Goal: Task Accomplishment & Management: Manage account settings

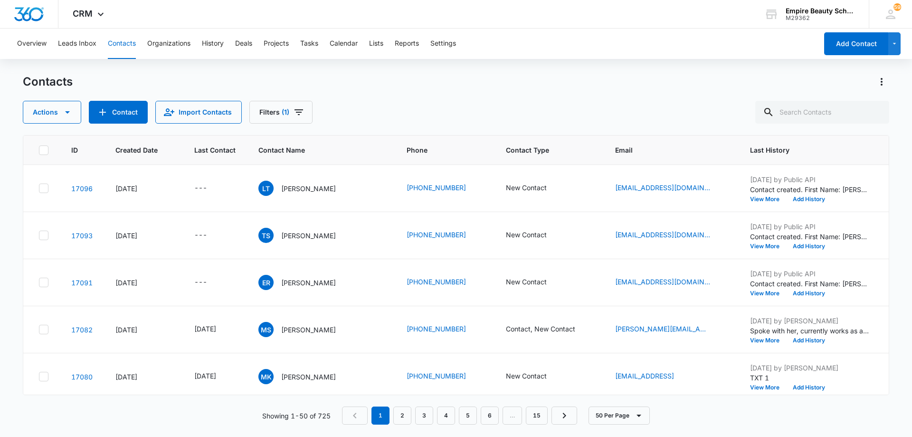
click at [376, 103] on div "Actions Contact Import Contacts Filters (1)" at bounding box center [456, 112] width 866 height 23
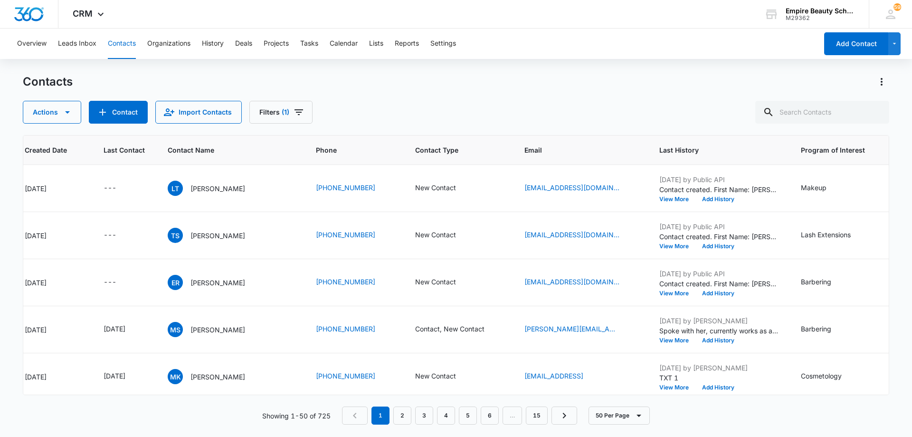
scroll to position [0, 109]
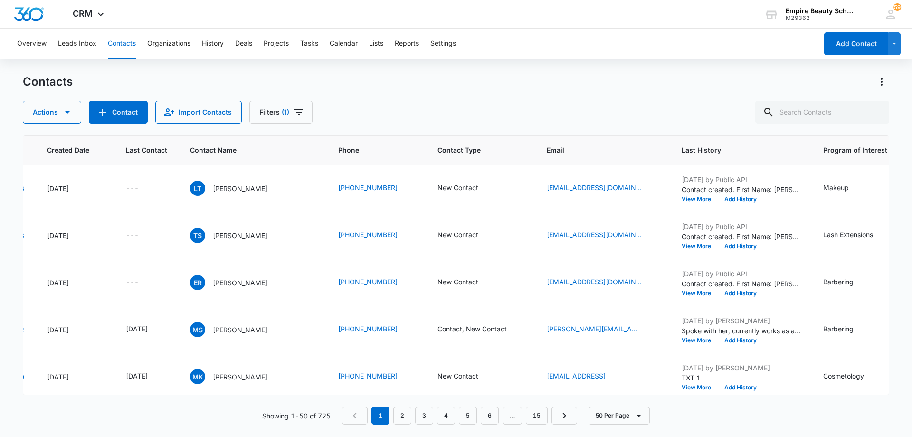
scroll to position [0, 69]
click at [369, 98] on div "Contacts Actions Contact Import Contacts Filters (1)" at bounding box center [456, 98] width 866 height 49
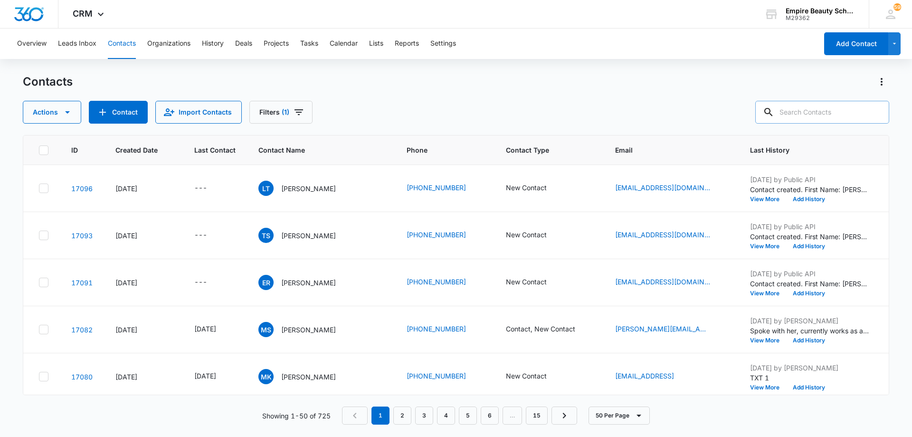
click at [805, 109] on input "text" at bounding box center [822, 112] width 134 height 23
type input "laurel"
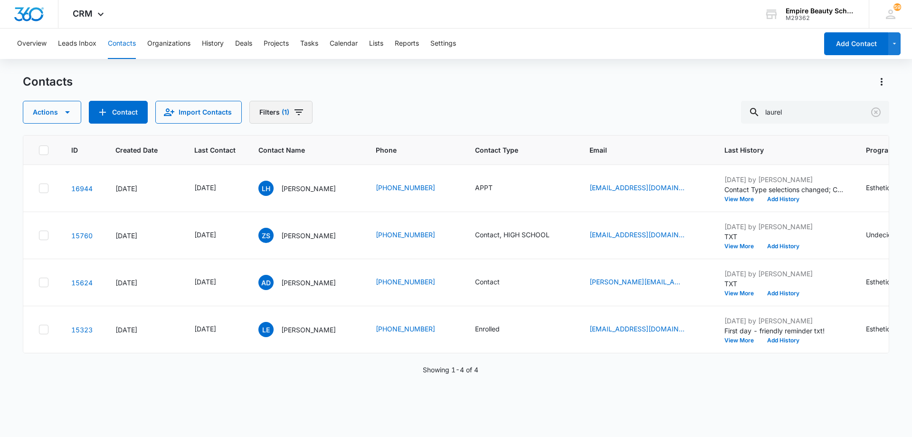
click at [295, 114] on icon "Filters" at bounding box center [298, 111] width 11 height 11
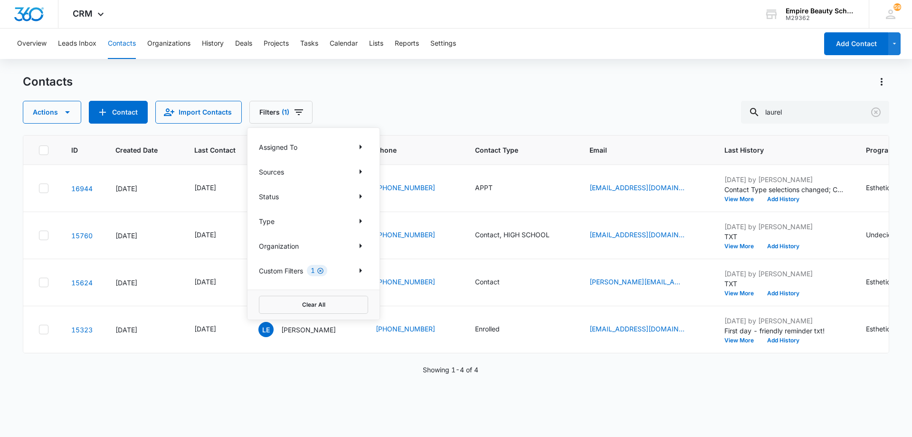
click at [321, 271] on icon "Clear" at bounding box center [320, 270] width 7 height 7
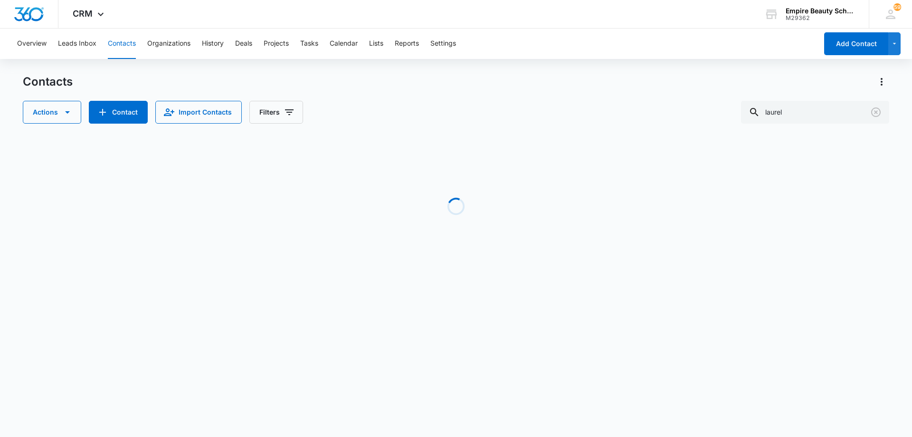
click at [551, 108] on div "Actions Contact Import Contacts Filters laurel" at bounding box center [456, 112] width 866 height 23
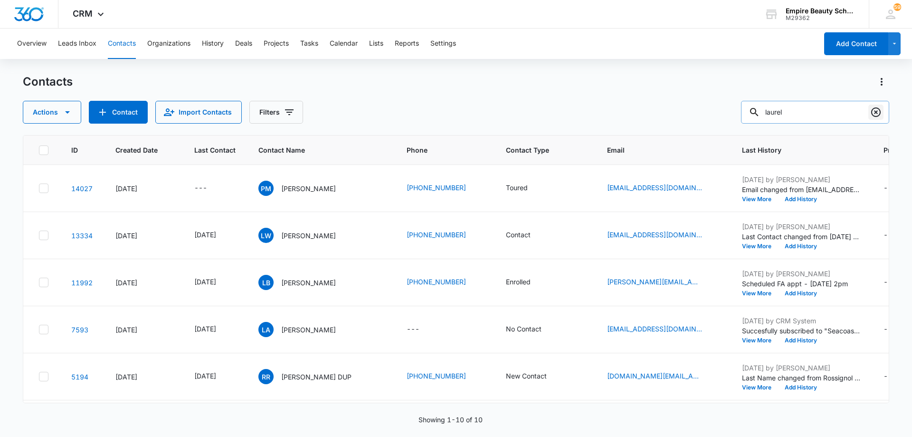
click at [874, 111] on icon "Clear" at bounding box center [875, 111] width 11 height 11
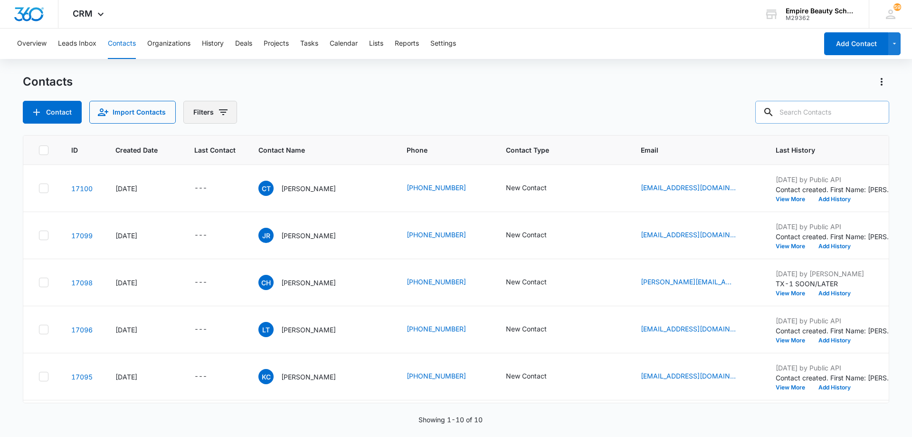
click at [227, 114] on button "Filters" at bounding box center [210, 112] width 54 height 23
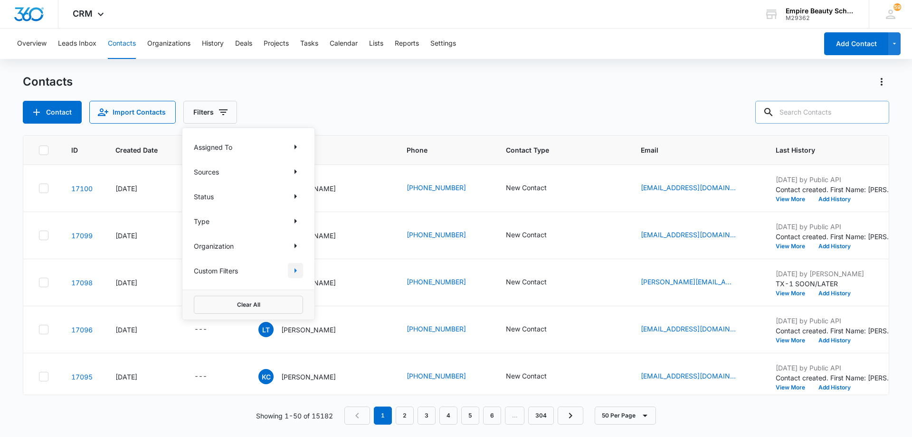
click at [296, 271] on icon "Show Custom Filters filters" at bounding box center [295, 270] width 11 height 11
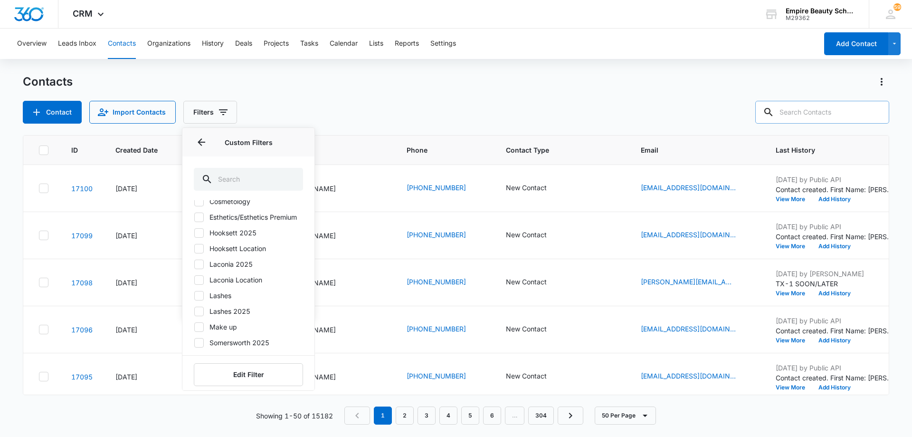
scroll to position [86, 0]
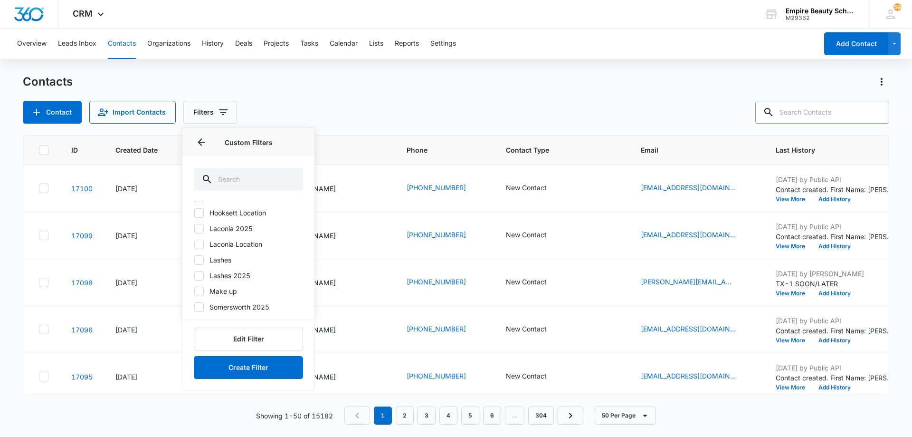
click at [199, 307] on icon at bounding box center [199, 306] width 6 height 4
click at [194, 307] on input "Somersworth 2025" at bounding box center [194, 306] width 0 height 0
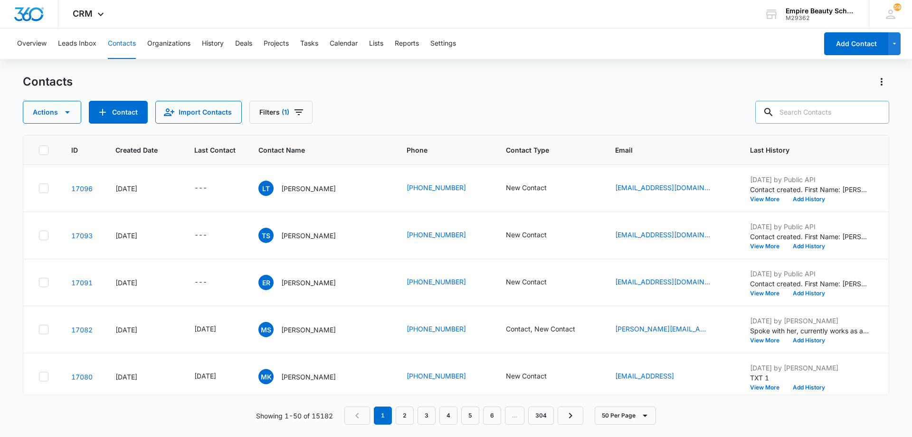
click at [414, 97] on div "Contacts Actions Contact Import Contacts Filters (1)" at bounding box center [456, 98] width 866 height 49
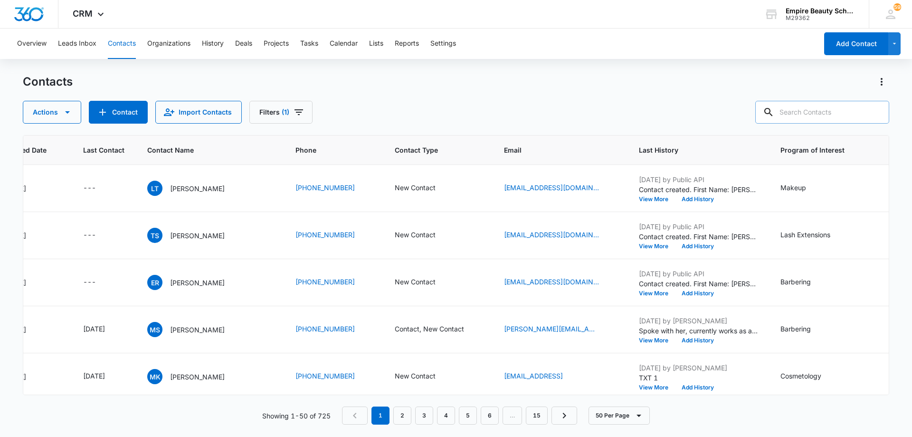
scroll to position [0, 124]
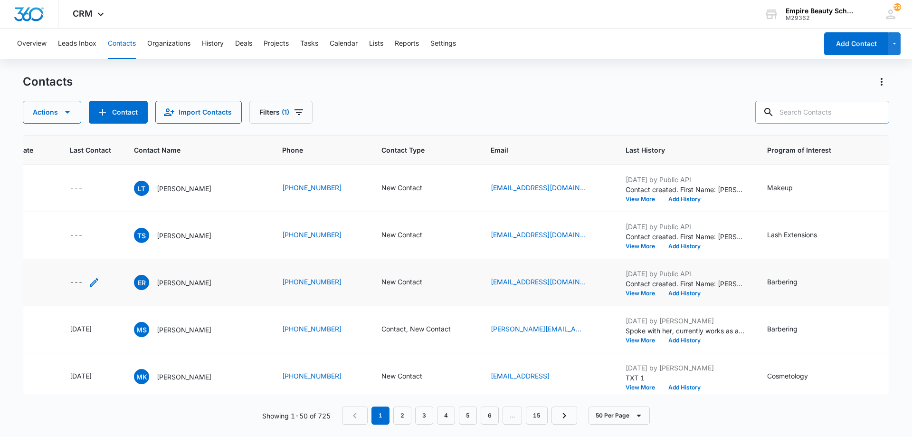
click at [91, 282] on icon "Last Contact - - Select to Edit Field" at bounding box center [93, 281] width 11 height 11
click at [95, 221] on input at bounding box center [83, 221] width 70 height 10
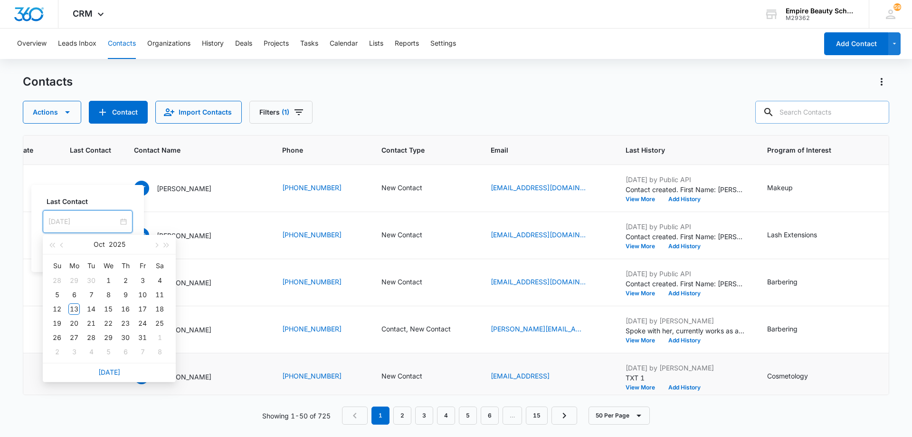
type input "[DATE]"
click at [110, 371] on link "[DATE]" at bounding box center [109, 372] width 22 height 8
type input "[DATE]"
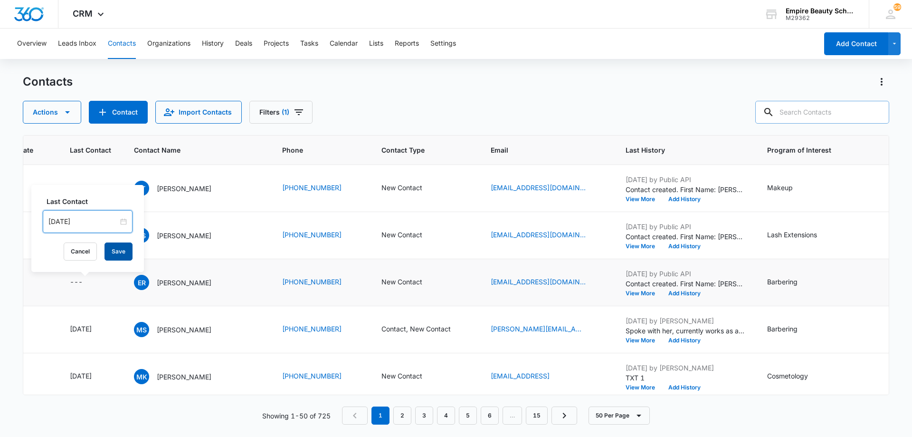
click at [114, 251] on button "Save" at bounding box center [119, 251] width 28 height 18
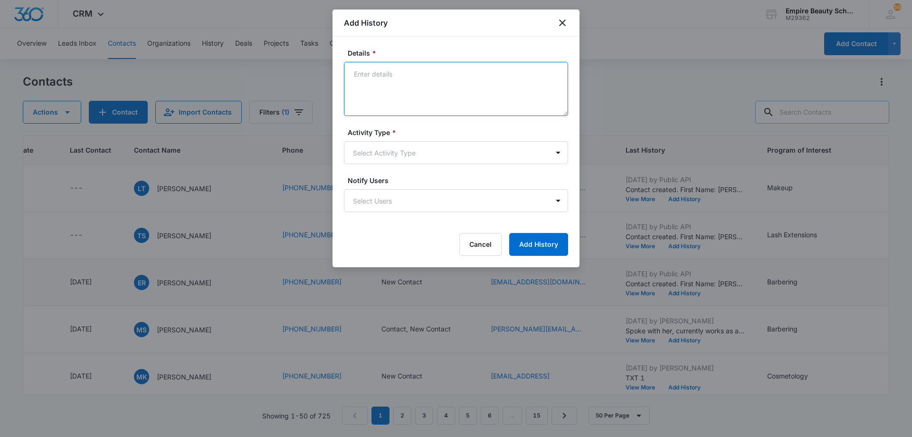
click at [381, 81] on textarea "Details *" at bounding box center [456, 89] width 224 height 54
type textarea "LVM 1"
click at [382, 151] on body "CRM Apps Forms CRM Email Shop Payments POS Files Brand Settings AI Assistant Em…" at bounding box center [456, 218] width 912 height 437
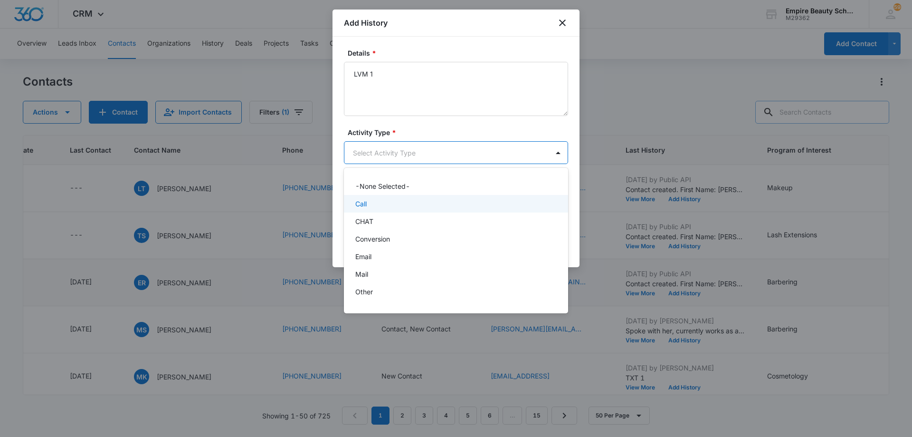
click at [386, 201] on div "Call" at bounding box center [455, 204] width 200 height 10
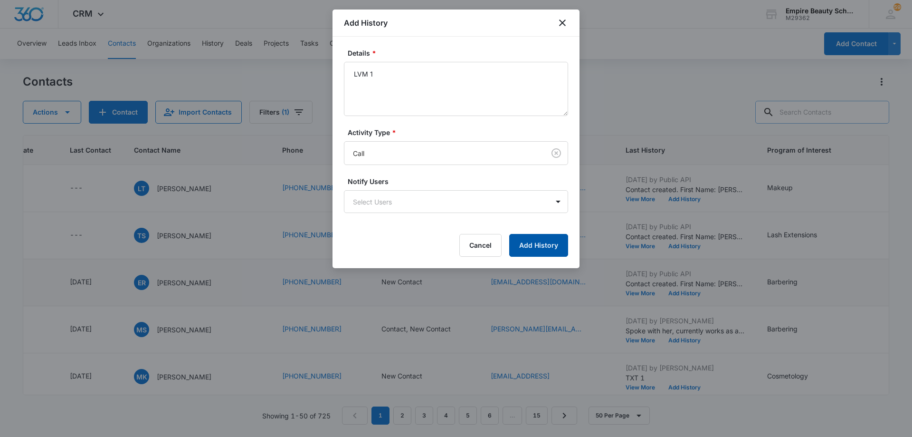
click at [523, 242] on button "Add History" at bounding box center [538, 245] width 59 height 23
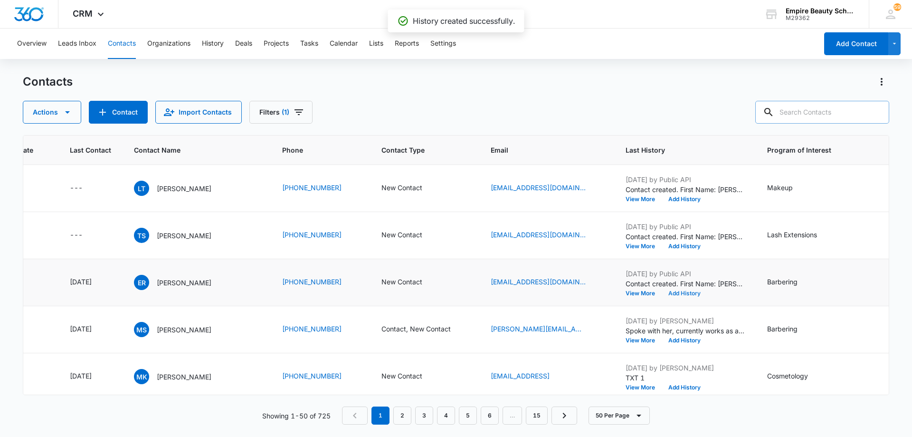
drag, startPoint x: 686, startPoint y: 292, endPoint x: 688, endPoint y: 297, distance: 5.1
click at [688, 296] on td "Oct 12, 2025 by Public API Contact created. First Name: Edward Last Name: Rodri…" at bounding box center [685, 282] width 142 height 47
click at [685, 296] on button "Add History" at bounding box center [685, 293] width 46 height 6
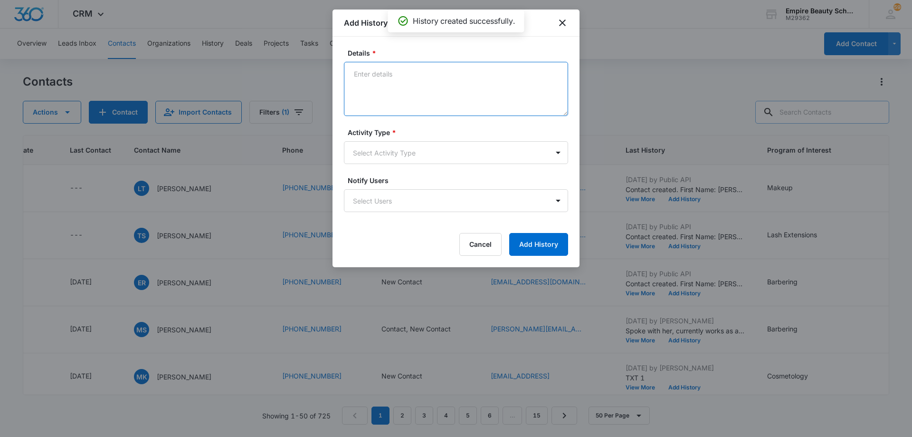
click at [422, 87] on textarea "Details *" at bounding box center [456, 89] width 224 height 54
type textarea "EM 1"
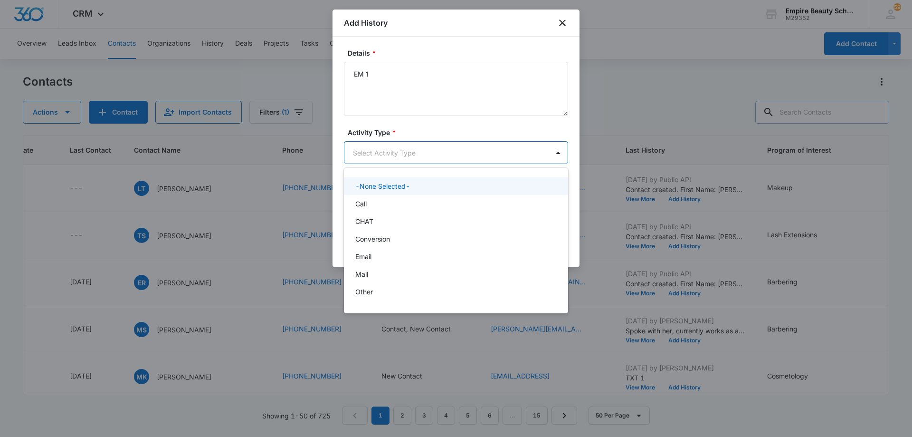
click at [412, 152] on body "CRM Apps Forms CRM Email Shop Payments POS Files Brand Settings AI Assistant Em…" at bounding box center [456, 218] width 912 height 437
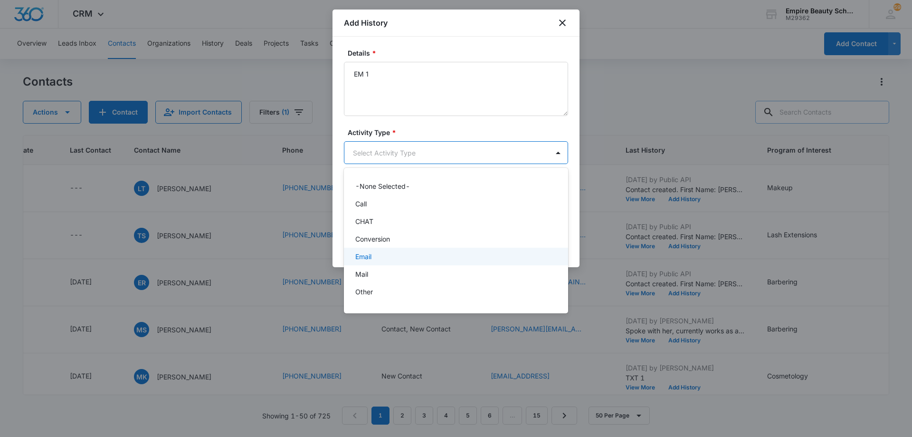
click at [399, 257] on div "Email" at bounding box center [455, 256] width 200 height 10
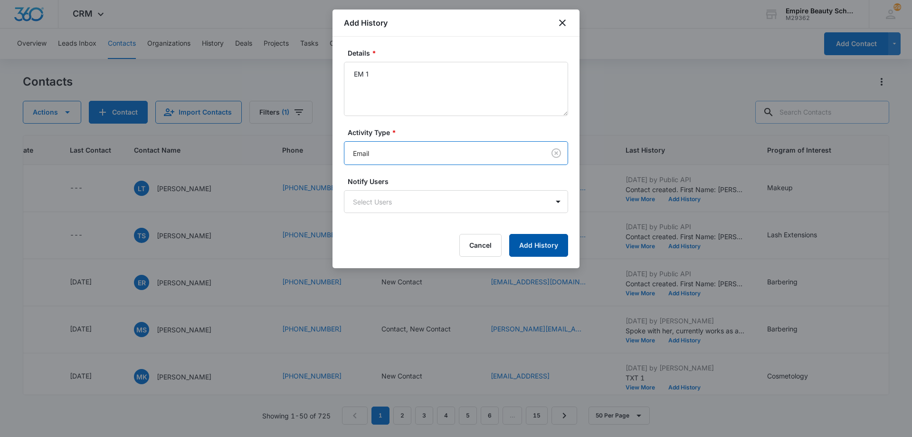
click at [531, 246] on button "Add History" at bounding box center [538, 245] width 59 height 23
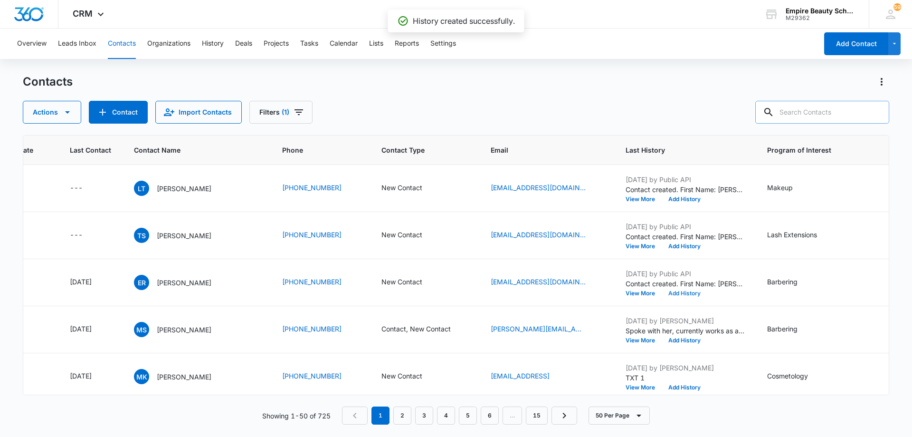
click at [686, 293] on button "Add History" at bounding box center [685, 293] width 46 height 6
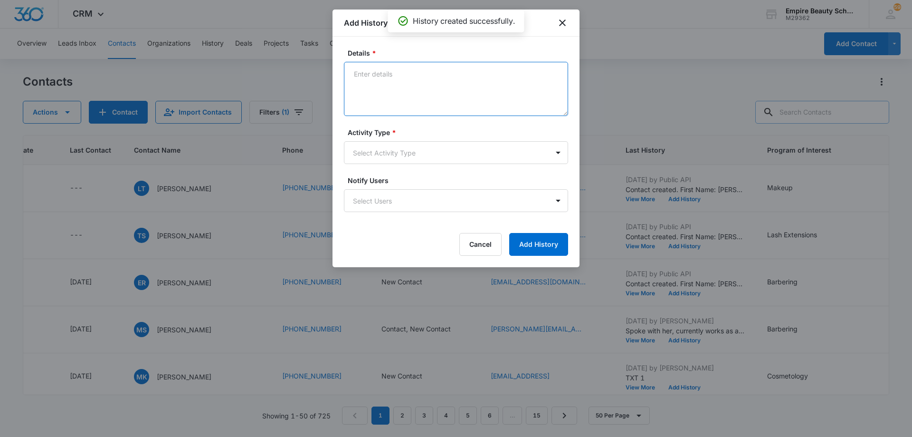
click at [445, 84] on textarea "Details *" at bounding box center [456, 89] width 224 height 54
type textarea "TXT 1"
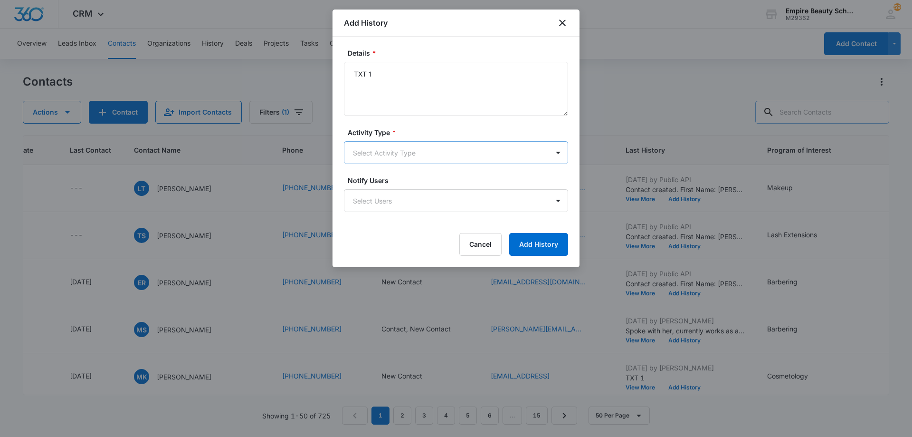
click at [413, 152] on body "CRM Apps Forms CRM Email Shop Payments POS Files Brand Settings AI Assistant Em…" at bounding box center [456, 218] width 912 height 437
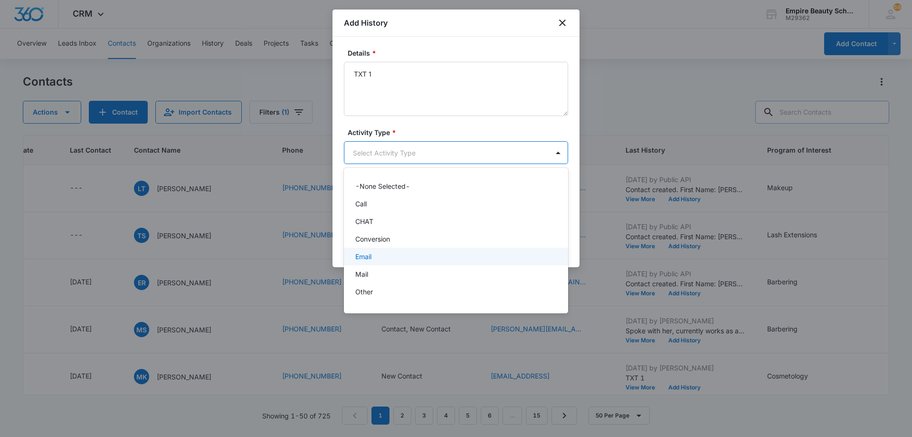
scroll to position [49, 0]
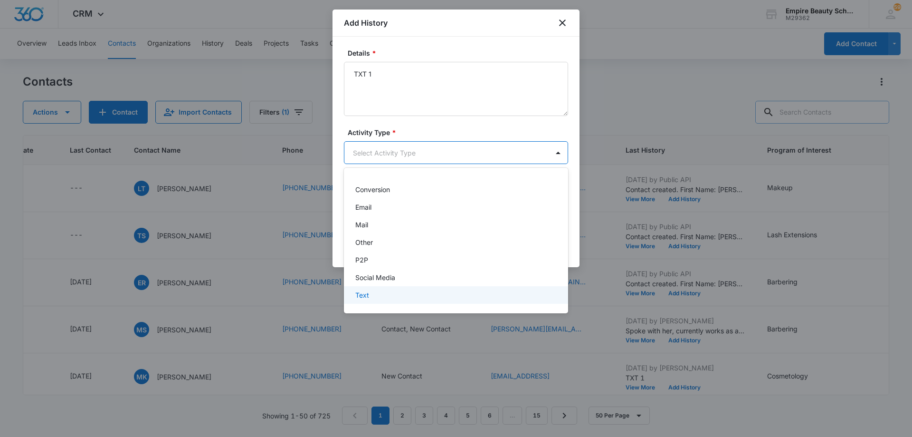
click at [412, 288] on div "Text" at bounding box center [456, 295] width 224 height 18
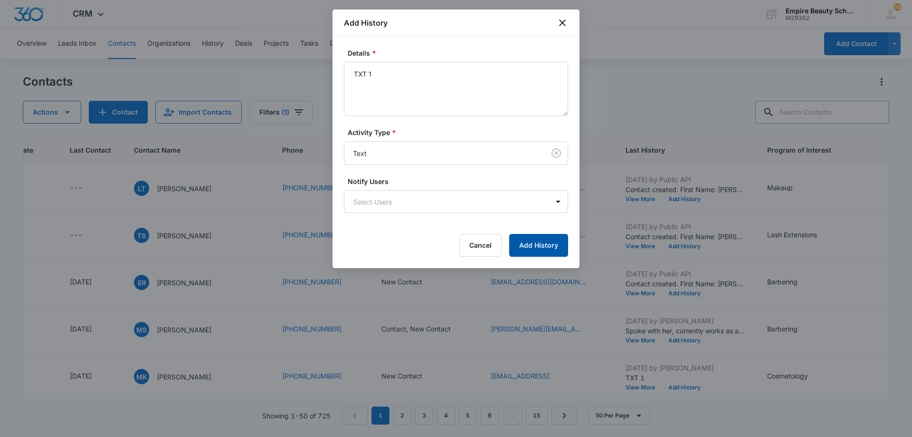
click at [540, 240] on button "Add History" at bounding box center [538, 245] width 59 height 23
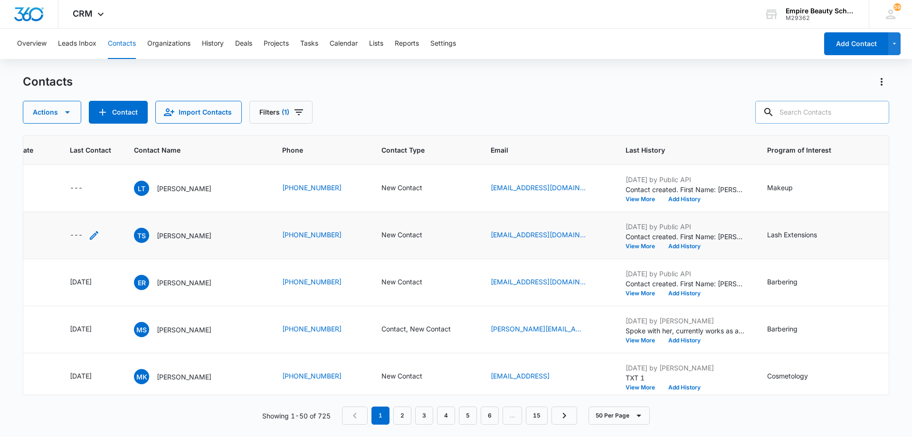
click at [93, 236] on icon "Last Contact - - Select to Edit Field" at bounding box center [94, 235] width 9 height 9
click at [97, 176] on input at bounding box center [83, 174] width 70 height 10
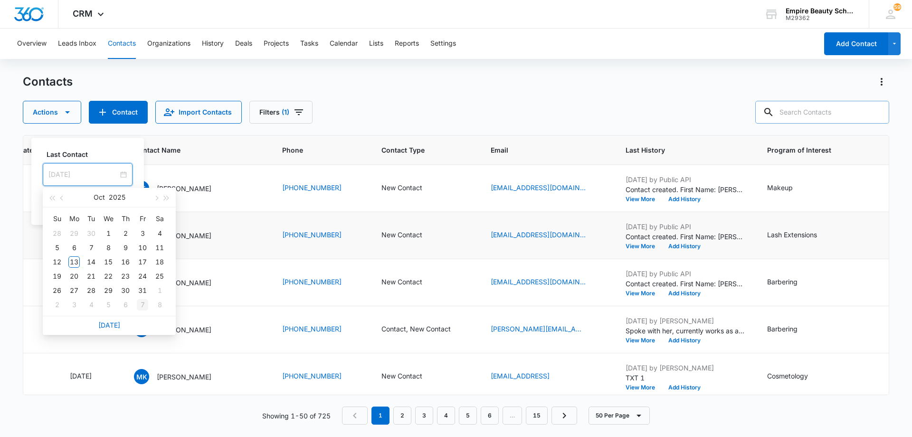
type input "Nov 7, 2025"
click at [114, 326] on link "[DATE]" at bounding box center [109, 325] width 22 height 8
type input "[DATE]"
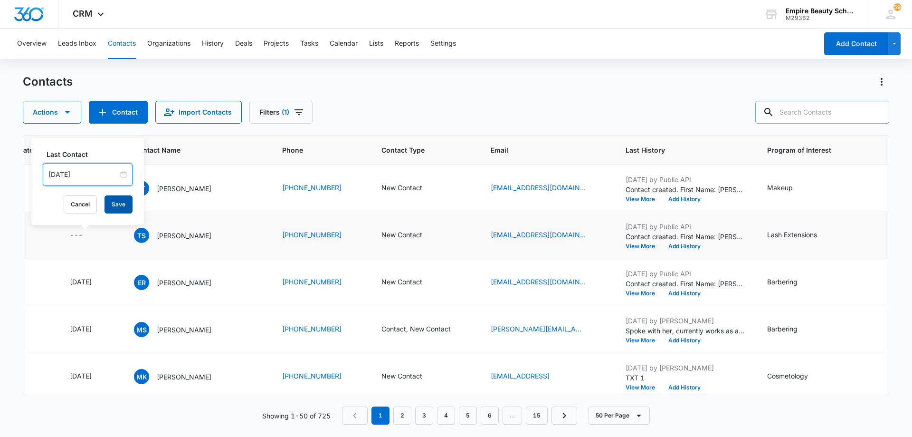
click at [113, 210] on button "Save" at bounding box center [119, 204] width 28 height 18
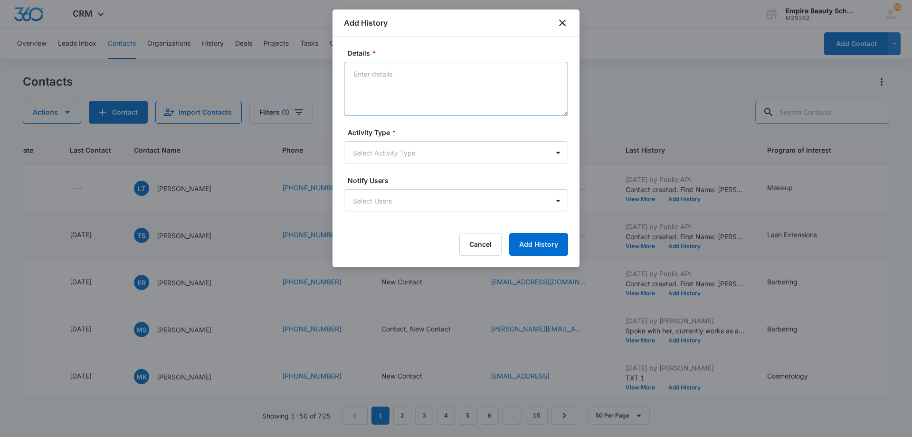
click at [430, 92] on textarea "Details *" at bounding box center [456, 89] width 224 height 54
type textarea "LVM 1"
click at [419, 155] on body "CRM Apps Forms CRM Email Shop Payments POS Files Brand Settings AI Assistant Em…" at bounding box center [456, 218] width 912 height 437
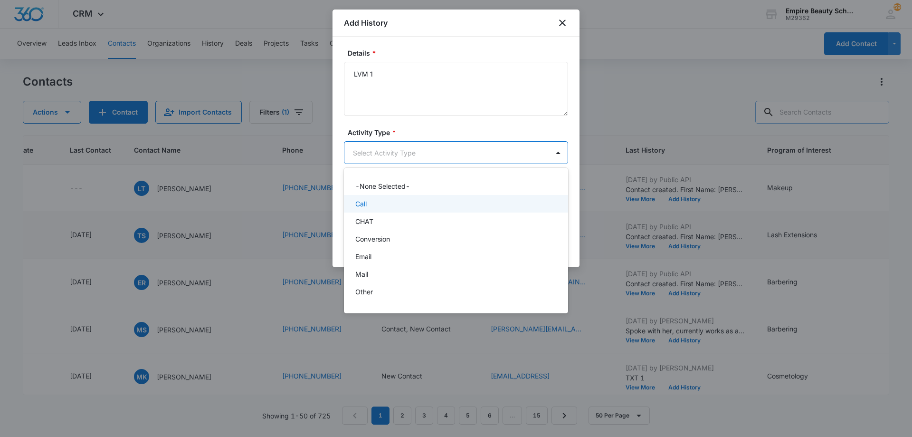
click at [412, 206] on div "Call" at bounding box center [455, 204] width 200 height 10
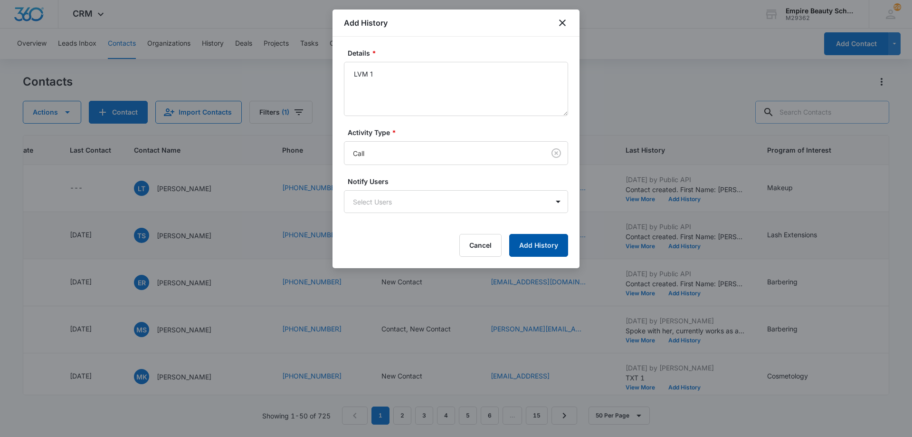
click at [525, 247] on button "Add History" at bounding box center [538, 245] width 59 height 23
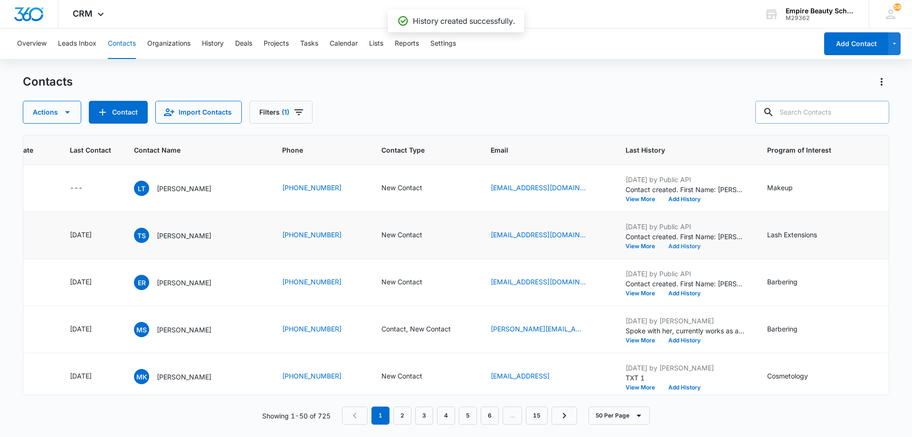
click at [684, 248] on button "Add History" at bounding box center [685, 246] width 46 height 6
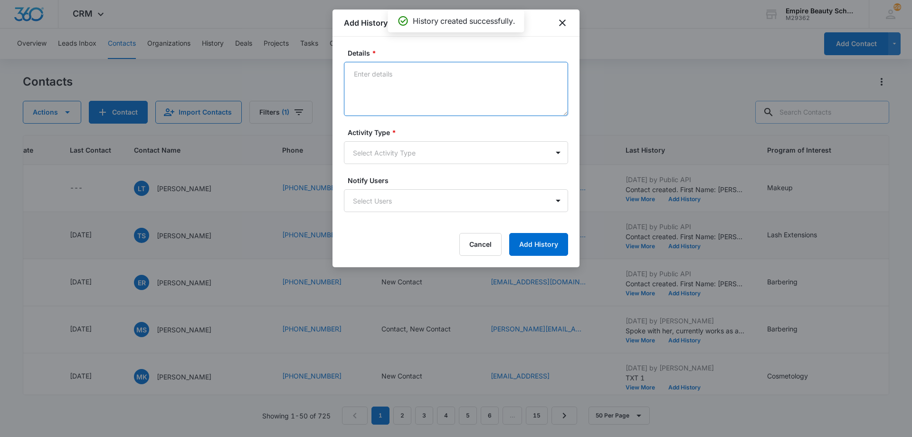
click at [427, 86] on textarea "Details *" at bounding box center [456, 89] width 224 height 54
type textarea "EM 1"
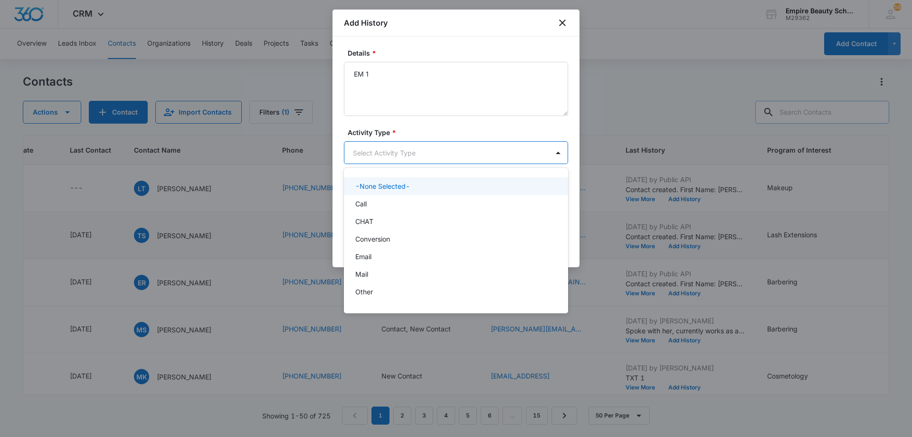
click at [416, 153] on body "CRM Apps Forms CRM Email Shop Payments POS Files Brand Settings AI Assistant Em…" at bounding box center [456, 218] width 912 height 437
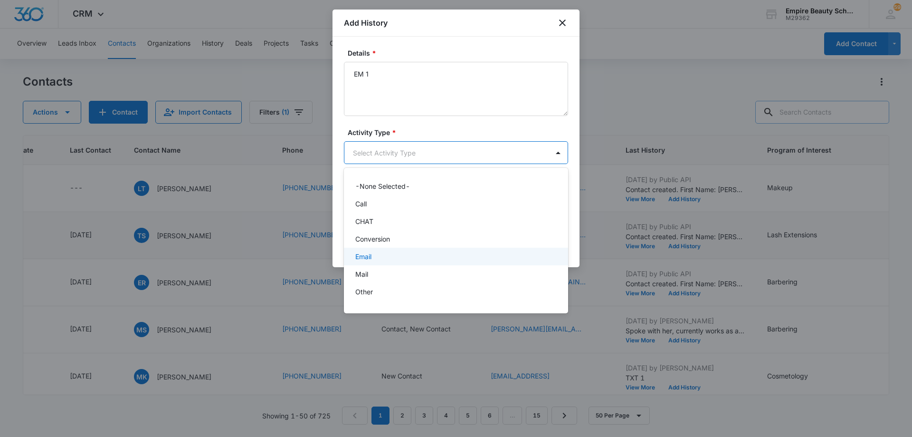
click at [406, 259] on div "Email" at bounding box center [455, 256] width 200 height 10
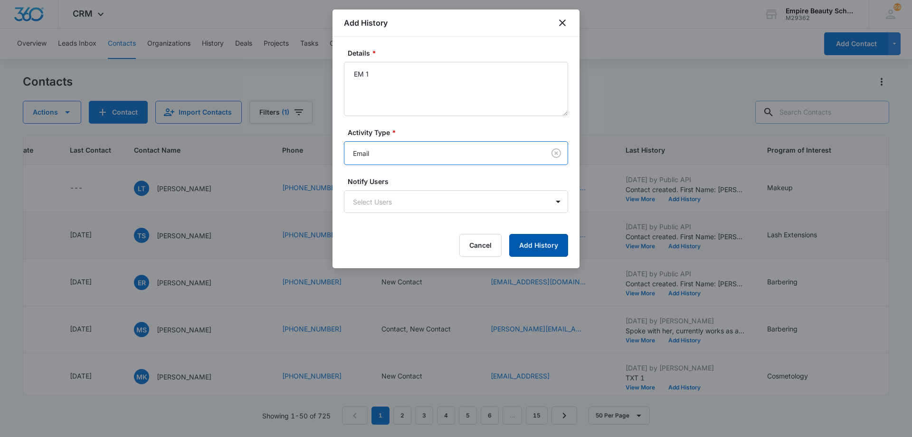
click at [542, 246] on button "Add History" at bounding box center [538, 245] width 59 height 23
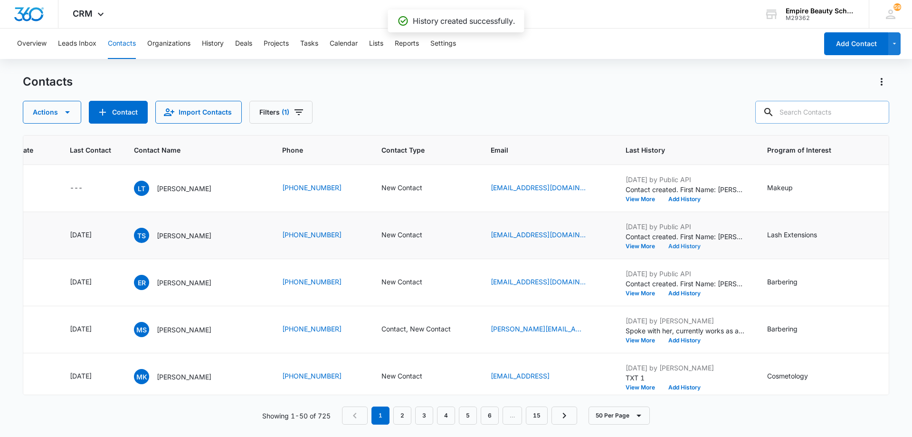
click at [677, 246] on button "Add History" at bounding box center [685, 246] width 46 height 6
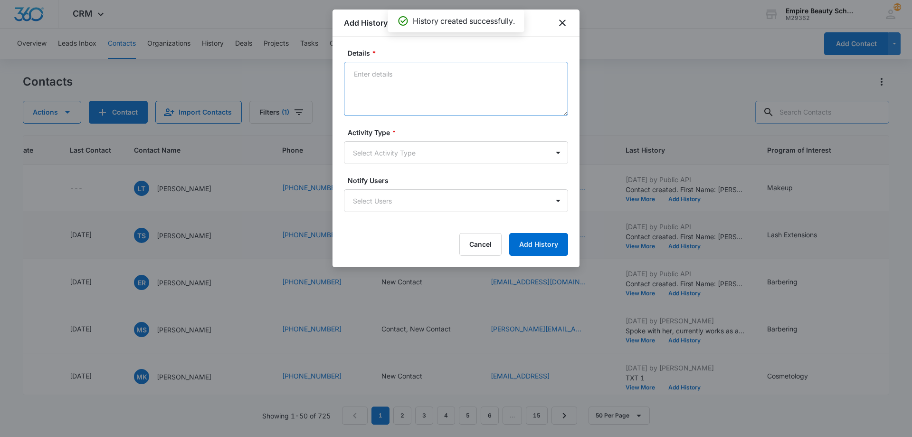
click at [393, 72] on textarea "Details *" at bounding box center [456, 89] width 224 height 54
type textarea "TXT 1"
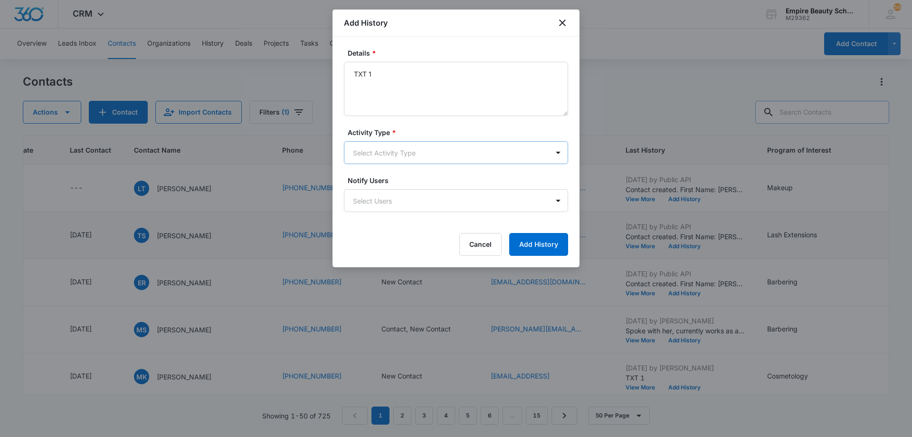
click at [413, 155] on body "CRM Apps Forms CRM Email Shop Payments POS Files Brand Settings AI Assistant Em…" at bounding box center [456, 218] width 912 height 437
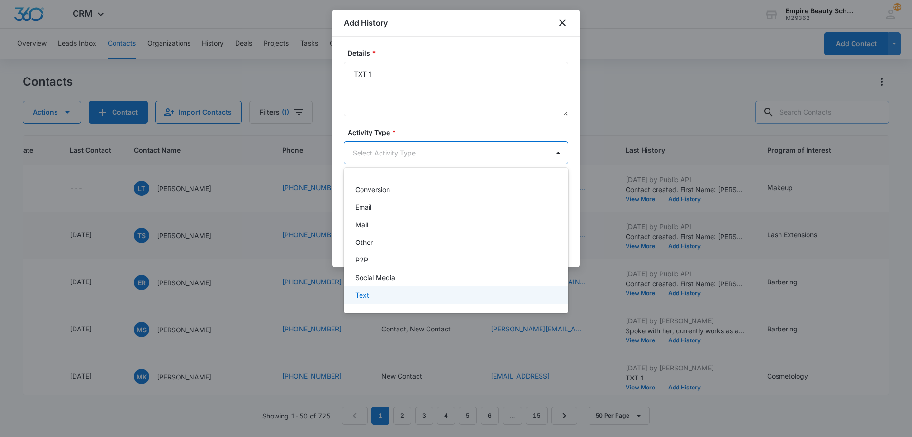
click at [413, 294] on div "Text" at bounding box center [455, 295] width 200 height 10
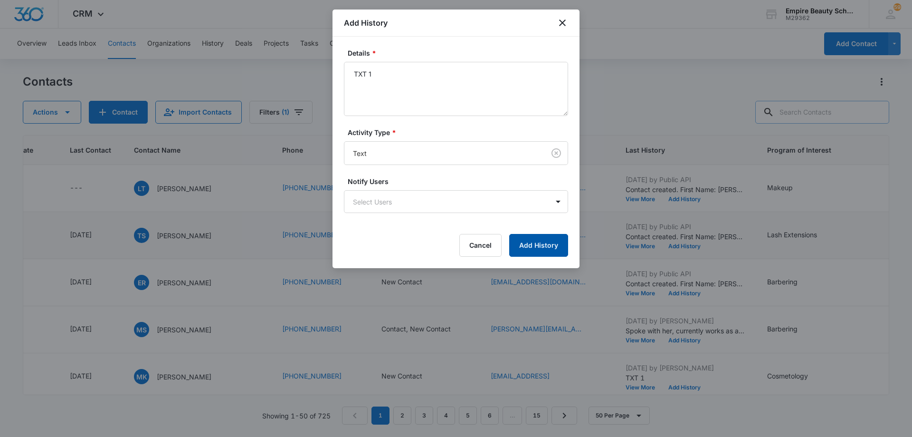
click at [546, 238] on button "Add History" at bounding box center [538, 245] width 59 height 23
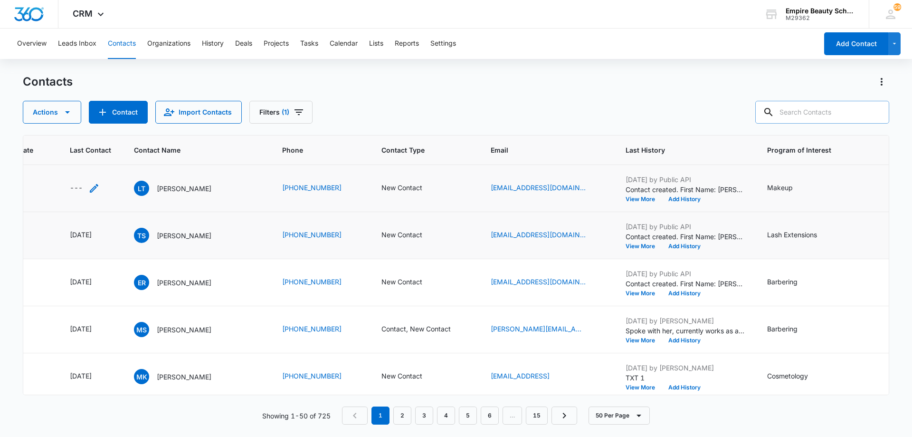
click at [94, 189] on icon "Last Contact - - Select to Edit Field" at bounding box center [94, 188] width 9 height 9
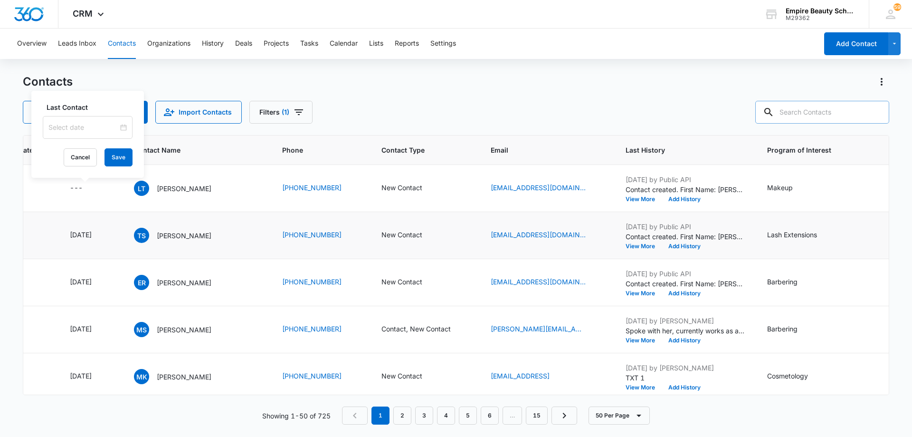
click at [92, 128] on input at bounding box center [83, 127] width 70 height 10
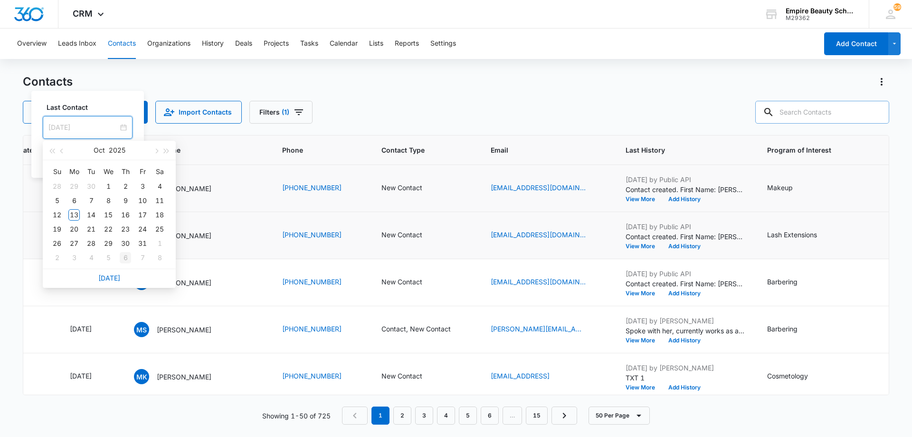
type input "[DATE]"
click at [114, 275] on link "[DATE]" at bounding box center [109, 278] width 22 height 8
type input "[DATE]"
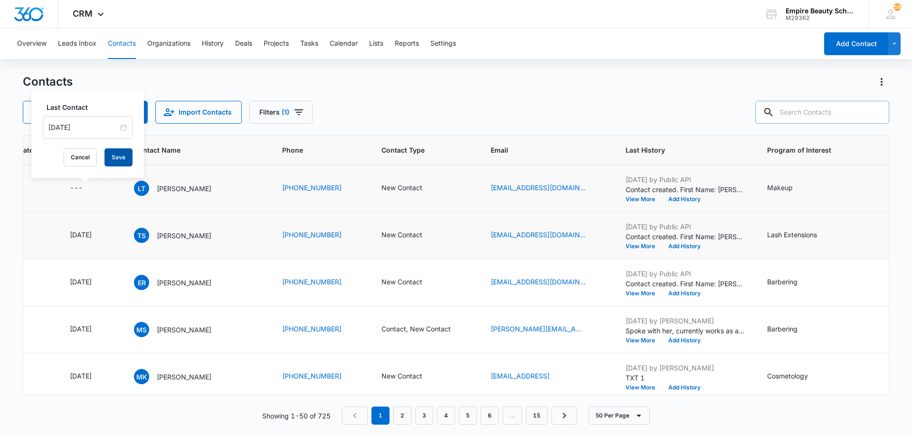
click at [107, 157] on button "Save" at bounding box center [119, 157] width 28 height 18
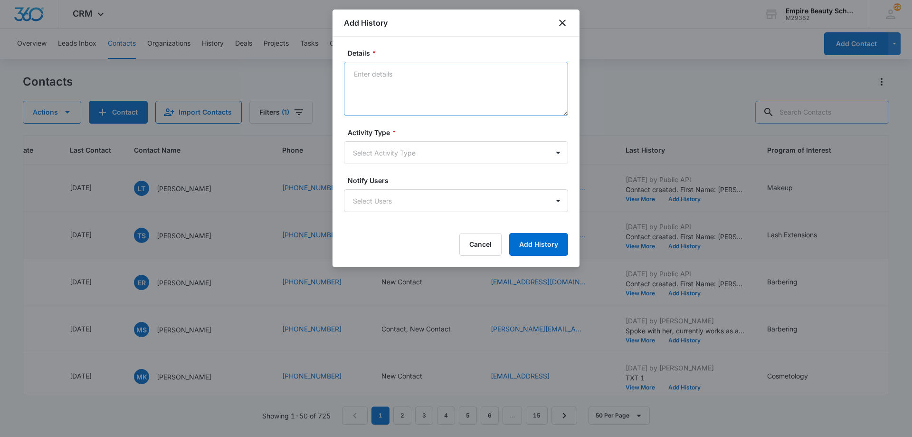
click at [440, 83] on textarea "Details *" at bounding box center [456, 89] width 224 height 54
type textarea "LVM 1"
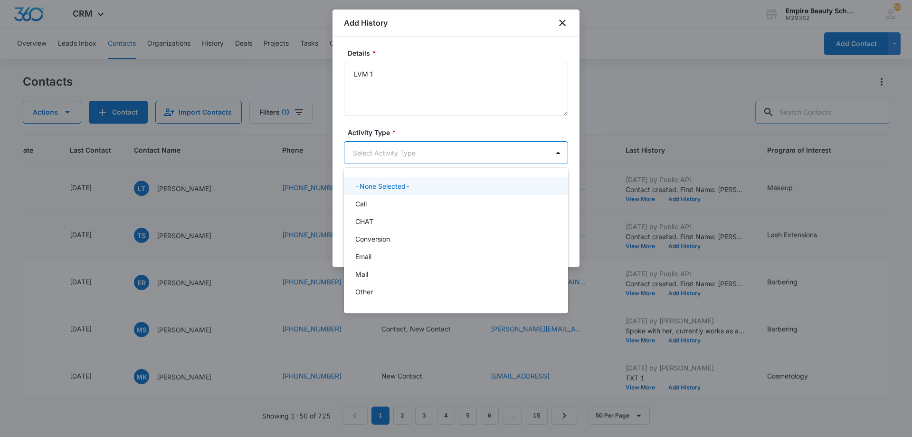
click at [415, 149] on body "CRM Apps Forms CRM Email Shop Payments POS Files Brand Settings AI Assistant Em…" at bounding box center [456, 218] width 912 height 437
click at [405, 202] on div "Call" at bounding box center [455, 204] width 200 height 10
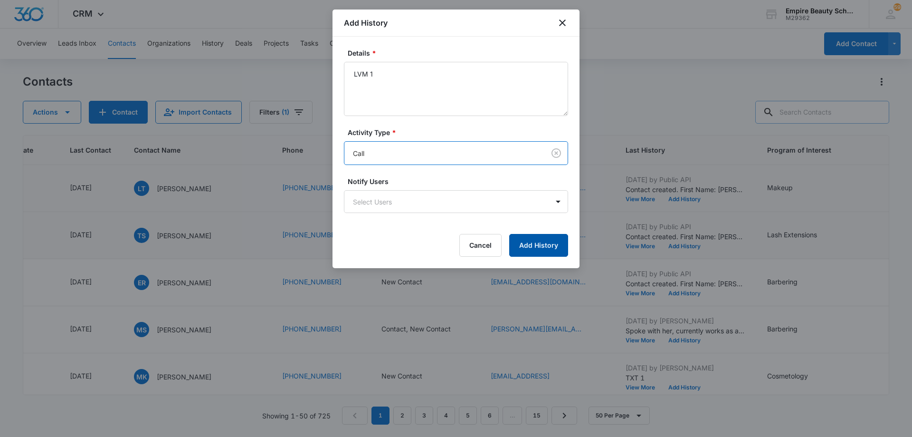
click at [522, 239] on button "Add History" at bounding box center [538, 245] width 59 height 23
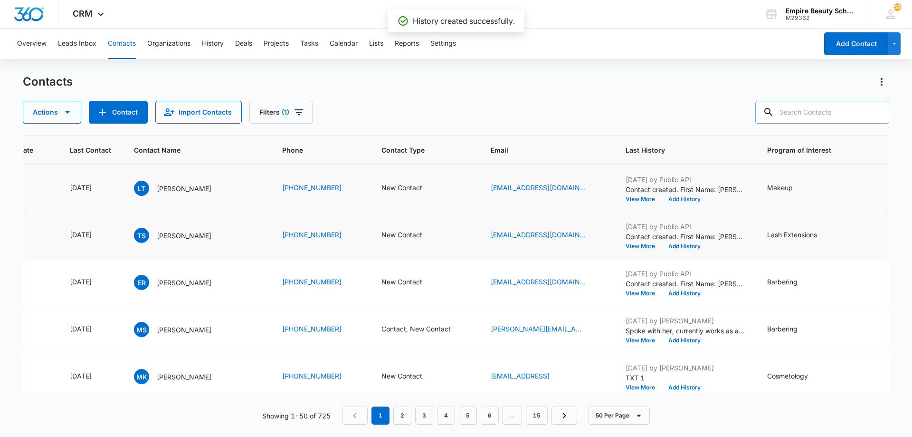
click at [684, 198] on button "Add History" at bounding box center [685, 199] width 46 height 6
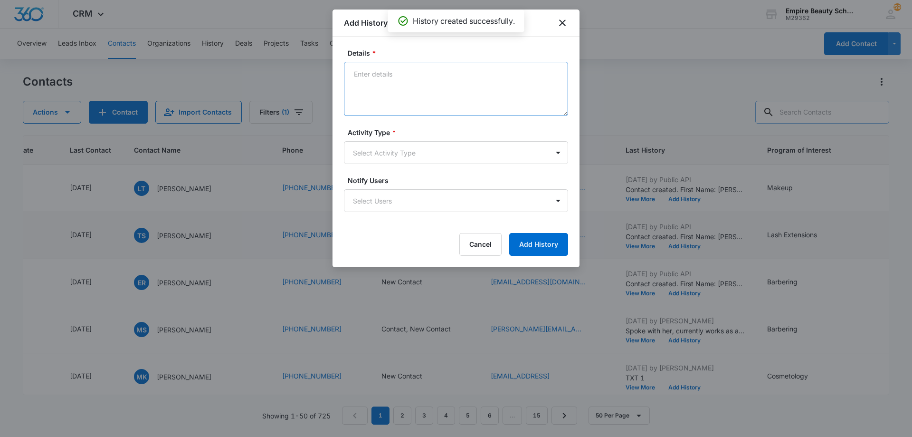
click at [441, 86] on textarea "Details *" at bounding box center [456, 89] width 224 height 54
type textarea "EM 1"
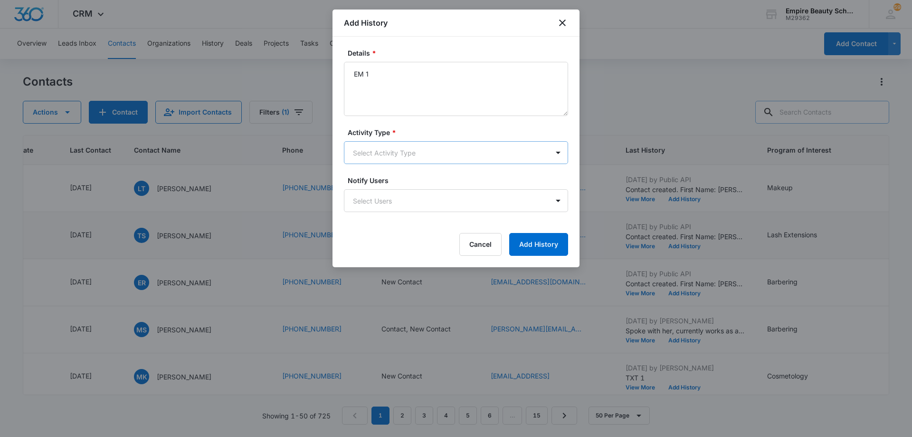
click at [444, 153] on body "CRM Apps Forms CRM Email Shop Payments POS Files Brand Settings AI Assistant Em…" at bounding box center [456, 218] width 912 height 437
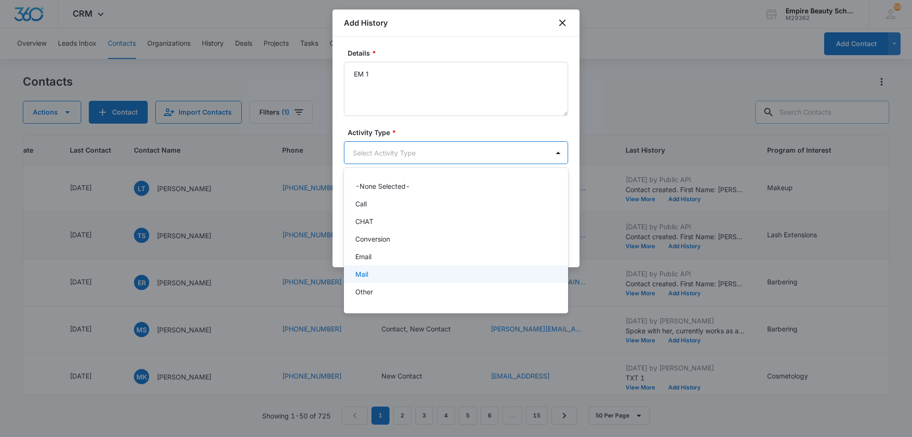
click at [407, 266] on div "Mail" at bounding box center [456, 274] width 224 height 18
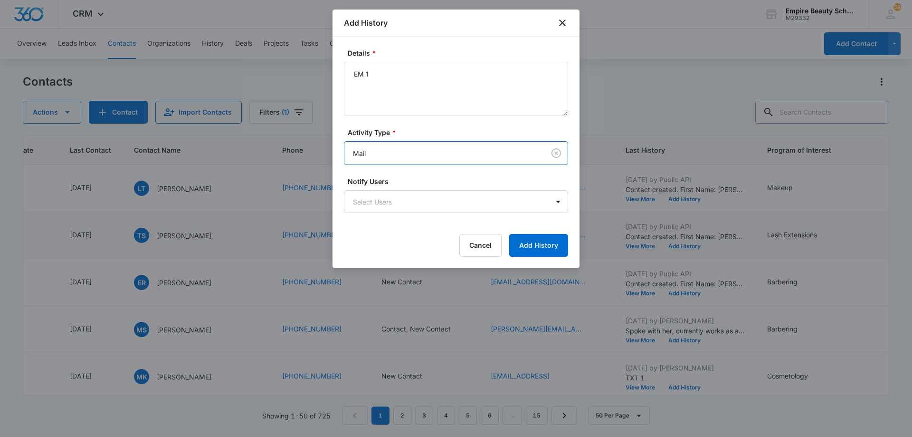
click at [401, 153] on body "CRM Apps Forms CRM Email Shop Payments POS Files Brand Settings AI Assistant Em…" at bounding box center [456, 218] width 912 height 437
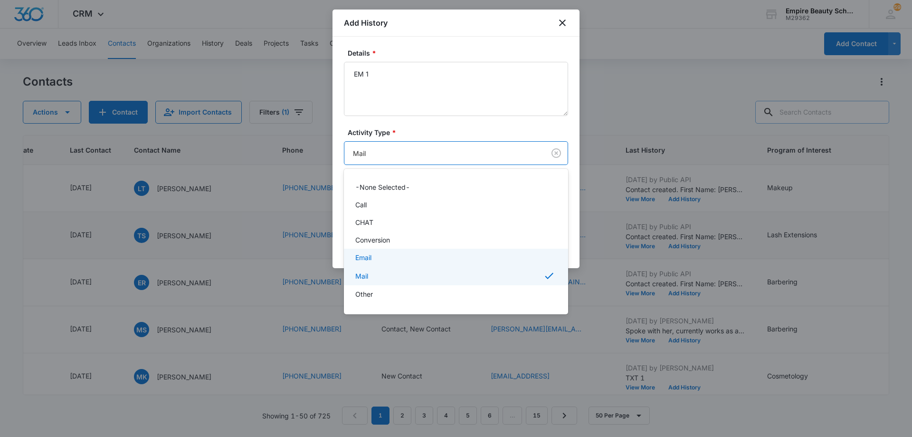
click at [409, 254] on div "Email" at bounding box center [455, 257] width 200 height 10
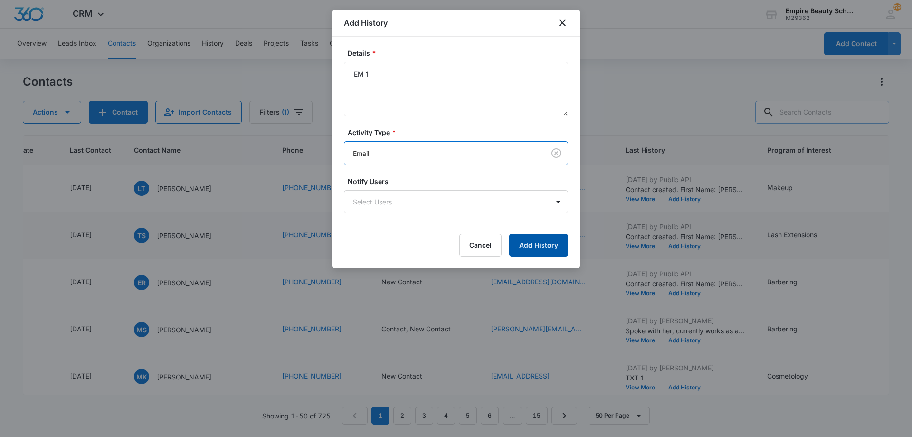
click at [526, 248] on button "Add History" at bounding box center [538, 245] width 59 height 23
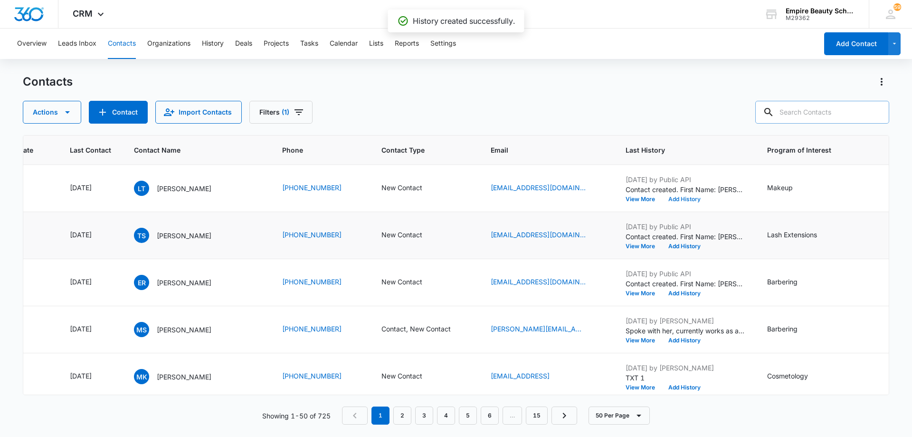
click at [690, 199] on button "Add History" at bounding box center [685, 199] width 46 height 6
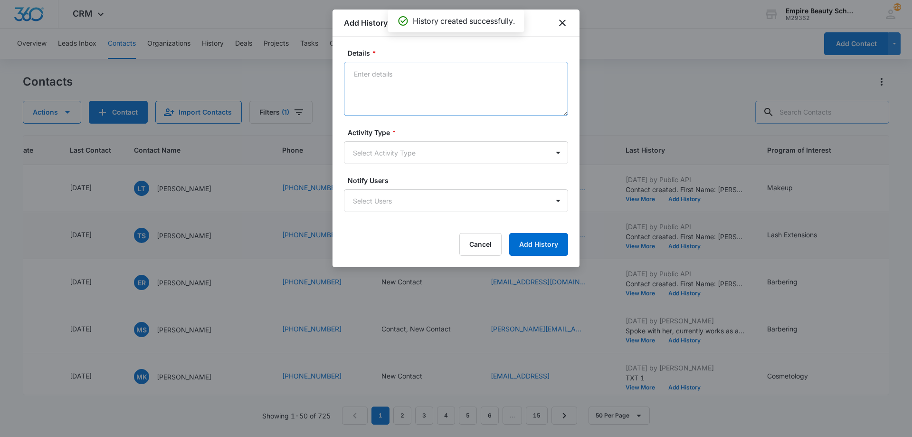
click at [451, 89] on textarea "Details *" at bounding box center [456, 89] width 224 height 54
type textarea "TXT 1"
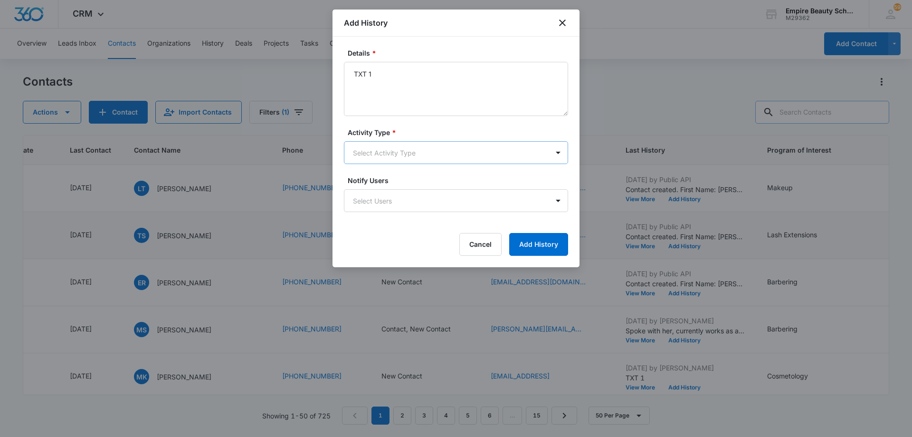
click at [434, 152] on body "CRM Apps Forms CRM Email Shop Payments POS Files Brand Settings AI Assistant Em…" at bounding box center [456, 218] width 912 height 437
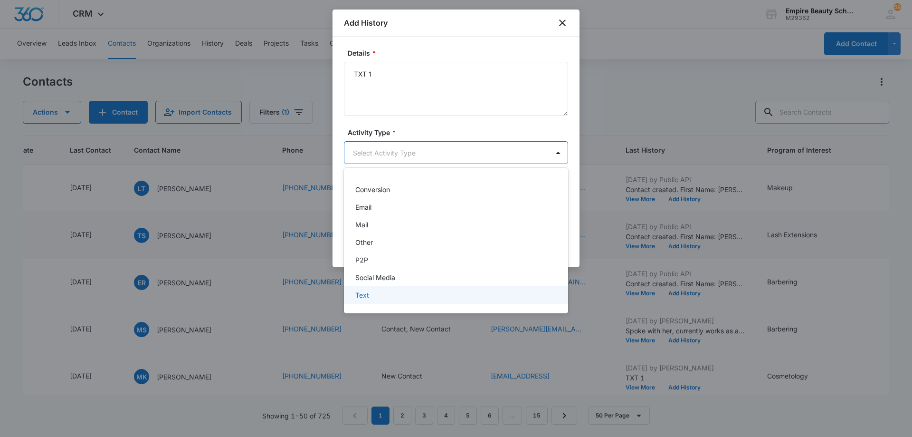
click at [409, 293] on div "Text" at bounding box center [455, 295] width 200 height 10
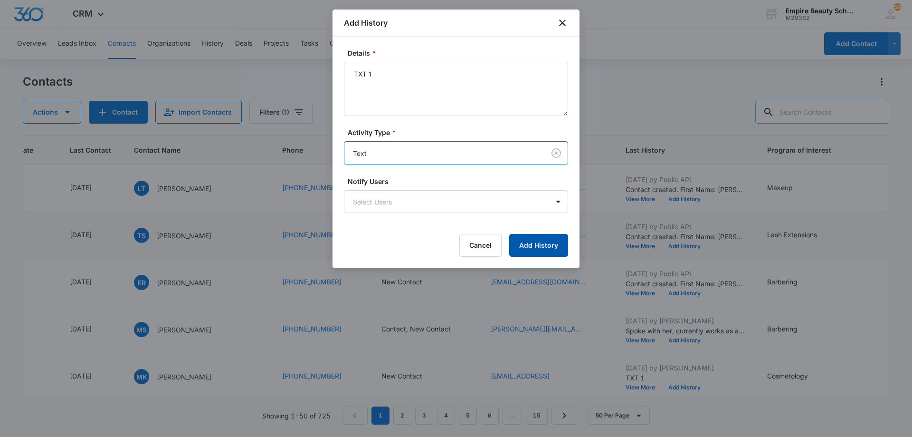
click at [542, 248] on button "Add History" at bounding box center [538, 245] width 59 height 23
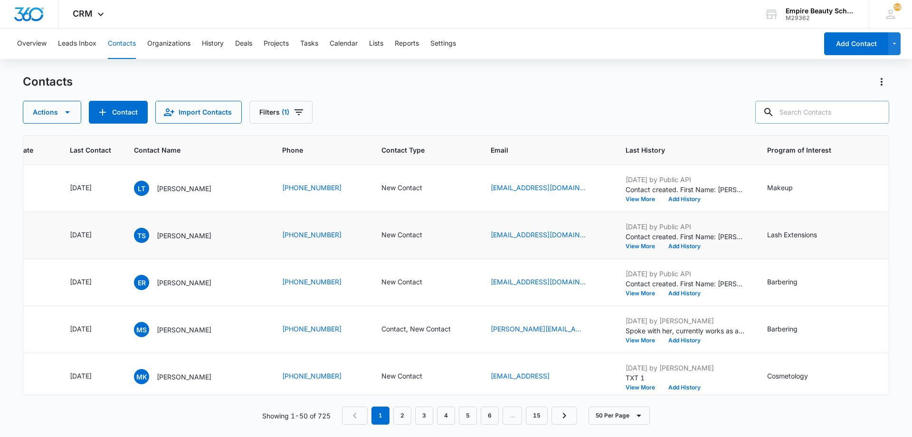
click at [815, 110] on input "text" at bounding box center [822, 112] width 134 height 23
type input "kaia"
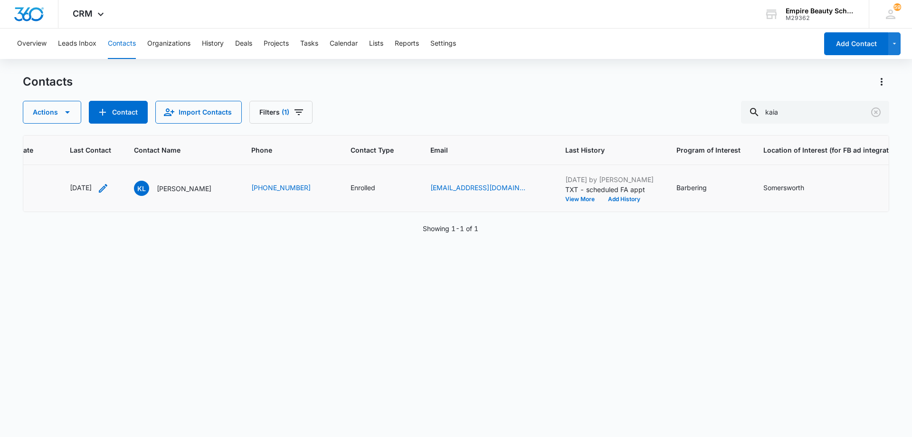
click at [109, 188] on icon "Last Contact - 1759968000 - Select to Edit Field" at bounding box center [102, 187] width 11 height 11
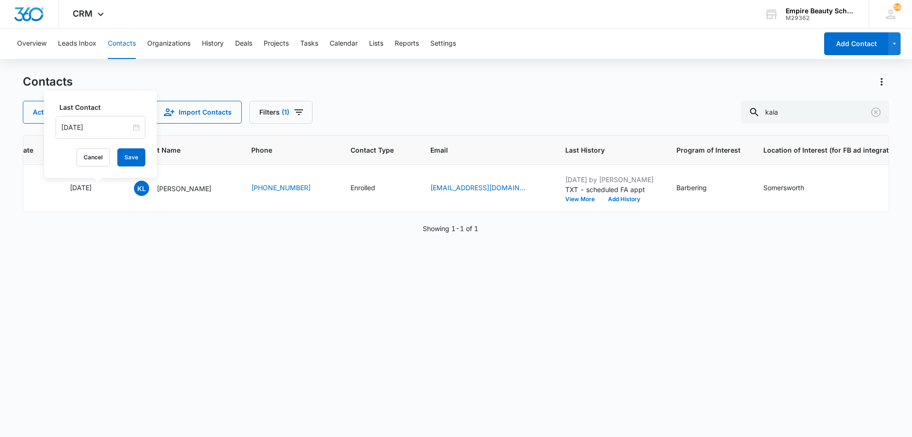
click at [111, 126] on input "[DATE]" at bounding box center [96, 127] width 70 height 10
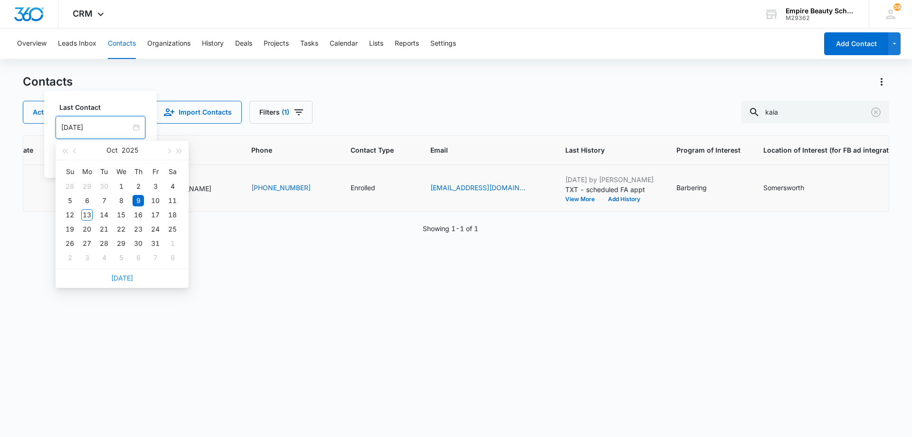
click at [129, 277] on link "[DATE]" at bounding box center [122, 278] width 22 height 8
type input "[DATE]"
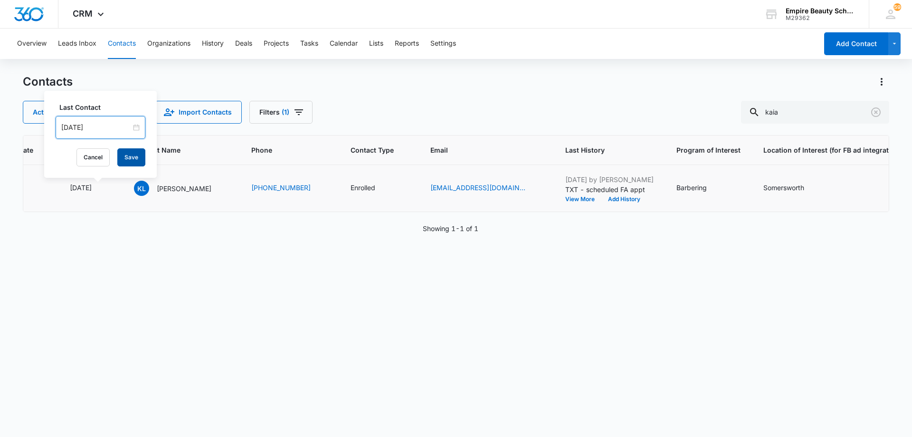
click at [123, 158] on button "Save" at bounding box center [131, 157] width 28 height 18
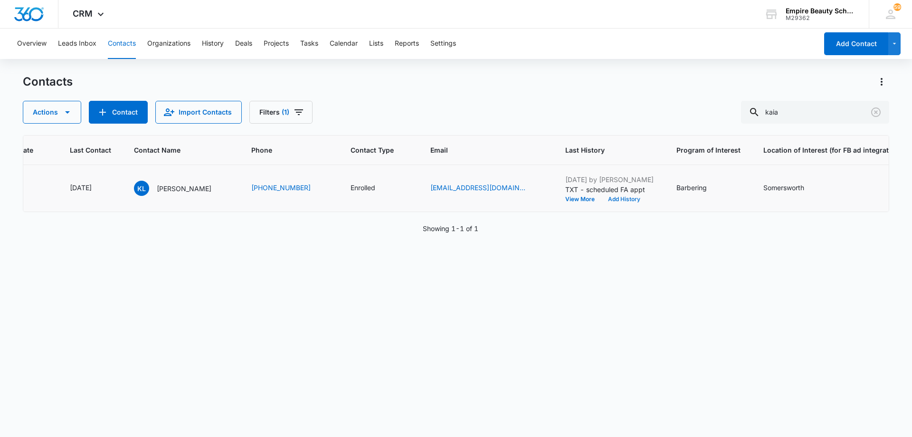
click at [601, 199] on button "Add History" at bounding box center [624, 199] width 46 height 6
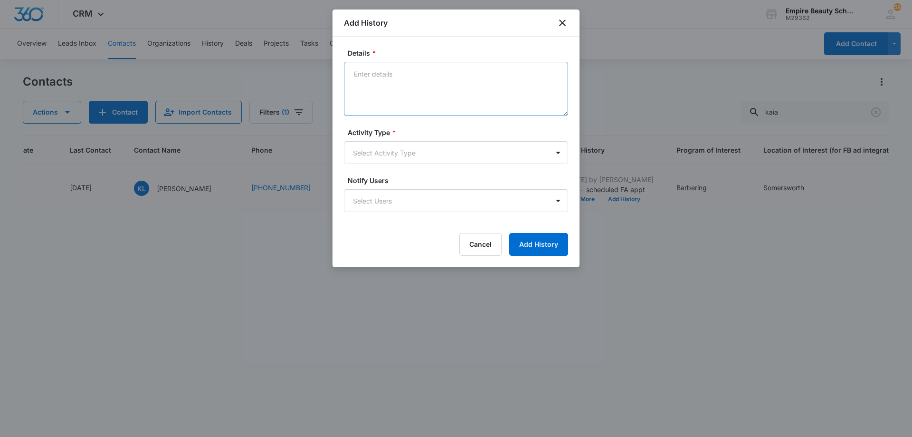
click at [440, 86] on textarea "Details *" at bounding box center [456, 89] width 224 height 54
drag, startPoint x: 436, startPoint y: 76, endPoint x: 329, endPoint y: 81, distance: 107.5
click at [329, 81] on body "CRM Apps Forms CRM Email Shop Payments POS Files Brand Settings AI Assistant Em…" at bounding box center [456, 218] width 912 height 437
type textarea "Confirming appt for today"
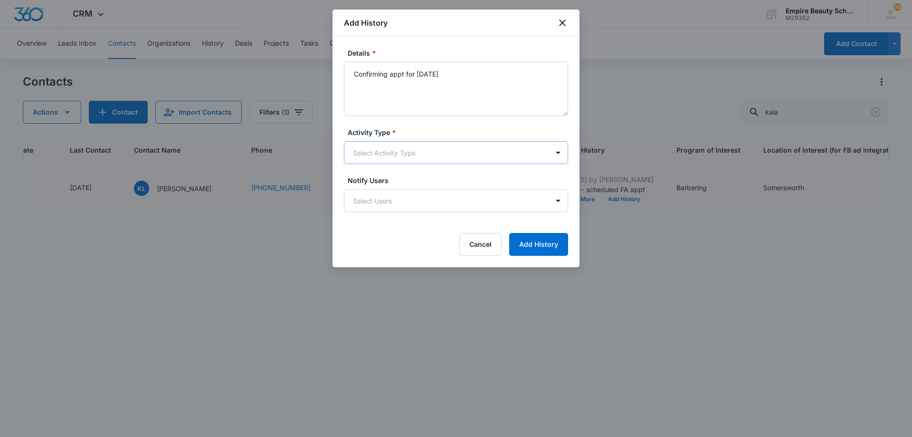
click at [419, 154] on body "CRM Apps Forms CRM Email Shop Payments POS Files Brand Settings AI Assistant Em…" at bounding box center [456, 218] width 912 height 437
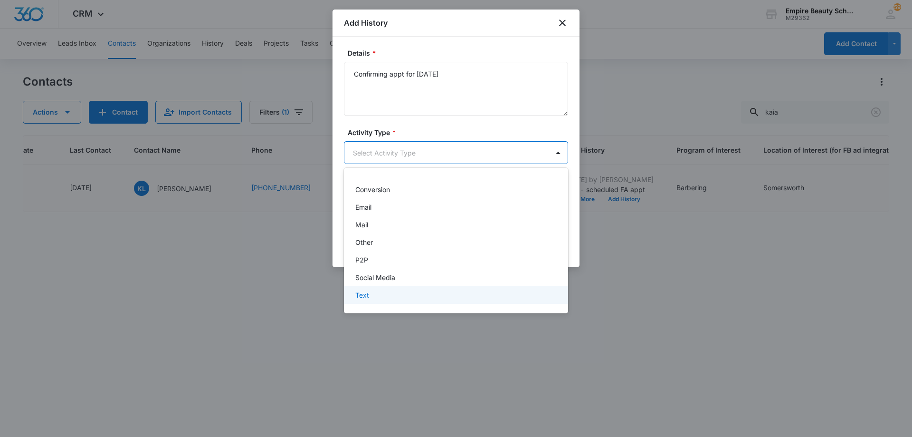
click at [403, 295] on div "Text" at bounding box center [455, 295] width 200 height 10
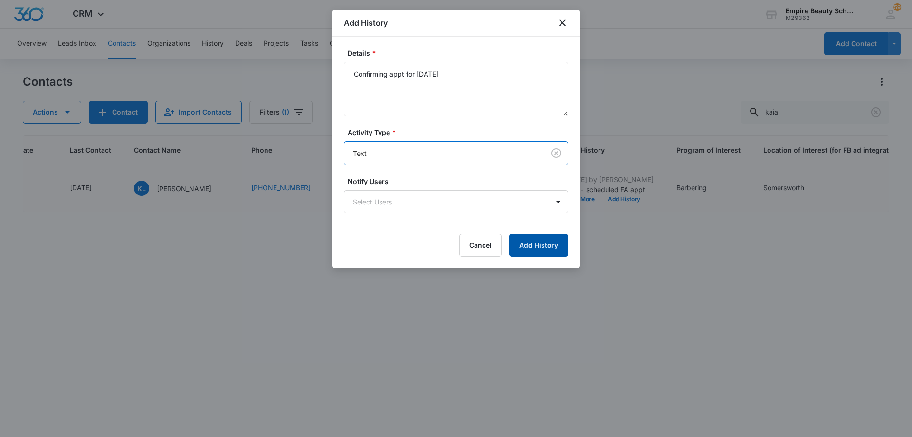
click at [542, 240] on button "Add History" at bounding box center [538, 245] width 59 height 23
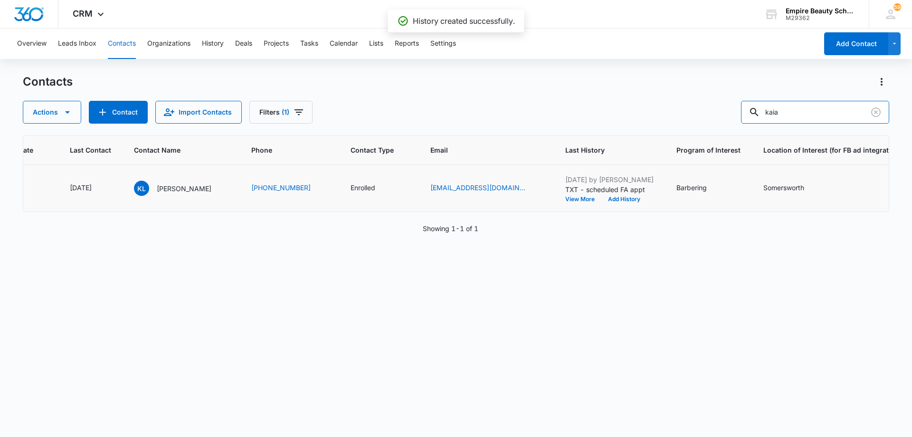
click at [796, 114] on input "kaia" at bounding box center [815, 112] width 148 height 23
type input "anissa"
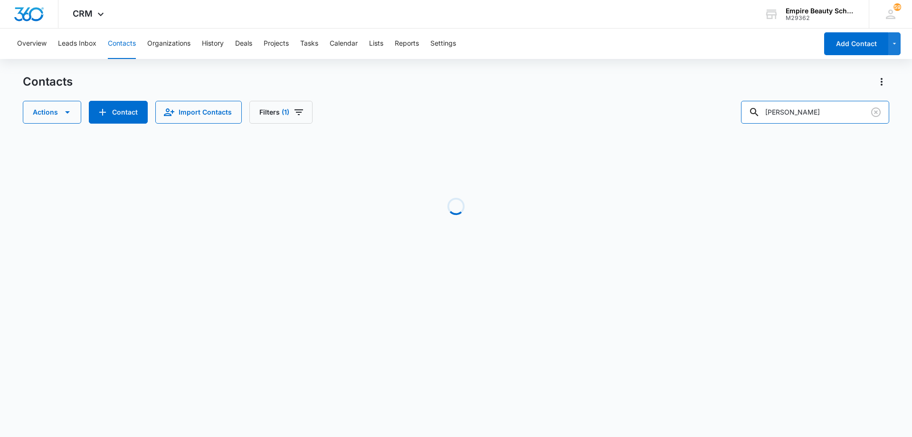
scroll to position [0, 85]
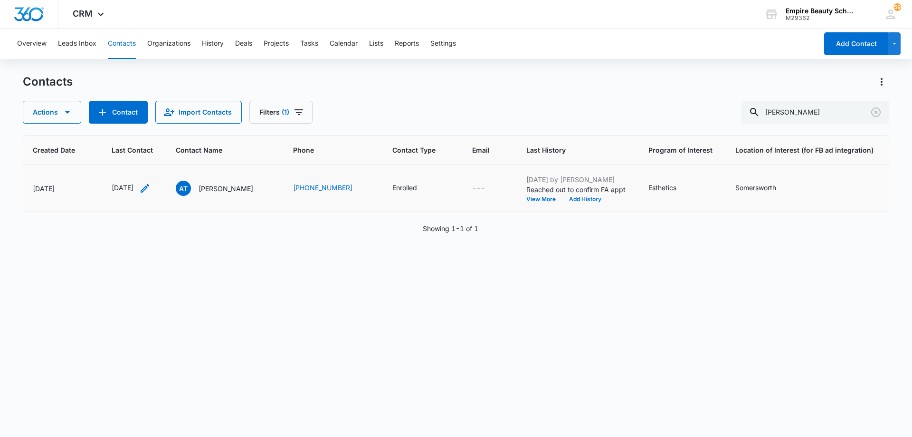
click at [151, 190] on icon "Last Contact - 1756771200 - Select to Edit Field" at bounding box center [144, 187] width 11 height 11
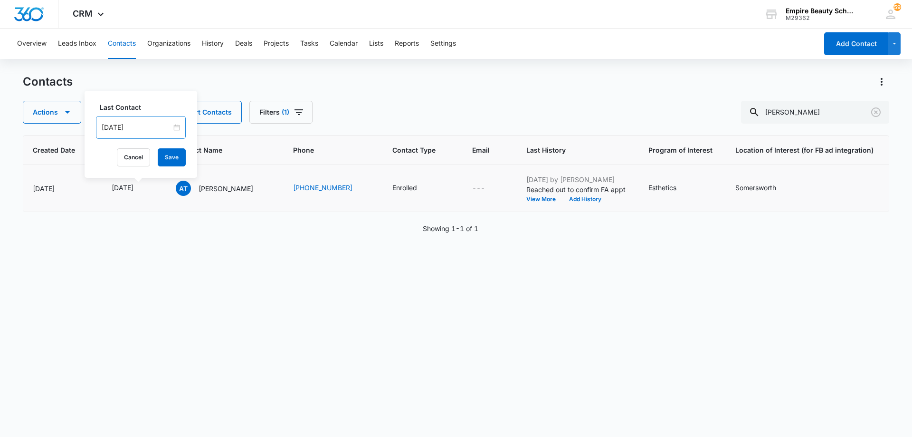
click at [150, 121] on div "[DATE]" at bounding box center [141, 127] width 90 height 23
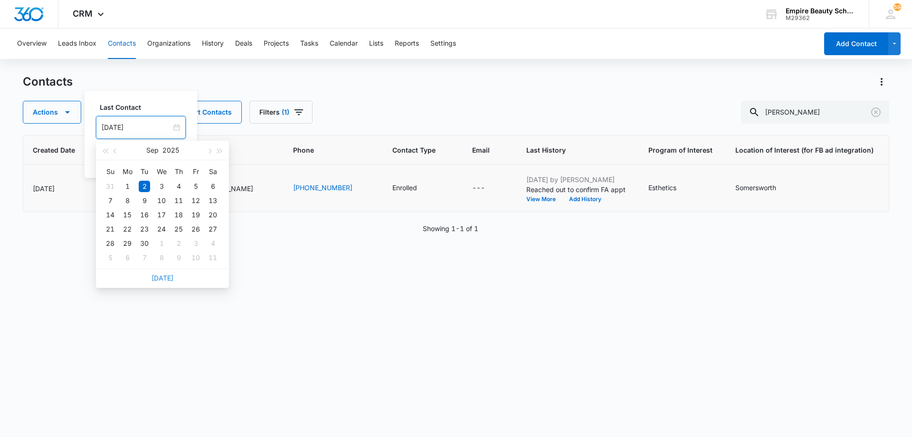
click at [159, 280] on link "[DATE]" at bounding box center [163, 278] width 22 height 8
type input "[DATE]"
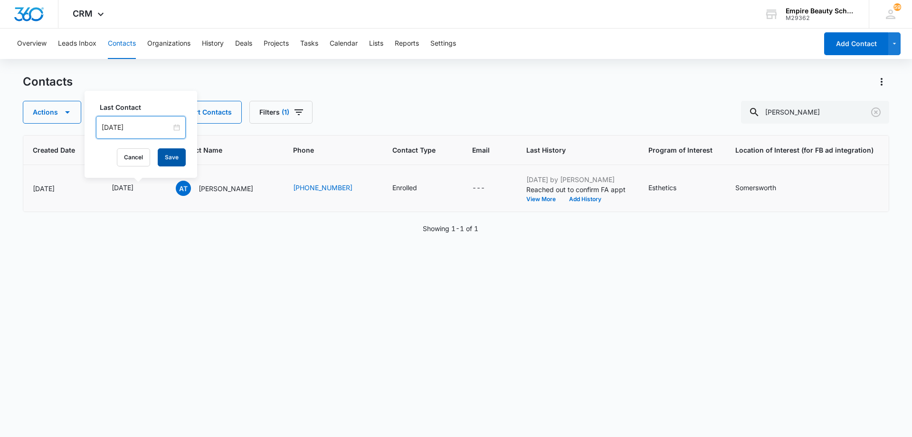
click at [158, 157] on button "Save" at bounding box center [172, 157] width 28 height 18
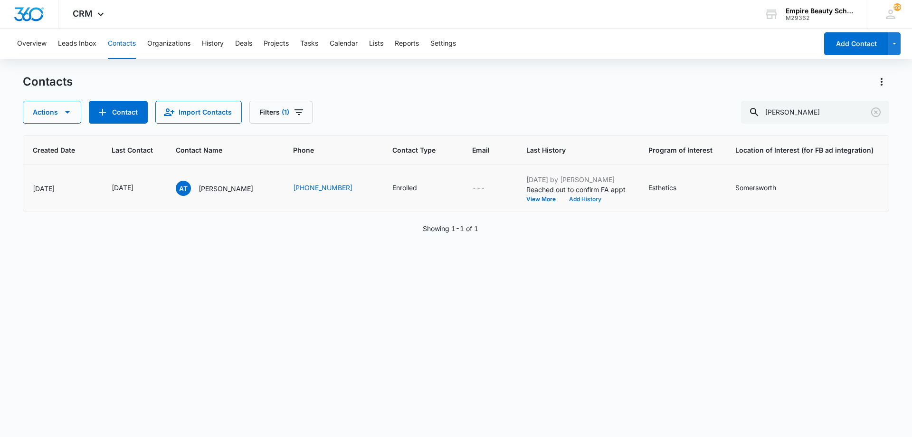
click at [583, 198] on button "Add History" at bounding box center [585, 199] width 46 height 6
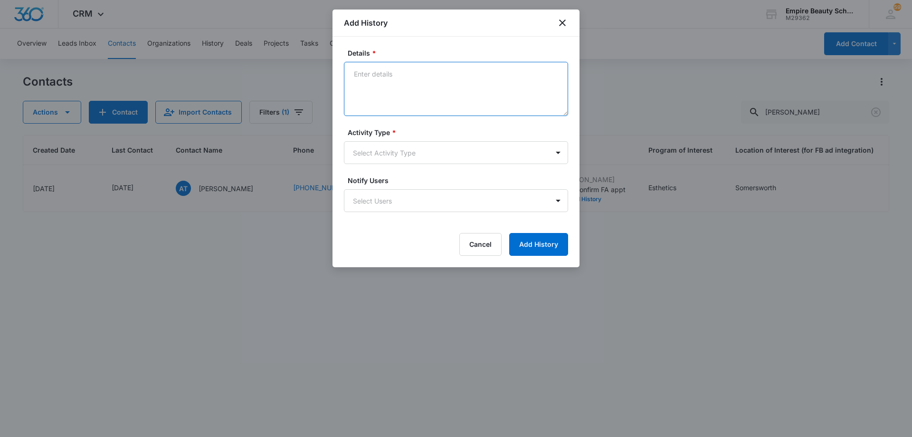
click at [399, 74] on textarea "Details *" at bounding box center [456, 89] width 224 height 54
paste textarea "Confirming appt for today"
type textarea "Confirming appt for today"
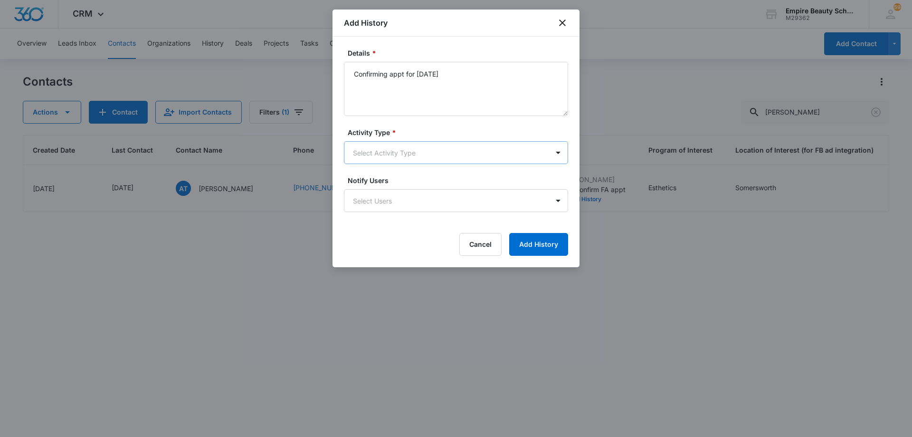
click at [395, 148] on body "CRM Apps Forms CRM Email Shop Payments POS Files Brand Settings AI Assistant Em…" at bounding box center [456, 218] width 912 height 437
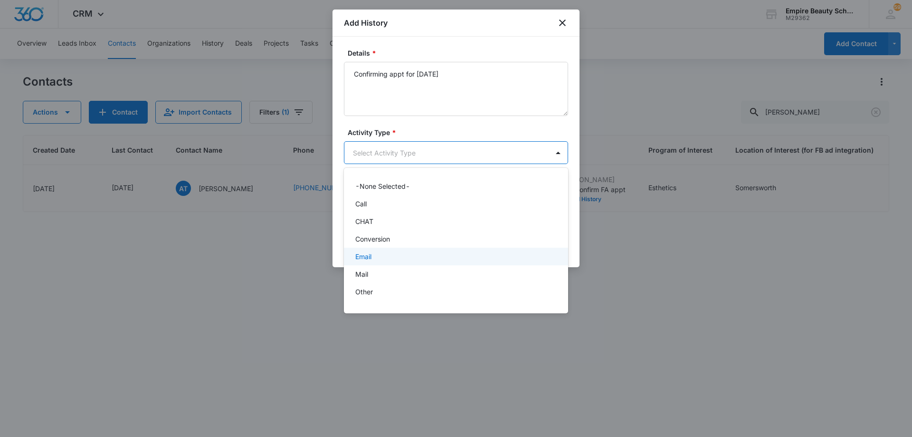
scroll to position [49, 0]
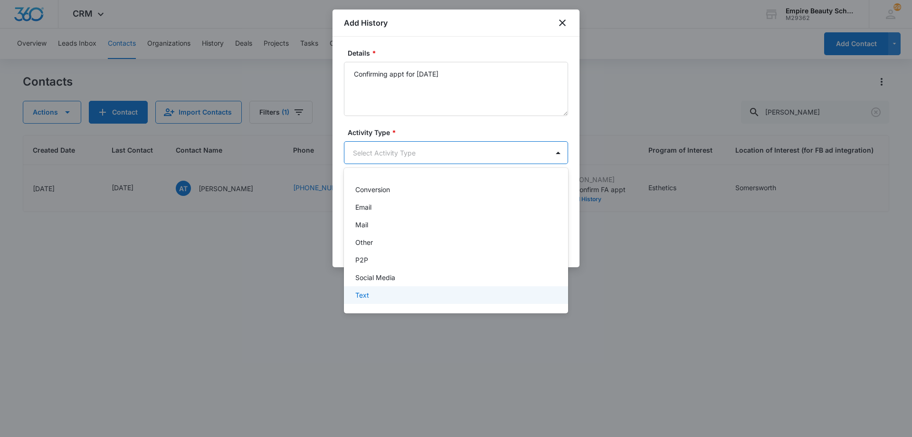
click at [396, 292] on div "Text" at bounding box center [455, 295] width 200 height 10
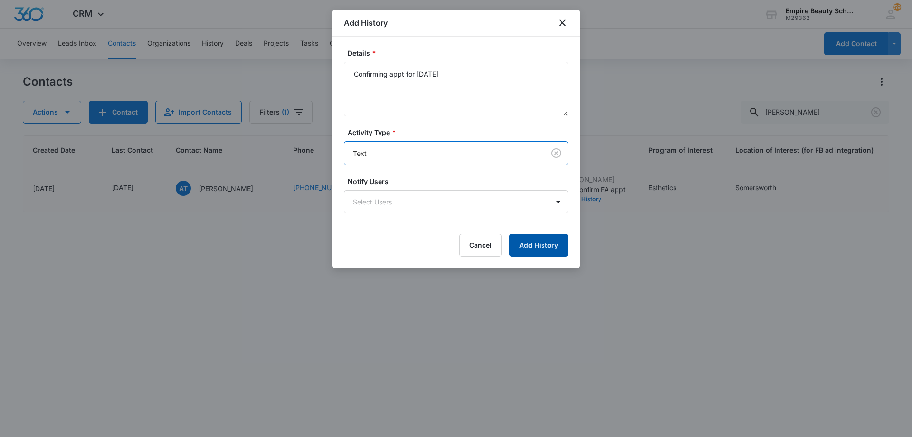
click at [525, 246] on button "Add History" at bounding box center [538, 245] width 59 height 23
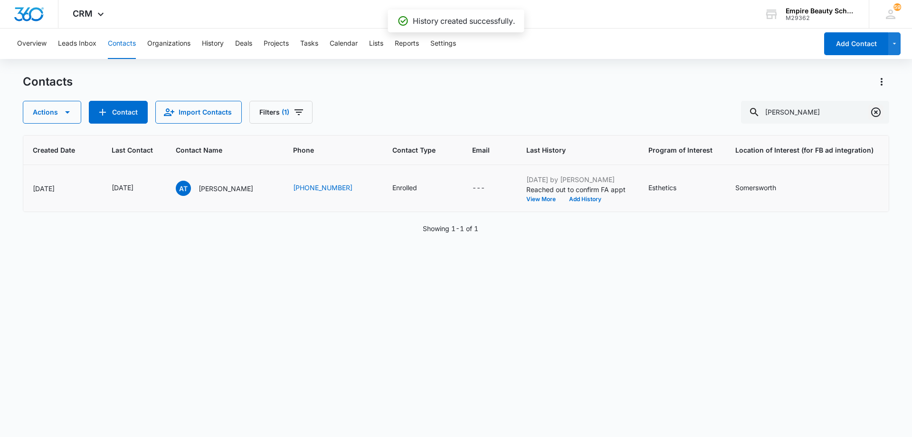
click at [872, 112] on icon "Clear" at bounding box center [876, 112] width 10 height 10
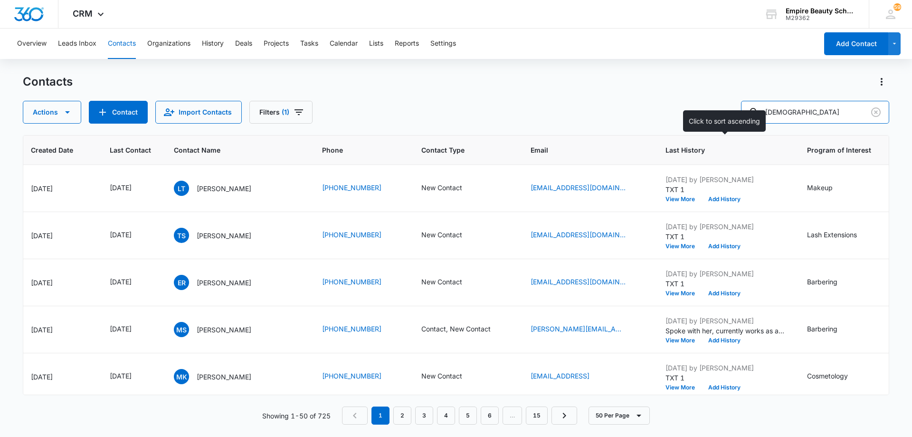
type input "chrystn"
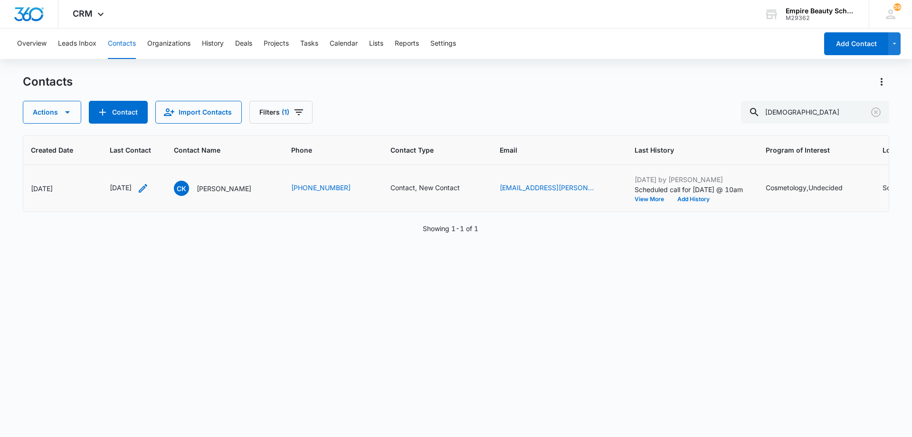
click at [147, 187] on icon "Last Contact - 1759968000 - Select to Edit Field" at bounding box center [143, 188] width 9 height 9
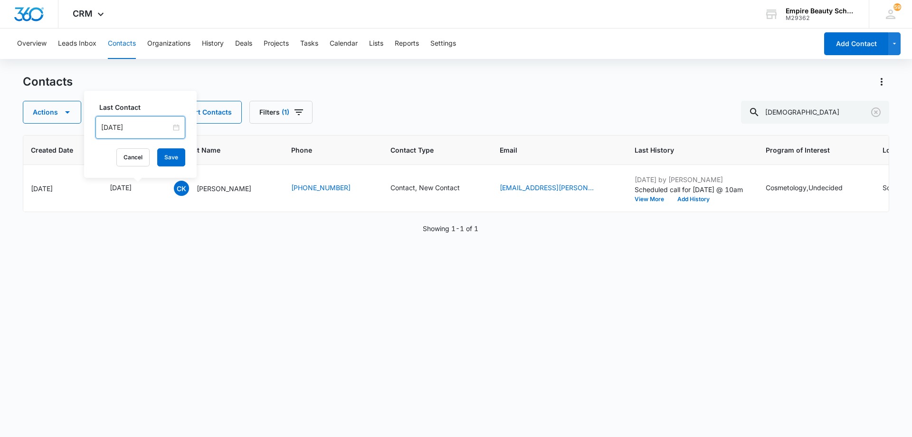
click at [149, 125] on input "[DATE]" at bounding box center [136, 127] width 70 height 10
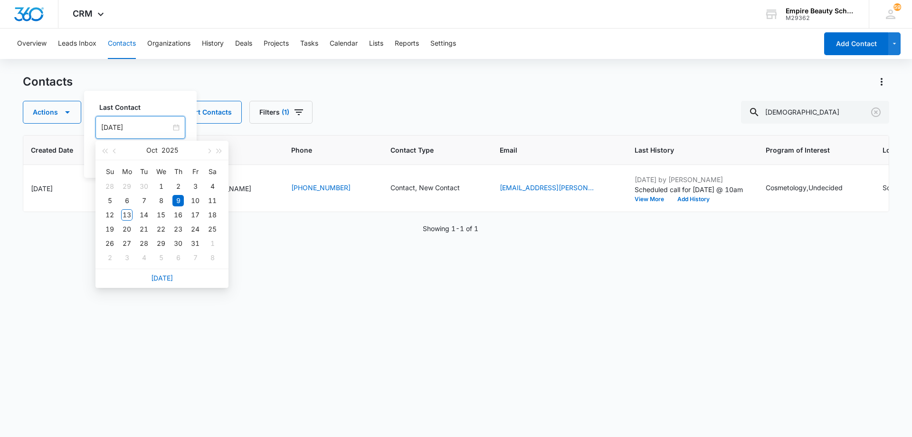
drag, startPoint x: 163, startPoint y: 278, endPoint x: 163, endPoint y: 262, distance: 15.7
click at [163, 278] on link "[DATE]" at bounding box center [162, 278] width 22 height 8
type input "[DATE]"
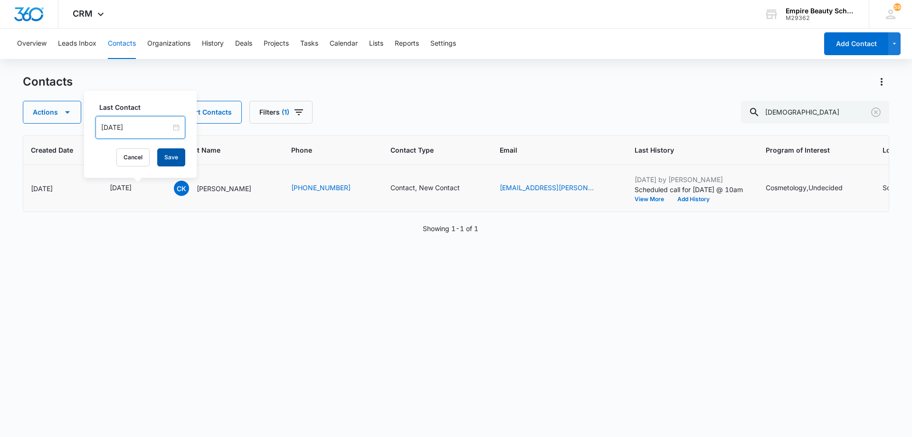
click at [171, 157] on button "Save" at bounding box center [171, 157] width 28 height 18
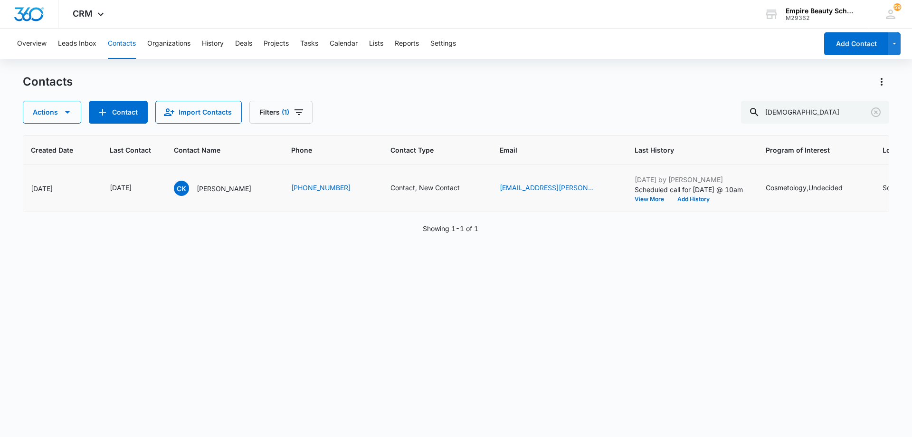
click at [474, 187] on icon "Contact Type - Contact, New Contact - Select to Edit Field" at bounding box center [471, 187] width 11 height 11
click at [426, 125] on icon "Remove New Contact" at bounding box center [426, 127] width 7 height 7
click at [410, 125] on icon "Remove Contact" at bounding box center [411, 127] width 7 height 7
click at [417, 127] on div at bounding box center [400, 128] width 42 height 12
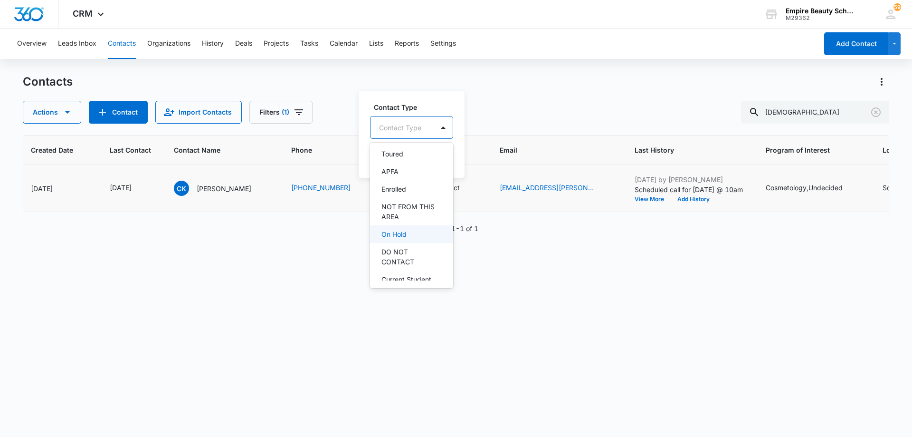
click at [413, 232] on div "On Hold" at bounding box center [410, 234] width 58 height 10
click at [438, 130] on div at bounding box center [444, 126] width 15 height 15
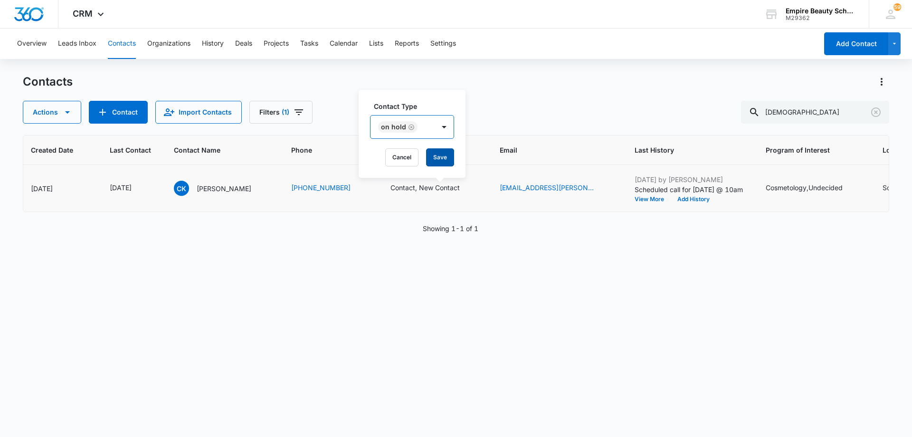
click at [440, 157] on button "Save" at bounding box center [440, 157] width 28 height 18
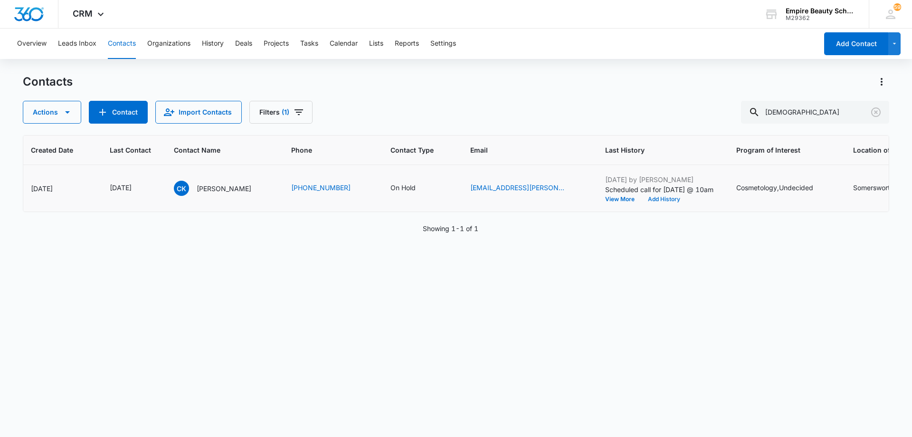
click at [669, 200] on button "Add History" at bounding box center [664, 199] width 46 height 6
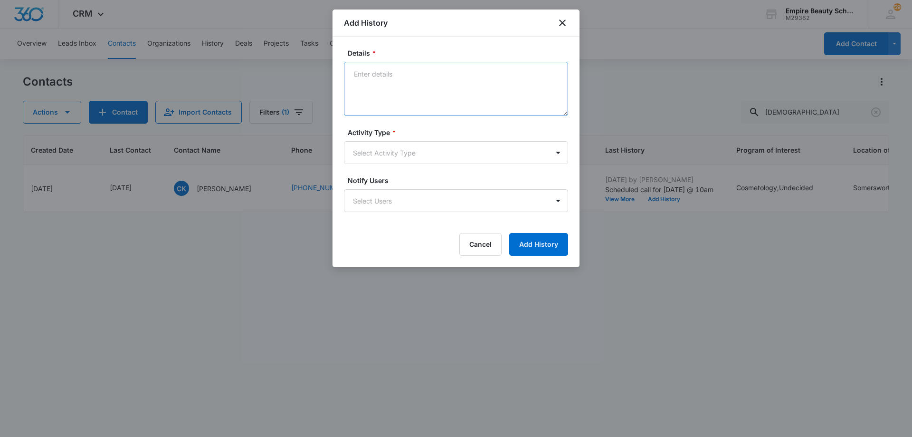
click at [455, 82] on textarea "Details *" at bounding box center [456, 89] width 224 height 54
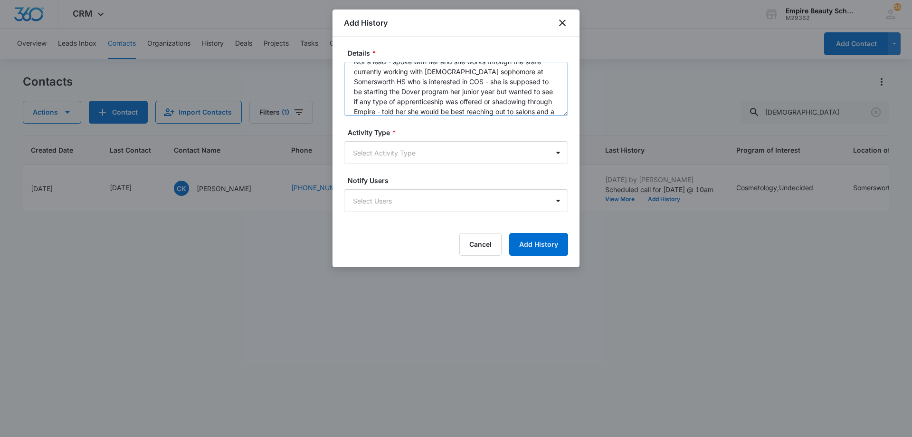
scroll to position [22, 0]
type textarea "Not a lead - spoke with her and she works through the state currently working w…"
click at [405, 147] on body "CRM Apps Forms CRM Email Shop Payments POS Files Brand Settings AI Assistant Em…" at bounding box center [456, 218] width 912 height 437
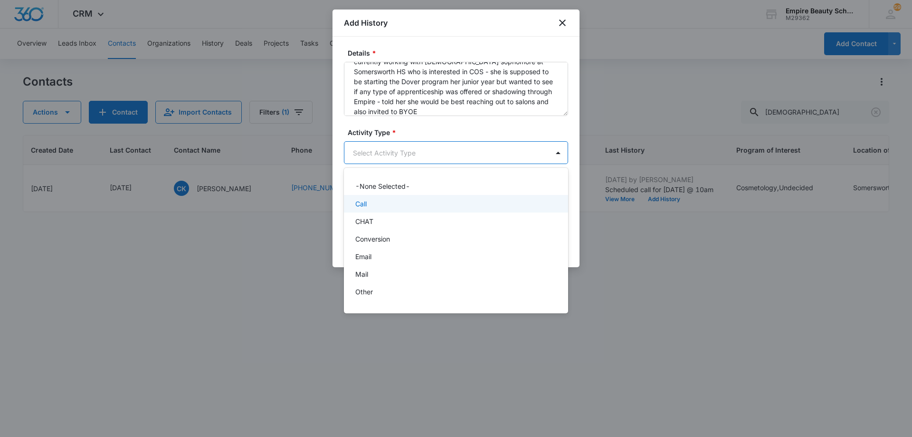
click at [405, 198] on div "Call" at bounding box center [456, 204] width 224 height 18
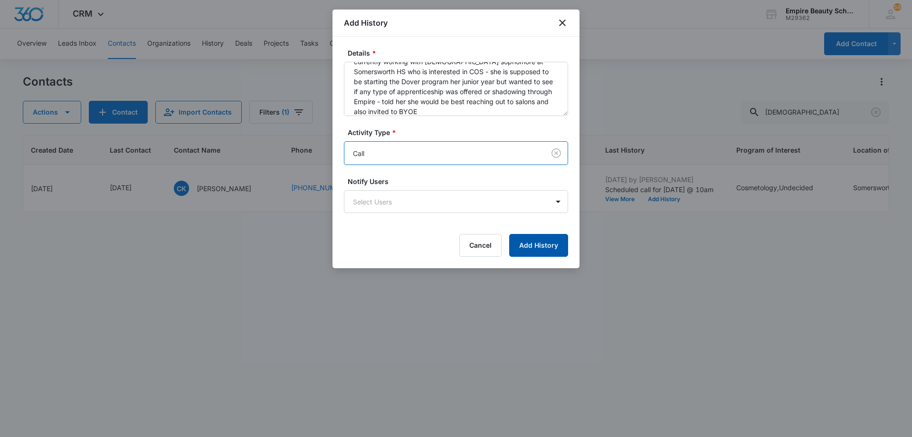
click at [525, 243] on button "Add History" at bounding box center [538, 245] width 59 height 23
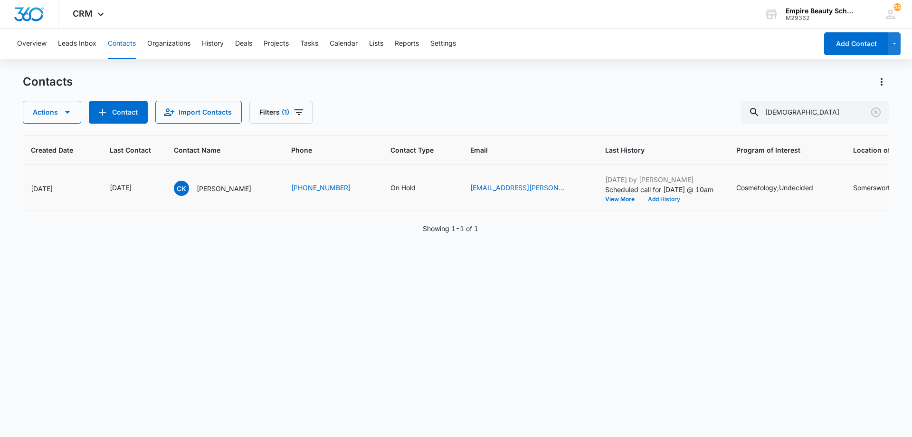
click at [665, 200] on button "Add History" at bounding box center [664, 199] width 46 height 6
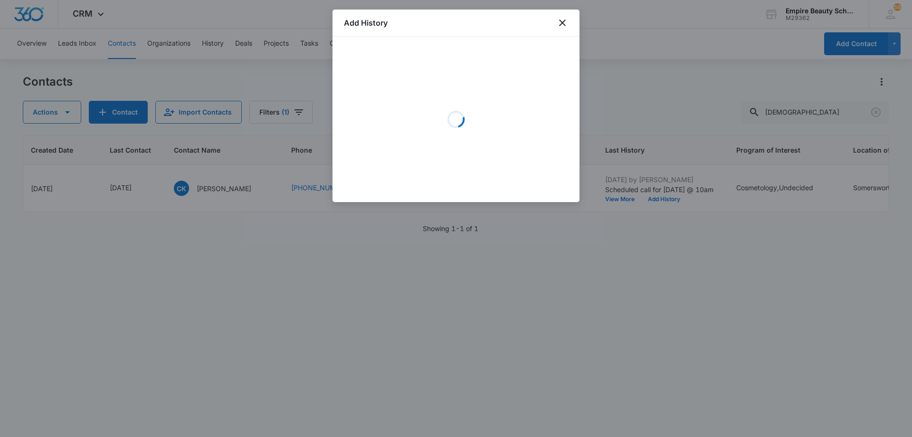
click at [458, 77] on div "Loading" at bounding box center [456, 119] width 224 height 143
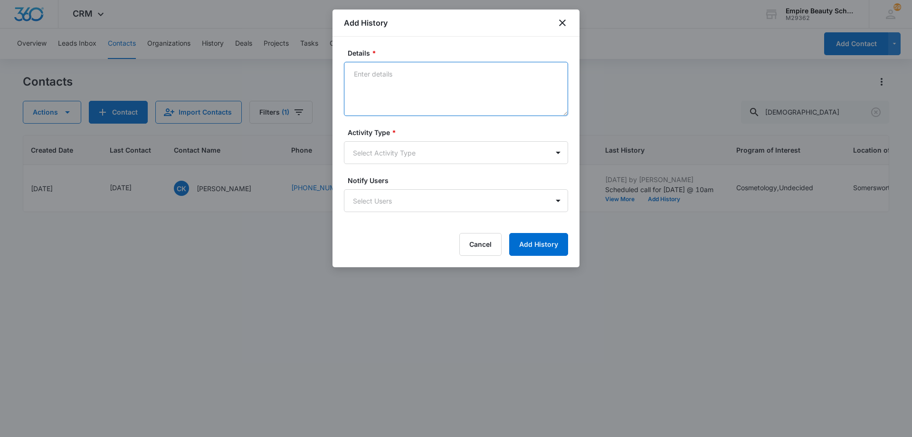
click at [458, 77] on textarea "Details *" at bounding box center [456, 89] width 224 height 54
type textarea "EM- sent BYOE flyer"
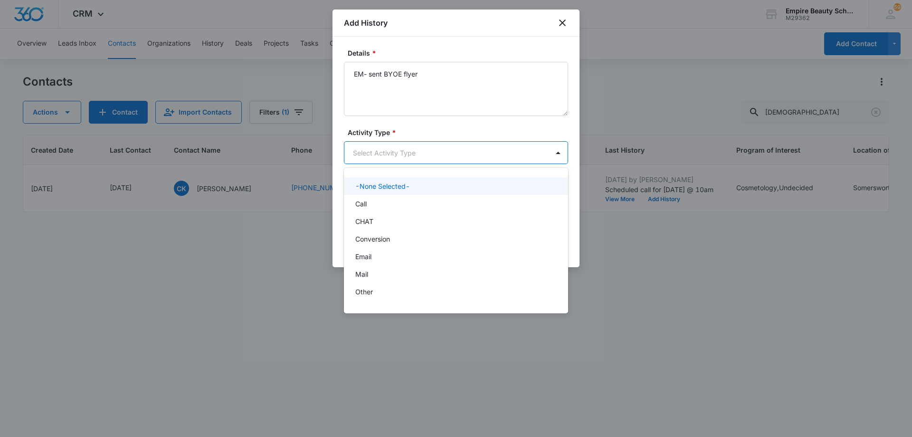
drag, startPoint x: 417, startPoint y: 155, endPoint x: 417, endPoint y: 200, distance: 45.6
click at [417, 155] on body "CRM Apps Forms CRM Email Shop Payments POS Files Brand Settings AI Assistant Em…" at bounding box center [456, 218] width 912 height 437
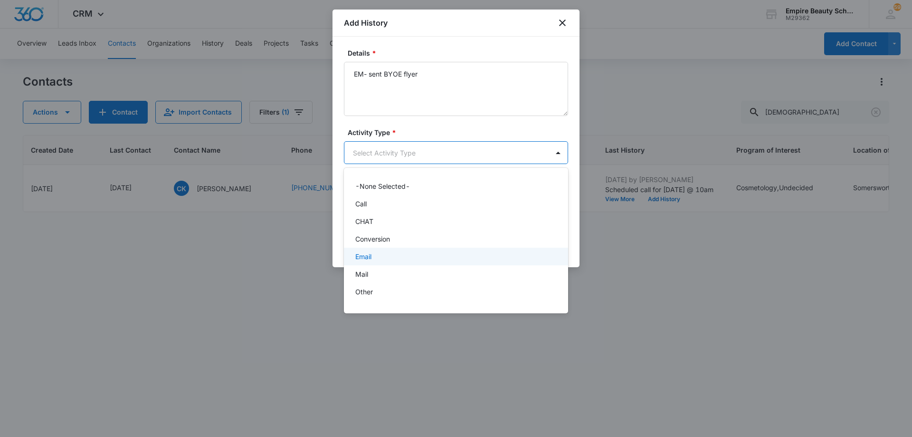
click at [403, 255] on div "Email" at bounding box center [455, 256] width 200 height 10
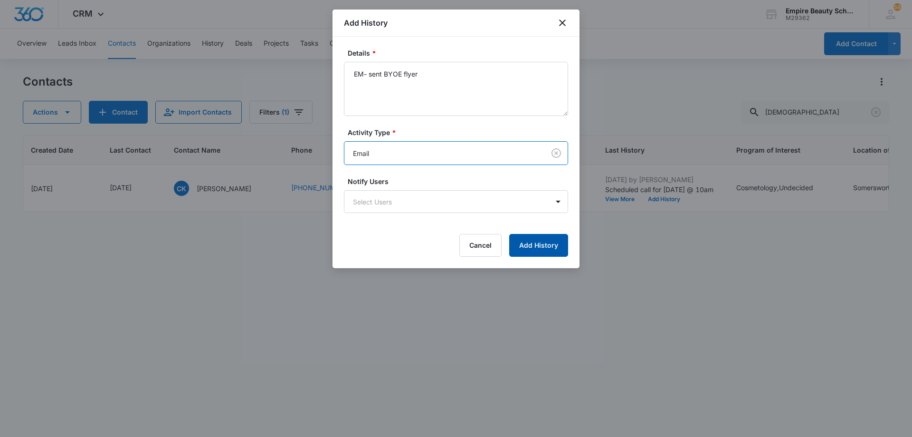
click at [541, 245] on button "Add History" at bounding box center [538, 245] width 59 height 23
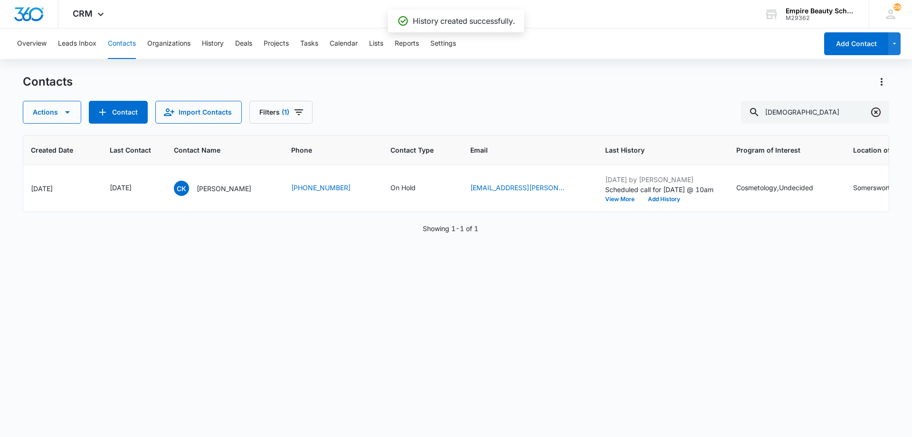
click at [872, 113] on icon "Clear" at bounding box center [876, 112] width 10 height 10
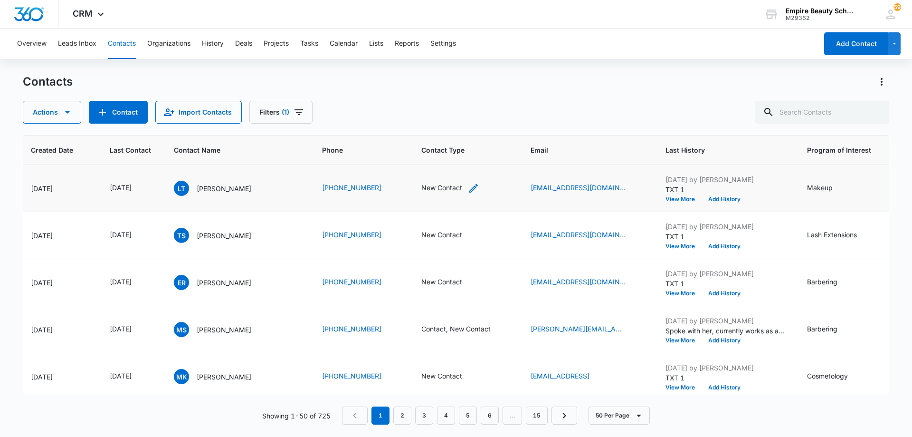
click at [473, 187] on icon "Contact Type - New Contact - Select to Edit Field" at bounding box center [473, 187] width 11 height 11
click at [468, 126] on div "New Contact" at bounding box center [440, 126] width 79 height 23
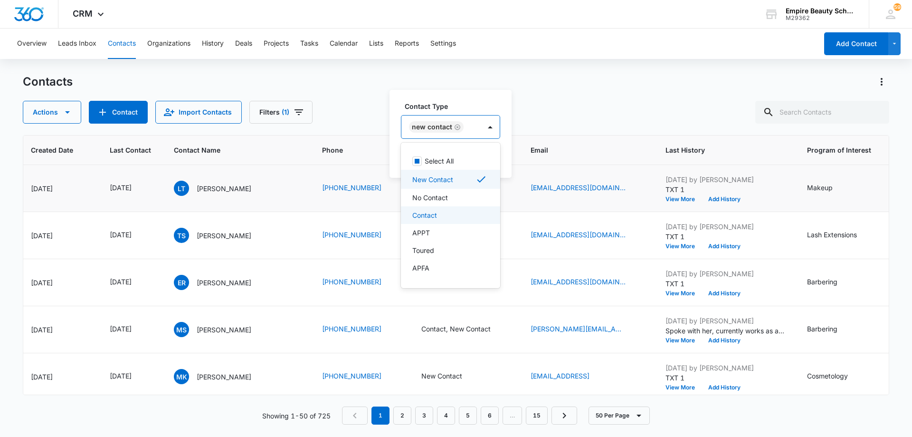
click at [463, 212] on div "Contact" at bounding box center [449, 215] width 75 height 10
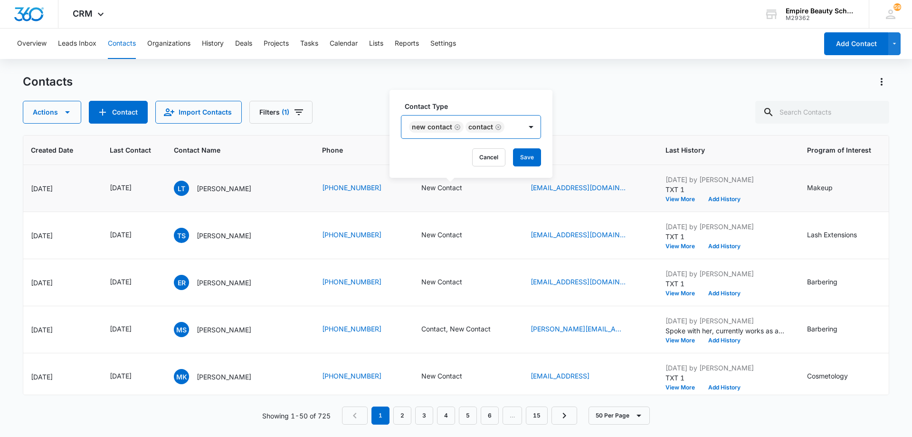
click at [514, 130] on div "New Contact Contact" at bounding box center [461, 126] width 120 height 23
click at [519, 153] on button "Save" at bounding box center [527, 157] width 28 height 18
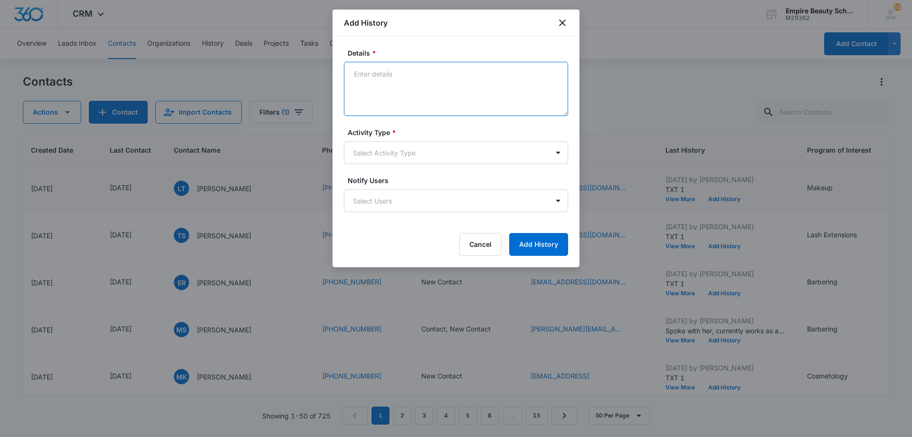
click at [463, 86] on textarea "Details *" at bounding box center [456, 89] width 224 height 54
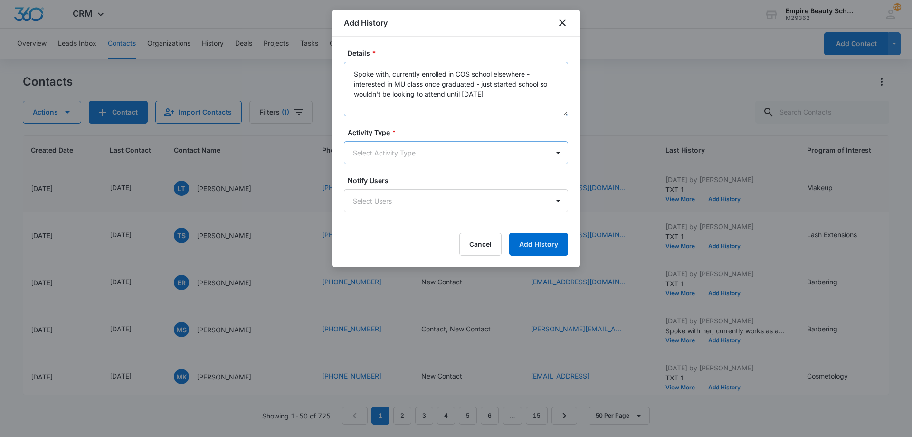
type textarea "Spoke with, currently enrolled in COS school elsewhere - interested in MU class…"
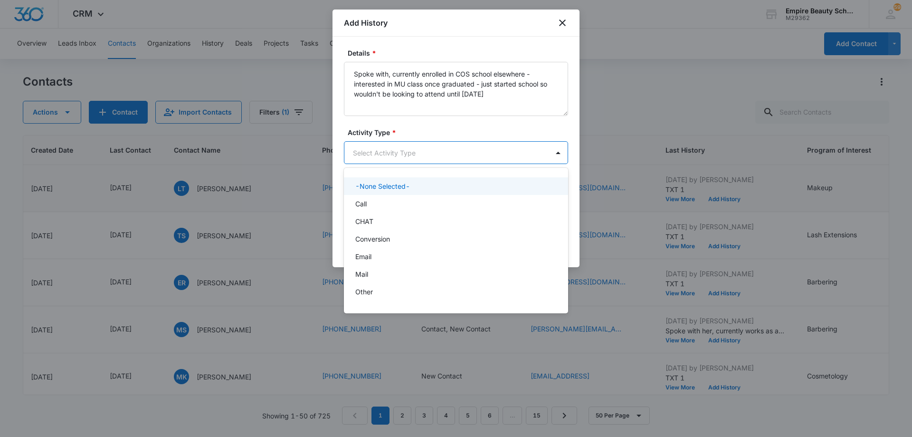
click at [431, 149] on body "CRM Apps Forms CRM Email Shop Payments POS Files Brand Settings AI Assistant Em…" at bounding box center [456, 218] width 912 height 437
click at [419, 202] on div "Call" at bounding box center [455, 204] width 200 height 10
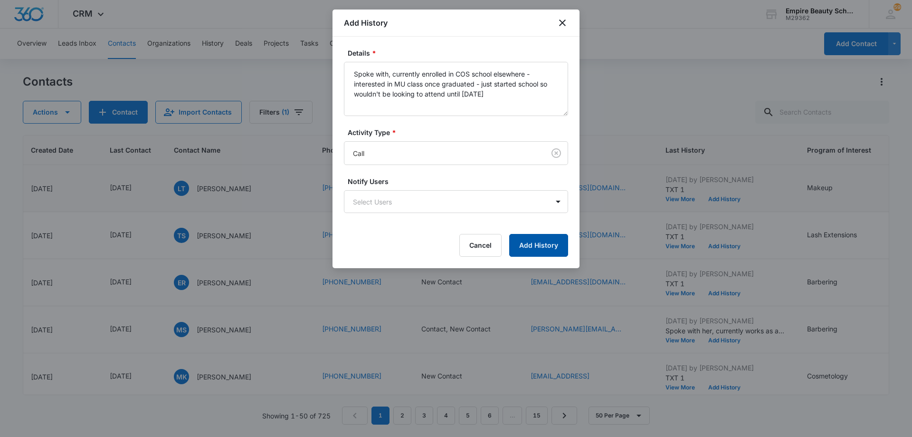
click at [535, 241] on button "Add History" at bounding box center [538, 245] width 59 height 23
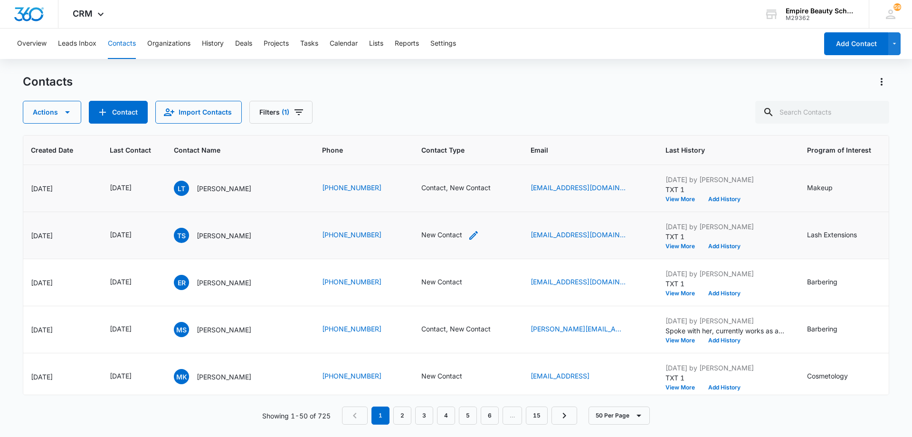
click at [477, 237] on icon "Contact Type - New Contact - Select to Edit Field" at bounding box center [473, 234] width 11 height 11
click at [477, 174] on div "New Contact" at bounding box center [440, 173] width 79 height 23
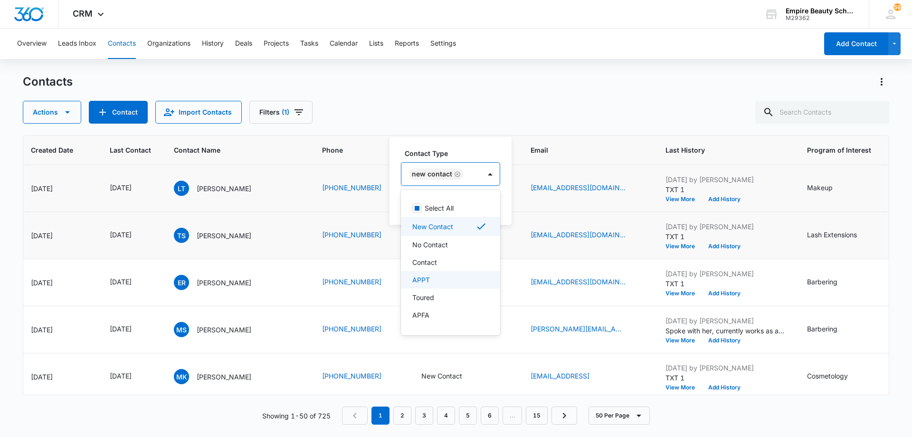
click at [447, 277] on div "APPT" at bounding box center [449, 280] width 75 height 10
drag, startPoint x: 510, startPoint y: 175, endPoint x: 514, endPoint y: 190, distance: 15.3
click at [511, 175] on div "New Contact APPT" at bounding box center [466, 174] width 130 height 24
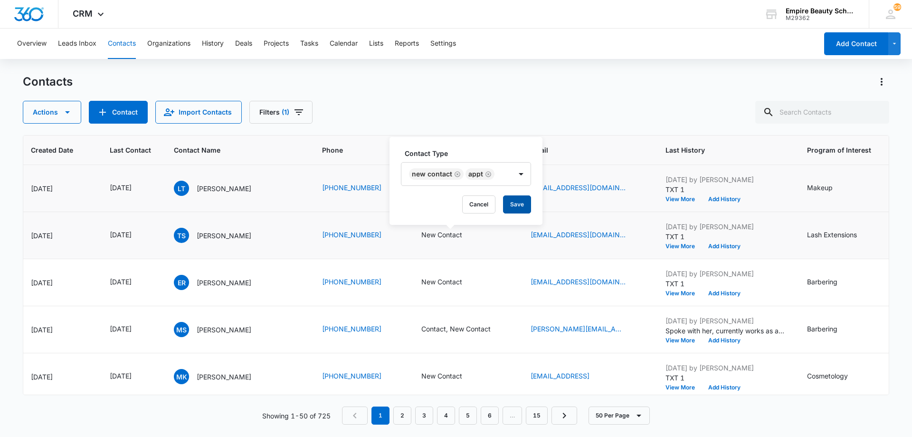
click at [515, 206] on button "Save" at bounding box center [517, 204] width 28 height 18
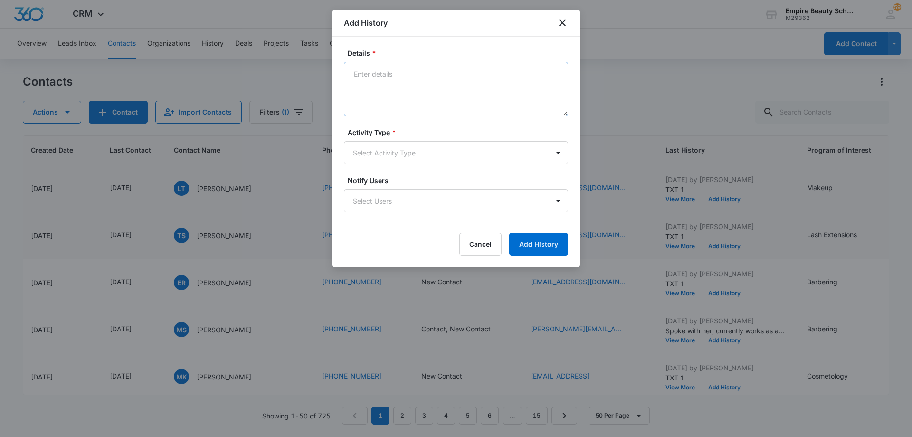
click at [389, 74] on textarea "Details *" at bounding box center [456, 89] width 224 height 54
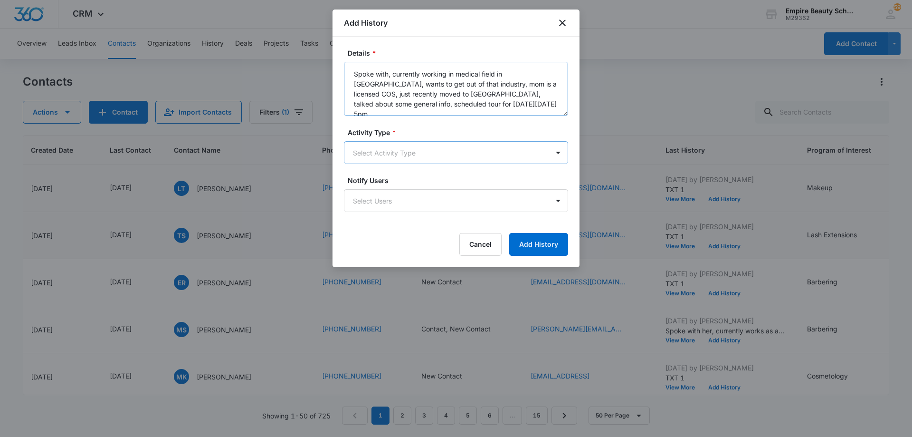
type textarea "Spoke with, currently working in medical field in Portsmouth, wants to get out …"
click at [395, 150] on body "CRM Apps Forms CRM Email Shop Payments POS Files Brand Settings AI Assistant Em…" at bounding box center [456, 218] width 912 height 437
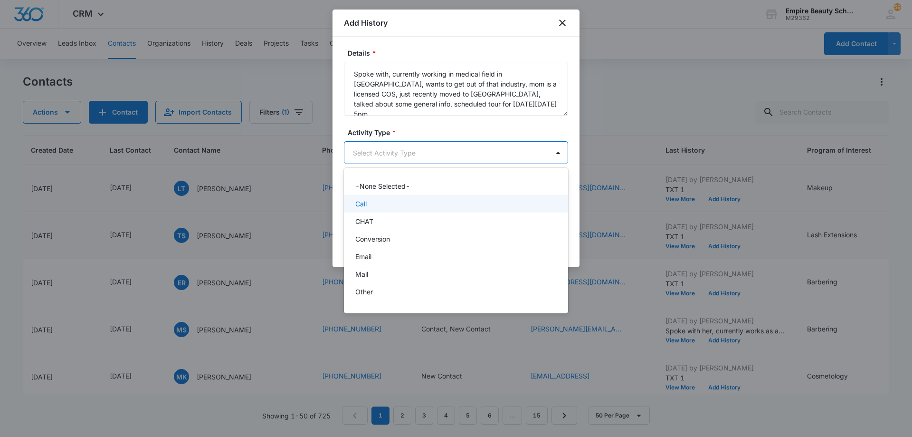
click at [407, 200] on div "Call" at bounding box center [455, 204] width 200 height 10
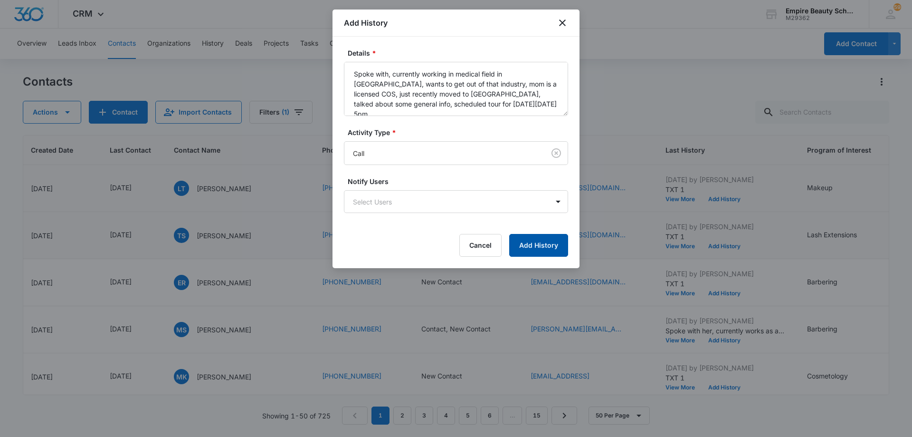
click at [540, 237] on button "Add History" at bounding box center [538, 245] width 59 height 23
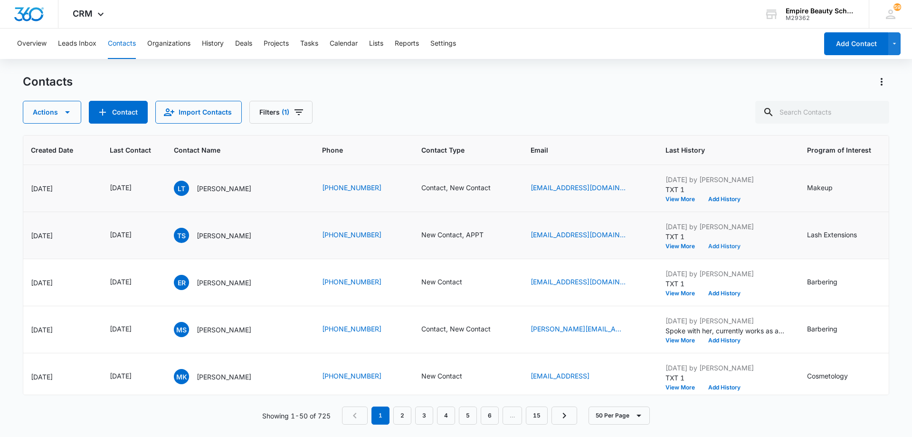
click at [723, 247] on button "Add History" at bounding box center [725, 246] width 46 height 6
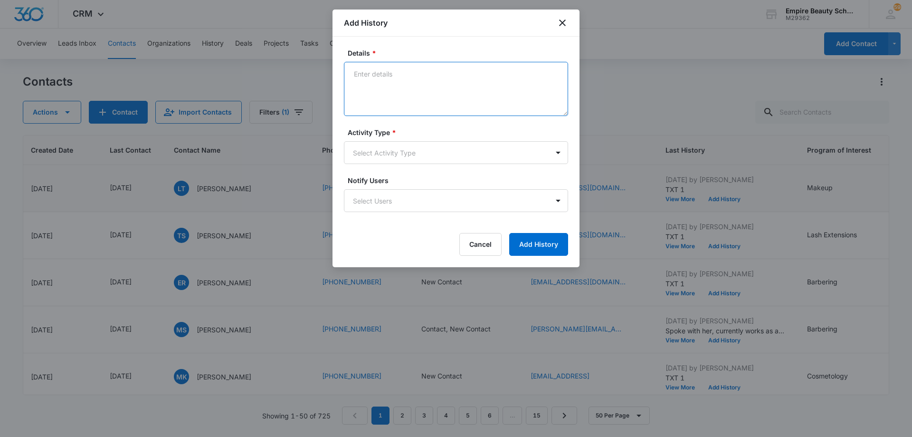
click at [470, 90] on textarea "Details *" at bounding box center [456, 89] width 224 height 54
type textarea "TXT date/time of appt and address for campus"
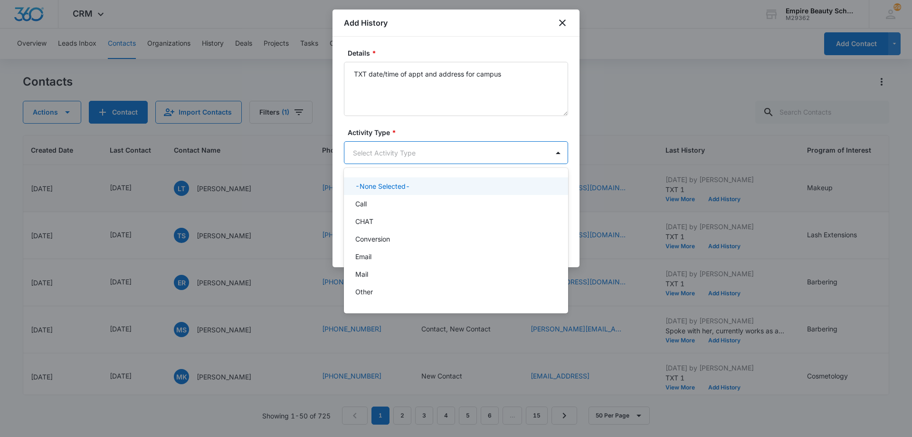
click at [427, 152] on body "CRM Apps Forms CRM Email Shop Payments POS Files Brand Settings AI Assistant Em…" at bounding box center [456, 218] width 912 height 437
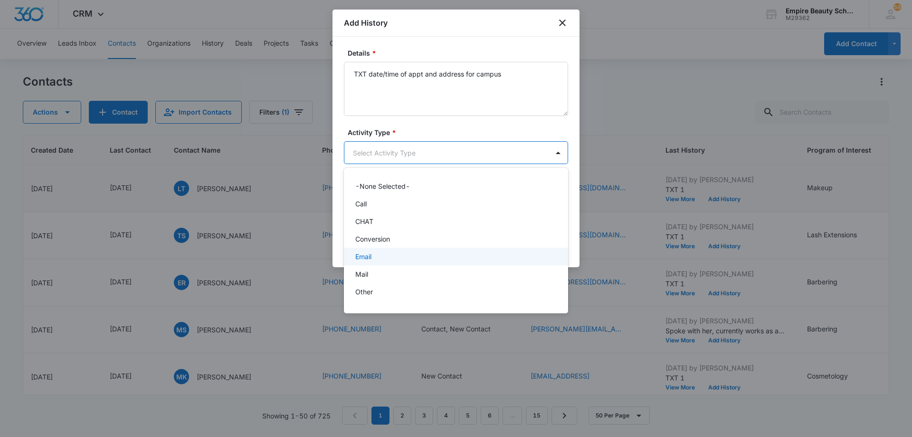
scroll to position [49, 0]
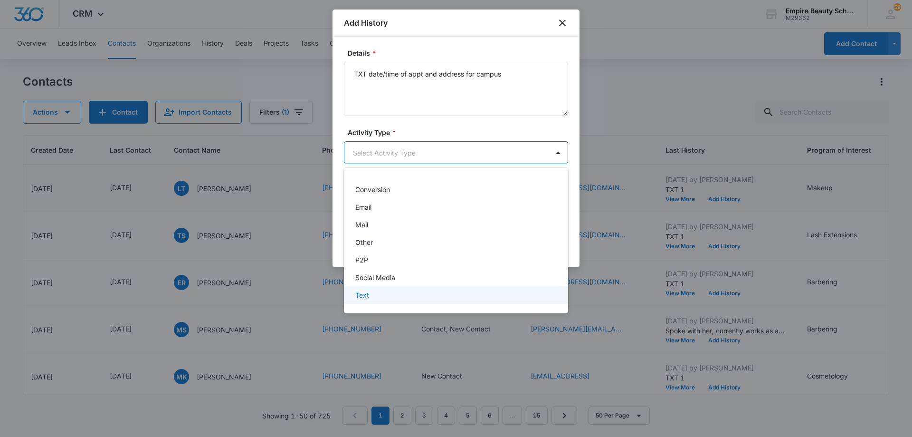
click at [398, 293] on div "Text" at bounding box center [455, 295] width 200 height 10
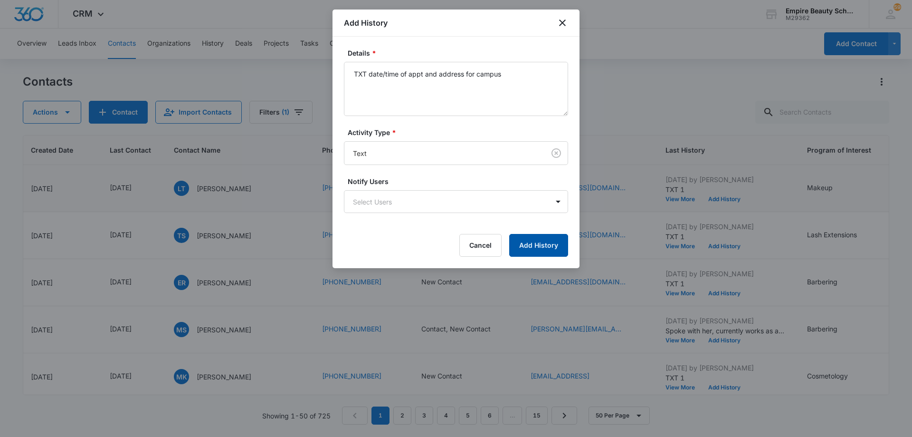
click at [536, 245] on button "Add History" at bounding box center [538, 245] width 59 height 23
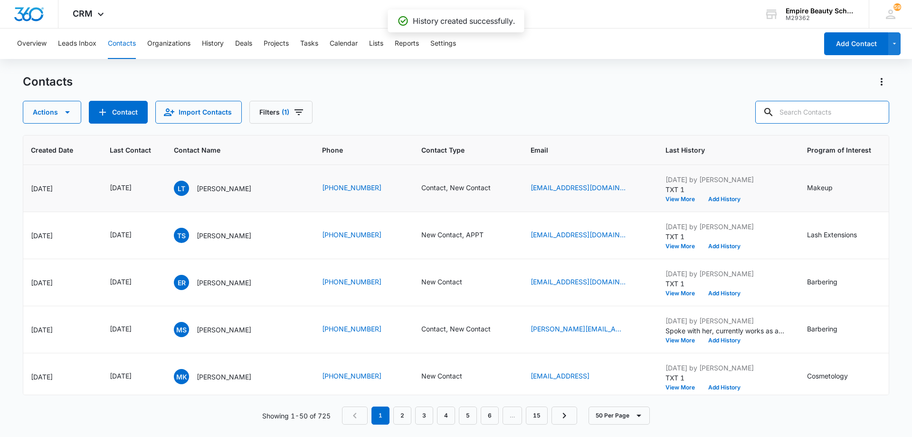
click at [817, 111] on input "text" at bounding box center [822, 112] width 134 height 23
type input "kaia"
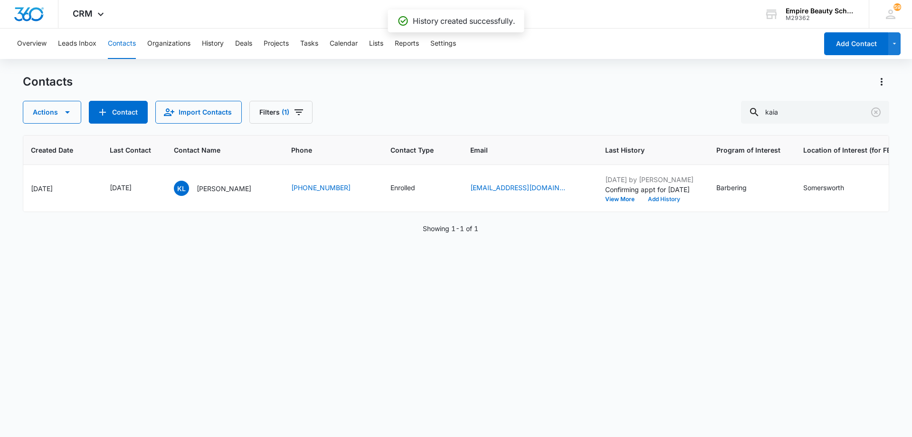
click at [641, 200] on button "Add History" at bounding box center [664, 199] width 46 height 6
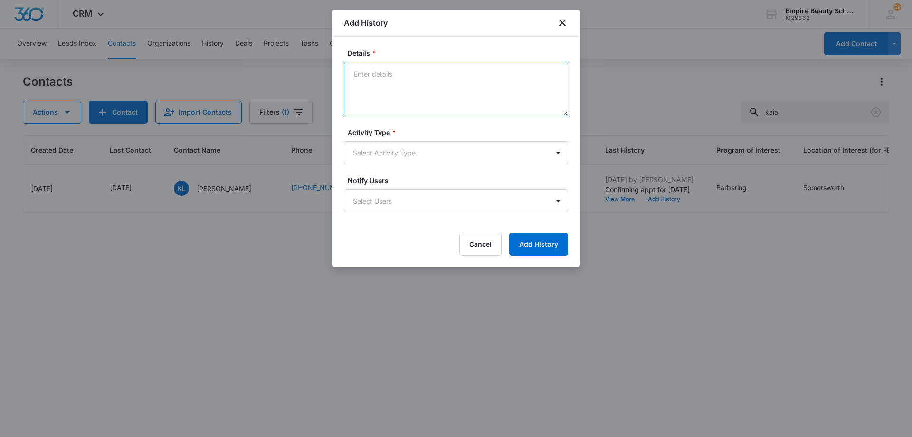
click at [445, 73] on textarea "Details *" at bounding box center [456, 89] width 224 height 54
type textarea "Said she's having car troubles and asked to reschedule appt"
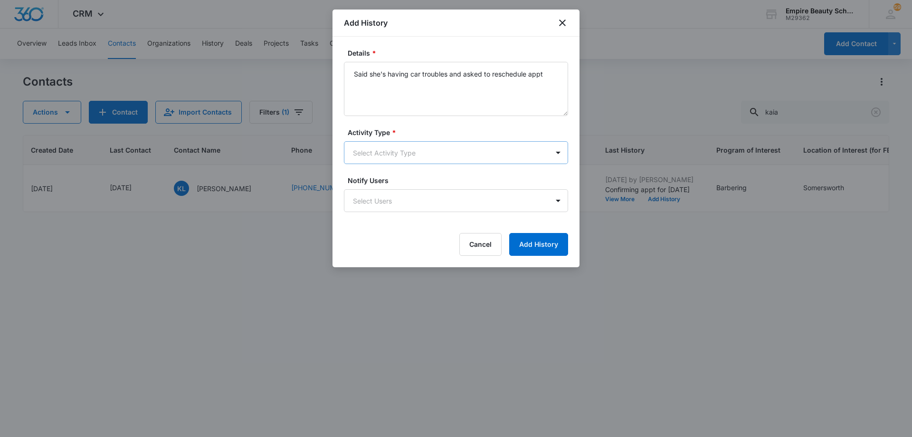
click at [416, 157] on body "CRM Apps Forms CRM Email Shop Payments POS Files Brand Settings AI Assistant Em…" at bounding box center [456, 218] width 912 height 437
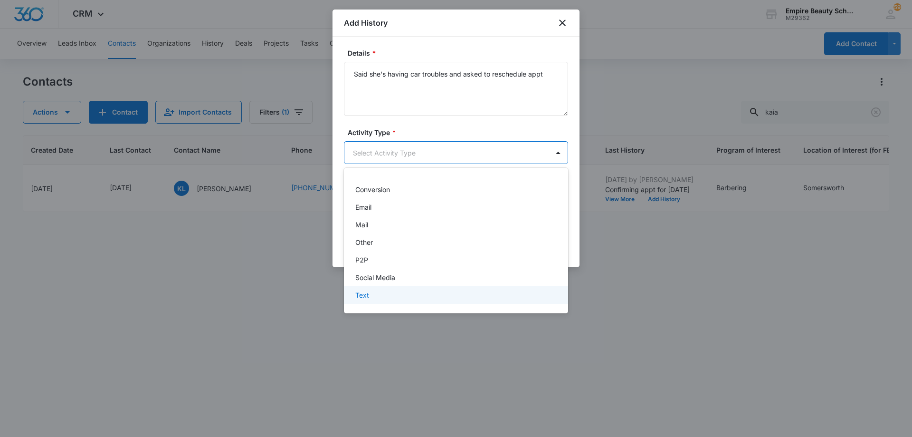
click at [405, 290] on div "Text" at bounding box center [455, 295] width 200 height 10
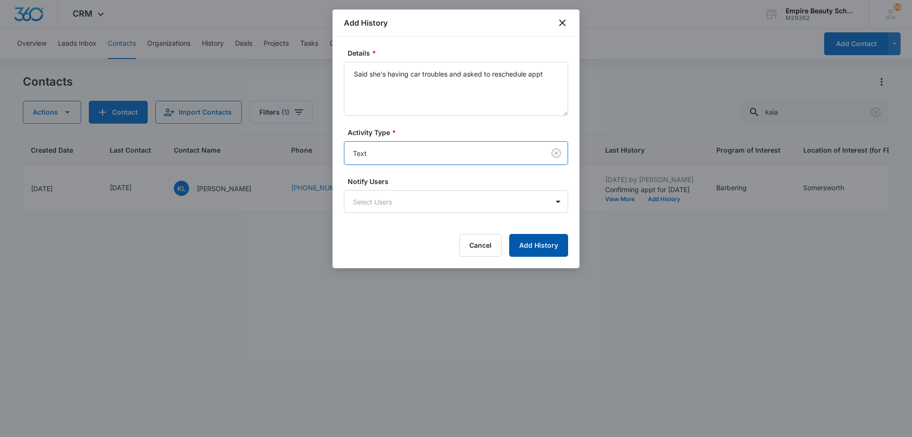
click at [524, 247] on button "Add History" at bounding box center [538, 245] width 59 height 23
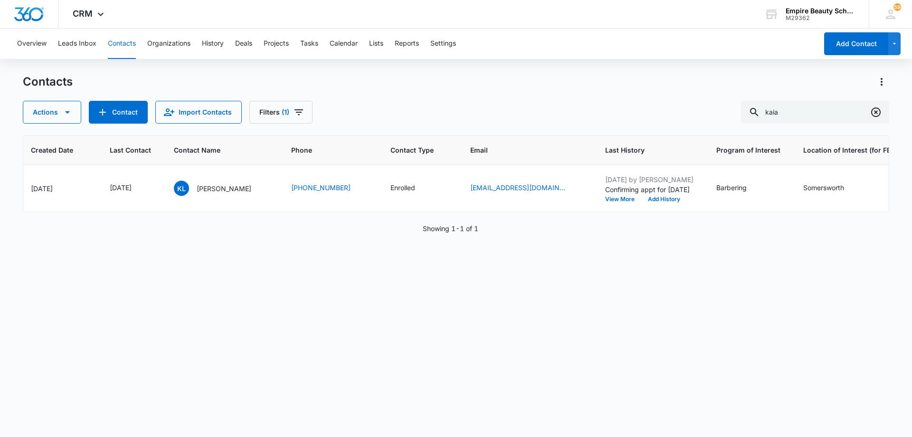
click at [875, 114] on icon "Clear" at bounding box center [875, 111] width 11 height 11
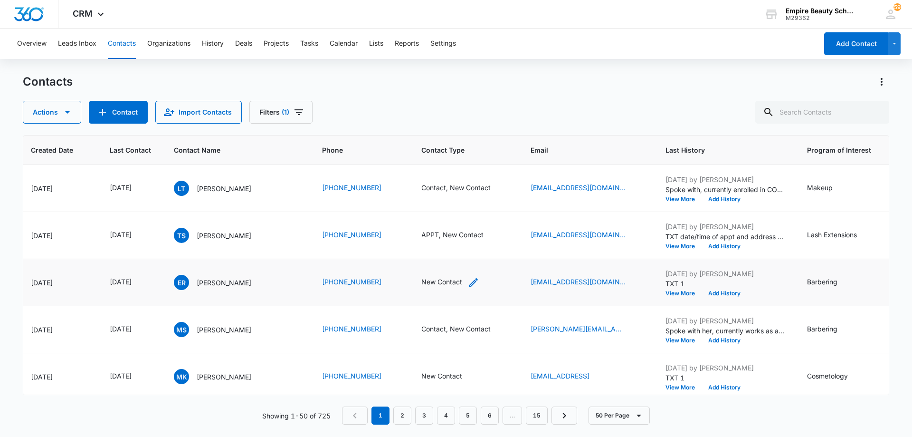
click at [475, 282] on icon "Contact Type - New Contact - Select to Edit Field" at bounding box center [473, 282] width 9 height 9
click at [461, 221] on div "New Contact" at bounding box center [436, 220] width 55 height 11
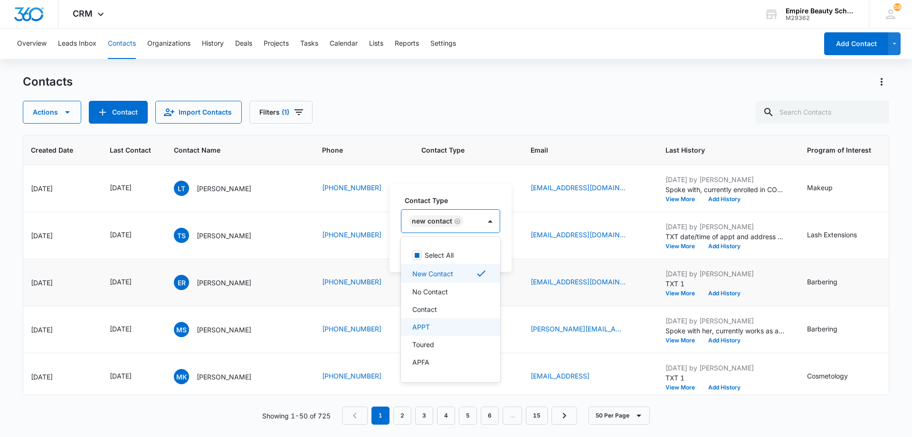
click at [455, 329] on div "APPT" at bounding box center [449, 327] width 75 height 10
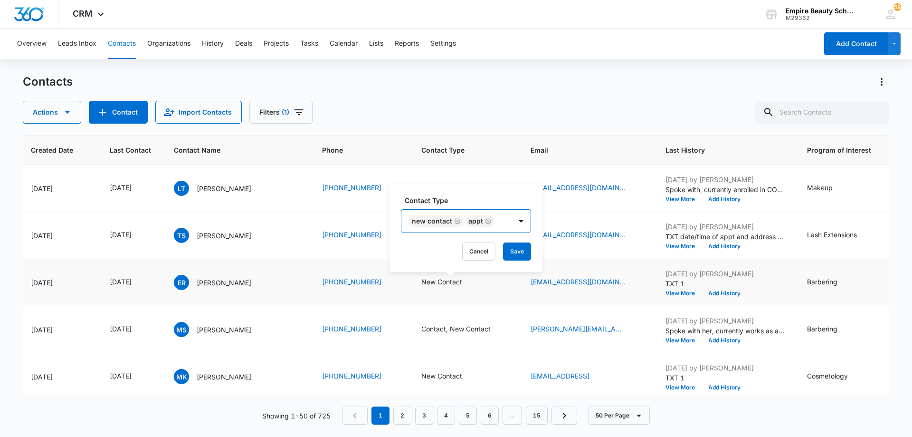
click at [509, 221] on div "New Contact APPT" at bounding box center [456, 220] width 110 height 23
click at [516, 253] on button "Save" at bounding box center [517, 251] width 28 height 18
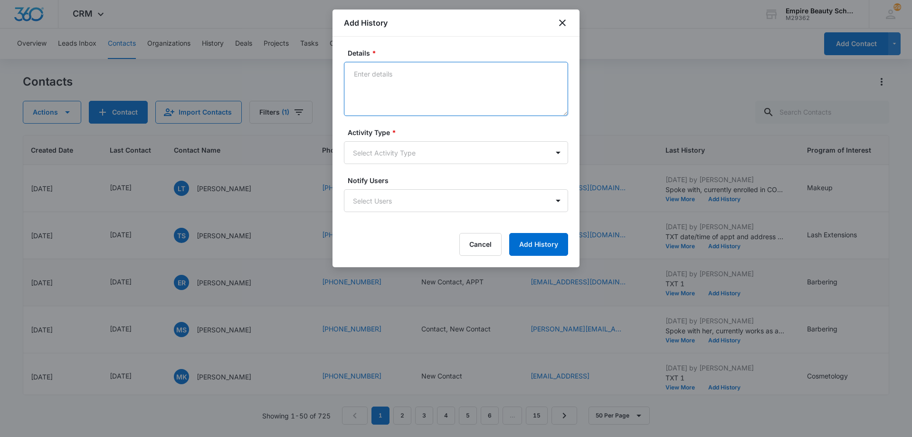
click at [467, 83] on textarea "Details *" at bounding box center [456, 89] width 224 height 54
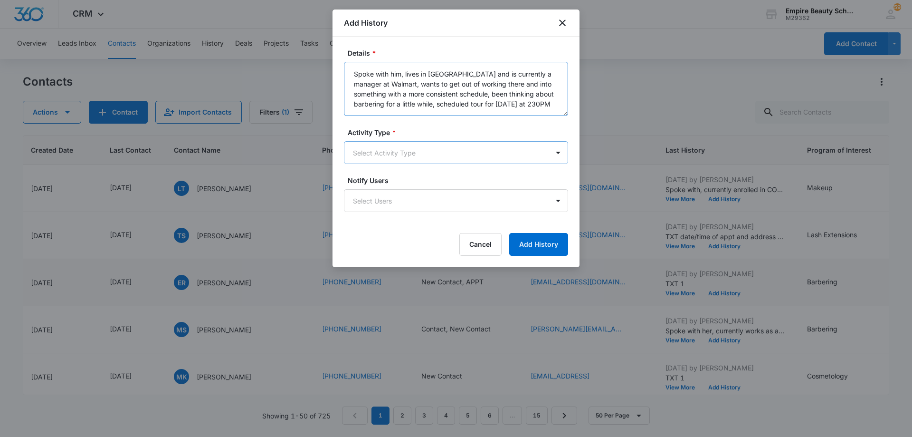
type textarea "Spoke with him, lives in Rochester and is currently a manager at Walmart, wants…"
click at [404, 157] on body "CRM Apps Forms CRM Email Shop Payments POS Files Brand Settings AI Assistant Em…" at bounding box center [456, 218] width 912 height 437
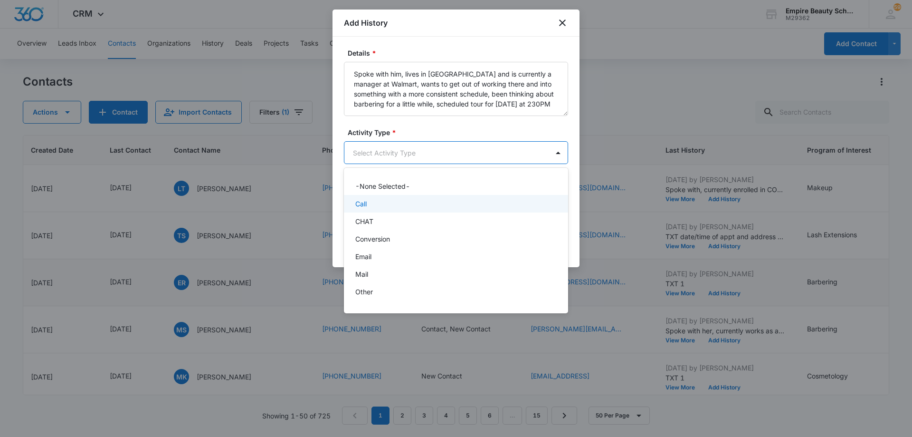
click at [401, 201] on div "Call" at bounding box center [455, 204] width 200 height 10
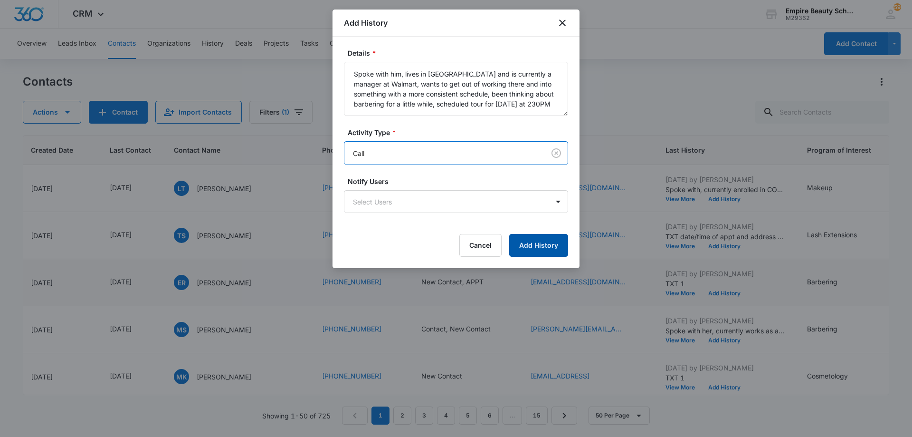
click at [532, 240] on button "Add History" at bounding box center [538, 245] width 59 height 23
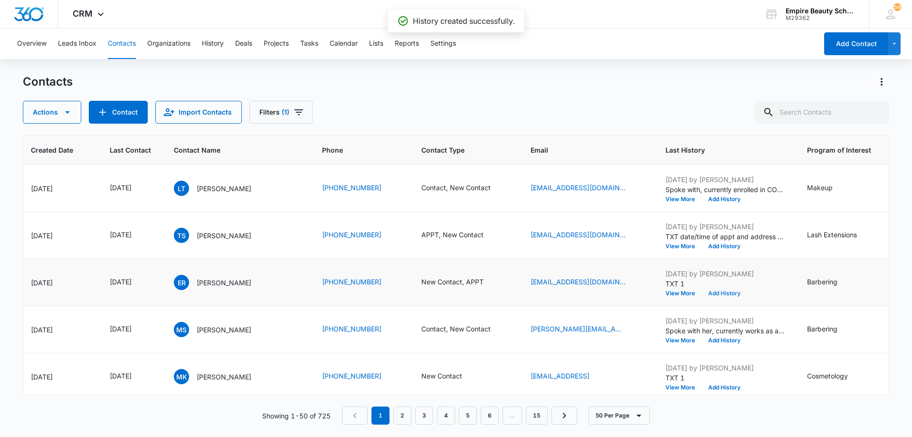
click at [719, 293] on button "Add History" at bounding box center [725, 293] width 46 height 6
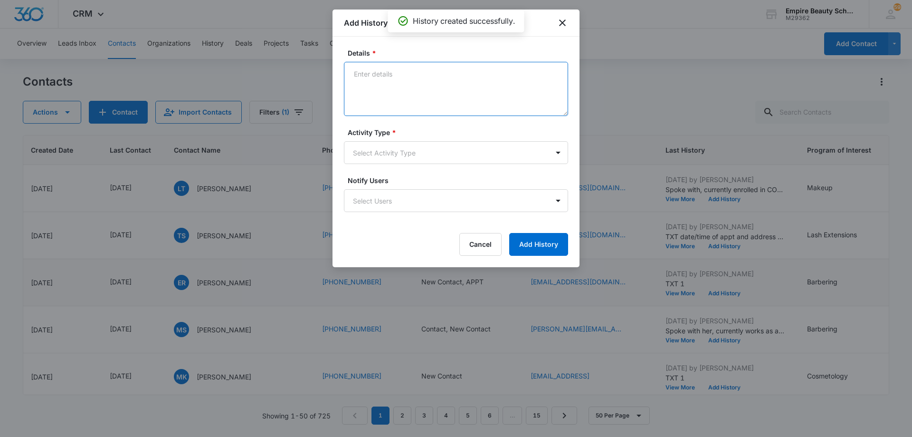
click at [416, 93] on textarea "Details *" at bounding box center [456, 89] width 224 height 54
type textarea "TXT date/time of appt and address to campus"
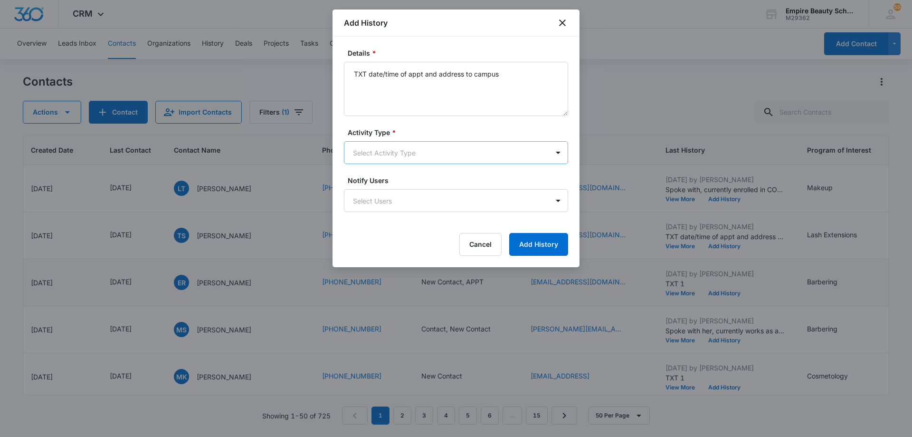
click at [402, 160] on body "CRM Apps Forms CRM Email Shop Payments POS Files Brand Settings AI Assistant Em…" at bounding box center [456, 218] width 912 height 437
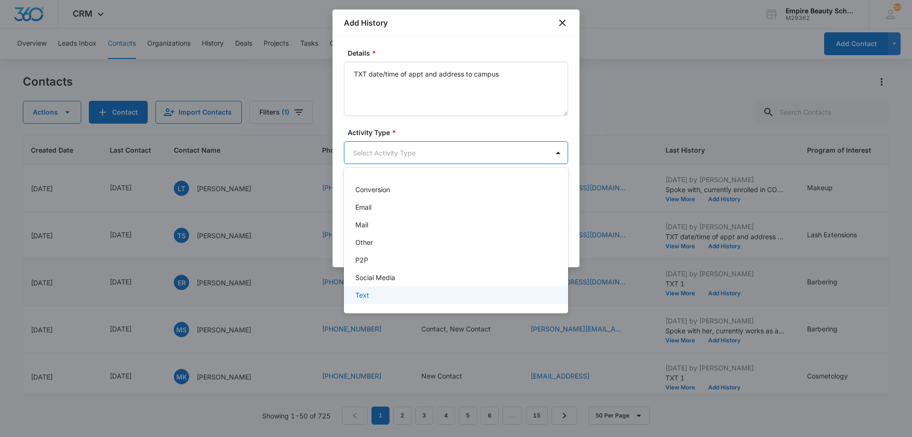
click at [398, 290] on div "Text" at bounding box center [455, 295] width 200 height 10
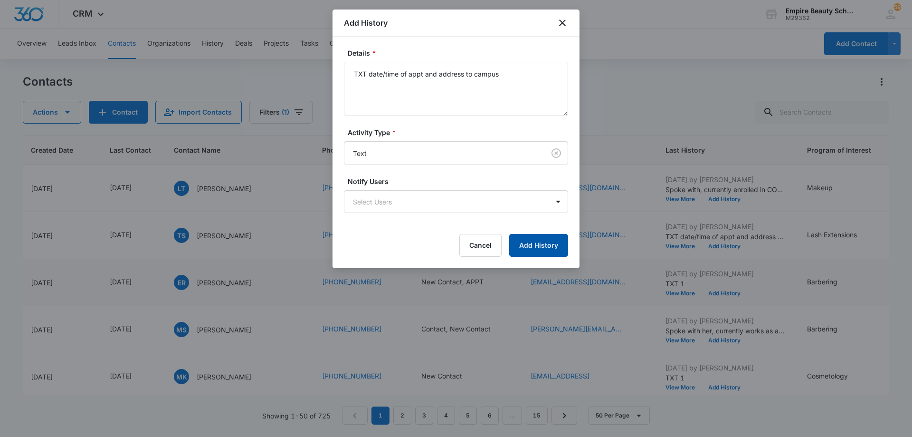
click at [550, 237] on button "Add History" at bounding box center [538, 245] width 59 height 23
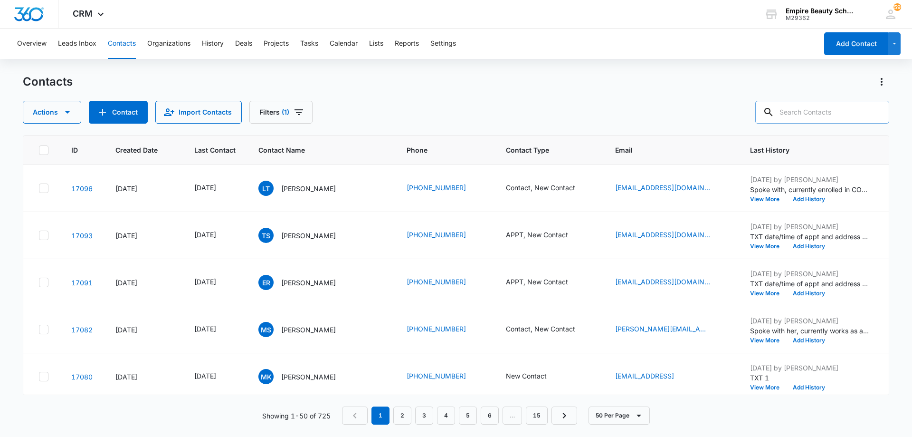
click at [824, 115] on input "text" at bounding box center [822, 112] width 134 height 23
type input "[PERSON_NAME]"
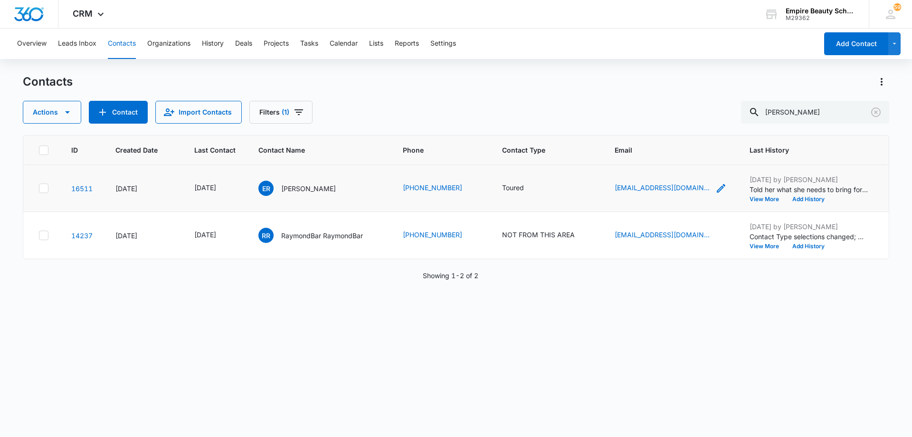
click at [727, 188] on icon "Email - em.raymond444@gmail.com - Select to Edit Field" at bounding box center [720, 187] width 11 height 11
click at [701, 134] on input "[EMAIL_ADDRESS][DOMAIN_NAME]" at bounding box center [687, 127] width 120 height 23
paste input "[PERSON_NAME][EMAIL_ADDRESS][DOMAIN_NAME]"
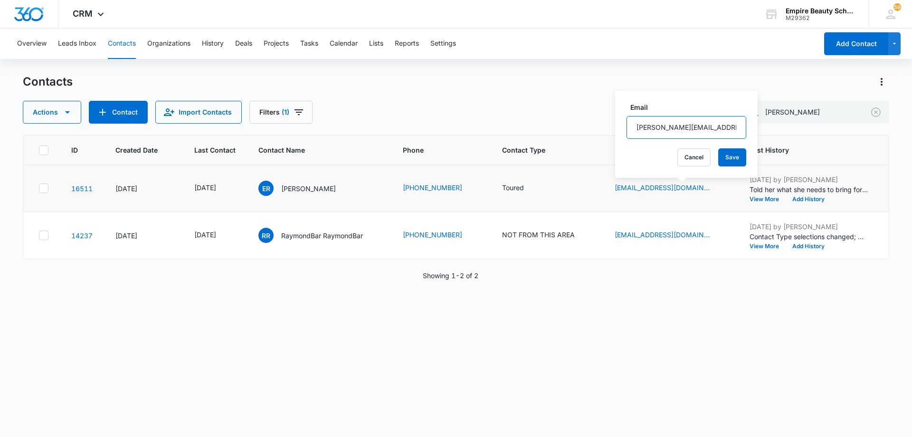
scroll to position [0, 17]
type input "[PERSON_NAME][EMAIL_ADDRESS][DOMAIN_NAME]"
click at [723, 155] on button "Save" at bounding box center [732, 157] width 28 height 18
click at [233, 188] on icon "Last Contact - 1758153600 - Select to Edit Field" at bounding box center [227, 187] width 11 height 11
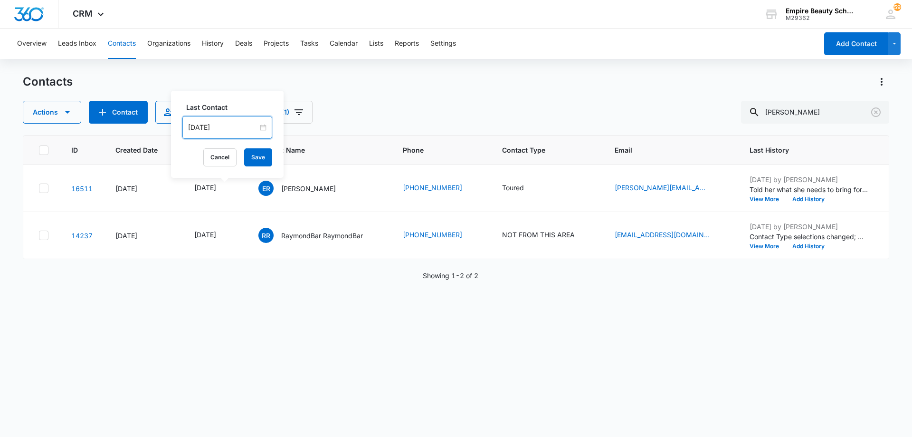
click at [241, 126] on input "[DATE]" at bounding box center [223, 127] width 70 height 10
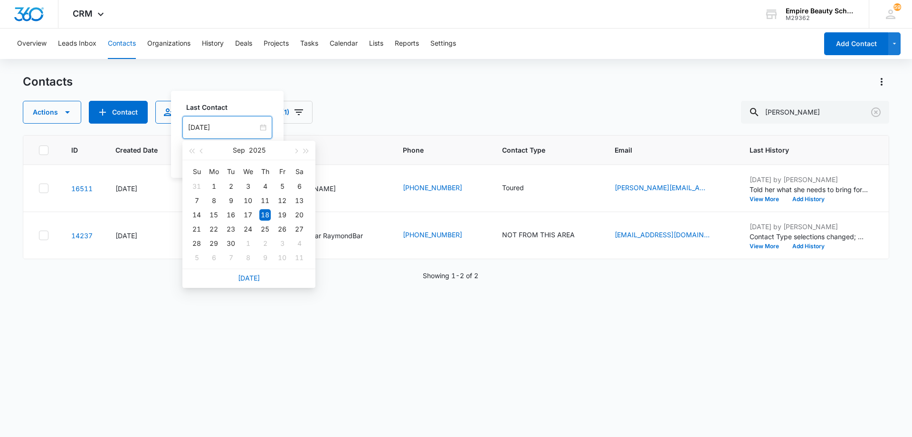
drag, startPoint x: 256, startPoint y: 278, endPoint x: 256, endPoint y: 273, distance: 5.2
click at [256, 277] on link "[DATE]" at bounding box center [249, 278] width 22 height 8
type input "[DATE]"
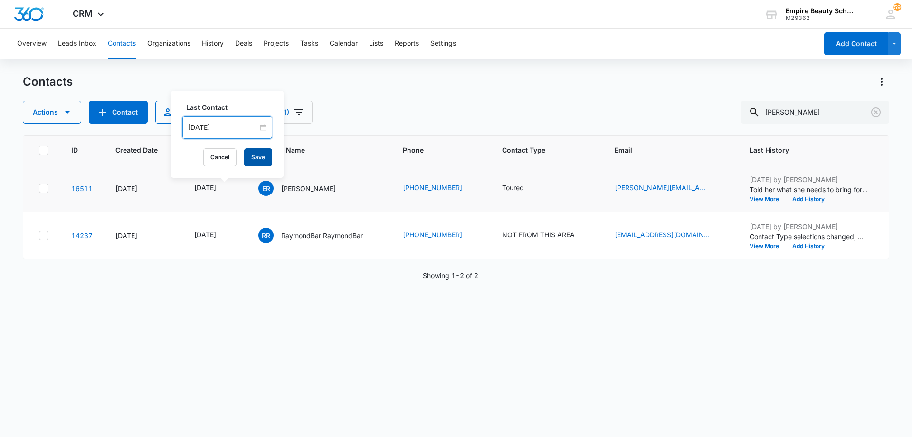
click at [259, 155] on button "Save" at bounding box center [258, 157] width 28 height 18
click at [541, 188] on icon "Contact Type - Toured - Select to Edit Field" at bounding box center [535, 187] width 11 height 11
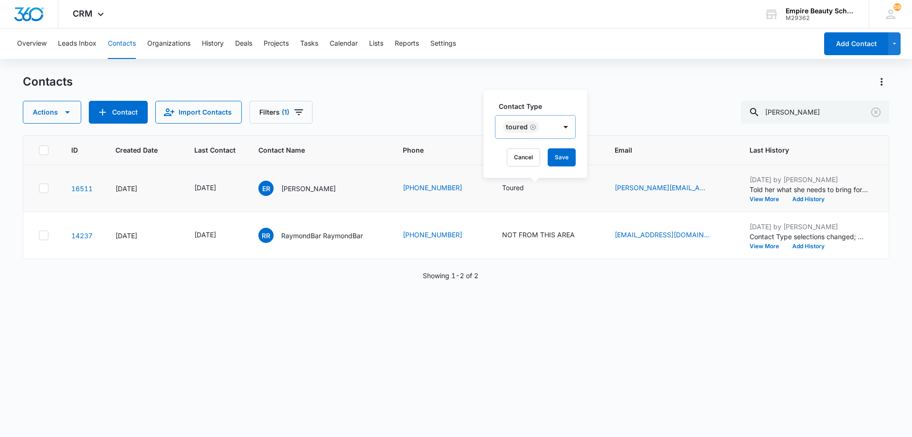
click at [533, 126] on icon "Remove Toured" at bounding box center [533, 127] width 7 height 7
click at [540, 128] on div at bounding box center [525, 128] width 42 height 12
click at [538, 237] on div "Enrolled" at bounding box center [535, 236] width 58 height 10
click at [563, 129] on div at bounding box center [570, 126] width 15 height 15
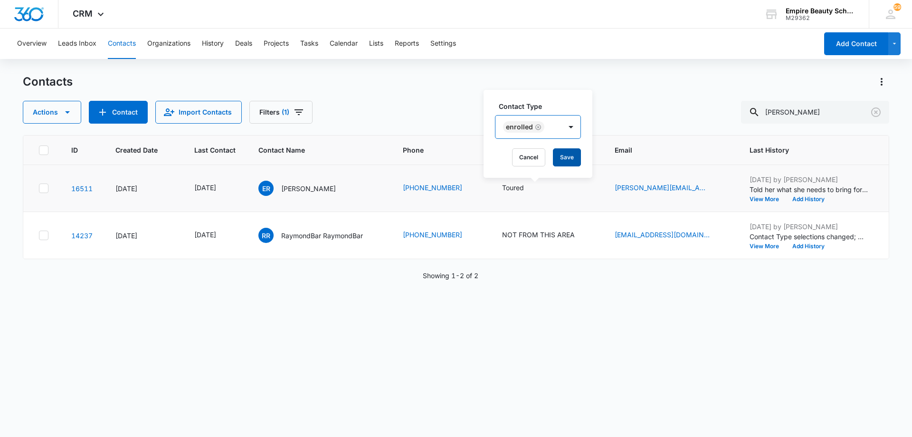
click at [564, 156] on button "Save" at bounding box center [567, 157] width 28 height 18
click at [822, 198] on button "Add History" at bounding box center [809, 199] width 46 height 6
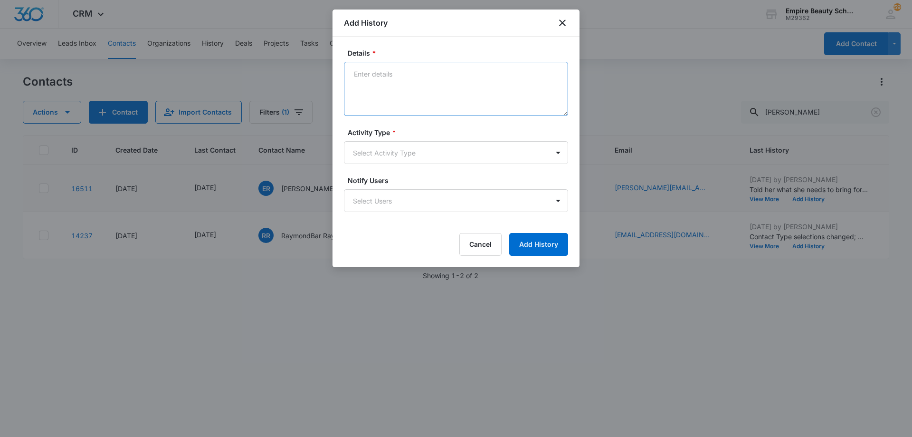
click at [459, 88] on textarea "Details *" at bounding box center [456, 89] width 224 height 54
type textarea "Spoke with through texts - needs acceptance letter for scholarships"
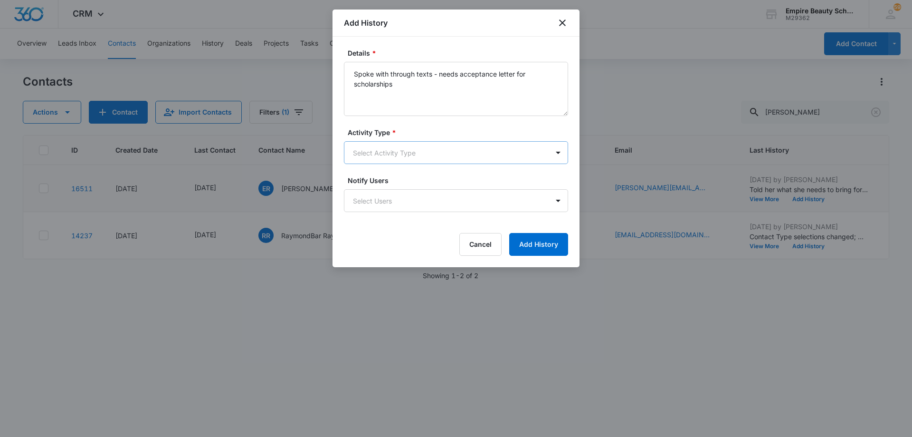
click at [418, 151] on body "CRM Apps Forms CRM Email Shop Payments POS Files Brand Settings AI Assistant Em…" at bounding box center [456, 218] width 912 height 437
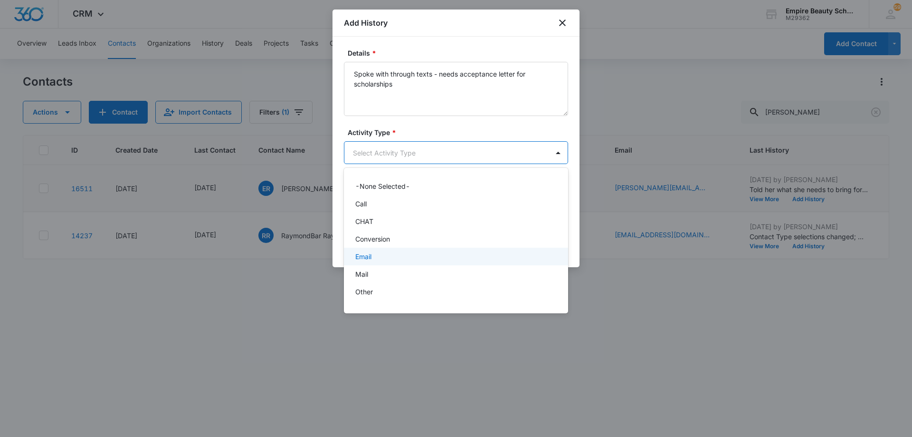
scroll to position [49, 0]
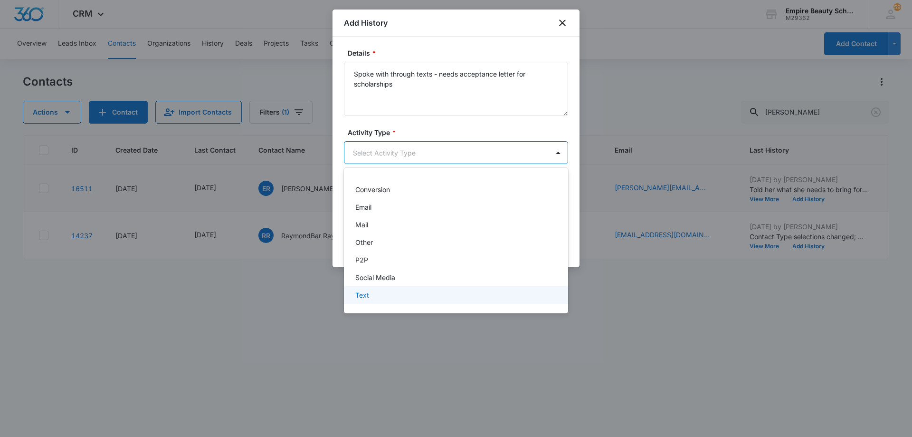
click at [410, 296] on div "Text" at bounding box center [455, 295] width 200 height 10
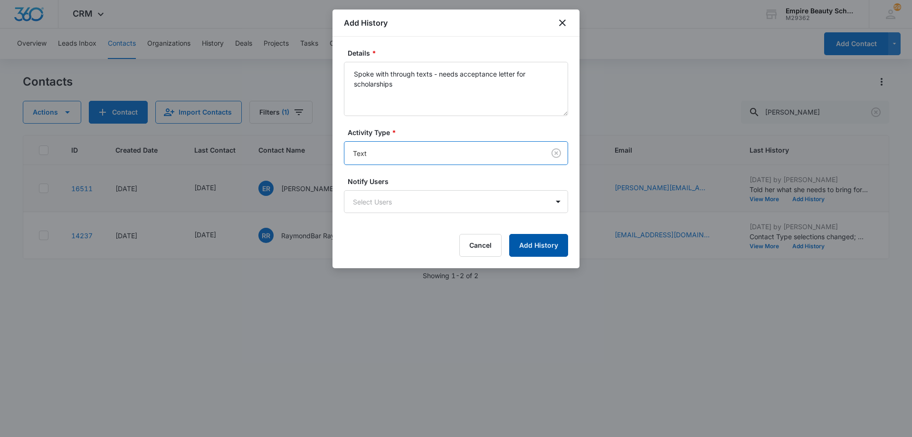
click at [538, 243] on button "Add History" at bounding box center [538, 245] width 59 height 23
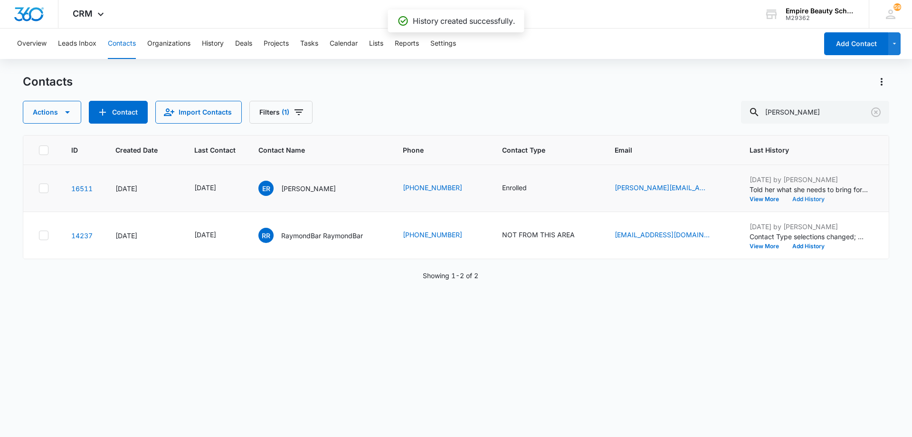
click at [824, 198] on button "Add History" at bounding box center [809, 199] width 46 height 6
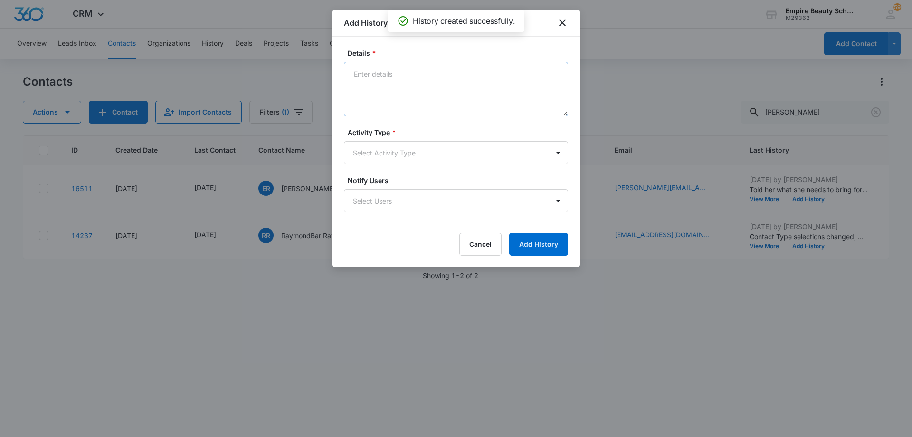
click at [475, 89] on textarea "Details *" at bounding box center [456, 89] width 224 height 54
type textarea "Emailed acceptance letter"
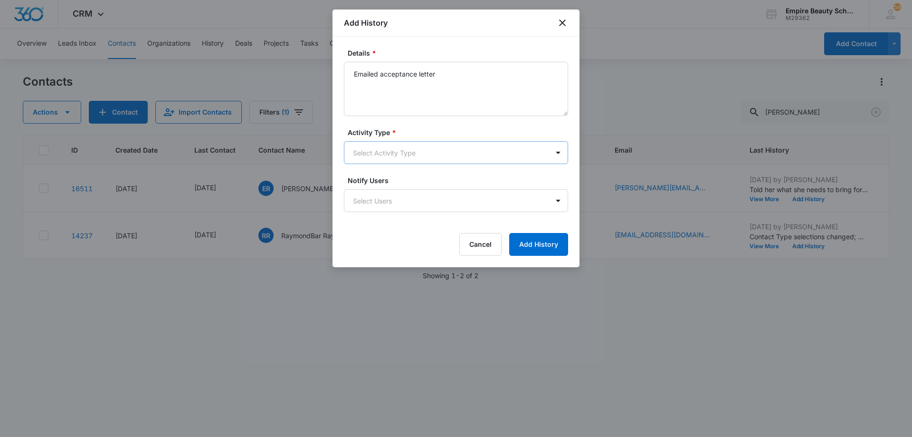
click at [418, 157] on body "CRM Apps Forms CRM Email Shop Payments POS Files Brand Settings AI Assistant Em…" at bounding box center [456, 218] width 912 height 437
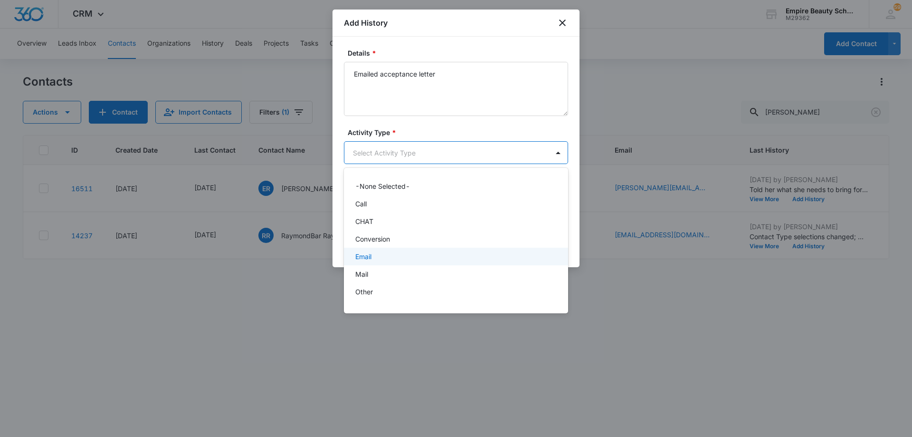
click at [406, 257] on div "Email" at bounding box center [455, 256] width 200 height 10
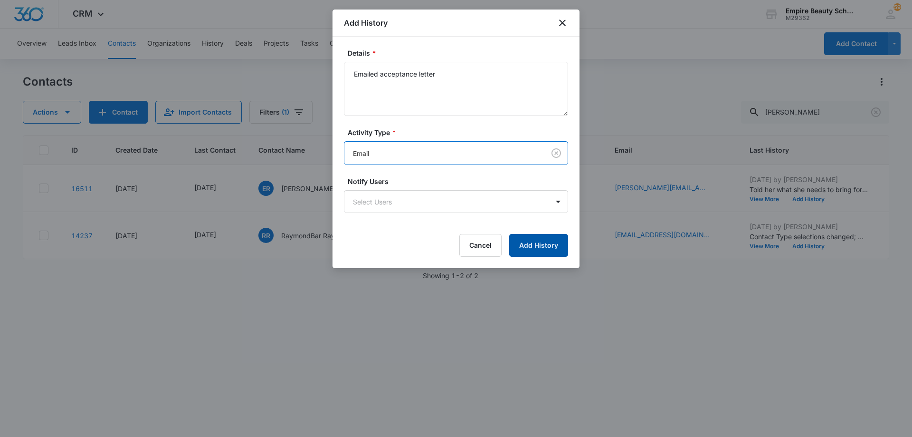
click at [544, 240] on button "Add History" at bounding box center [538, 245] width 59 height 23
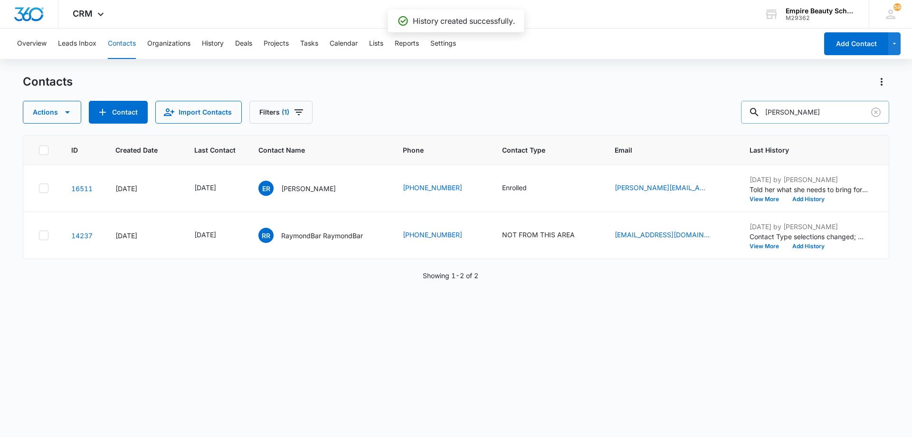
click at [819, 111] on input "[PERSON_NAME]" at bounding box center [815, 112] width 148 height 23
type input "[PERSON_NAME]"
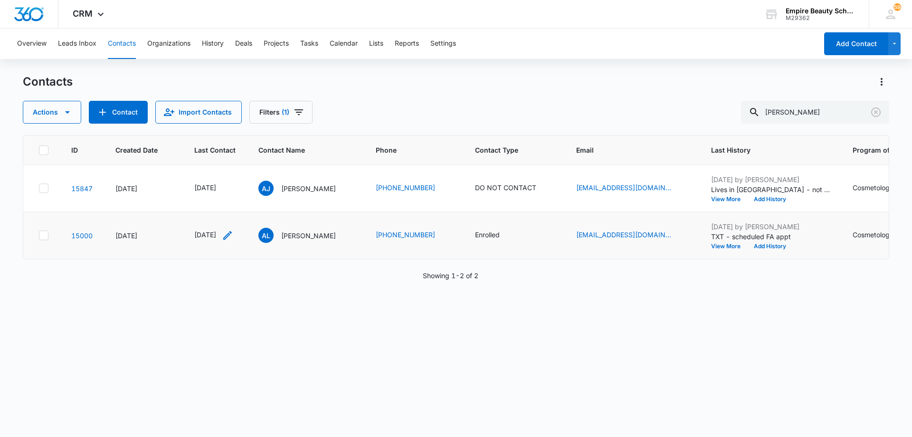
click at [233, 235] on icon "Last Contact - 1759968000 - Select to Edit Field" at bounding box center [227, 234] width 11 height 11
click at [237, 174] on input "[DATE]" at bounding box center [221, 174] width 70 height 10
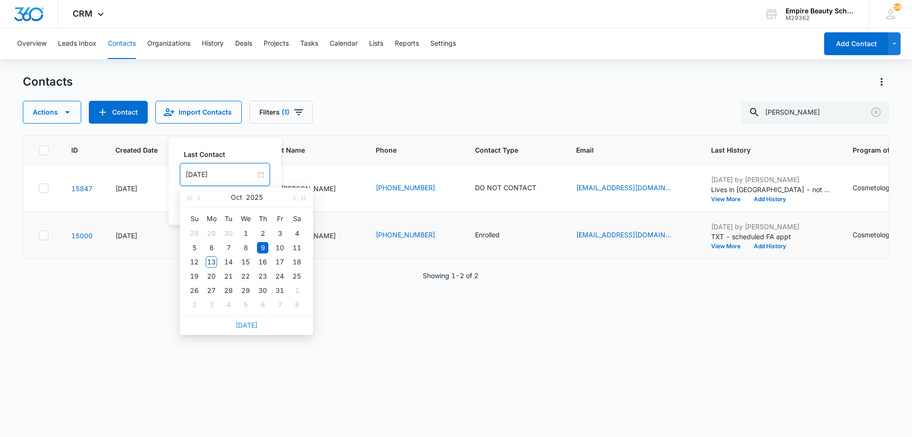
click at [250, 325] on link "[DATE]" at bounding box center [247, 325] width 22 height 8
type input "[DATE]"
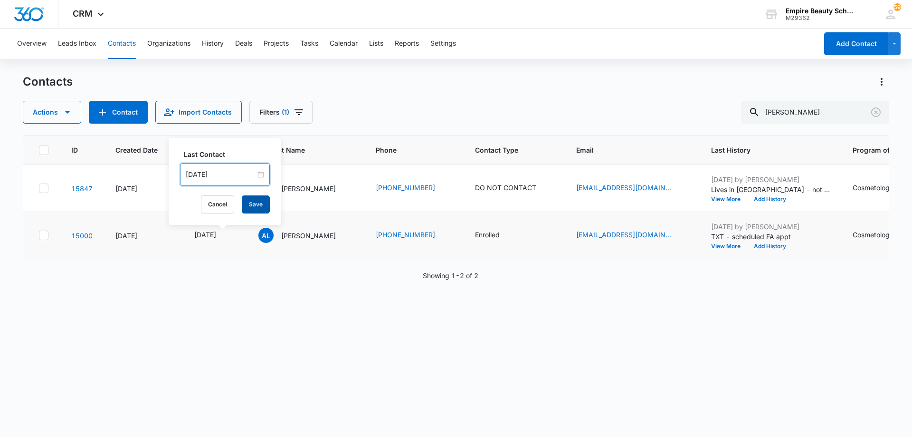
click at [254, 207] on button "Save" at bounding box center [256, 204] width 28 height 18
click at [781, 246] on button "Add History" at bounding box center [770, 246] width 46 height 6
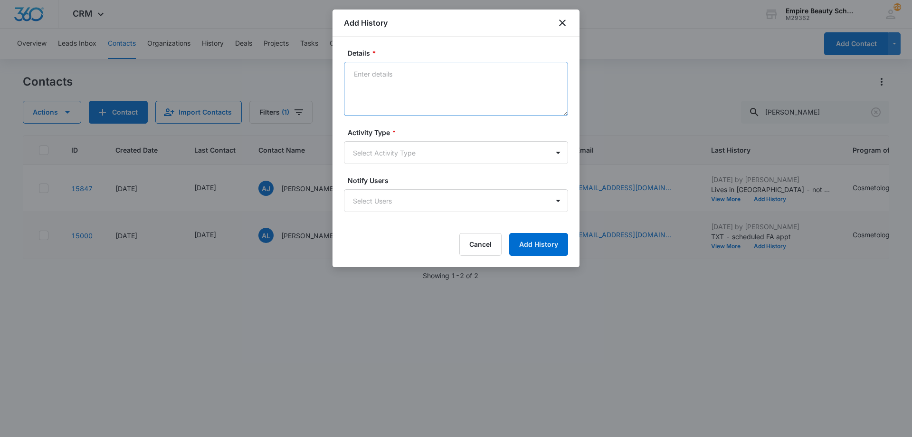
click at [444, 84] on textarea "Details *" at bounding box center [456, 89] width 224 height 54
type textarea "Reached out again about FA appt"
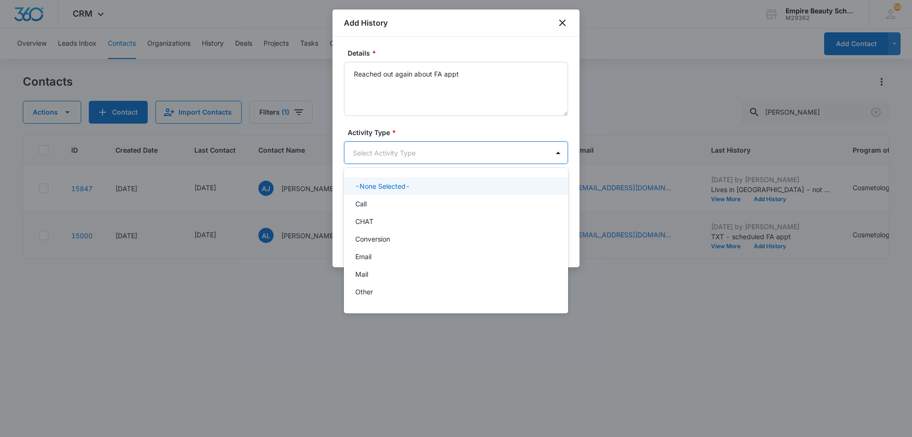
click at [431, 155] on body "CRM Apps Forms CRM Email Shop Payments POS Files Brand Settings AI Assistant Em…" at bounding box center [456, 218] width 912 height 437
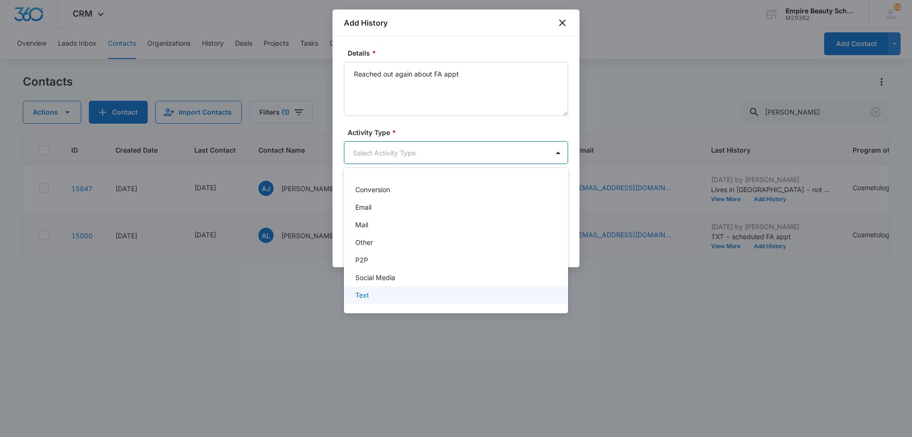
drag, startPoint x: 429, startPoint y: 296, endPoint x: 440, endPoint y: 289, distance: 13.4
click at [429, 296] on div "Text" at bounding box center [455, 295] width 200 height 10
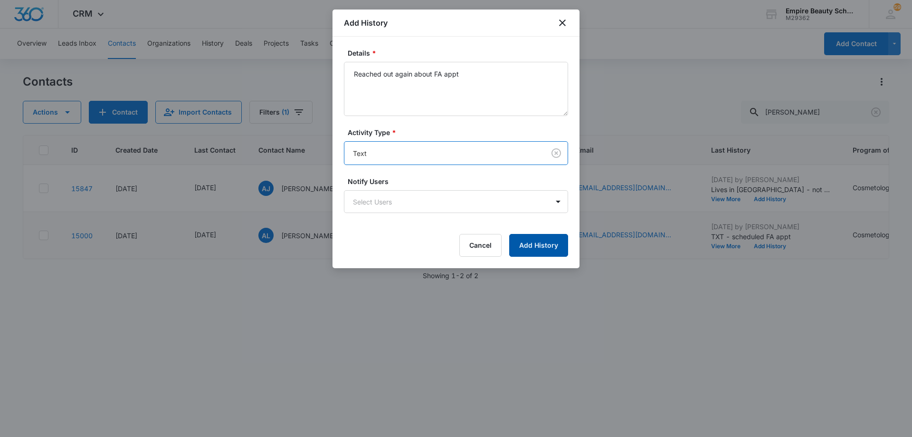
click at [526, 246] on button "Add History" at bounding box center [538, 245] width 59 height 23
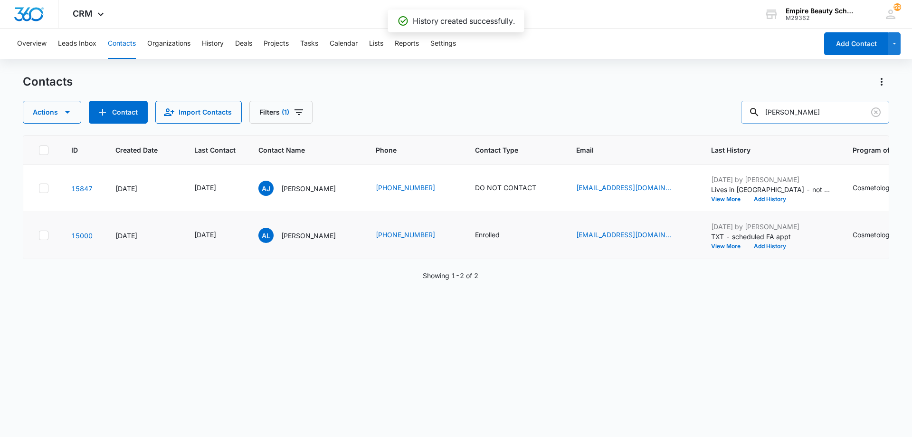
click at [819, 114] on input "[PERSON_NAME]" at bounding box center [815, 112] width 148 height 23
type input "kaia"
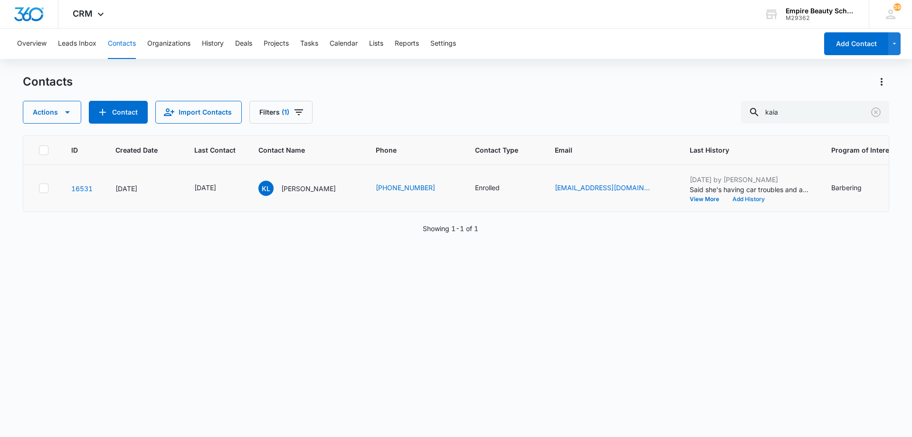
click at [727, 199] on button "Add History" at bounding box center [749, 199] width 46 height 6
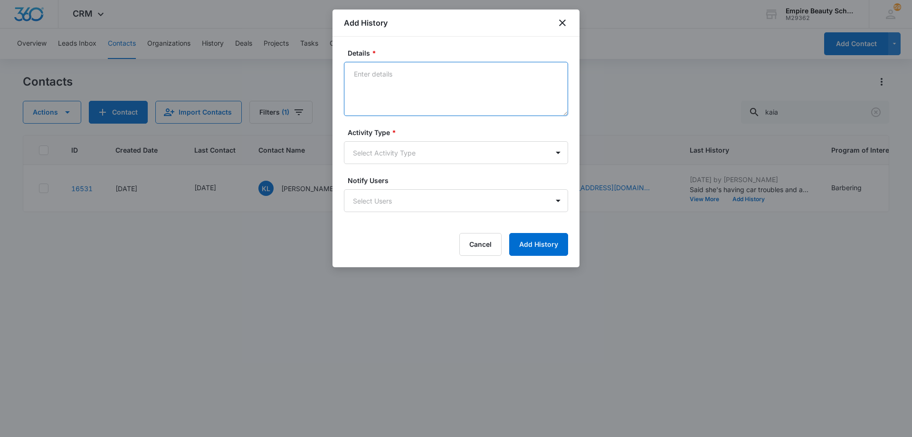
click at [473, 90] on textarea "Details *" at bounding box center [456, 89] width 224 height 54
type textarea "Rescheduled FA appt to [DATE]"
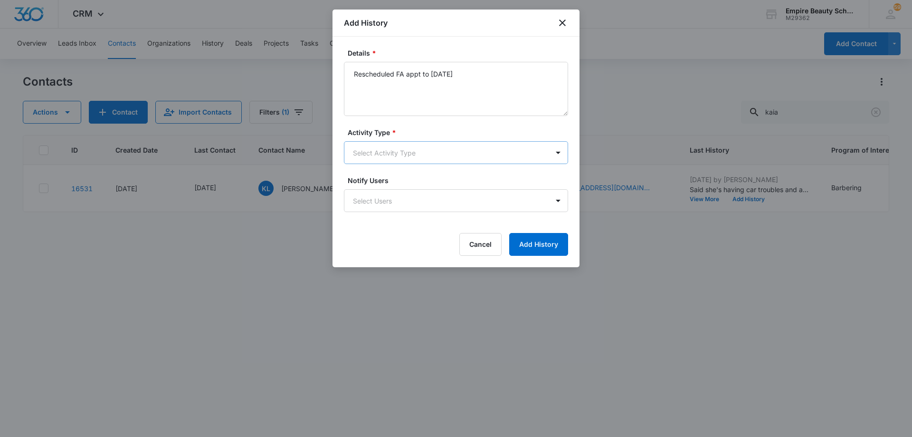
click at [444, 152] on body "CRM Apps Forms CRM Email Shop Payments POS Files Brand Settings AI Assistant Em…" at bounding box center [456, 218] width 912 height 437
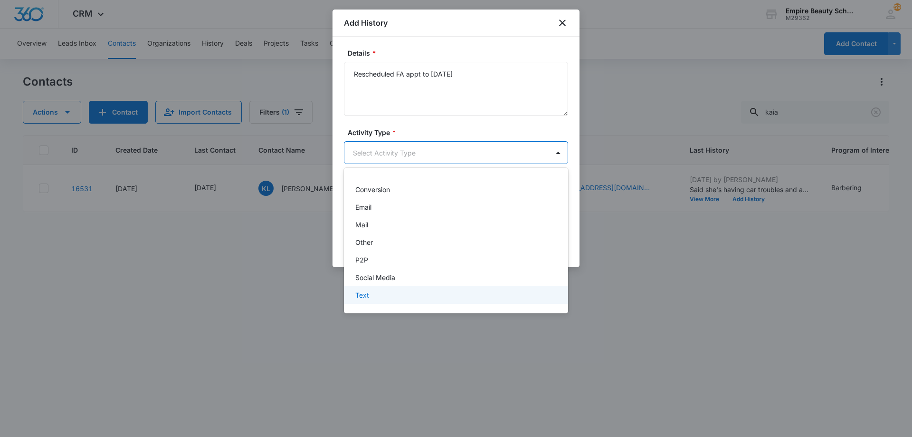
click at [422, 291] on div "Text" at bounding box center [455, 295] width 200 height 10
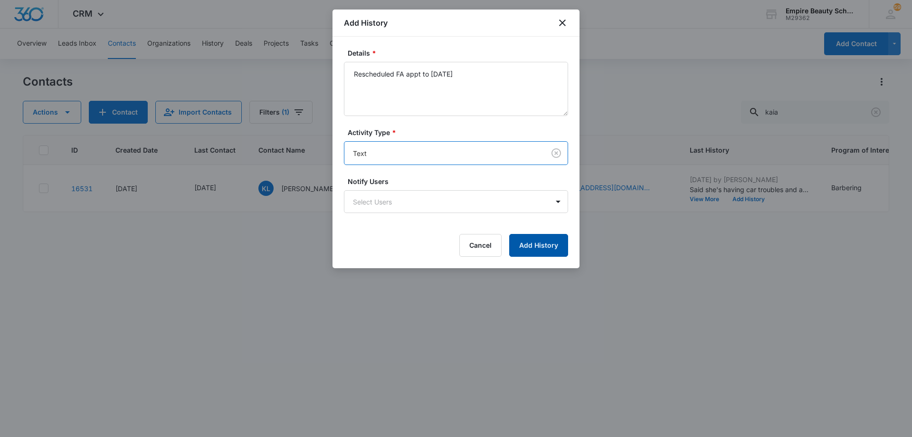
click at [535, 251] on button "Add History" at bounding box center [538, 245] width 59 height 23
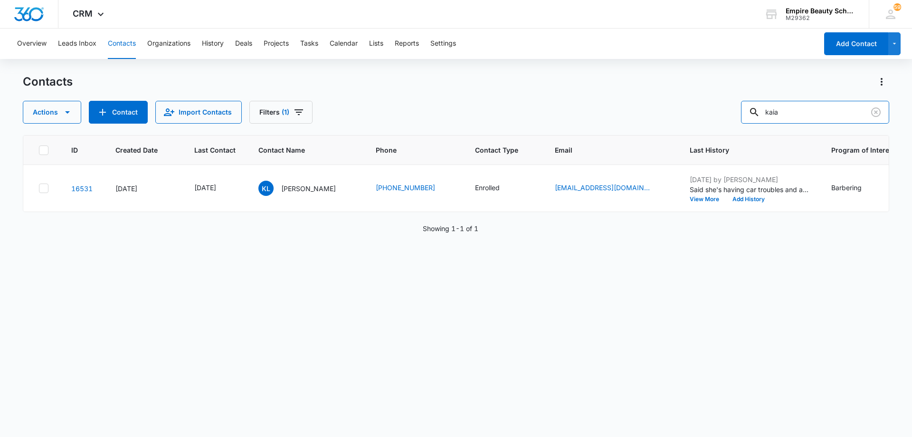
click at [819, 117] on input "kaia" at bounding box center [815, 112] width 148 height 23
type input "[PERSON_NAME]"
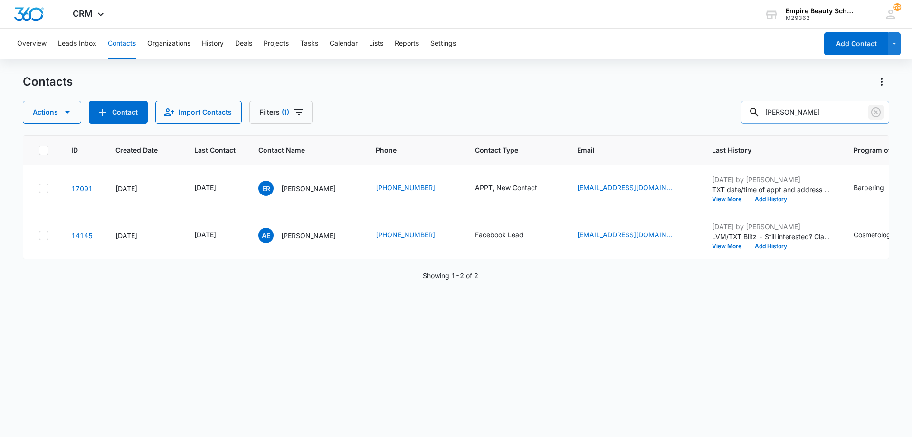
click at [875, 114] on icon "Clear" at bounding box center [875, 111] width 11 height 11
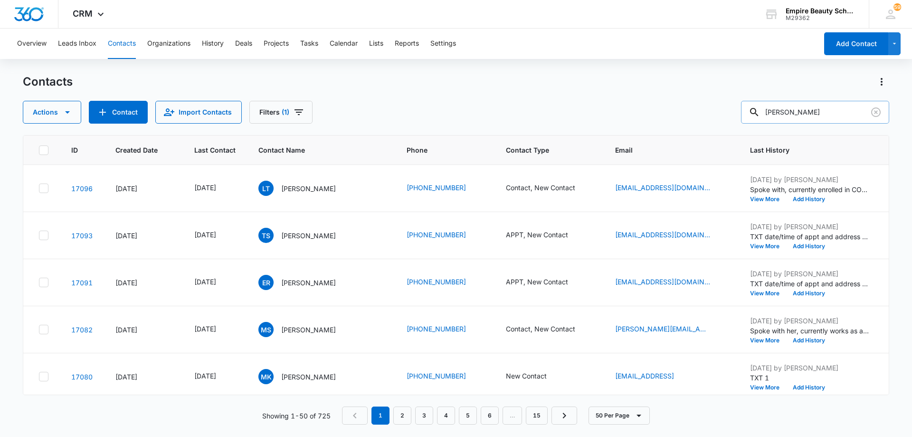
type input "[PERSON_NAME]"
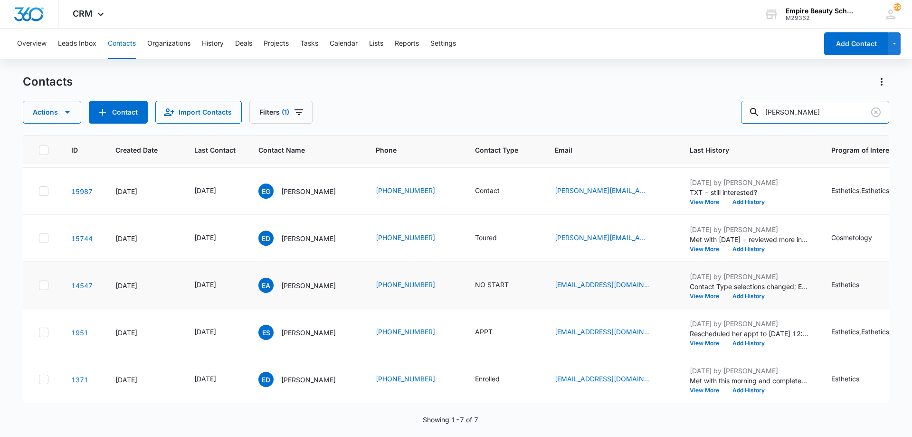
scroll to position [98, 0]
click at [510, 326] on icon "Contact Type - APPT - Select to Edit Field" at bounding box center [503, 331] width 11 height 11
click at [505, 263] on icon "Remove APPT" at bounding box center [503, 263] width 7 height 7
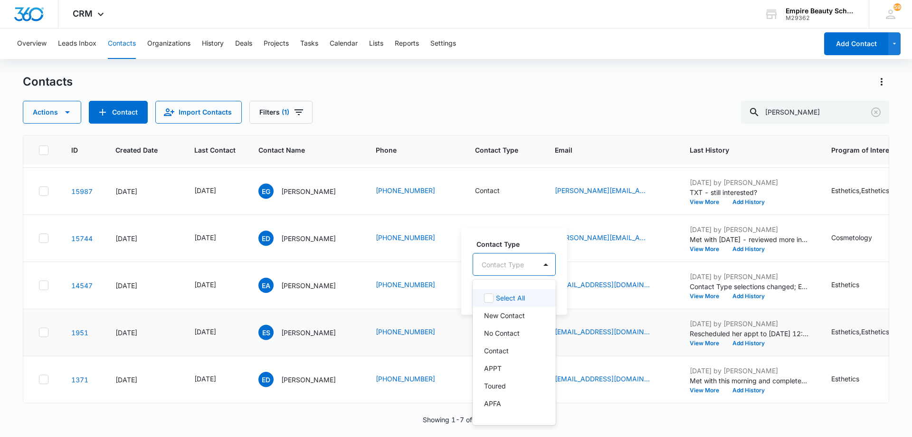
click at [509, 264] on div at bounding box center [503, 264] width 42 height 12
click at [513, 372] on div "Enrolled" at bounding box center [513, 373] width 58 height 10
click at [543, 266] on div at bounding box center [548, 263] width 15 height 15
click at [545, 292] on button "Save" at bounding box center [545, 294] width 28 height 18
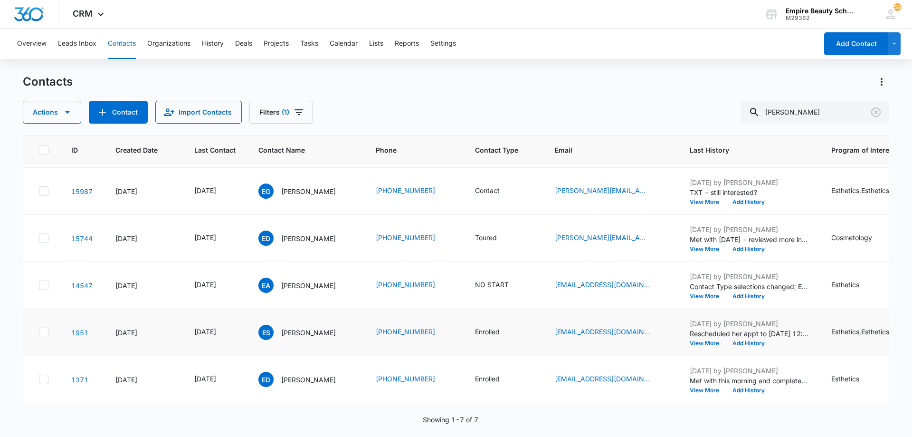
click at [232, 328] on icon "Last Contact - 1755475200 - Select to Edit Field" at bounding box center [227, 332] width 9 height 9
click at [239, 260] on input "[DATE]" at bounding box center [224, 264] width 70 height 10
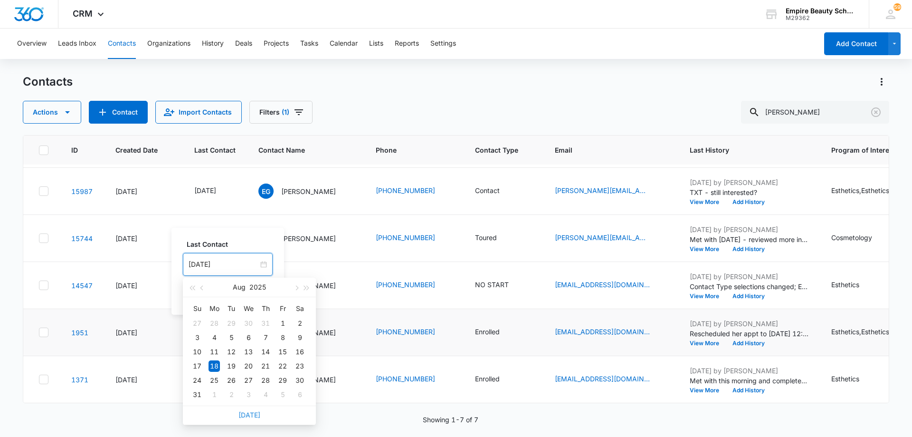
click at [251, 415] on link "[DATE]" at bounding box center [249, 414] width 22 height 8
type input "[DATE]"
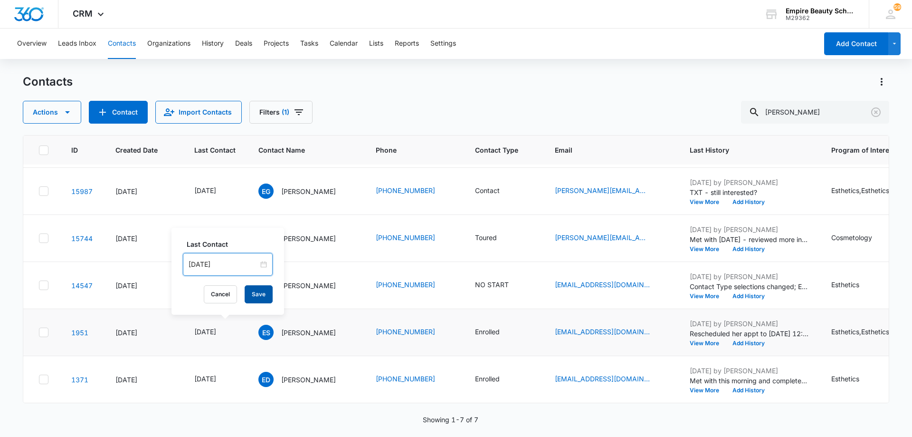
click at [257, 294] on button "Save" at bounding box center [259, 294] width 28 height 18
click at [770, 340] on button "Add History" at bounding box center [749, 343] width 46 height 6
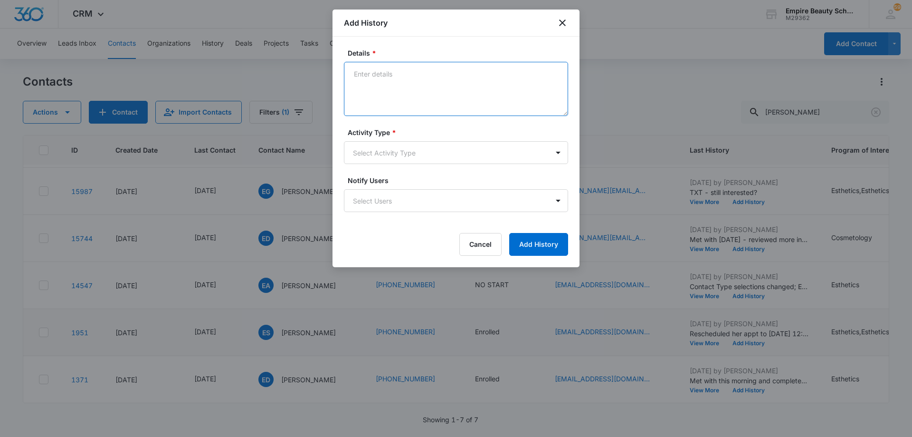
click at [448, 88] on textarea "Details *" at bounding box center [456, 89] width 224 height 54
click at [473, 84] on textarea "Spoke with through texts - possibly dropping makeup and lashes to just 600 EST …" at bounding box center [456, 89] width 224 height 54
click at [548, 87] on textarea "Spoke with through texts - possibly dropping makeup and lashes to just 600 EST …" at bounding box center [456, 89] width 224 height 54
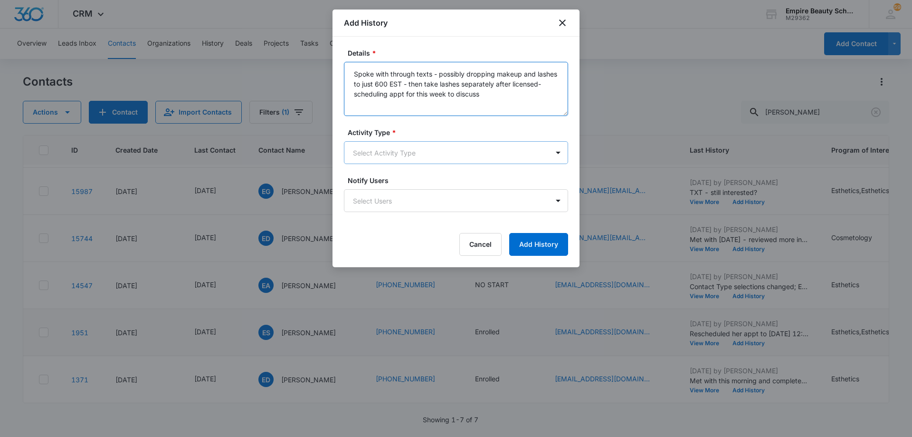
type textarea "Spoke with through texts - possibly dropping makeup and lashes to just 600 EST …"
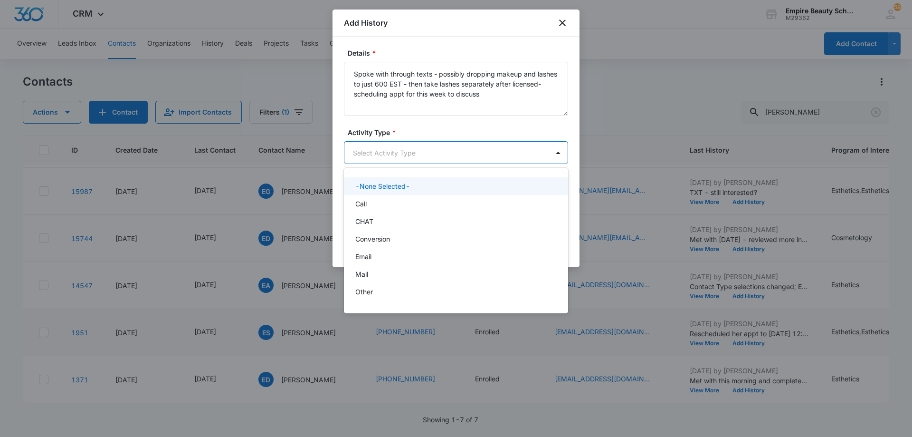
click at [470, 149] on body "CRM Apps Forms CRM Email Shop Payments POS Files Brand Settings AI Assistant Em…" at bounding box center [456, 218] width 912 height 437
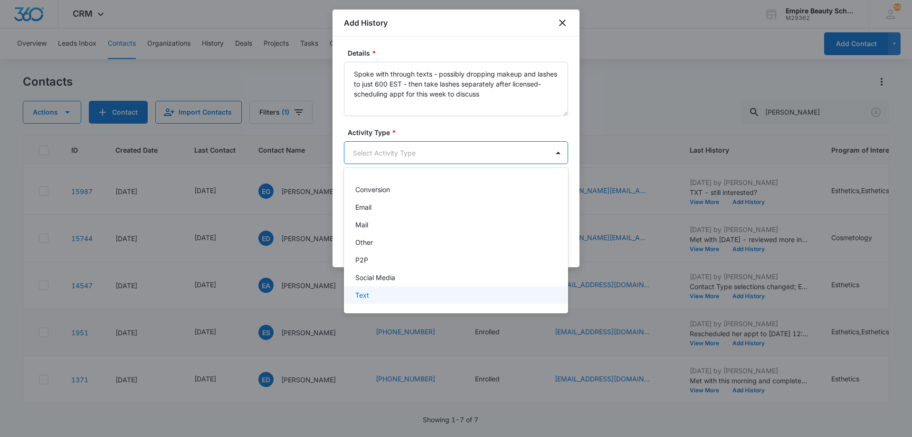
click at [422, 292] on div "Text" at bounding box center [455, 295] width 200 height 10
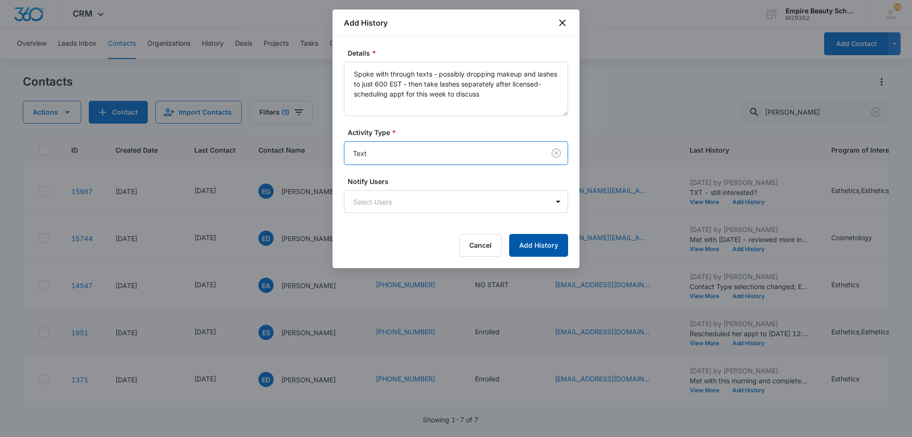
click at [521, 247] on button "Add History" at bounding box center [538, 245] width 59 height 23
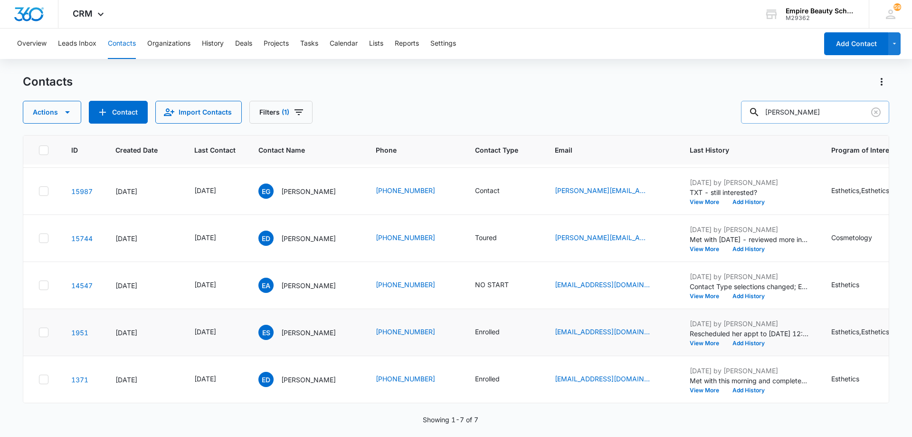
click at [813, 113] on input "[PERSON_NAME]" at bounding box center [815, 112] width 148 height 23
type input "[GEOGRAPHIC_DATA]"
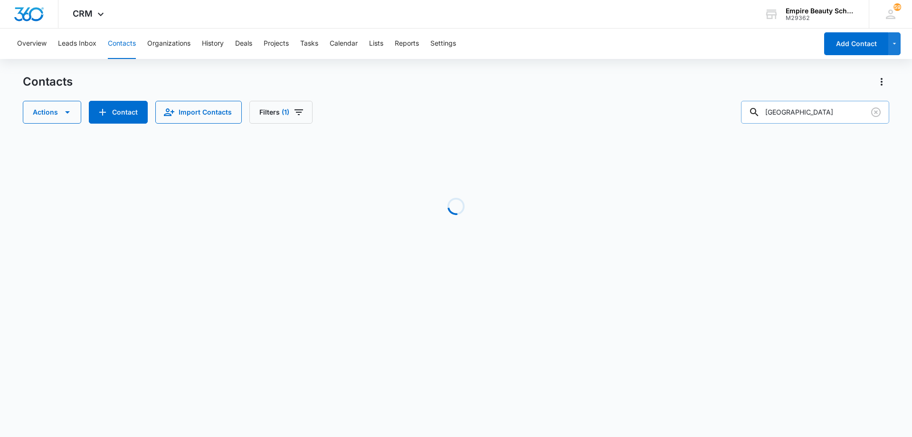
scroll to position [0, 0]
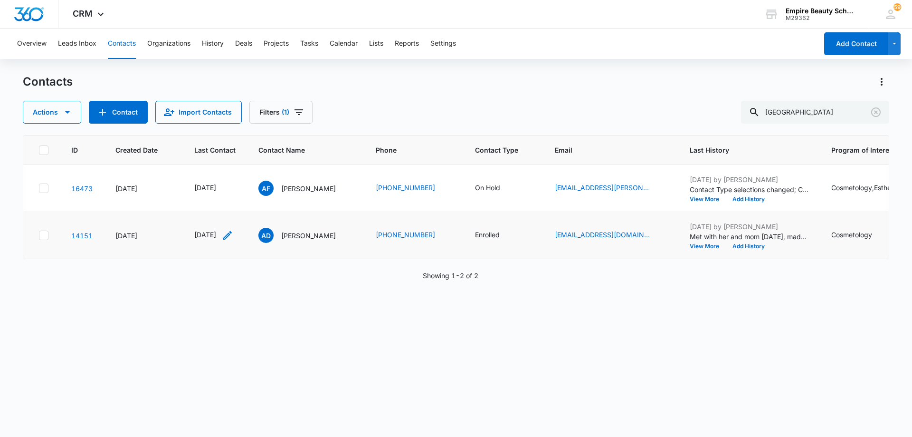
click at [233, 234] on icon "Last Contact - 1759968000 - Select to Edit Field" at bounding box center [227, 234] width 11 height 11
click at [233, 174] on input "[DATE]" at bounding box center [221, 174] width 70 height 10
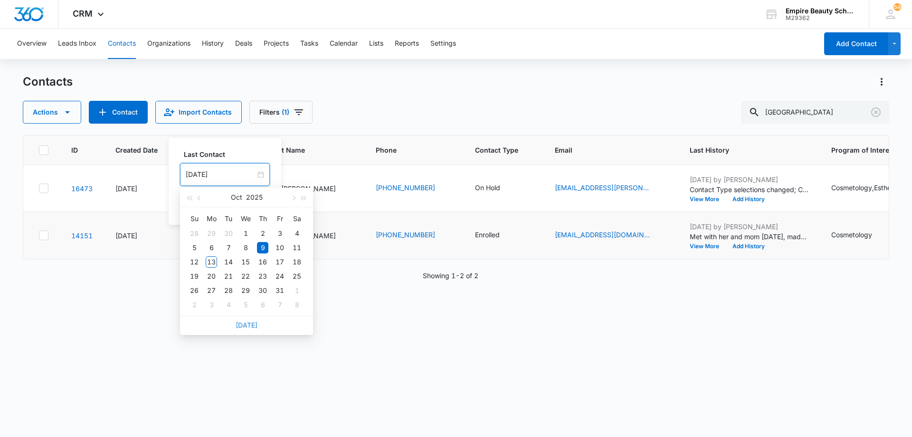
click at [245, 327] on link "[DATE]" at bounding box center [247, 325] width 22 height 8
type input "[DATE]"
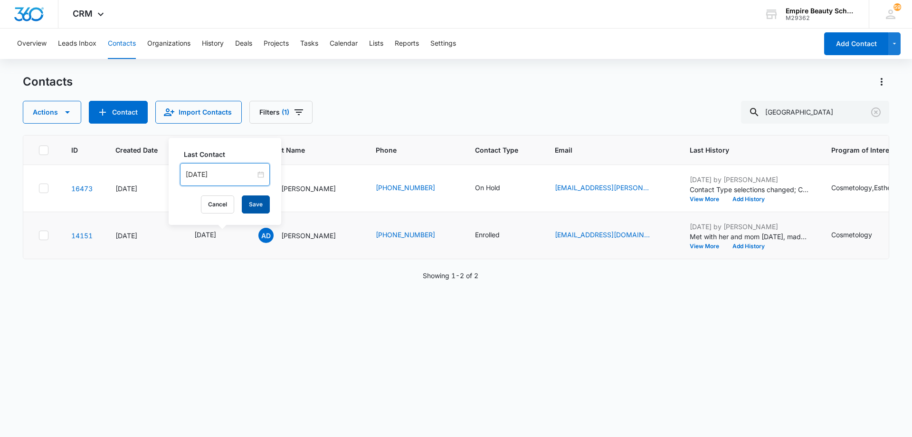
click at [247, 205] on button "Save" at bounding box center [256, 204] width 28 height 18
click at [759, 245] on button "Add History" at bounding box center [749, 246] width 46 height 6
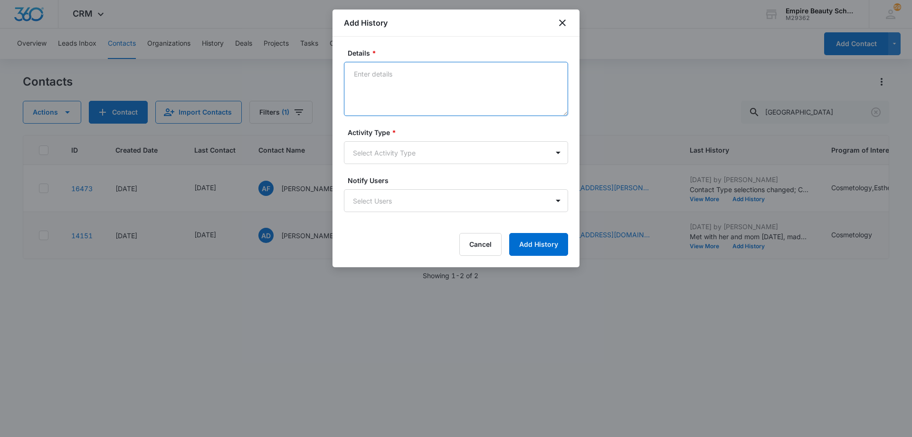
click at [418, 80] on textarea "Details *" at bounding box center [456, 89] width 224 height 54
type textarea "FAFSA has been processed - working on scheduling FA appt"
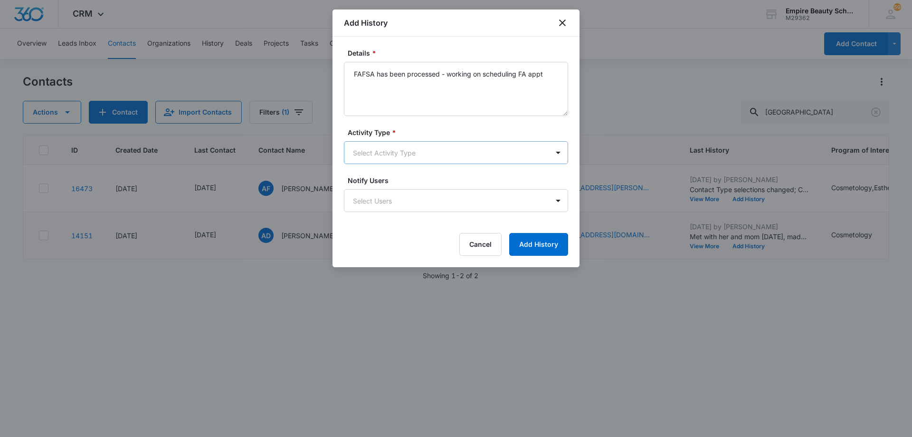
click at [414, 155] on body "CRM Apps Forms CRM Email Shop Payments POS Files Brand Settings AI Assistant Em…" at bounding box center [456, 218] width 912 height 437
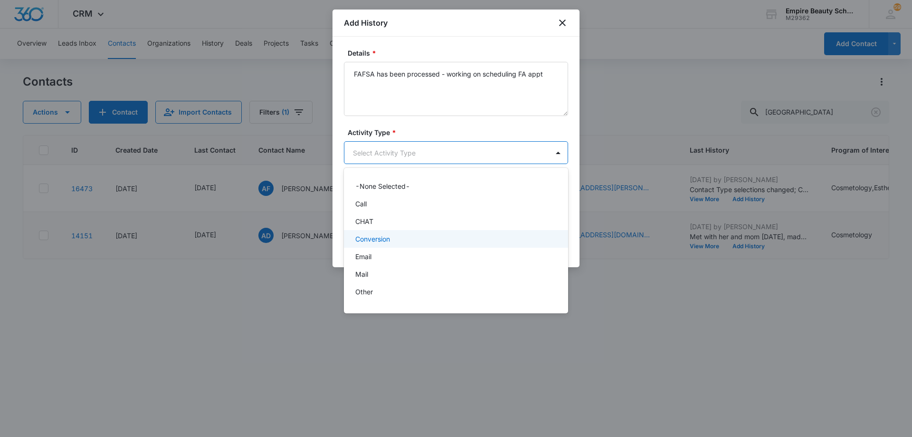
scroll to position [49, 0]
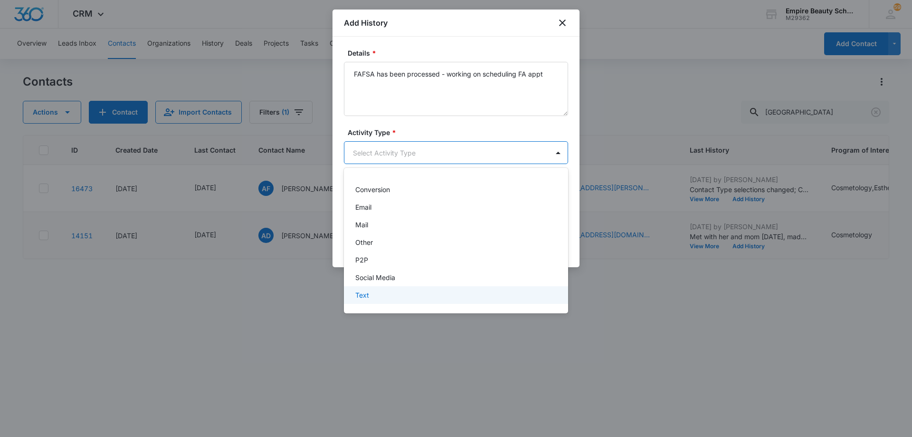
click at [405, 295] on div "Text" at bounding box center [455, 295] width 200 height 10
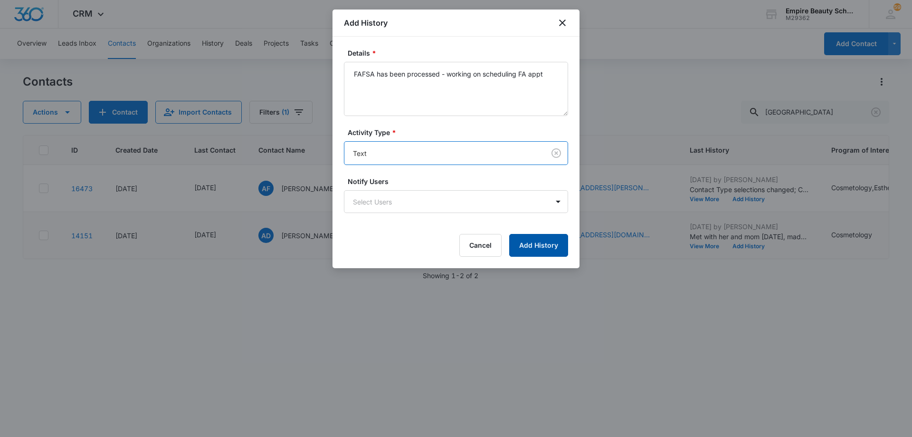
click at [527, 248] on button "Add History" at bounding box center [538, 245] width 59 height 23
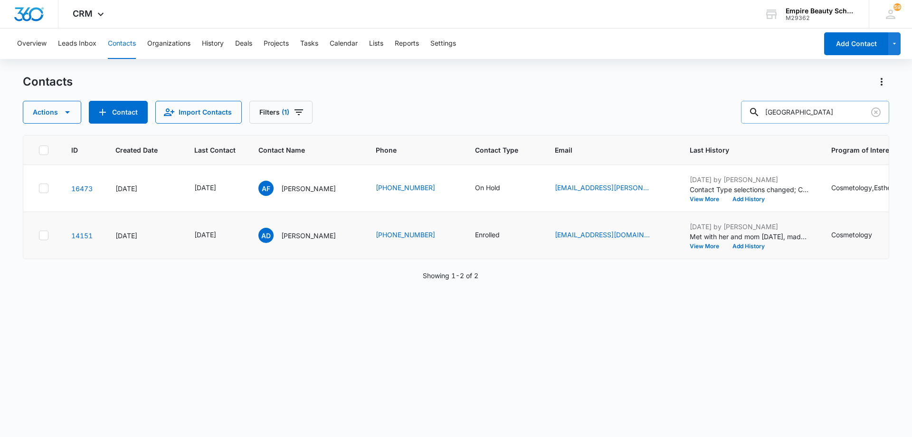
click at [825, 111] on input "[GEOGRAPHIC_DATA]" at bounding box center [815, 112] width 148 height 23
type input "[PERSON_NAME]"
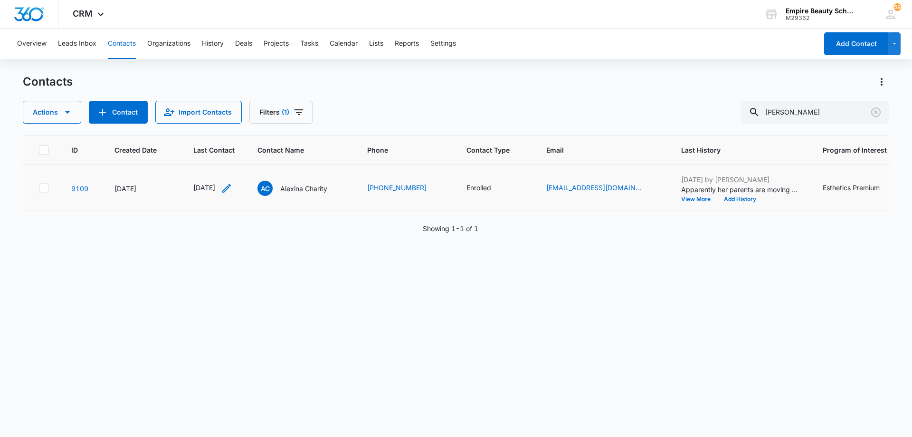
click at [232, 187] on icon "Last Contact - 1751328000 - Select to Edit Field" at bounding box center [226, 187] width 11 height 11
click at [230, 126] on input "[DATE]" at bounding box center [219, 127] width 70 height 10
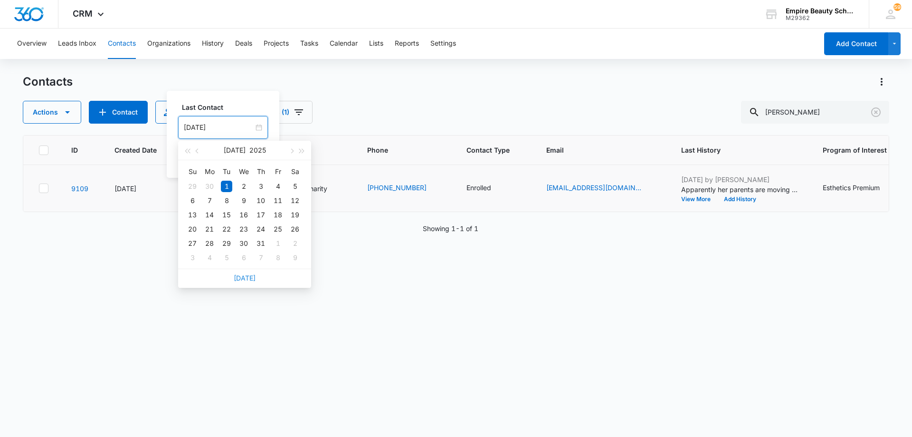
click at [246, 278] on link "[DATE]" at bounding box center [245, 278] width 22 height 8
type input "[DATE]"
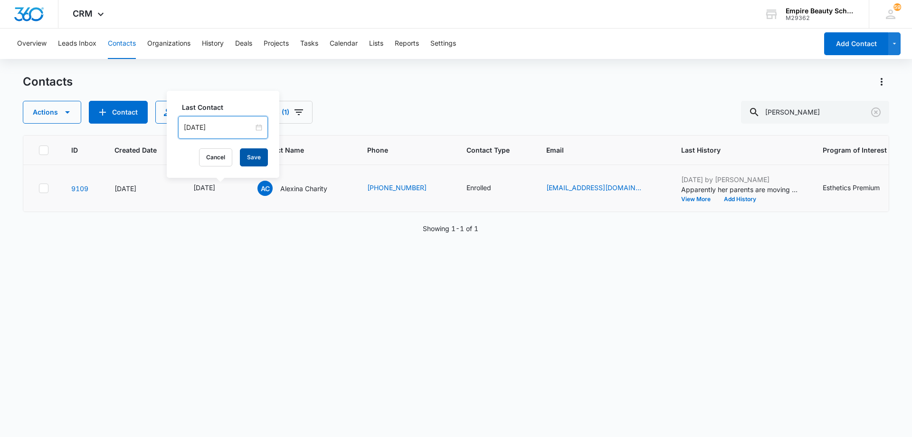
click at [252, 159] on button "Save" at bounding box center [254, 157] width 28 height 18
click at [508, 189] on icon "Contact Type - Enrolled - Select to Edit Field" at bounding box center [502, 187] width 11 height 11
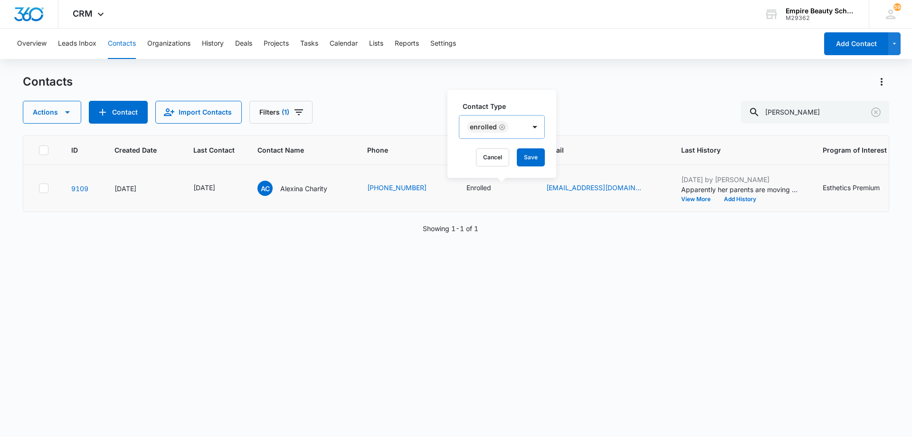
click at [501, 127] on icon "Remove Enrolled" at bounding box center [502, 127] width 7 height 7
click at [505, 129] on div at bounding box center [489, 128] width 42 height 12
click at [498, 250] on p "NO START" at bounding box center [487, 249] width 34 height 10
click at [530, 130] on div at bounding box center [533, 126] width 15 height 15
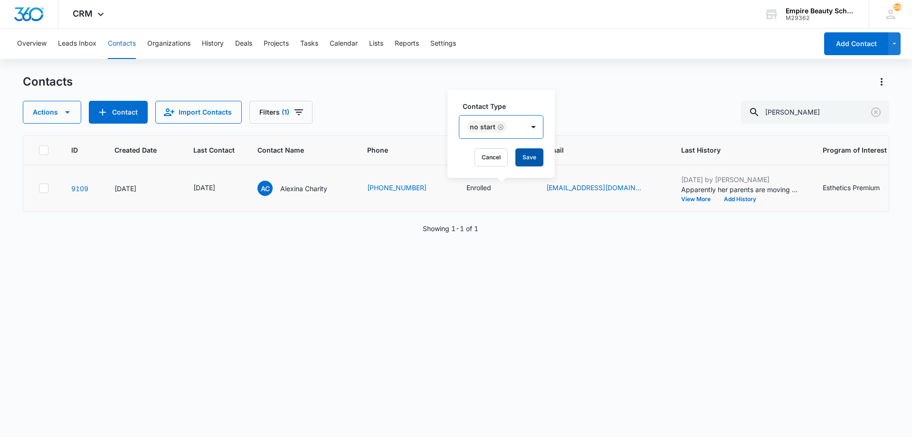
click at [533, 155] on button "Save" at bounding box center [529, 157] width 28 height 18
click at [754, 199] on button "Add History" at bounding box center [740, 199] width 46 height 6
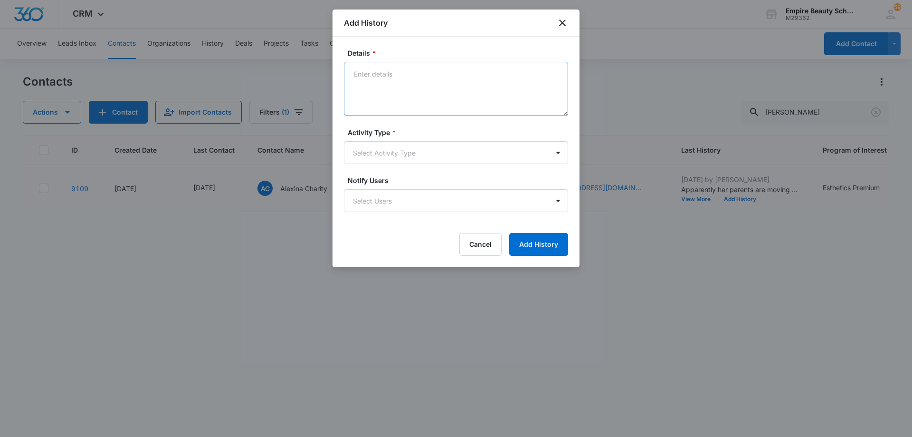
click at [466, 91] on textarea "Details *" at bounding box center [456, 89] width 224 height 54
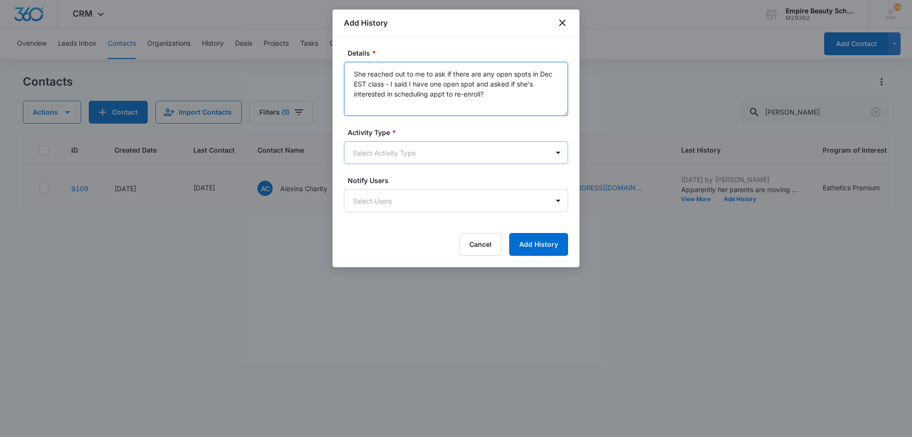
type textarea "She reached out to me to ask if there are any open spots in Dec EST class - I s…"
click at [446, 154] on body "CRM Apps Forms CRM Email Shop Payments POS Files Brand Settings AI Assistant Em…" at bounding box center [456, 218] width 912 height 437
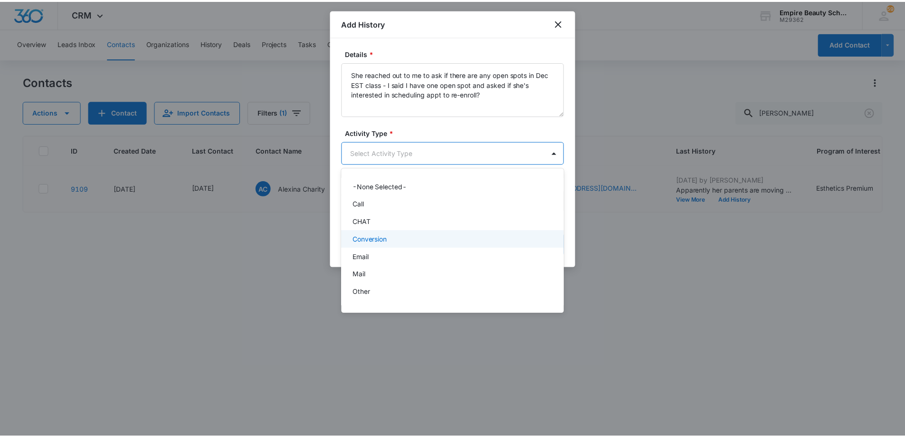
scroll to position [49, 0]
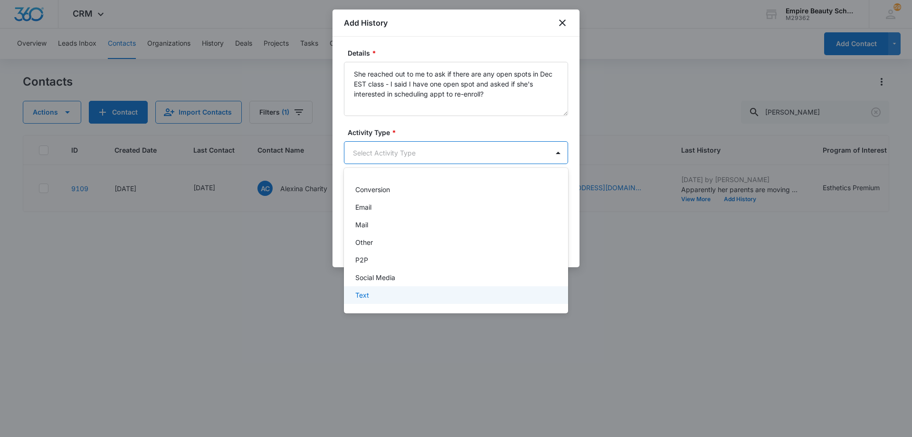
click at [431, 292] on div "Text" at bounding box center [455, 295] width 200 height 10
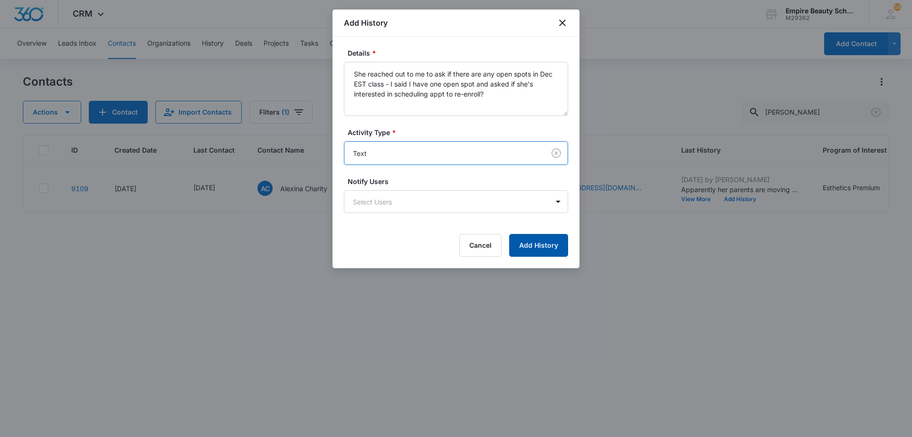
click at [522, 242] on button "Add History" at bounding box center [538, 245] width 59 height 23
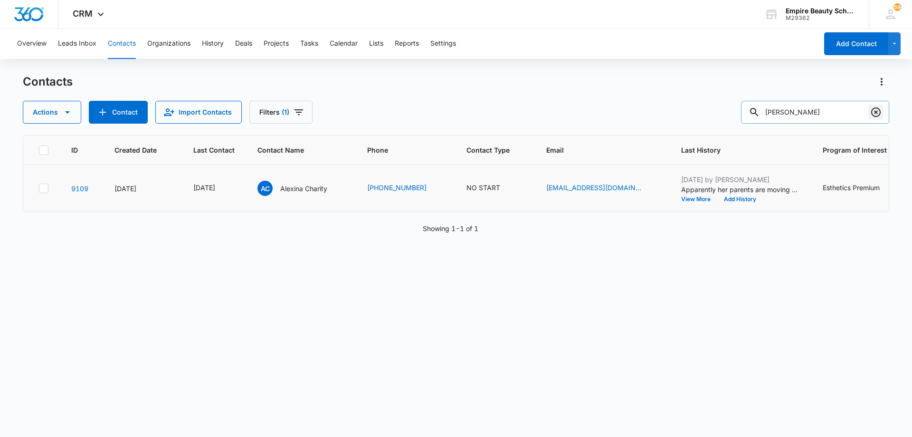
click at [877, 114] on icon "Clear" at bounding box center [875, 111] width 11 height 11
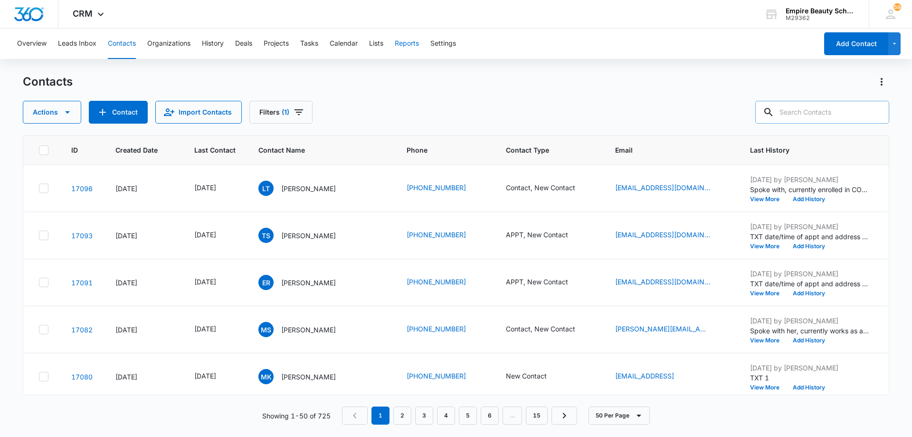
click at [411, 41] on button "Reports" at bounding box center [407, 44] width 24 height 30
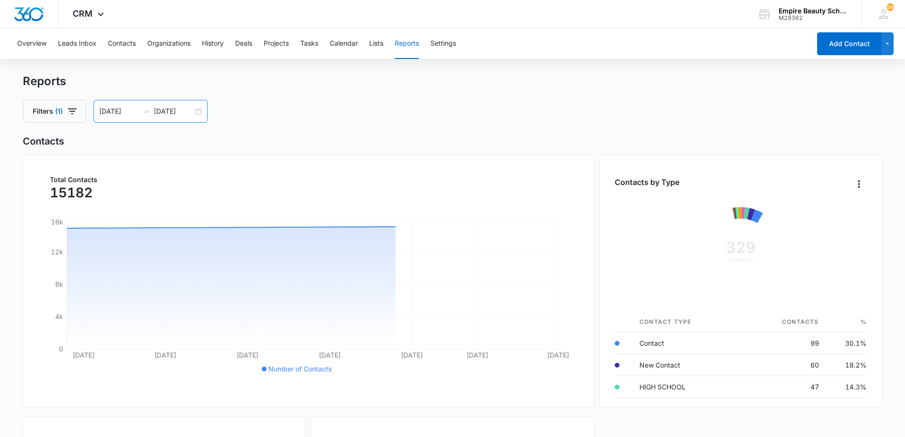
click at [119, 112] on input "[DATE]" at bounding box center [118, 111] width 39 height 10
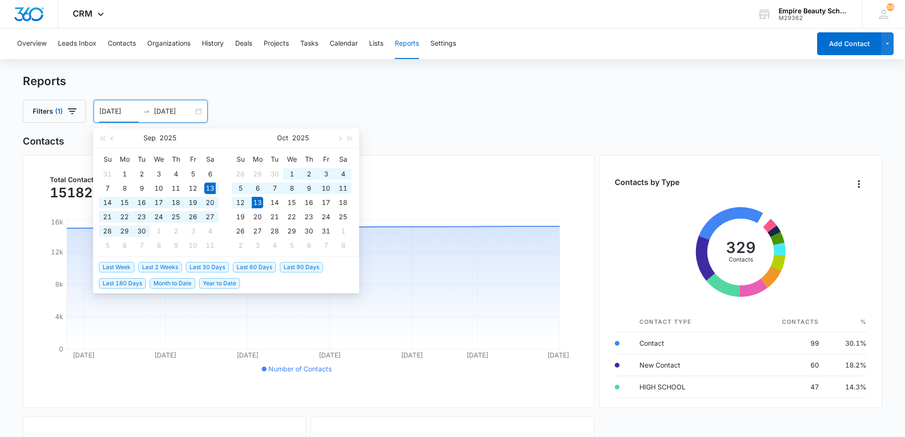
type input "[DATE]"
click at [258, 204] on div "13" at bounding box center [257, 202] width 11 height 11
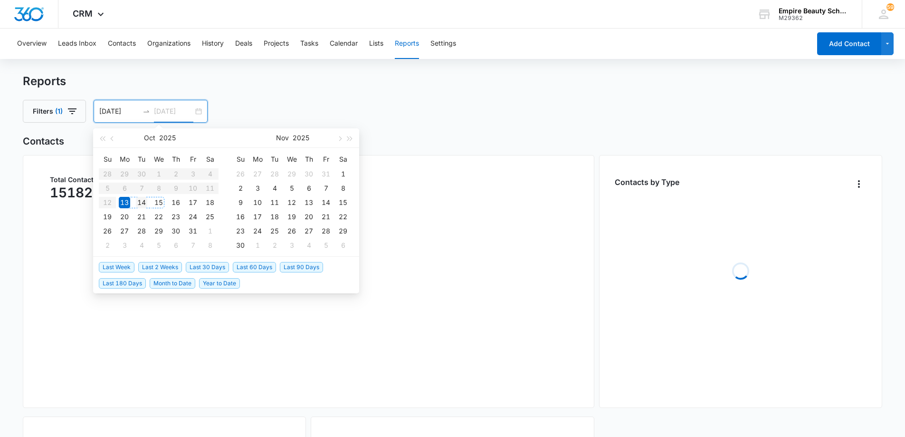
type input "[DATE]"
click at [141, 205] on div "14" at bounding box center [141, 202] width 11 height 11
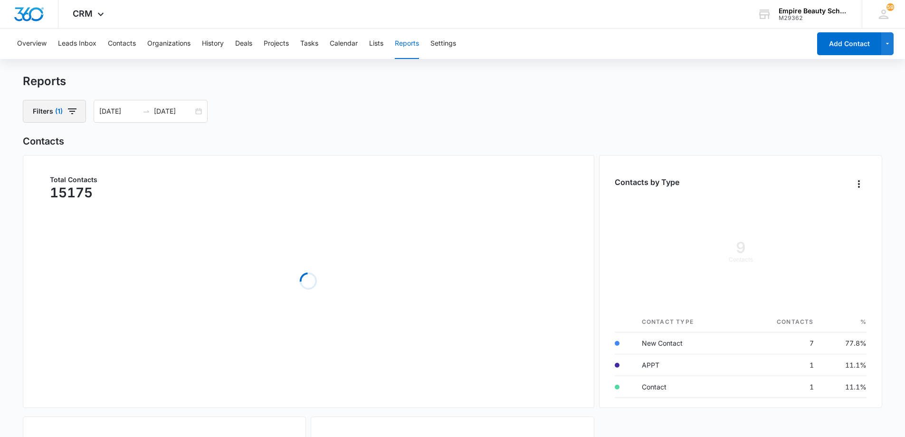
click at [75, 113] on icon "button" at bounding box center [72, 110] width 11 height 11
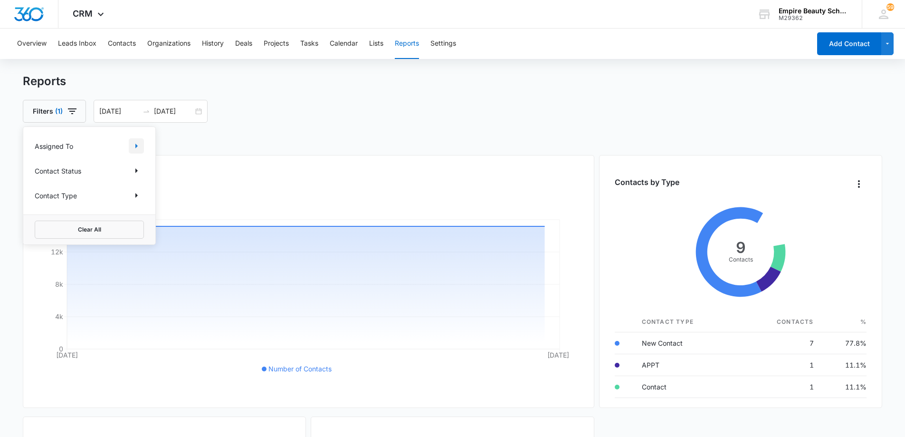
click at [137, 145] on icon "Show Assigned To filters" at bounding box center [136, 145] width 2 height 5
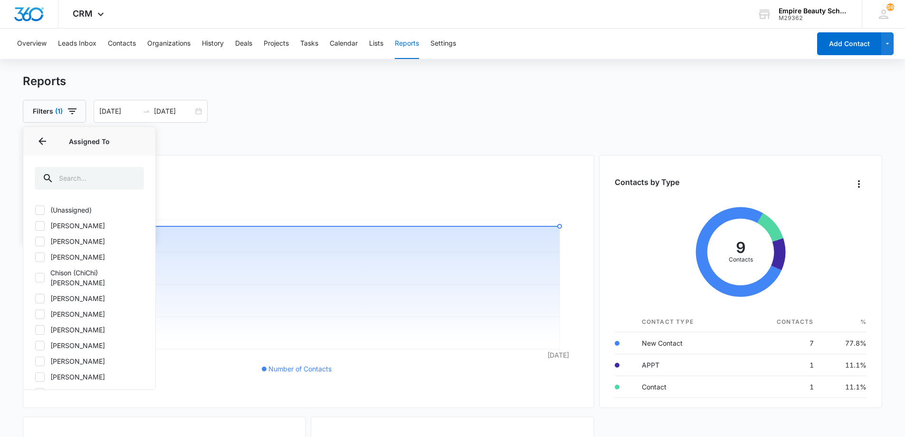
click at [40, 229] on icon at bounding box center [40, 225] width 9 height 9
click at [35, 226] on input "[PERSON_NAME]" at bounding box center [35, 225] width 0 height 0
checkbox input "true"
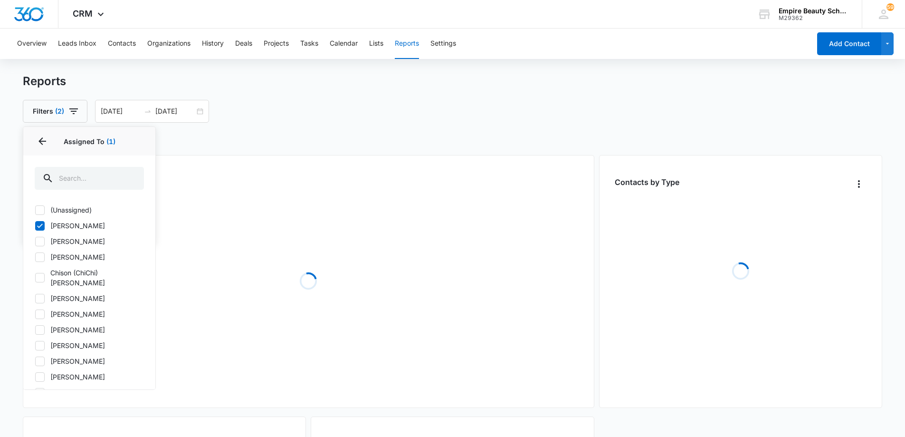
click at [589, 119] on div "Filters (2) Assigned To 1 Assigned To (1) (Unassigned) [PERSON_NAME] [PERSON_NA…" at bounding box center [453, 111] width 860 height 23
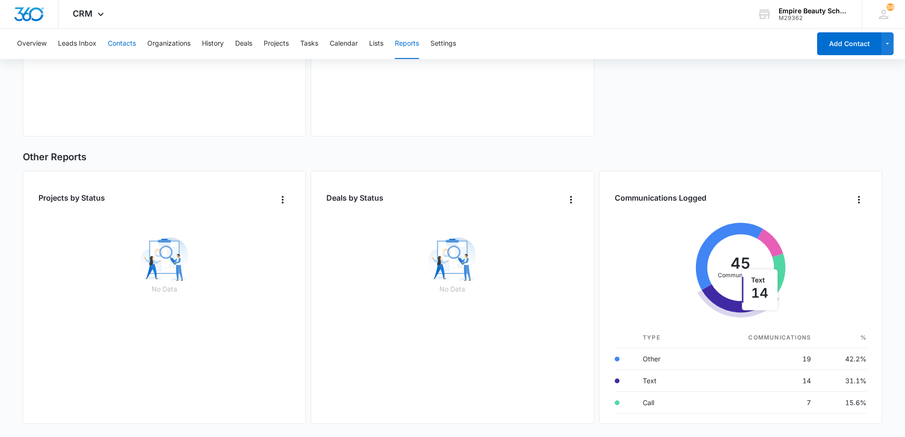
click at [114, 44] on button "Contacts" at bounding box center [122, 44] width 28 height 30
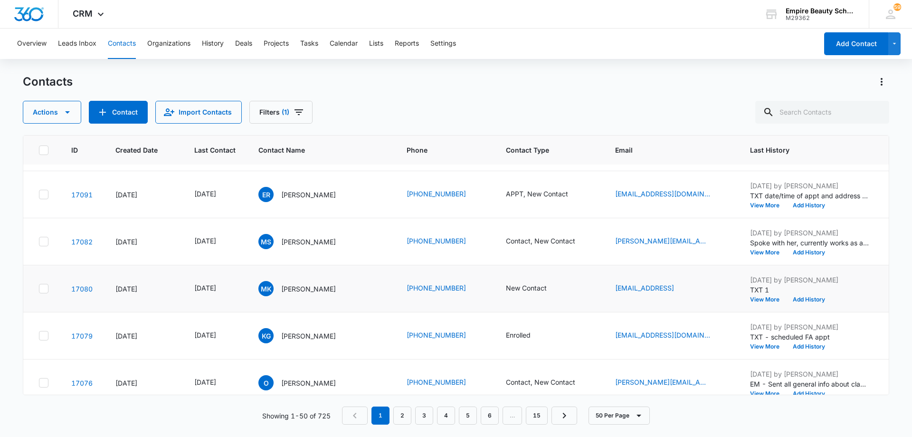
scroll to position [95, 0]
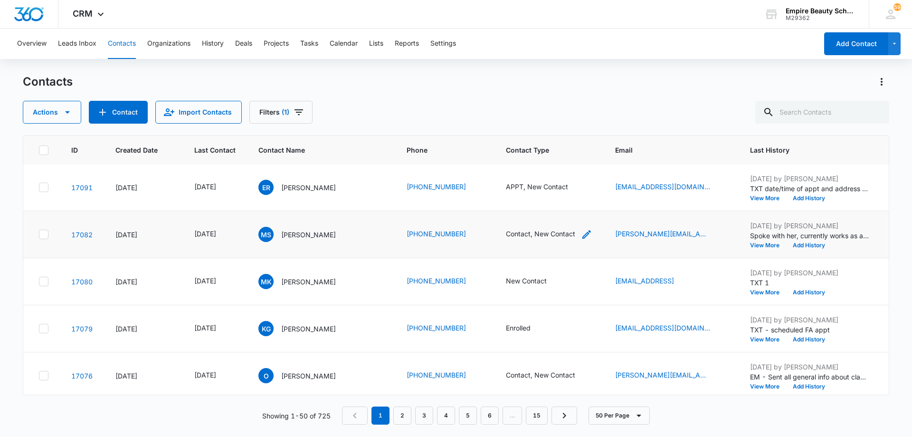
click at [582, 236] on icon "Contact Type - Contact, New Contact - Select to Edit Field" at bounding box center [586, 233] width 11 height 11
click at [534, 174] on icon "Remove New Contact" at bounding box center [536, 173] width 6 height 6
click at [550, 201] on button "Save" at bounding box center [549, 203] width 28 height 18
click at [232, 280] on icon "Last Contact - 1760054400 - Select to Edit Field" at bounding box center [227, 281] width 9 height 9
click at [237, 228] on div "[DATE]" at bounding box center [227, 220] width 90 height 23
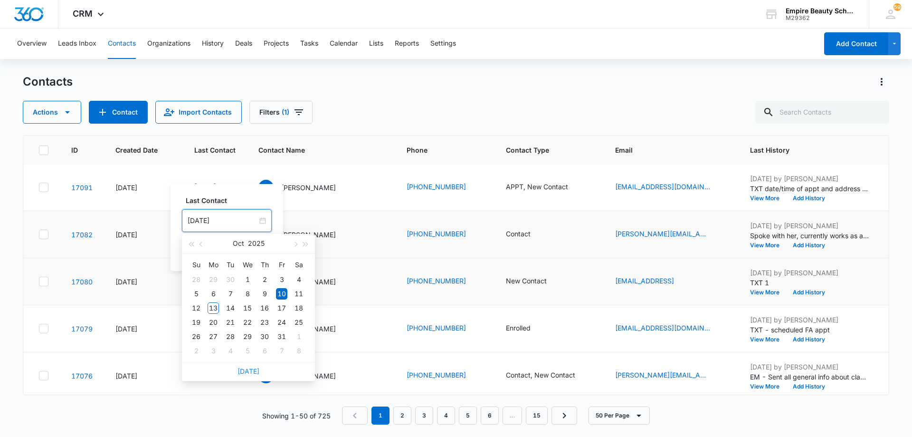
click at [248, 373] on link "[DATE]" at bounding box center [249, 371] width 22 height 8
type input "[DATE]"
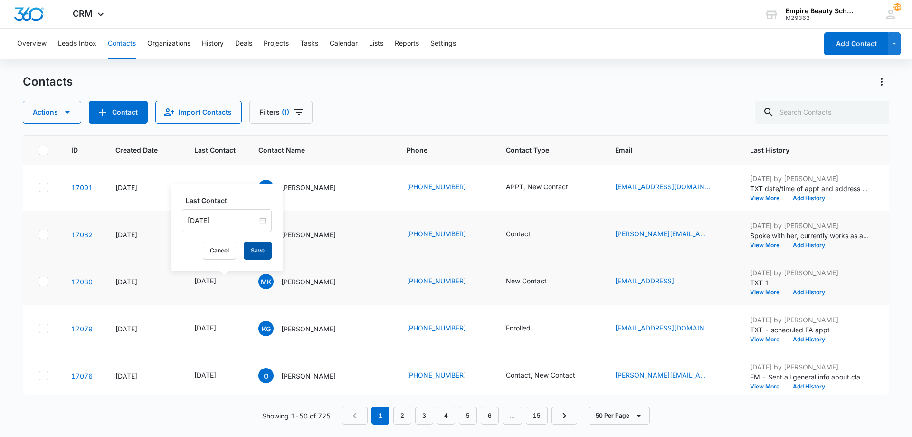
click at [253, 248] on button "Save" at bounding box center [258, 250] width 28 height 18
click at [800, 291] on button "Add History" at bounding box center [809, 292] width 46 height 6
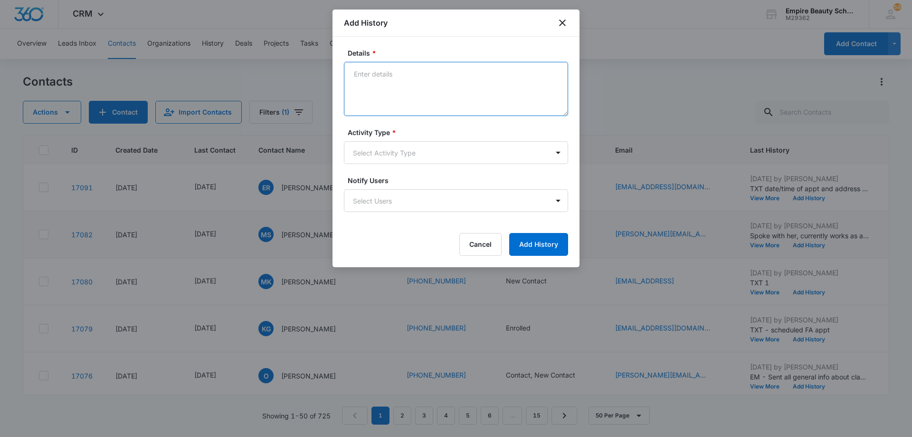
click at [467, 101] on textarea "Details *" at bounding box center [456, 89] width 224 height 54
type textarea "LVM 2"
click at [425, 155] on body "CRM Apps Forms CRM Email Shop Payments POS Files Brand Settings AI Assistant Em…" at bounding box center [456, 218] width 912 height 437
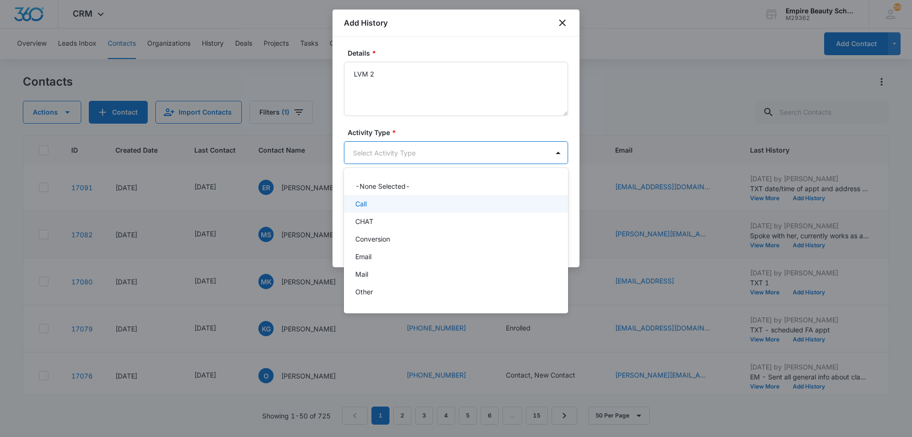
click at [418, 209] on div "Call" at bounding box center [456, 204] width 224 height 18
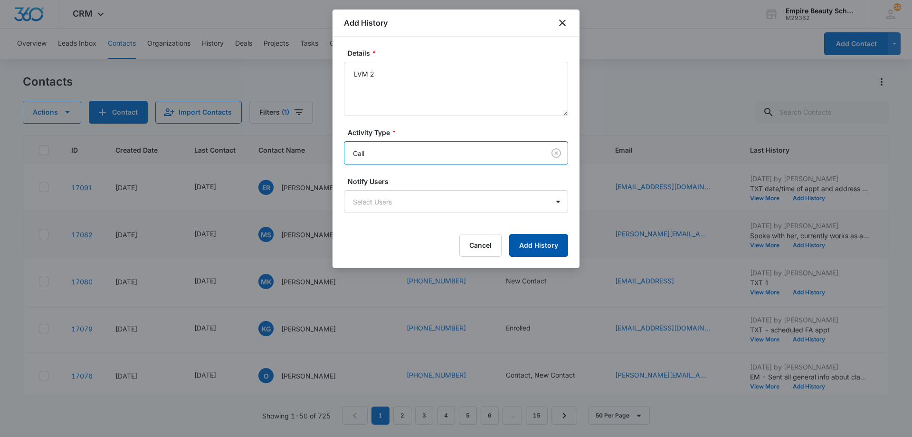
click at [547, 251] on button "Add History" at bounding box center [538, 245] width 59 height 23
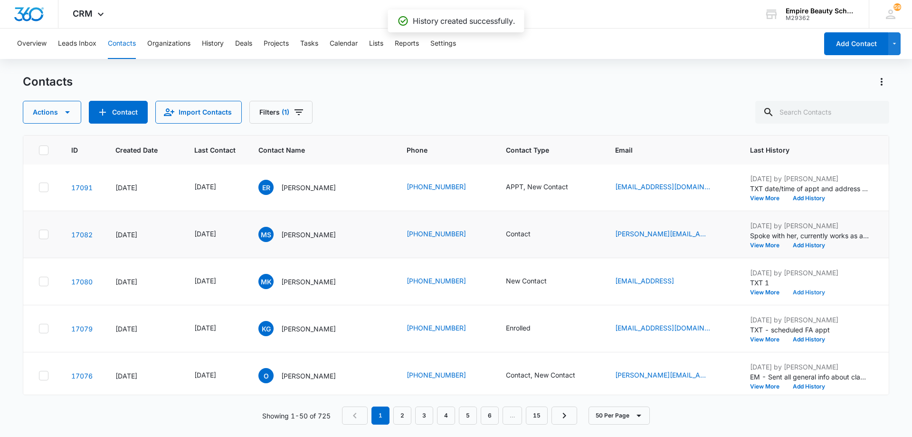
click at [804, 291] on button "Add History" at bounding box center [809, 292] width 46 height 6
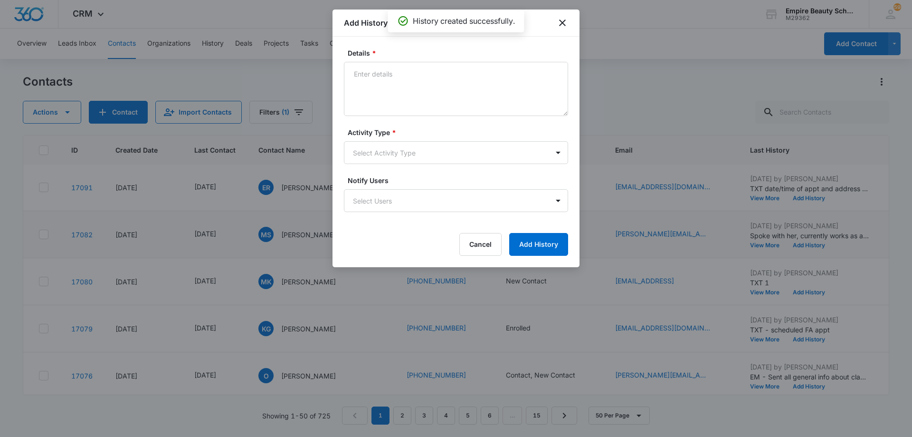
click at [452, 79] on textarea "Details *" at bounding box center [456, 89] width 224 height 54
type textarea "EM 2"
click at [423, 155] on body "CRM Apps Forms CRM Email Shop Payments POS Files Brand Settings AI Assistant Em…" at bounding box center [456, 218] width 912 height 437
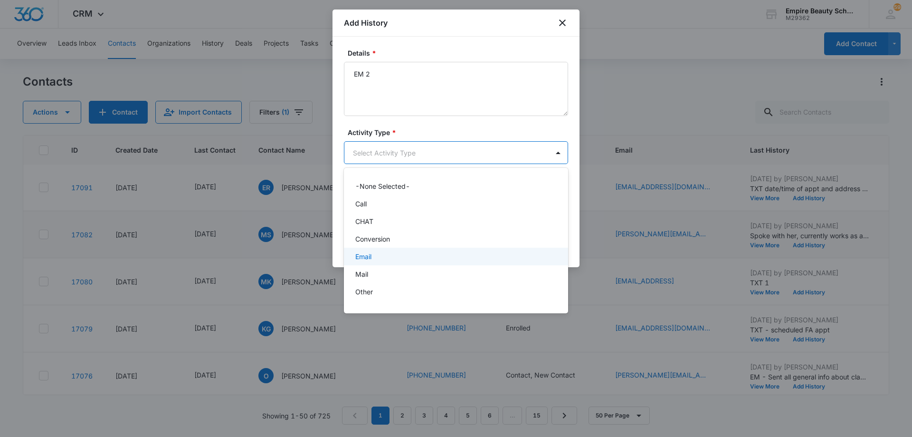
click at [404, 257] on div "Email" at bounding box center [455, 256] width 200 height 10
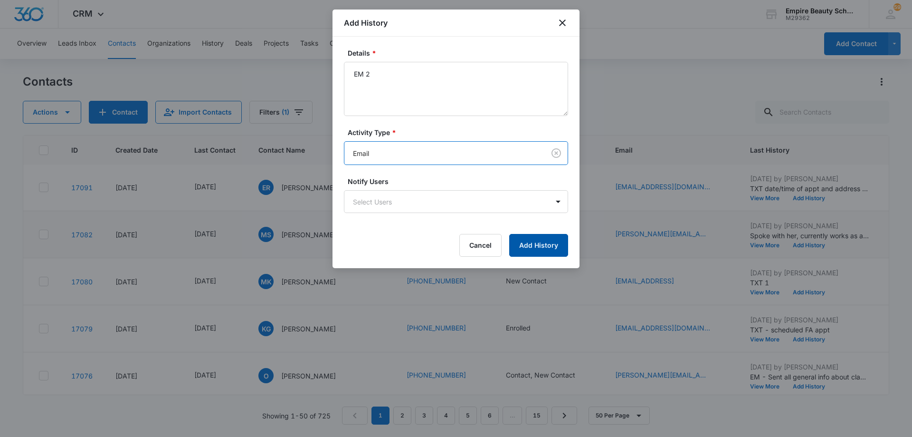
click at [536, 245] on button "Add History" at bounding box center [538, 245] width 59 height 23
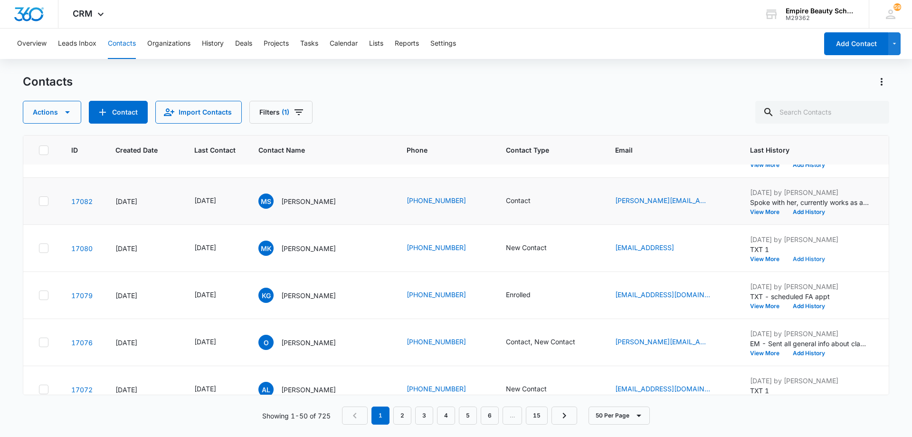
scroll to position [143, 0]
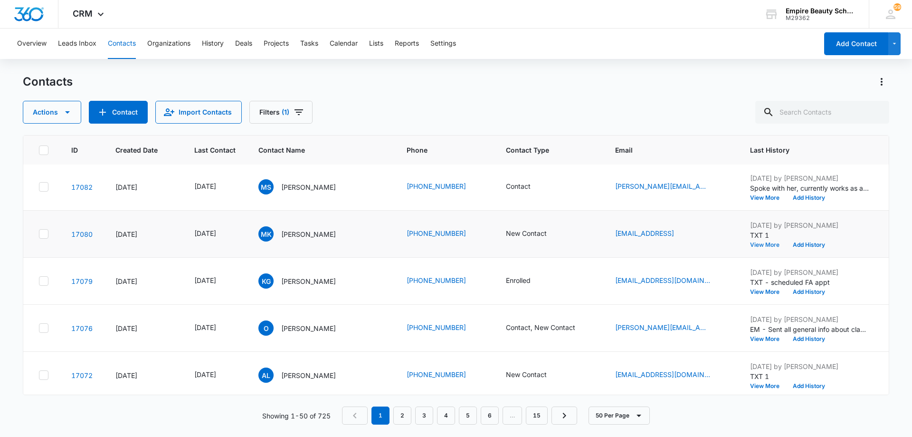
click at [765, 245] on button "View More" at bounding box center [768, 245] width 36 height 6
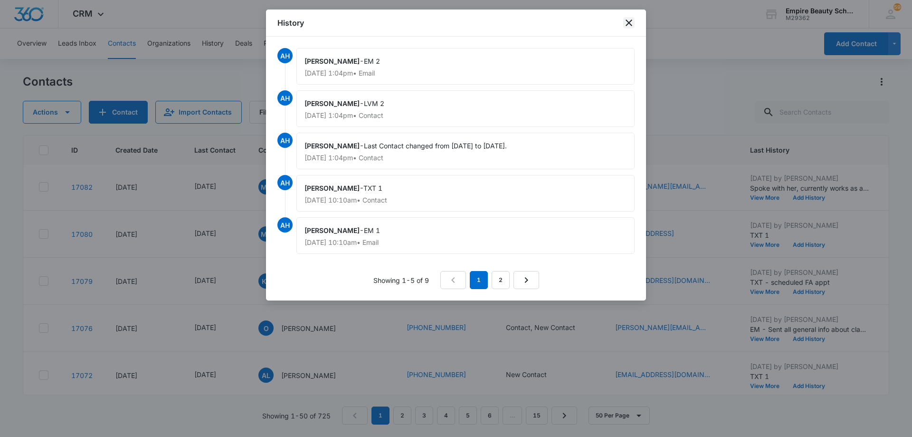
click at [626, 23] on icon "close" at bounding box center [628, 22] width 11 height 11
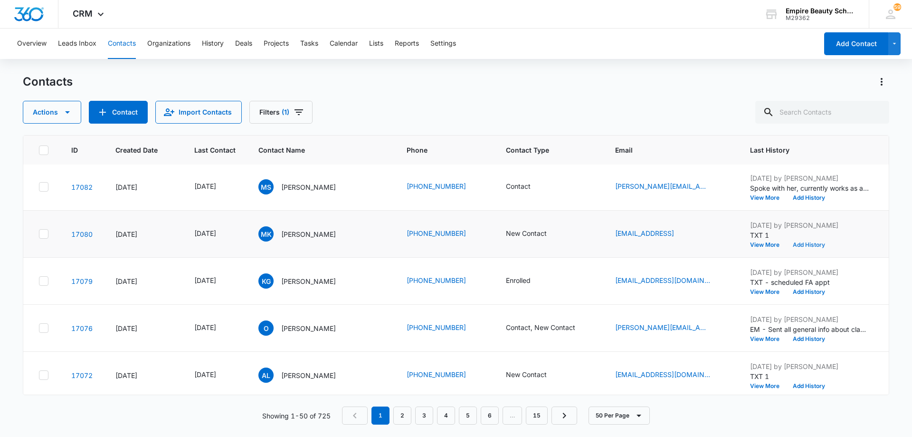
click at [800, 242] on button "Add History" at bounding box center [809, 245] width 46 height 6
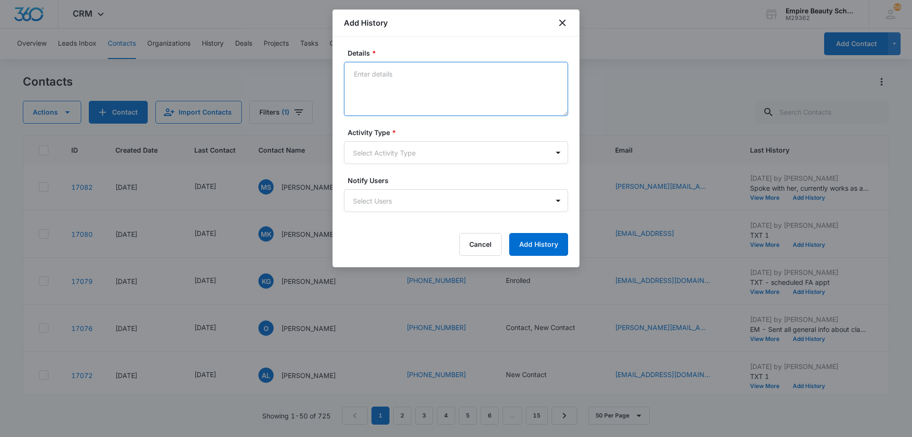
click at [441, 80] on textarea "Details *" at bounding box center [456, 89] width 224 height 54
type textarea "TXT 2"
click at [436, 154] on body "CRM Apps Forms CRM Email Shop Payments POS Files Brand Settings AI Assistant Em…" at bounding box center [456, 218] width 912 height 437
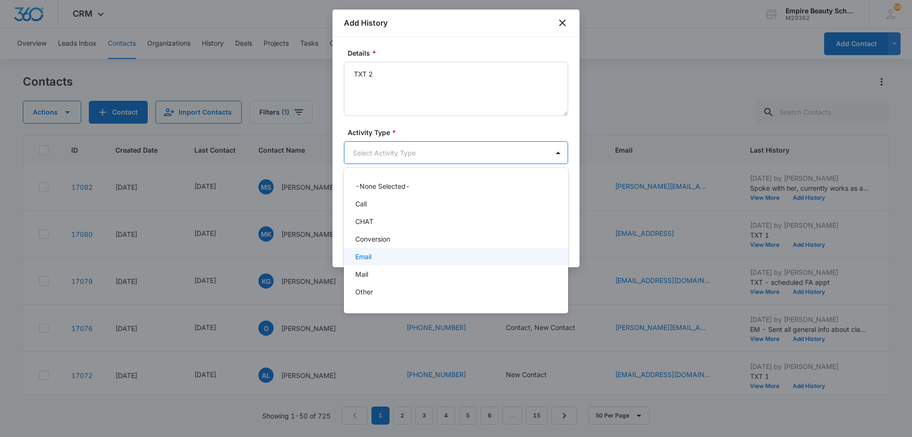
scroll to position [49, 0]
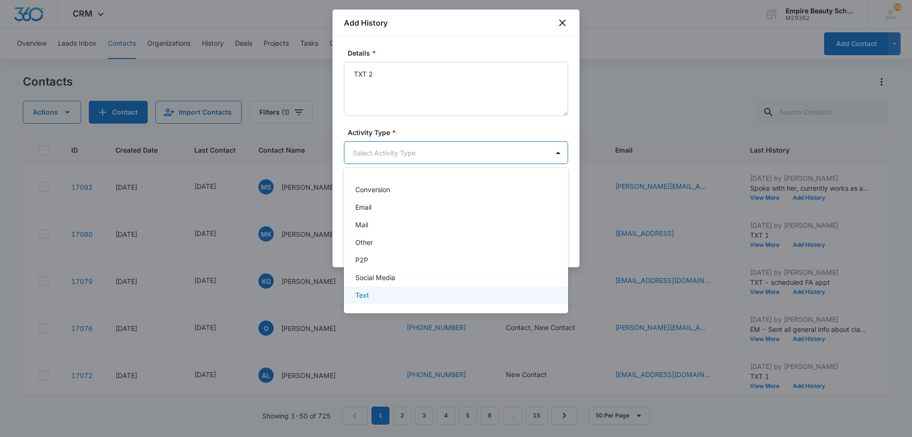
click at [387, 292] on div "Text" at bounding box center [455, 295] width 200 height 10
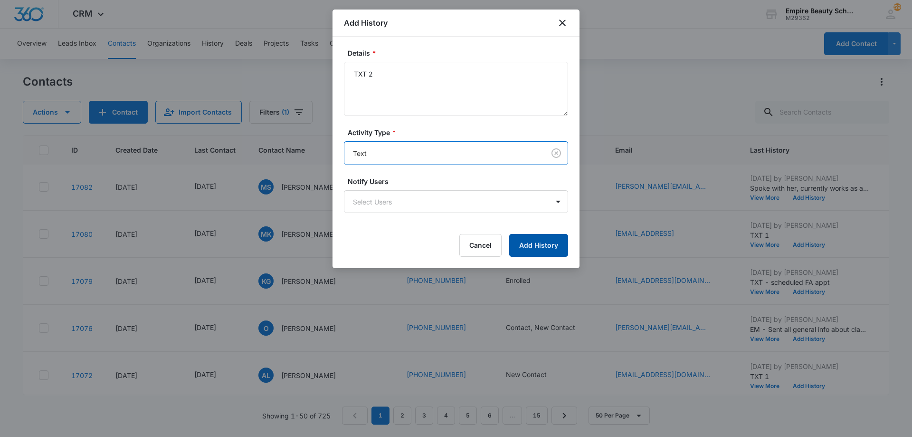
click at [539, 247] on button "Add History" at bounding box center [538, 245] width 59 height 23
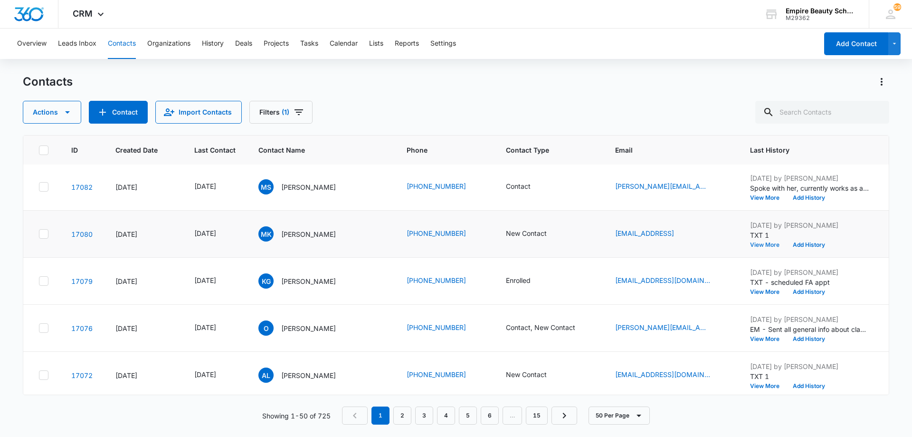
click at [774, 244] on button "View More" at bounding box center [768, 245] width 36 height 6
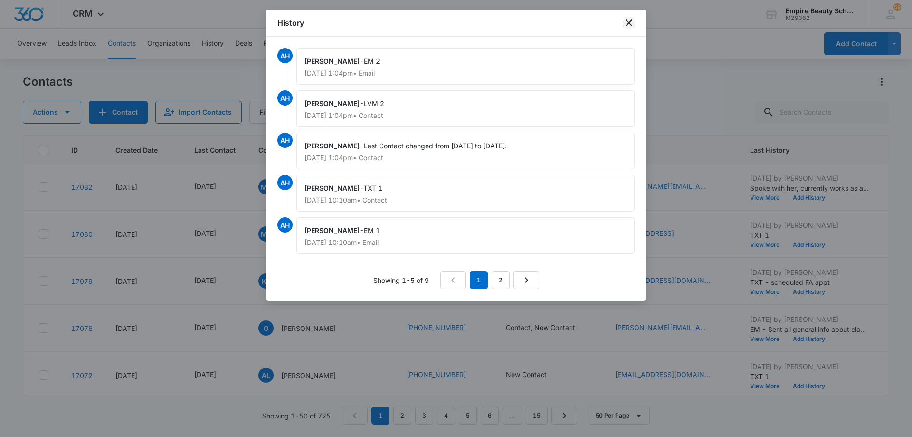
drag, startPoint x: 631, startPoint y: 23, endPoint x: 637, endPoint y: 25, distance: 6.5
click at [631, 23] on icon "close" at bounding box center [628, 22] width 11 height 11
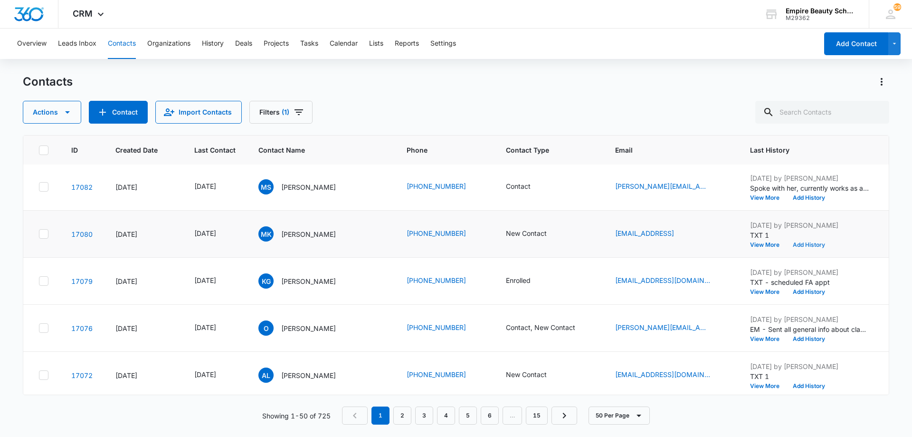
click at [808, 247] on button "Add History" at bounding box center [809, 245] width 46 height 6
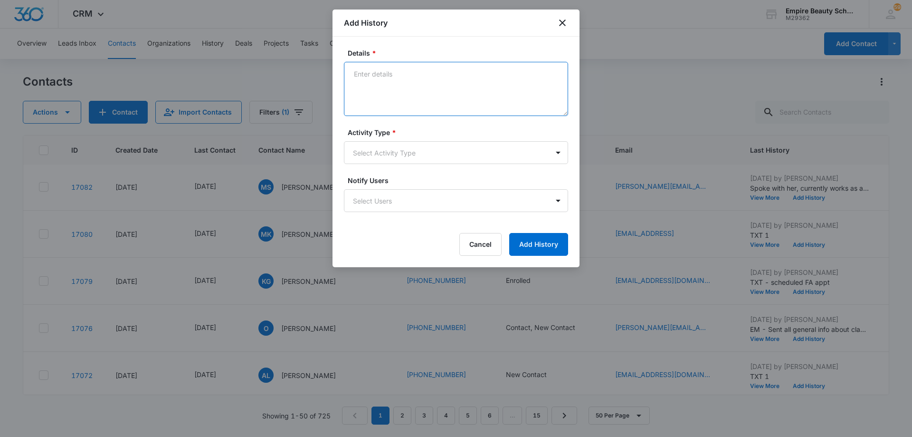
click at [442, 79] on textarea "Details *" at bounding box center [456, 89] width 224 height 54
type textarea "TXT 2"
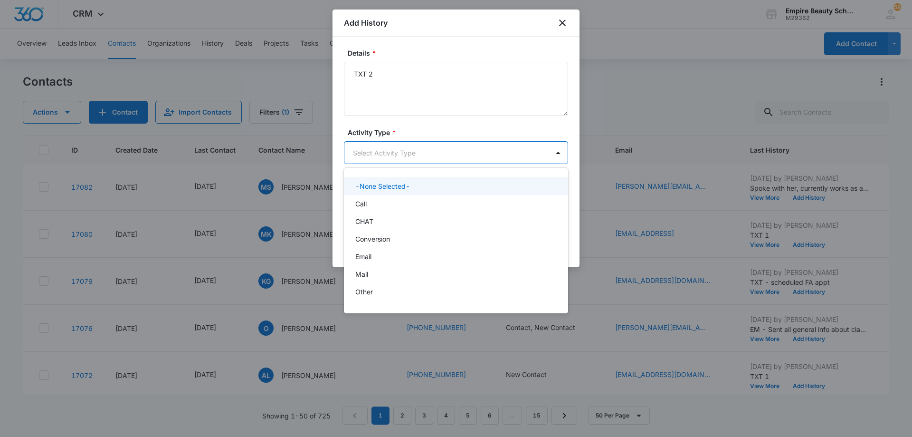
click at [412, 156] on body "CRM Apps Forms CRM Email Shop Payments POS Files Brand Settings AI Assistant Em…" at bounding box center [456, 218] width 912 height 437
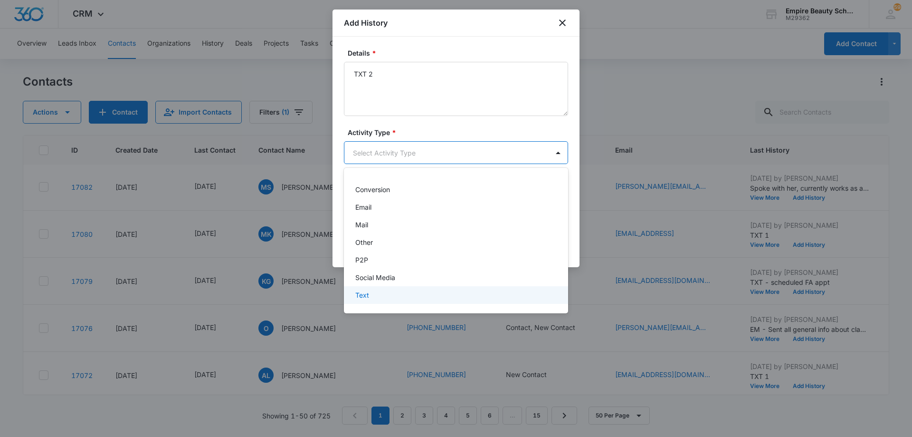
click at [411, 293] on div "Text" at bounding box center [455, 295] width 200 height 10
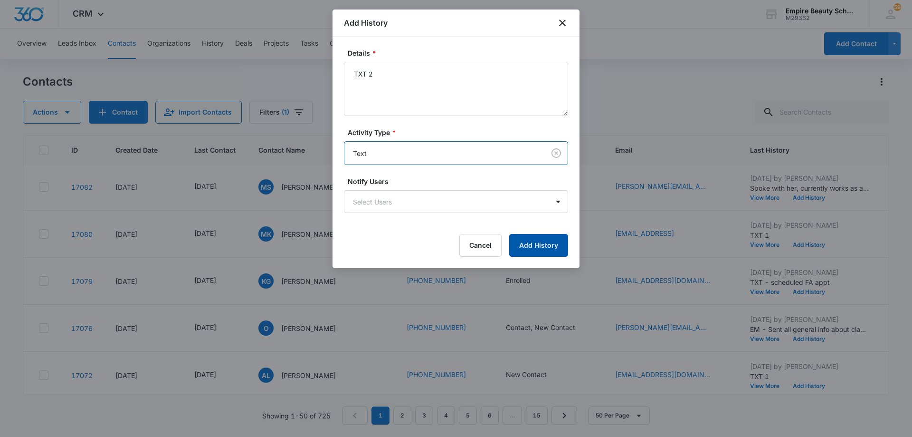
click at [523, 247] on button "Add History" at bounding box center [538, 245] width 59 height 23
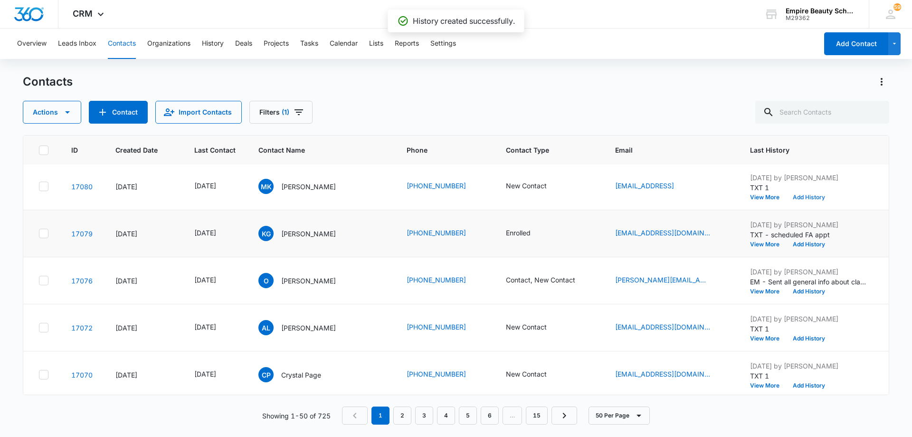
scroll to position [238, 0]
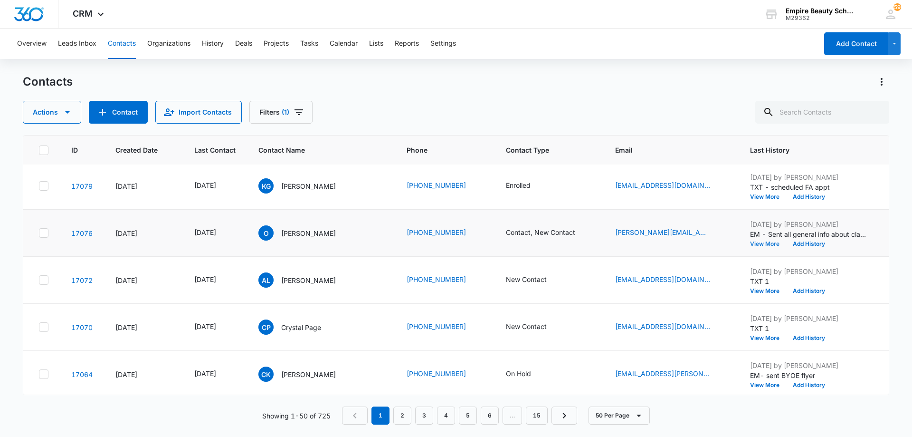
click at [765, 243] on button "View More" at bounding box center [768, 244] width 36 height 6
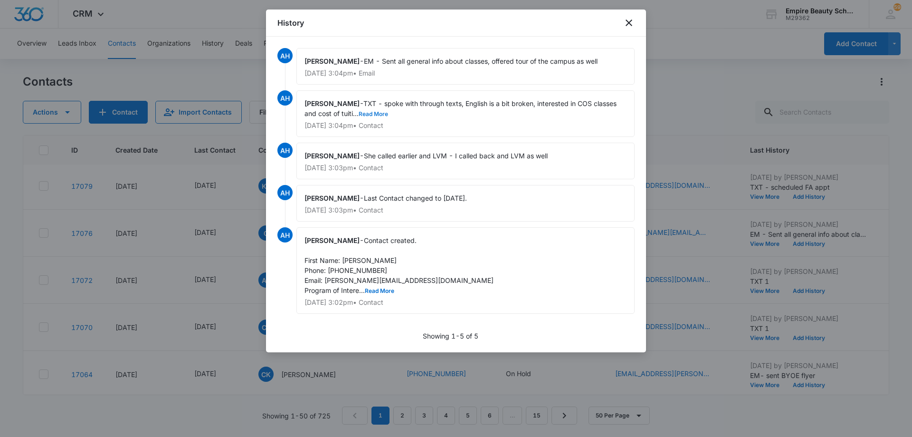
click at [365, 113] on button "Read More" at bounding box center [373, 114] width 29 height 6
click at [625, 21] on icon "close" at bounding box center [628, 22] width 11 height 11
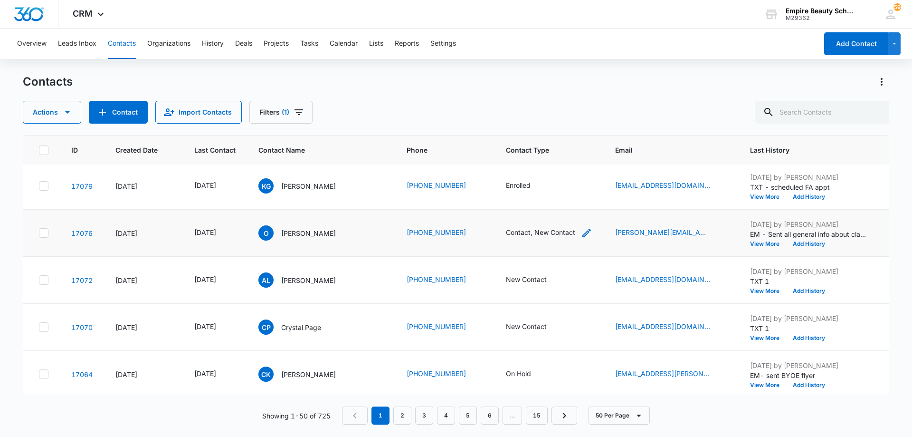
click at [587, 231] on icon "Contact Type - Contact, New Contact - Select to Edit Field" at bounding box center [586, 232] width 9 height 9
click at [534, 172] on icon "Remove New Contact" at bounding box center [536, 172] width 6 height 6
click at [550, 197] on button "Save" at bounding box center [549, 202] width 28 height 18
click at [232, 236] on icon "Last Contact - 1759968000 - Select to Edit Field" at bounding box center [227, 232] width 9 height 9
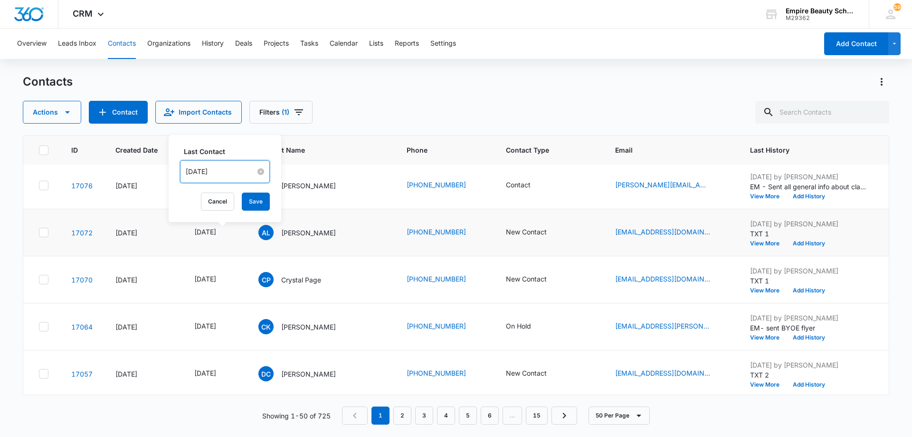
click at [235, 171] on input "[DATE]" at bounding box center [221, 171] width 70 height 10
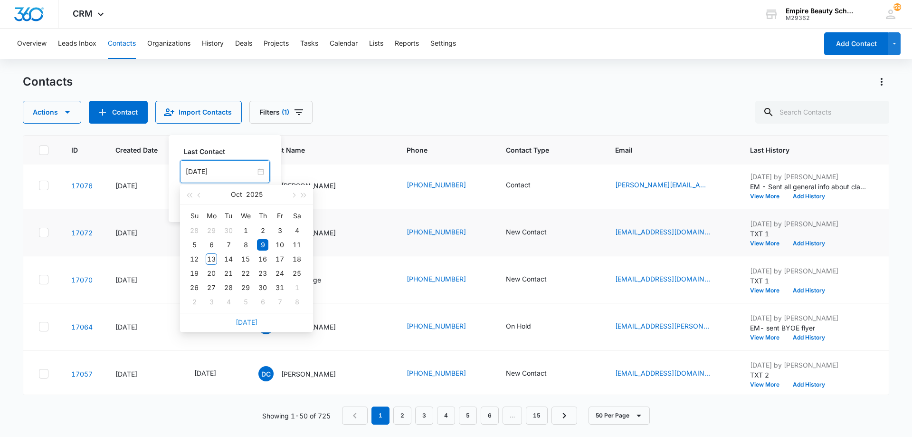
click at [248, 322] on link "[DATE]" at bounding box center [247, 322] width 22 height 8
type input "[DATE]"
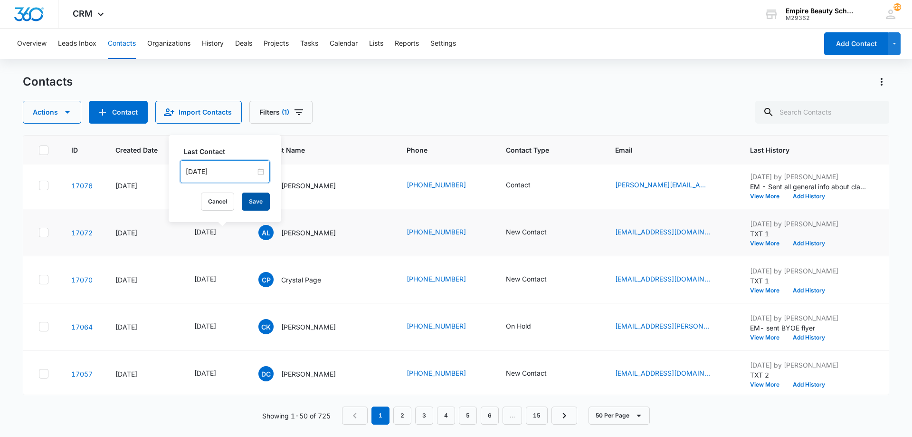
click at [255, 201] on button "Save" at bounding box center [256, 201] width 28 height 18
click at [557, 233] on icon "Contact Type - New Contact - Select to Edit Field" at bounding box center [558, 232] width 9 height 9
click at [812, 243] on button "Add History" at bounding box center [809, 243] width 46 height 6
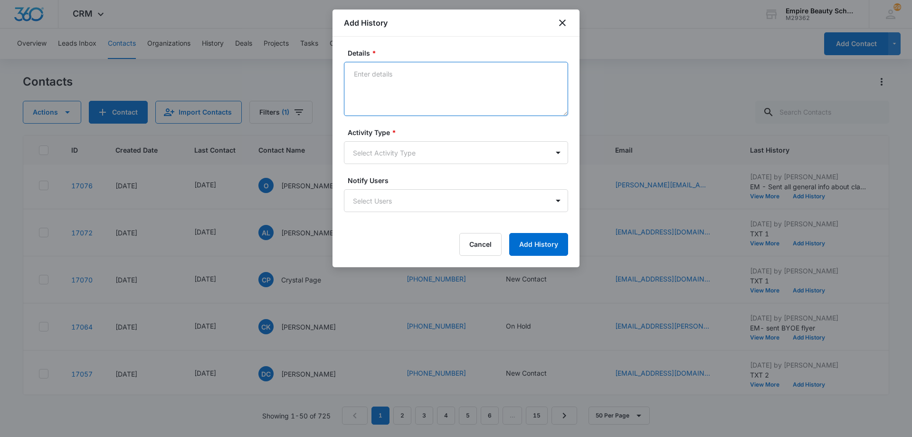
click at [433, 94] on textarea "Details *" at bounding box center [456, 89] width 224 height 54
type textarea "LVM 2"
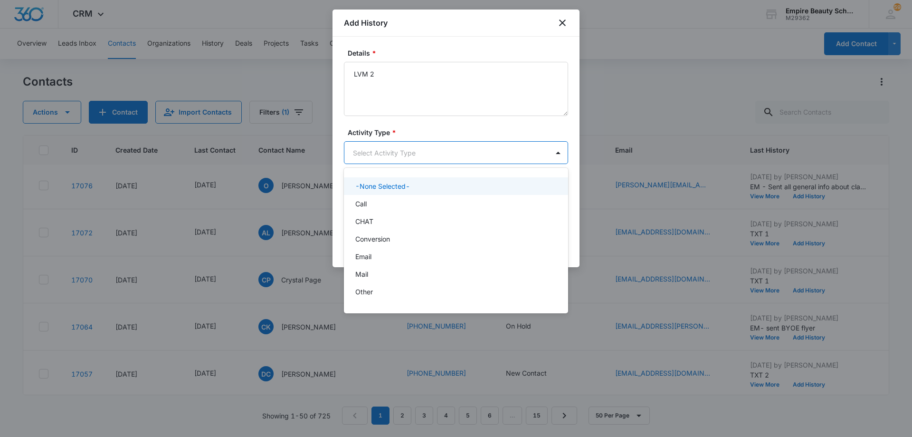
click at [401, 149] on body "CRM Apps Forms CRM Email Shop Payments POS Files Brand Settings AI Assistant Em…" at bounding box center [456, 218] width 912 height 437
click at [403, 202] on div "Call" at bounding box center [455, 204] width 200 height 10
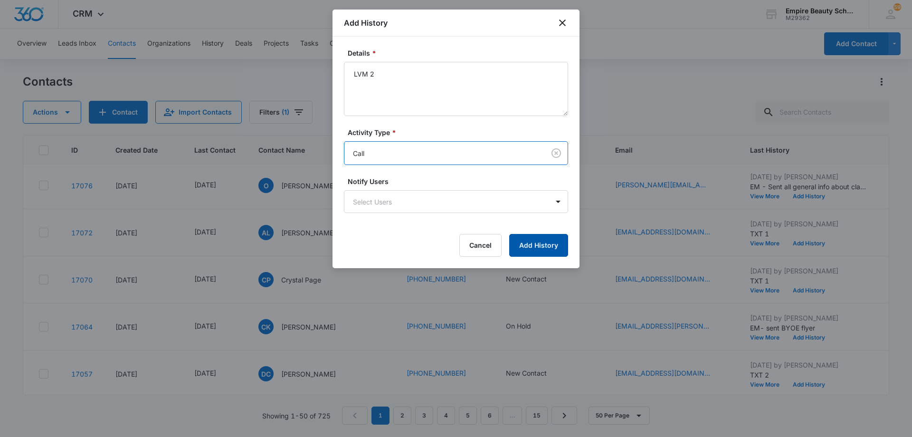
click at [543, 238] on button "Add History" at bounding box center [538, 245] width 59 height 23
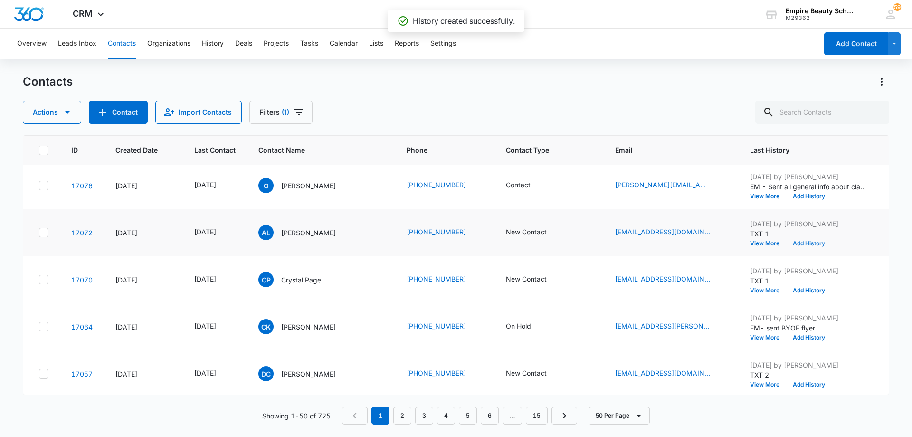
click at [810, 245] on button "Add History" at bounding box center [809, 243] width 46 height 6
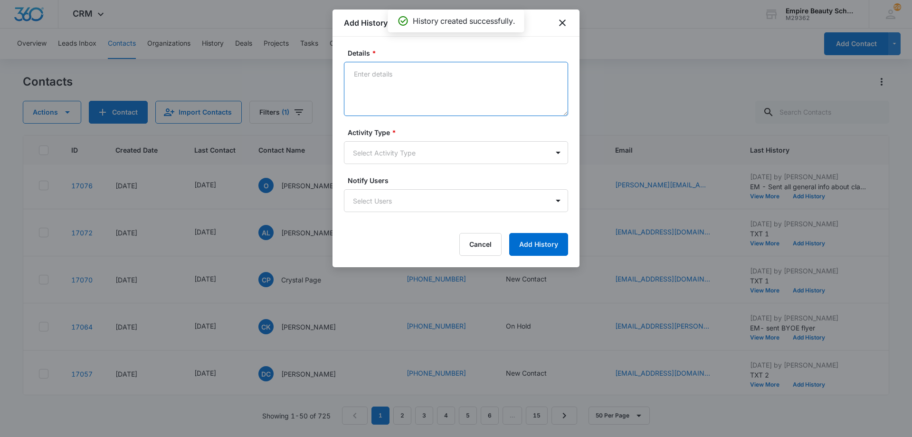
click at [434, 86] on textarea "Details *" at bounding box center [456, 89] width 224 height 54
type textarea "EM 2"
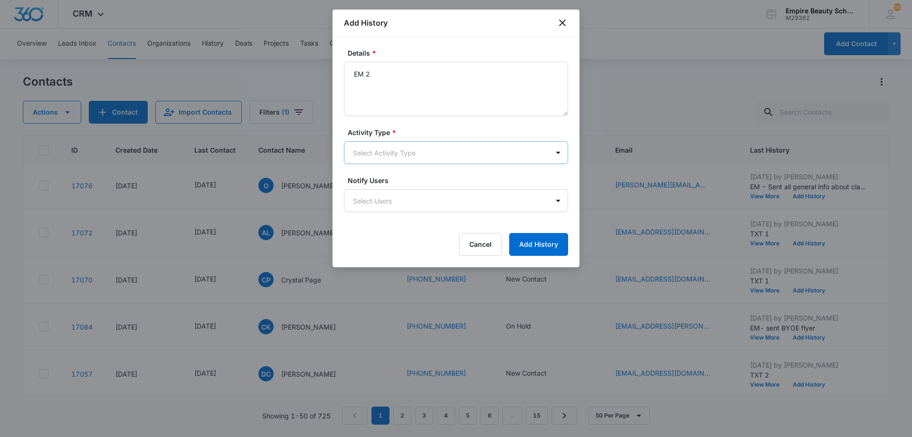
click at [421, 154] on body "CRM Apps Forms CRM Email Shop Payments POS Files Brand Settings AI Assistant Em…" at bounding box center [456, 218] width 912 height 437
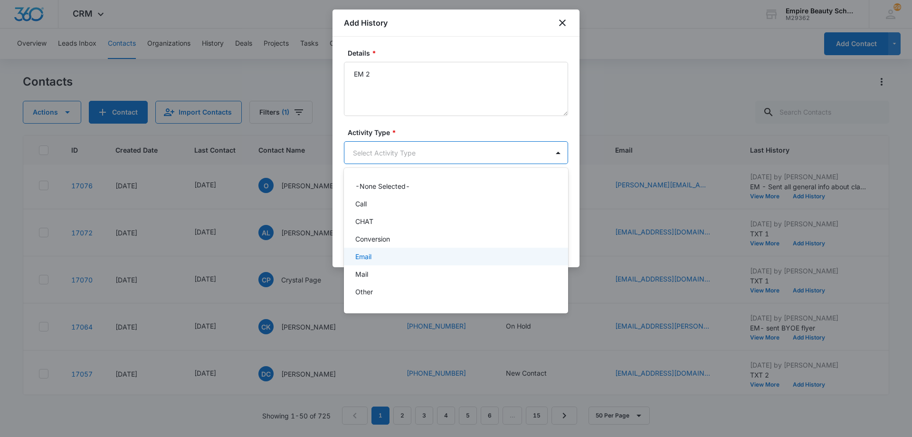
click at [405, 252] on div "Email" at bounding box center [455, 256] width 200 height 10
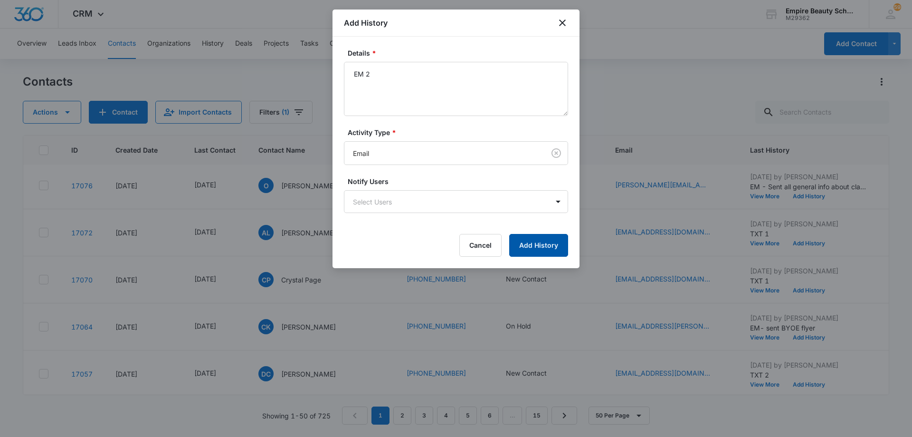
click at [520, 246] on button "Add History" at bounding box center [538, 245] width 59 height 23
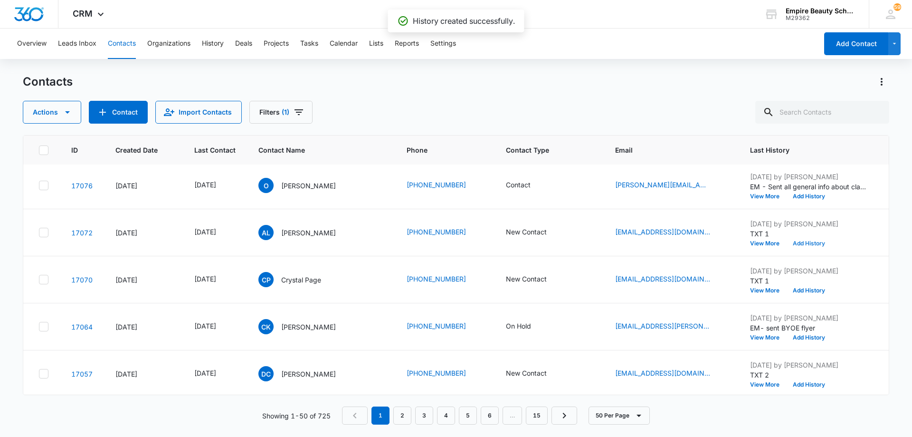
click at [804, 243] on button "Add History" at bounding box center [809, 243] width 46 height 6
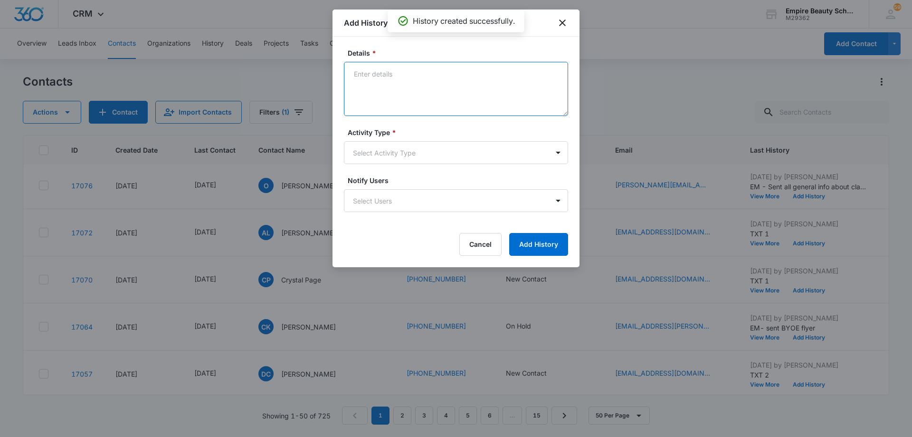
click at [393, 84] on textarea "Details *" at bounding box center [456, 89] width 224 height 54
type textarea "TXT 2"
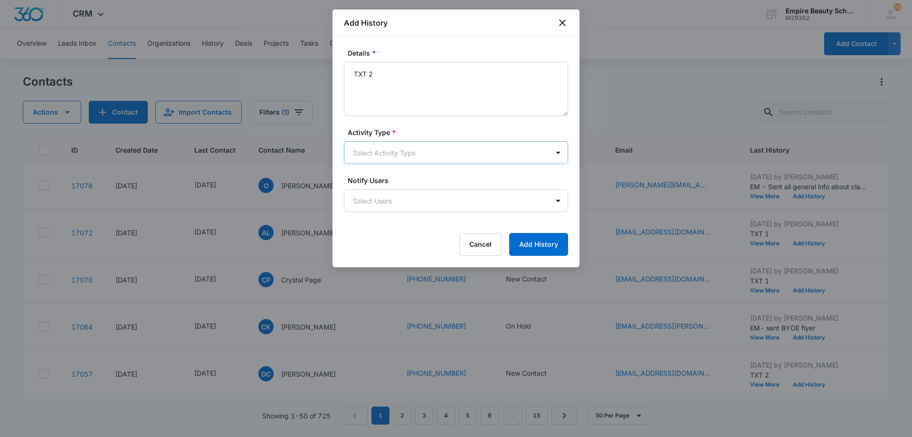
click at [394, 150] on body "CRM Apps Forms CRM Email Shop Payments POS Files Brand Settings AI Assistant Em…" at bounding box center [456, 218] width 912 height 437
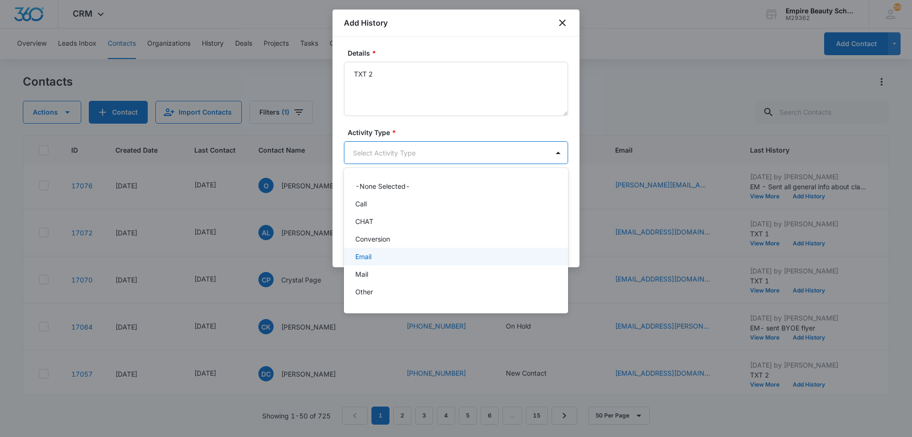
scroll to position [49, 0]
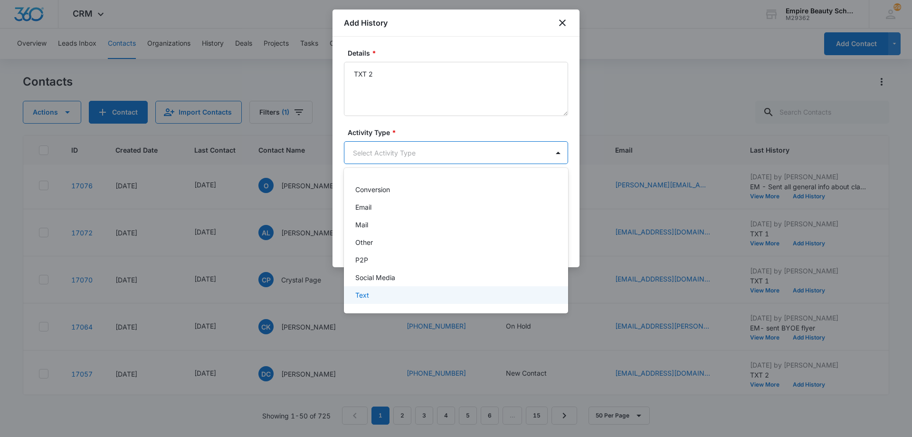
click at [408, 294] on div "Text" at bounding box center [455, 295] width 200 height 10
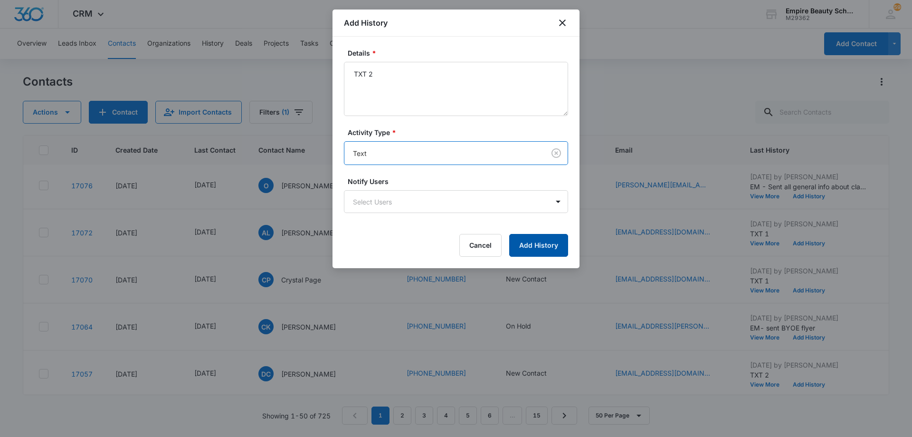
click at [537, 246] on button "Add History" at bounding box center [538, 245] width 59 height 23
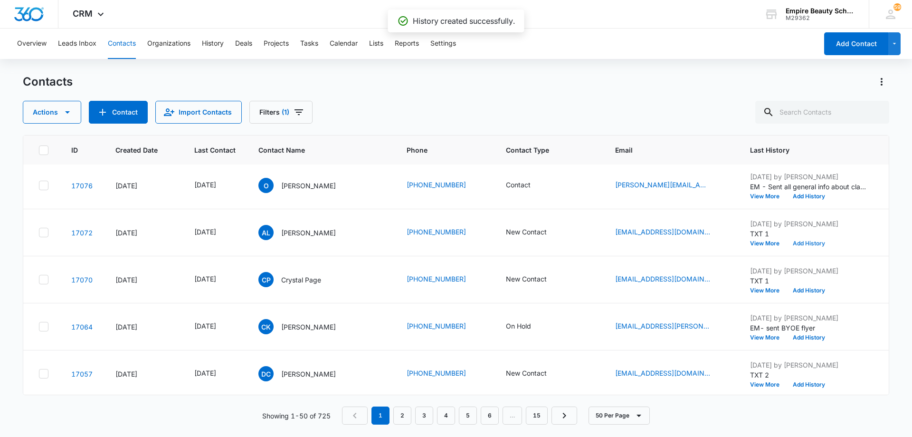
scroll to position [333, 0]
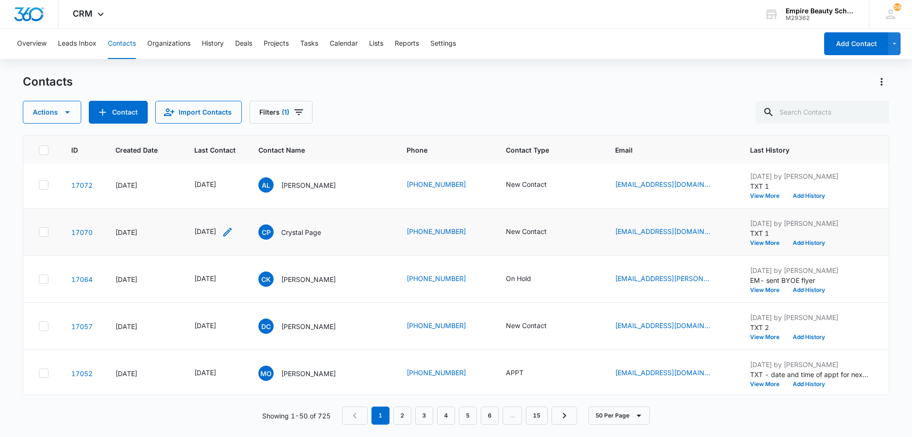
click at [233, 232] on icon "Last Contact - 1759968000 - Select to Edit Field" at bounding box center [227, 231] width 11 height 11
click at [231, 169] on input "[DATE]" at bounding box center [221, 171] width 70 height 10
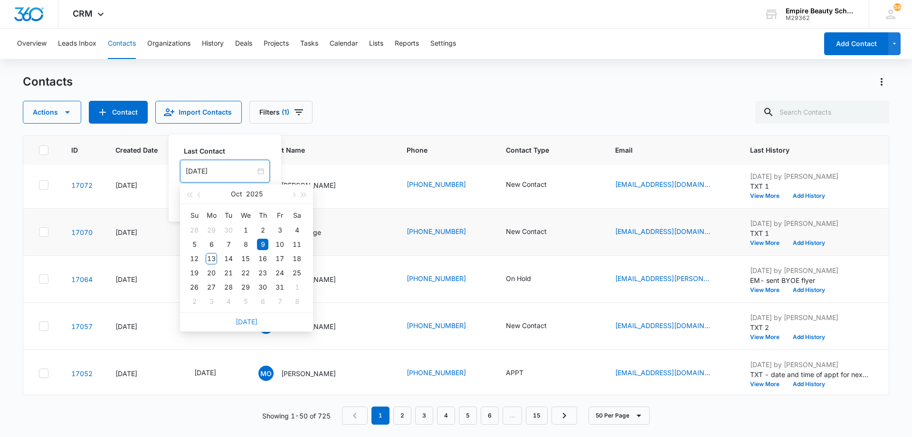
click at [250, 322] on link "[DATE]" at bounding box center [247, 321] width 22 height 8
type input "[DATE]"
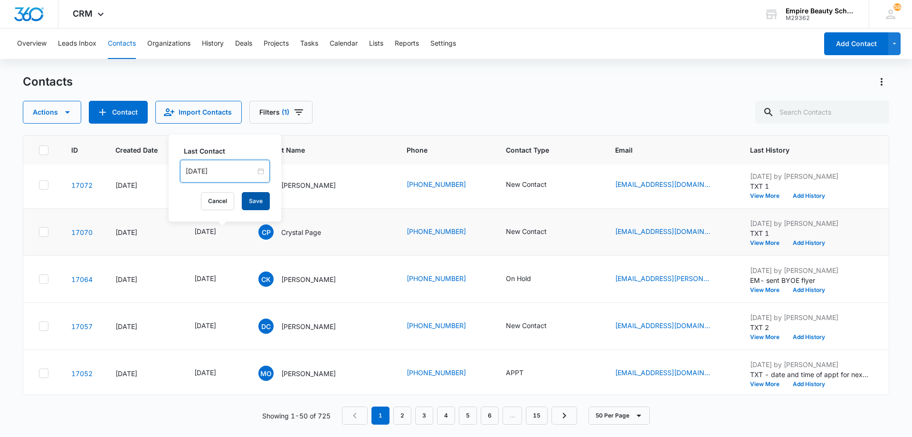
click at [242, 201] on button "Save" at bounding box center [256, 201] width 28 height 18
click at [802, 242] on button "Add History" at bounding box center [809, 243] width 46 height 6
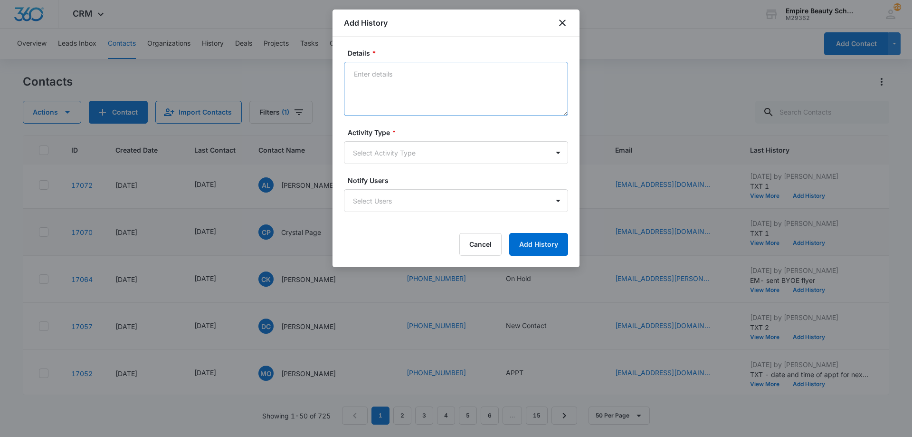
click at [447, 92] on textarea "Details *" at bounding box center [456, 89] width 224 height 54
type textarea "LVM 2"
click at [437, 151] on body "CRM Apps Forms CRM Email Shop Payments POS Files Brand Settings AI Assistant Em…" at bounding box center [456, 218] width 912 height 437
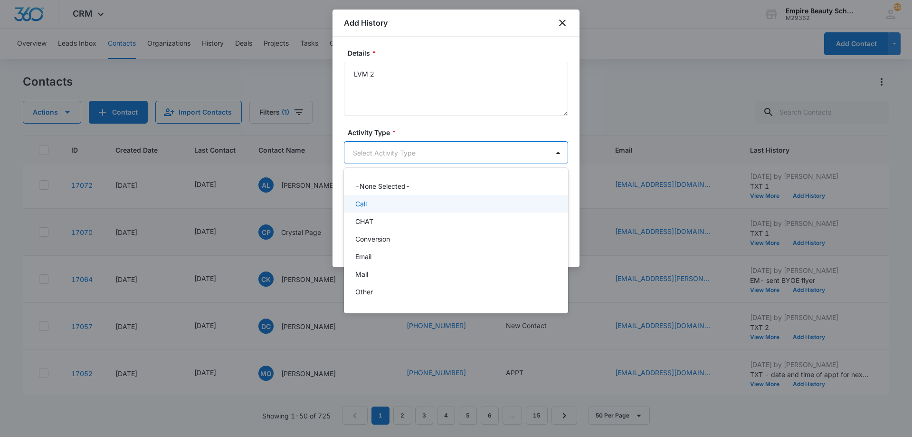
click at [437, 211] on div "Call" at bounding box center [456, 204] width 224 height 18
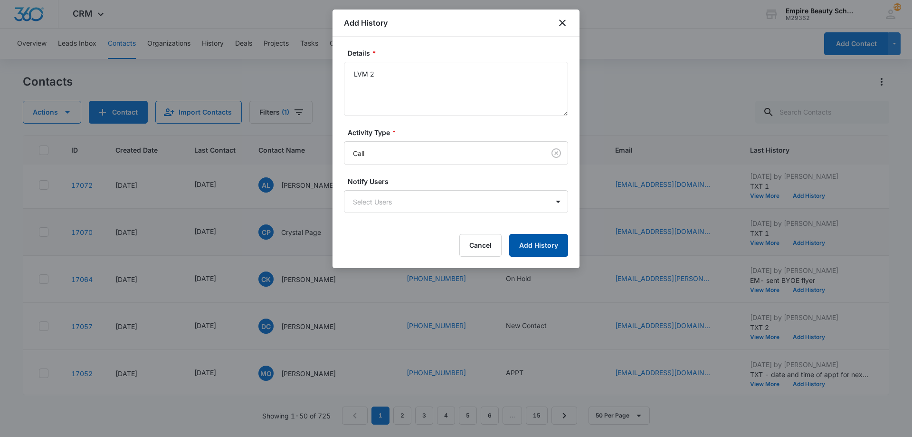
click at [530, 239] on button "Add History" at bounding box center [538, 245] width 59 height 23
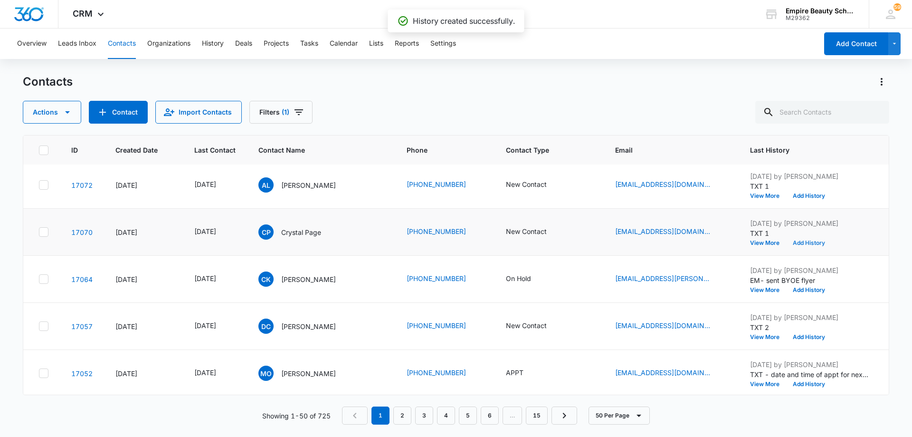
click at [803, 241] on button "Add History" at bounding box center [809, 243] width 46 height 6
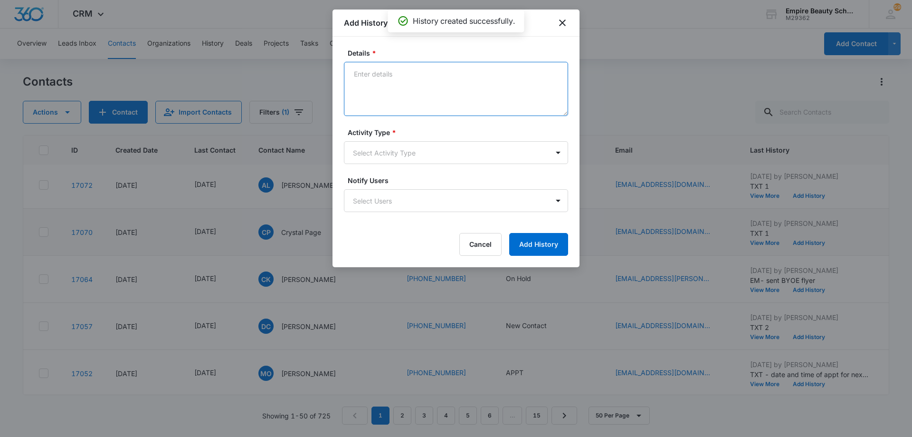
click at [430, 80] on textarea "Details *" at bounding box center [456, 89] width 224 height 54
type textarea "EM 2"
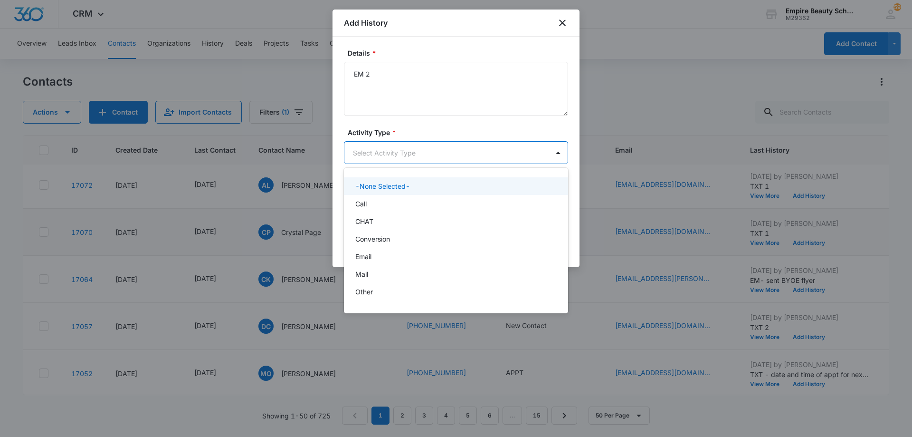
drag, startPoint x: 411, startPoint y: 160, endPoint x: 412, endPoint y: 165, distance: 5.4
click at [411, 160] on body "CRM Apps Forms CRM Email Shop Payments POS Files Brand Settings AI Assistant Em…" at bounding box center [456, 218] width 912 height 437
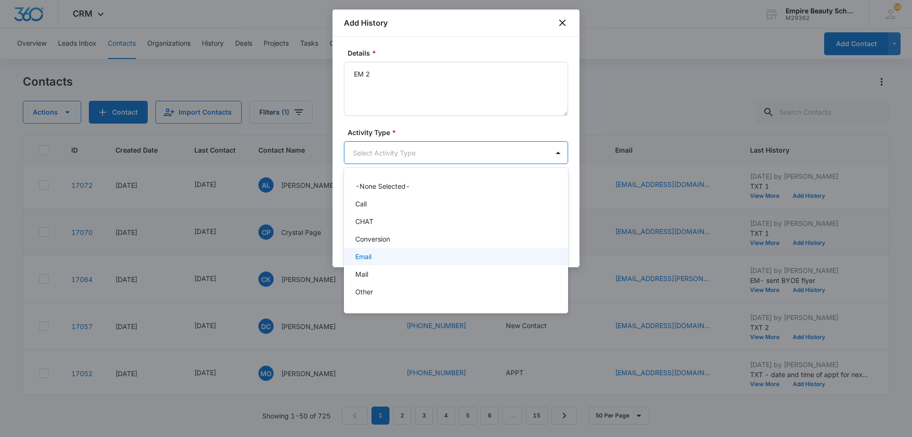
drag, startPoint x: 408, startPoint y: 263, endPoint x: 437, endPoint y: 260, distance: 30.1
click at [408, 263] on div "Email" at bounding box center [456, 256] width 224 height 18
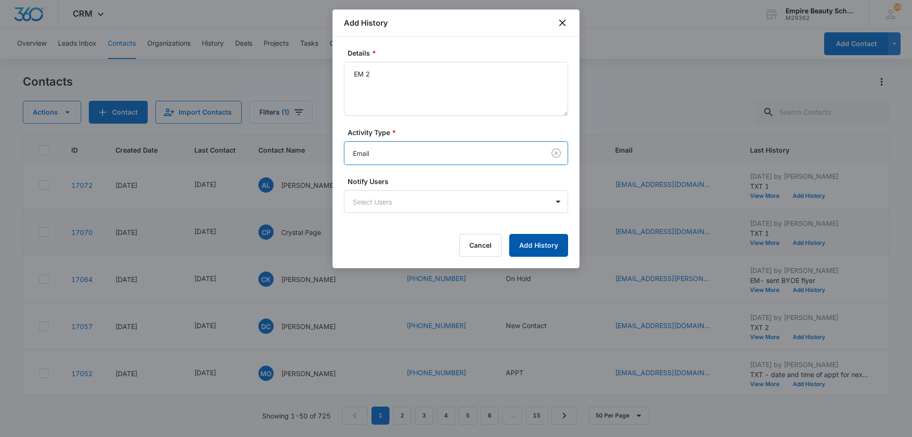
click at [542, 247] on button "Add History" at bounding box center [538, 245] width 59 height 23
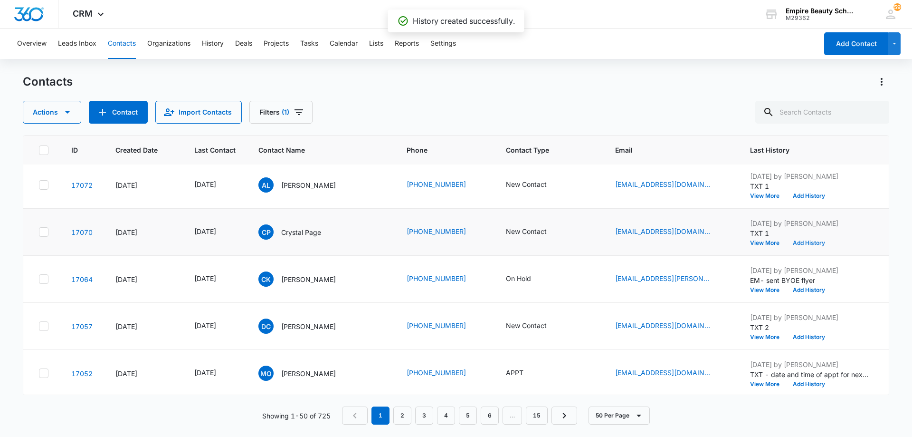
click at [804, 241] on button "Add History" at bounding box center [809, 243] width 46 height 6
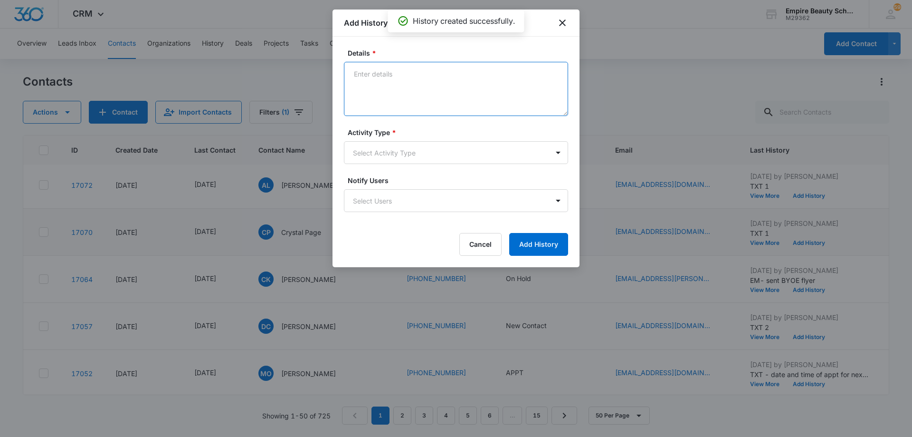
click at [416, 81] on textarea "Details *" at bounding box center [456, 89] width 224 height 54
type textarea "TXT 2"
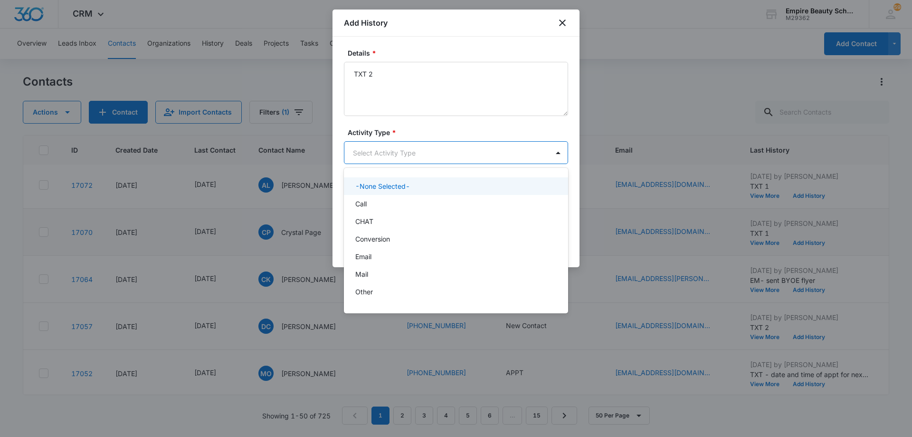
click at [437, 151] on body "CRM Apps Forms CRM Email Shop Payments POS Files Brand Settings AI Assistant Em…" at bounding box center [456, 218] width 912 height 437
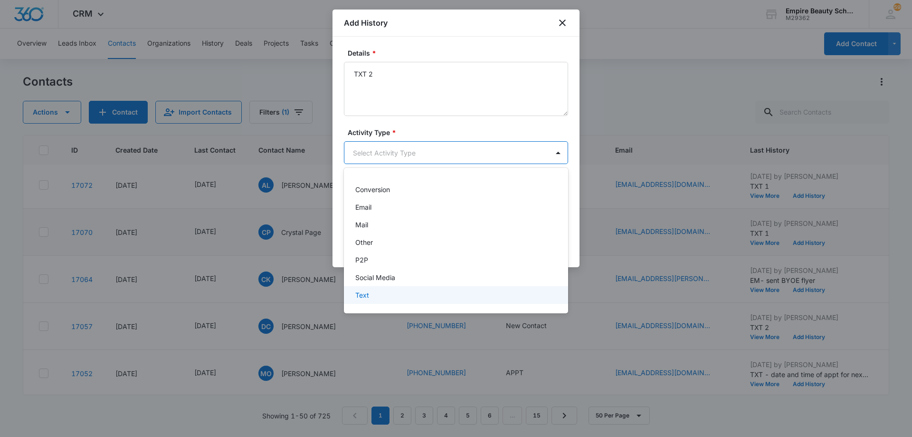
click at [404, 299] on div "Text" at bounding box center [455, 295] width 200 height 10
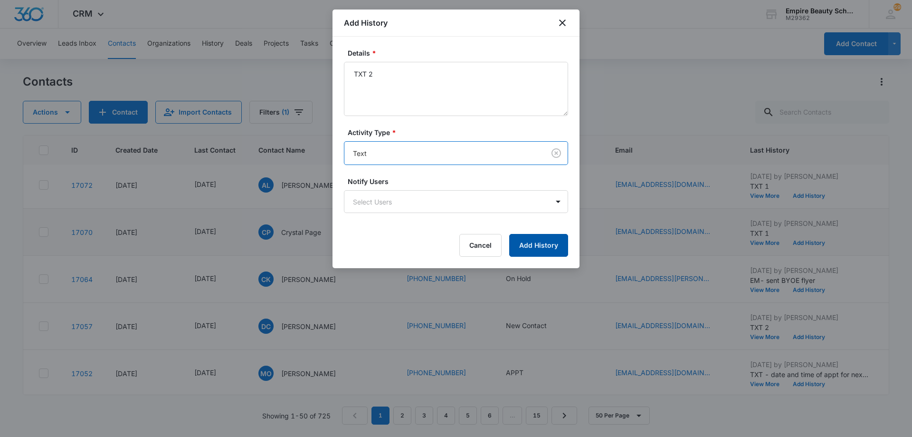
click at [520, 246] on button "Add History" at bounding box center [538, 245] width 59 height 23
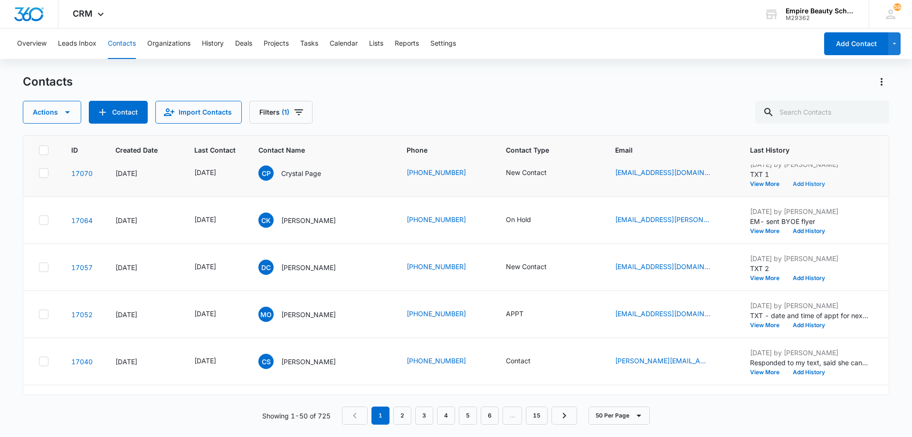
scroll to position [428, 0]
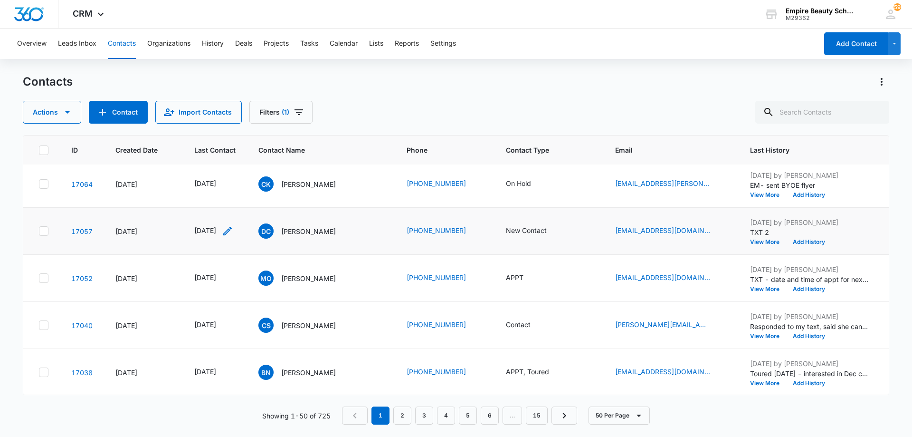
click at [233, 230] on icon "Last Contact - 1759968000 - Select to Edit Field" at bounding box center [227, 230] width 11 height 11
click at [234, 170] on input "[DATE]" at bounding box center [221, 170] width 70 height 10
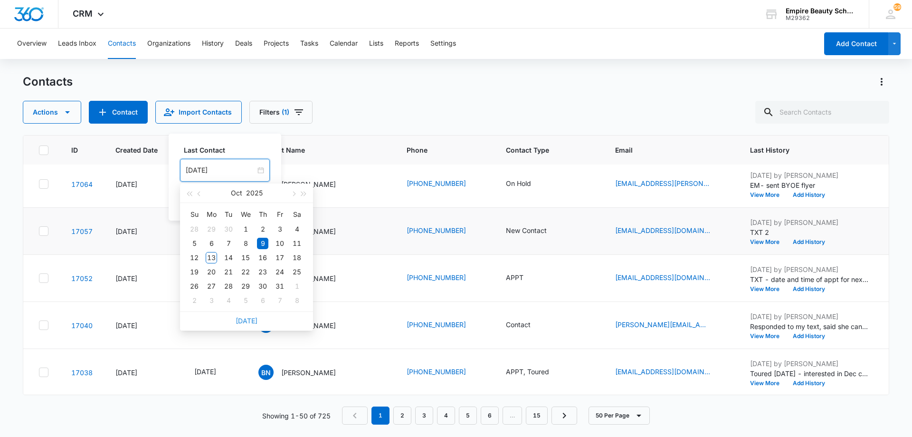
click at [246, 320] on link "[DATE]" at bounding box center [247, 320] width 22 height 8
type input "[DATE]"
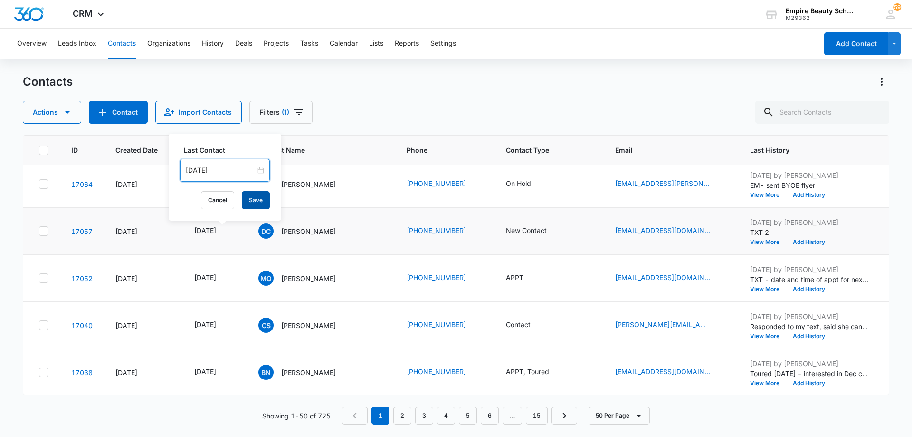
click at [247, 201] on button "Save" at bounding box center [256, 200] width 28 height 18
click at [558, 231] on icon "Contact Type - New Contact - Select to Edit Field" at bounding box center [557, 230] width 11 height 11
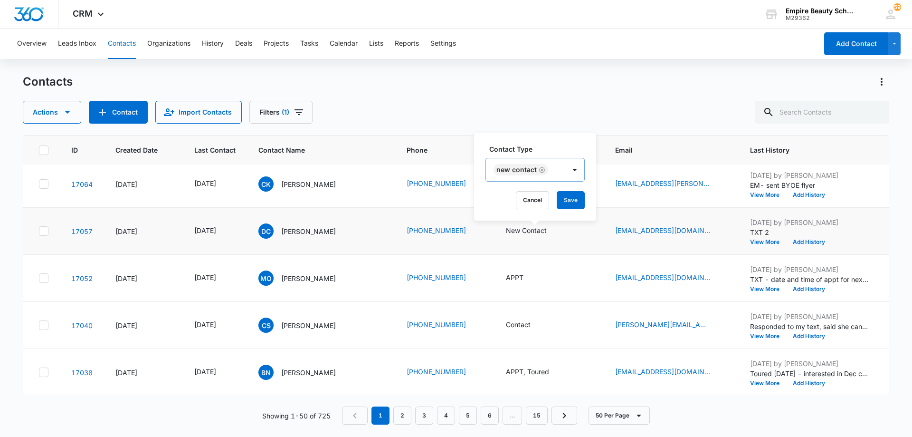
click at [543, 170] on icon "Remove New Contact" at bounding box center [542, 169] width 7 height 7
drag, startPoint x: 547, startPoint y: 171, endPoint x: 549, endPoint y: 179, distance: 8.2
click at [547, 172] on div "Contact Type" at bounding box center [517, 170] width 63 height 21
click at [543, 236] on div "No Contact" at bounding box center [526, 239] width 58 height 10
click at [550, 172] on div "No Contact" at bounding box center [523, 169] width 74 height 23
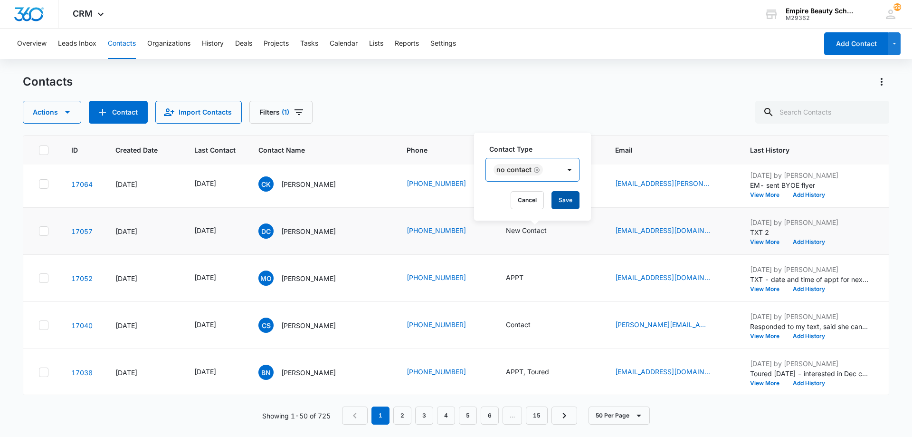
click at [560, 200] on button "Save" at bounding box center [565, 200] width 28 height 18
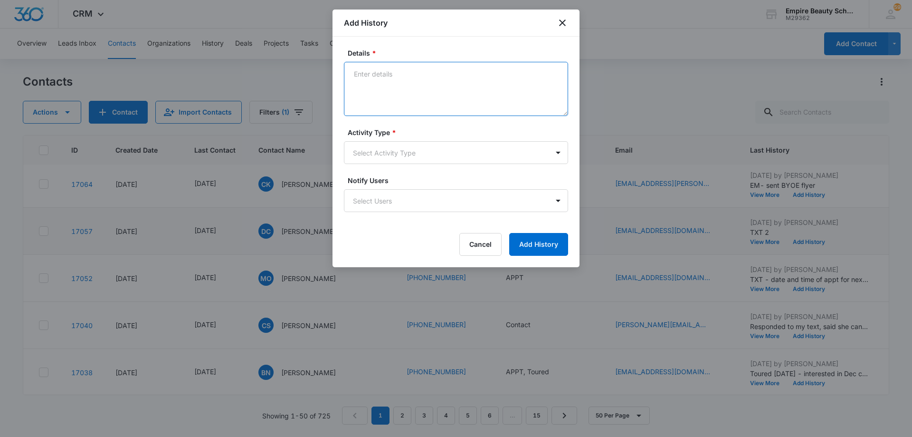
click at [450, 89] on textarea "Details *" at bounding box center [456, 89] width 224 height 54
type textarea "LVM 3"
click at [412, 154] on body "CRM Apps Forms CRM Email Shop Payments POS Files Brand Settings AI Assistant Em…" at bounding box center [456, 218] width 912 height 437
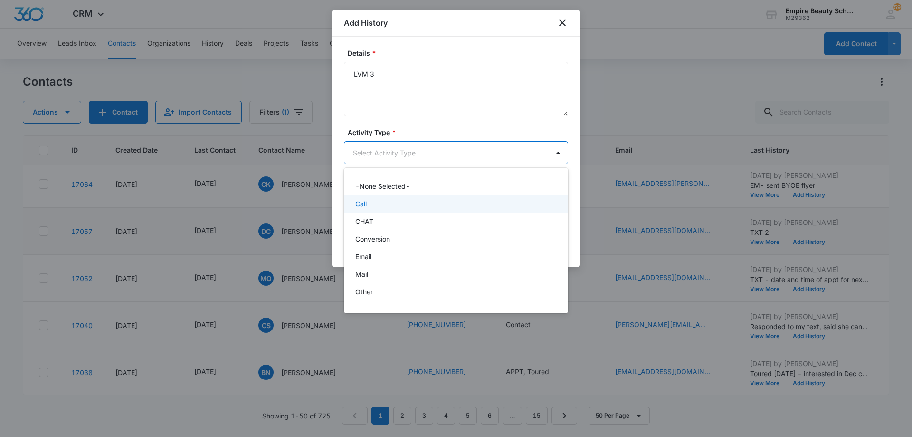
click at [409, 203] on div "Call" at bounding box center [455, 204] width 200 height 10
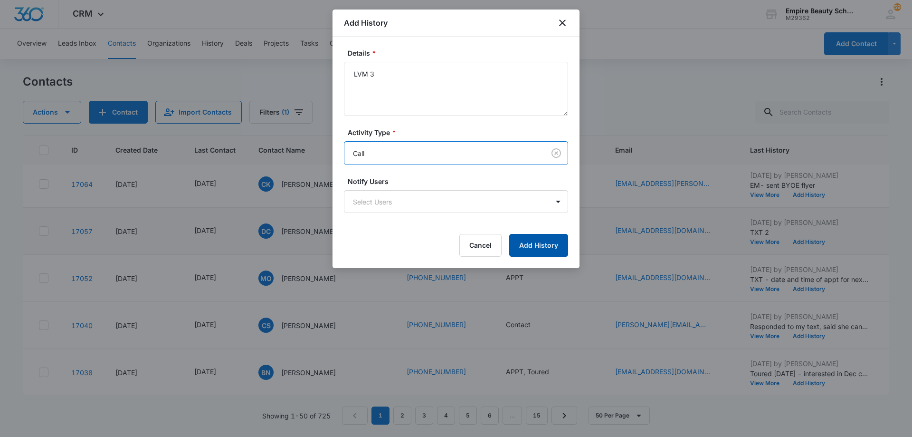
click at [523, 245] on button "Add History" at bounding box center [538, 245] width 59 height 23
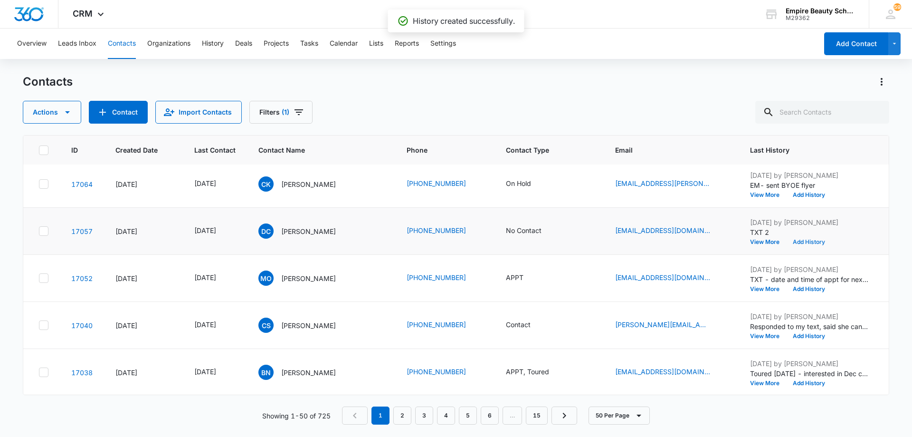
click at [800, 240] on button "Add History" at bounding box center [809, 242] width 46 height 6
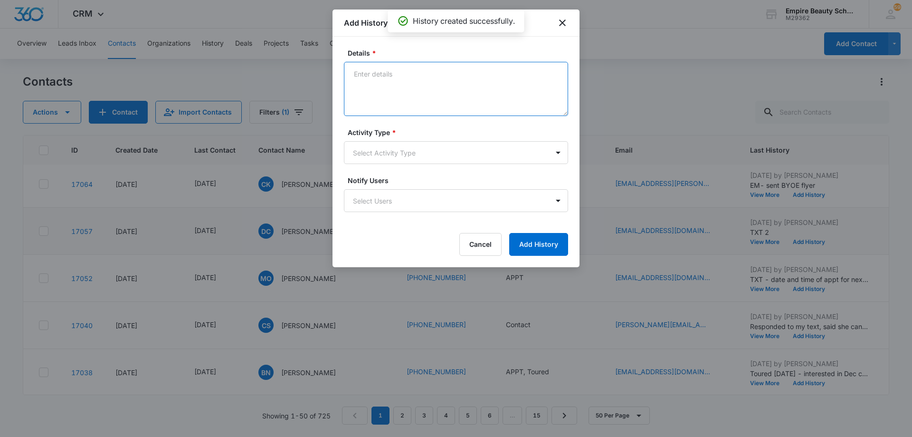
click at [413, 86] on textarea "Details *" at bounding box center [456, 89] width 224 height 54
type textarea "EM 3"
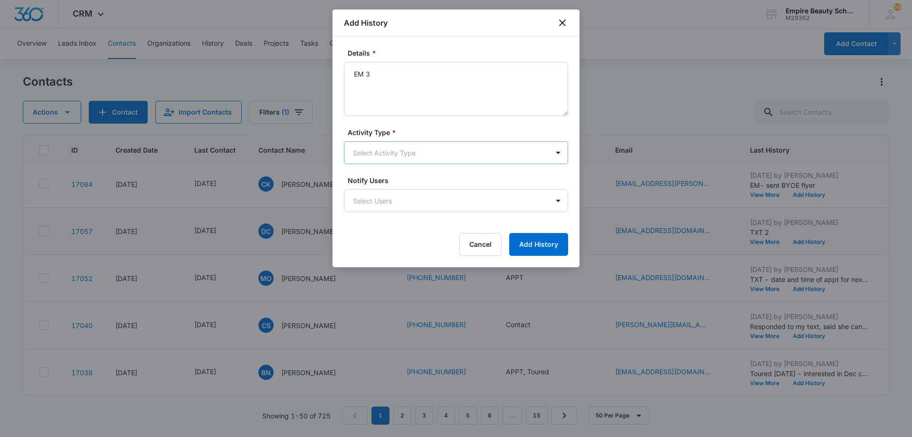
click at [403, 152] on body "CRM Apps Forms CRM Email Shop Payments POS Files Brand Settings AI Assistant Em…" at bounding box center [456, 218] width 912 height 437
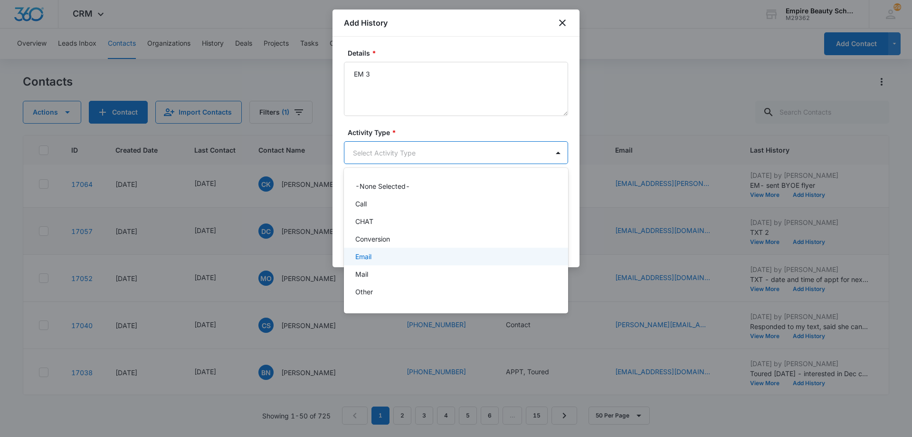
click at [400, 254] on div "Email" at bounding box center [455, 256] width 200 height 10
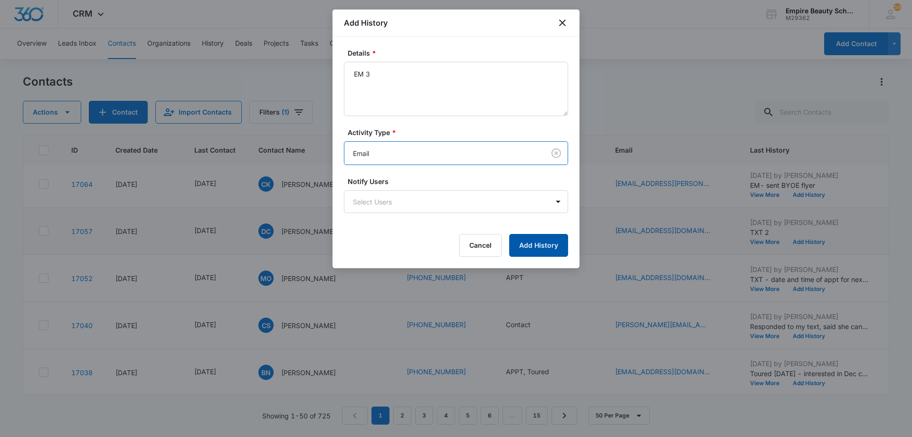
click at [514, 245] on button "Add History" at bounding box center [538, 245] width 59 height 23
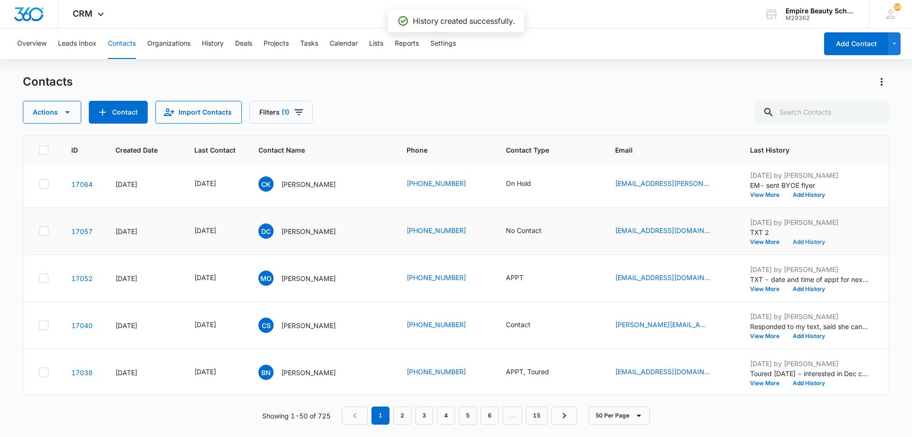
click at [806, 241] on button "Add History" at bounding box center [809, 242] width 46 height 6
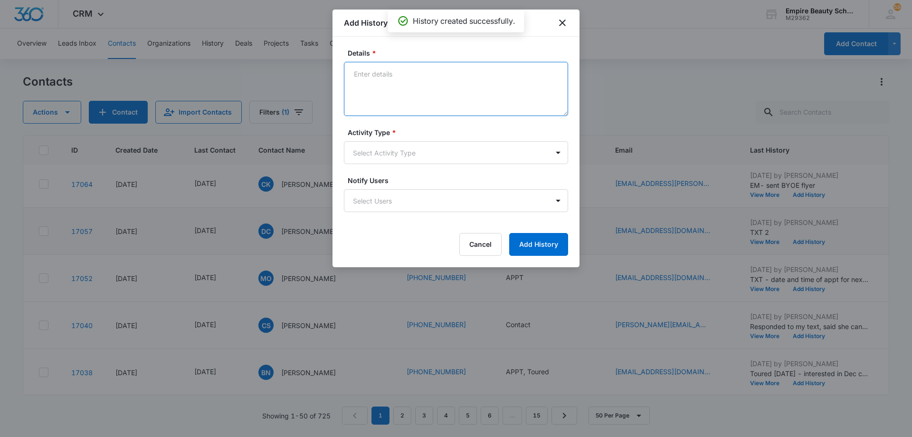
click at [376, 83] on textarea "Details *" at bounding box center [456, 89] width 224 height 54
type textarea "TXT 3"
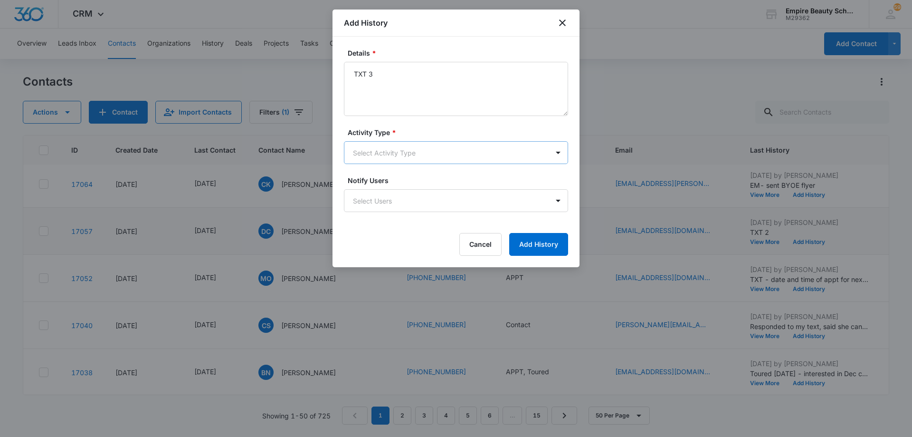
click at [401, 157] on body "CRM Apps Forms CRM Email Shop Payments POS Files Brand Settings AI Assistant Em…" at bounding box center [456, 218] width 912 height 437
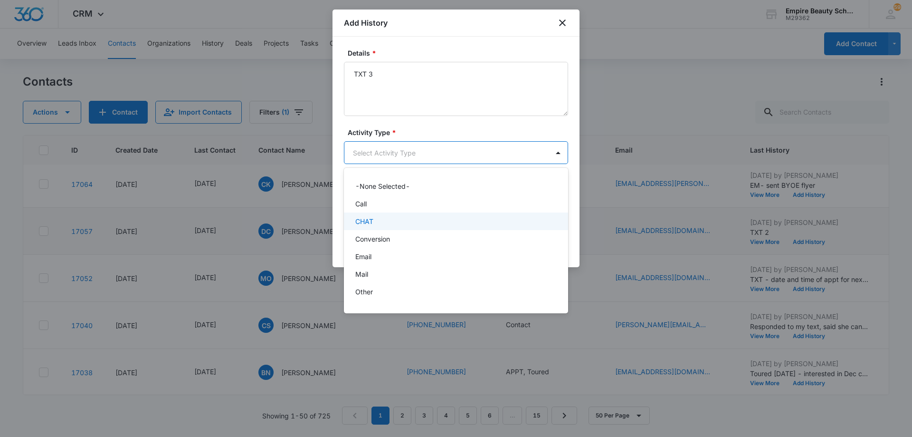
scroll to position [49, 0]
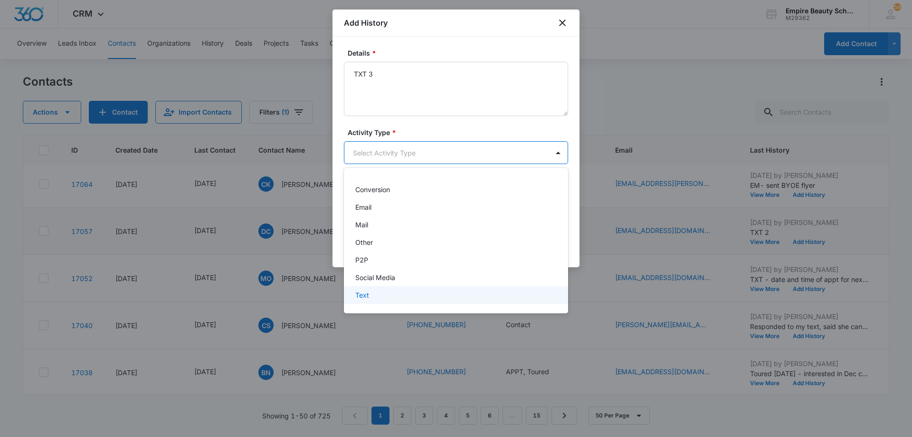
click at [400, 294] on div "Text" at bounding box center [455, 295] width 200 height 10
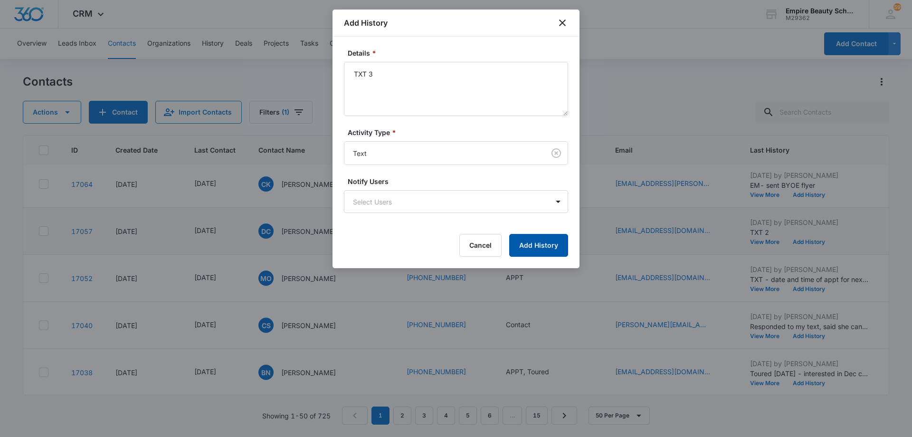
click at [541, 245] on button "Add History" at bounding box center [538, 245] width 59 height 23
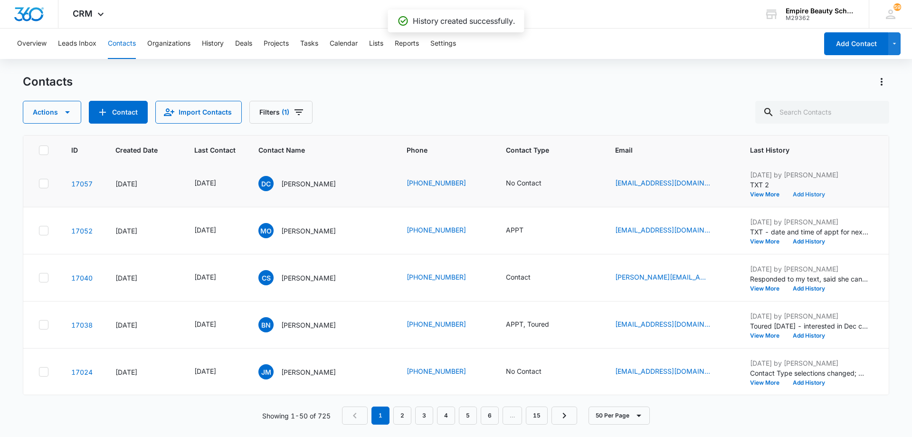
scroll to position [523, 0]
click at [766, 243] on button "View More" at bounding box center [768, 241] width 36 height 6
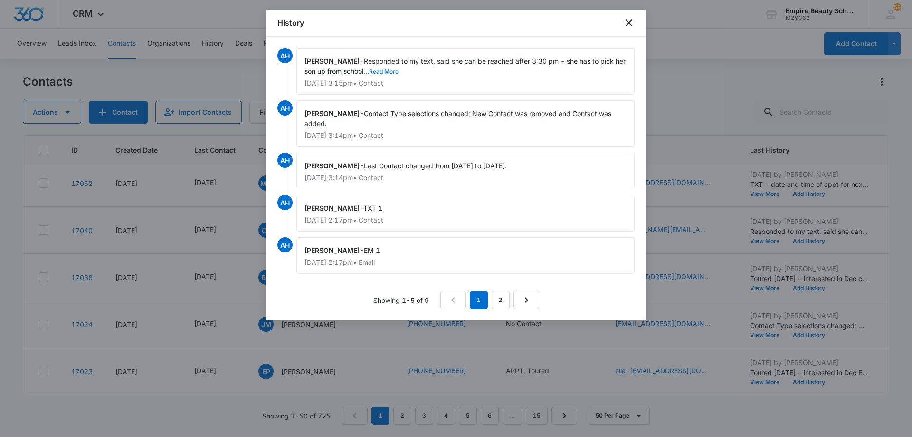
click at [372, 72] on button "Read More" at bounding box center [383, 72] width 29 height 6
click at [624, 26] on icon "close" at bounding box center [628, 22] width 11 height 11
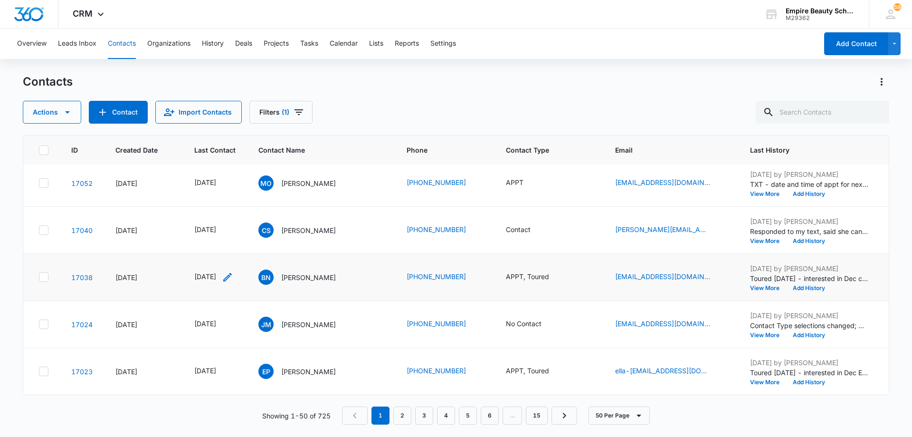
click at [233, 275] on icon "Last Contact - 1759968000 - Select to Edit Field" at bounding box center [227, 276] width 11 height 11
click at [233, 213] on input "[DATE]" at bounding box center [221, 216] width 70 height 10
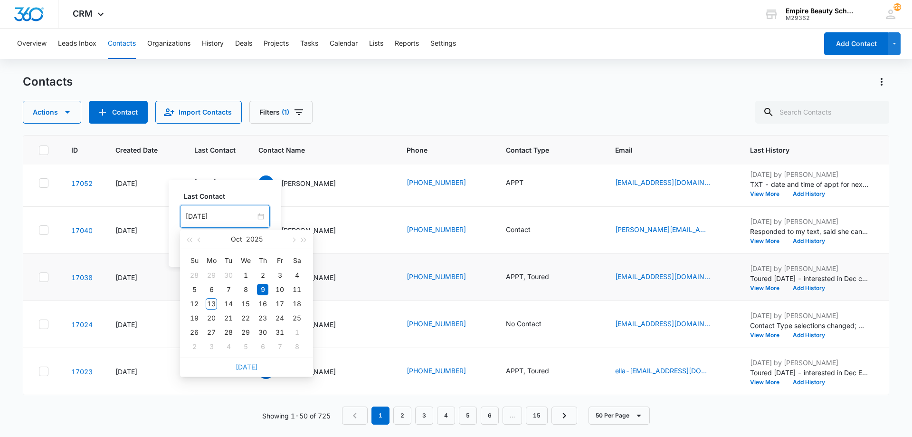
click at [244, 368] on link "[DATE]" at bounding box center [247, 366] width 22 height 8
type input "[DATE]"
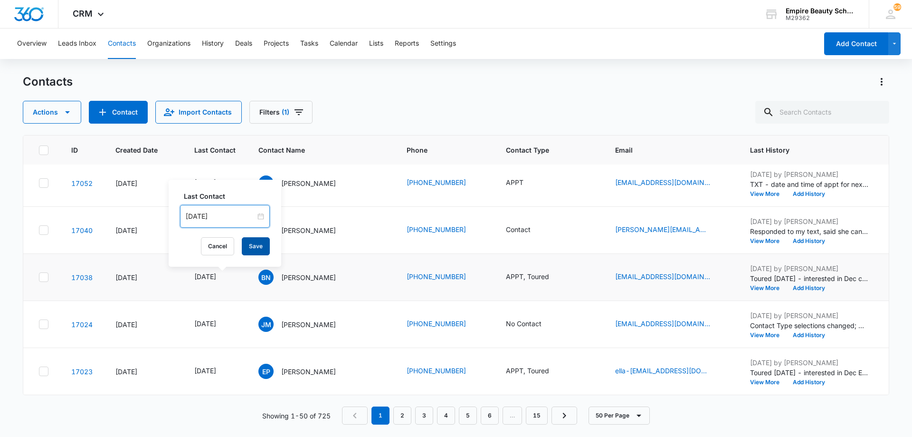
click at [242, 245] on button "Save" at bounding box center [256, 246] width 28 height 18
click at [810, 285] on button "Add History" at bounding box center [809, 288] width 46 height 6
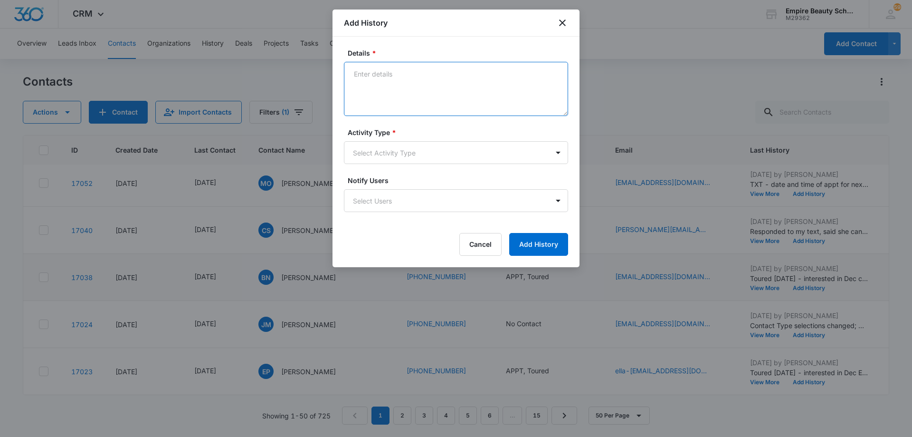
click at [477, 87] on textarea "Details *" at bounding box center [456, 89] width 224 height 54
type textarea "Rescheduled enrollment appt for this [DATE] @ 130PM"
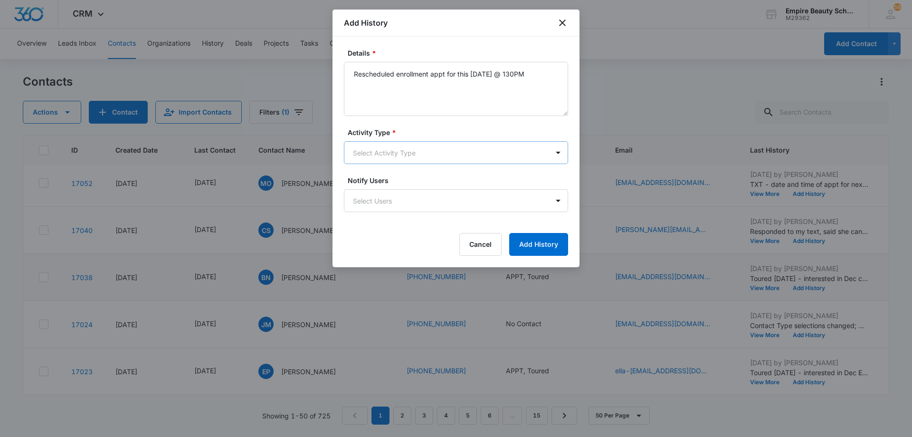
click at [418, 155] on body "CRM Apps Forms CRM Email Shop Payments POS Files Brand Settings AI Assistant Em…" at bounding box center [456, 218] width 912 height 437
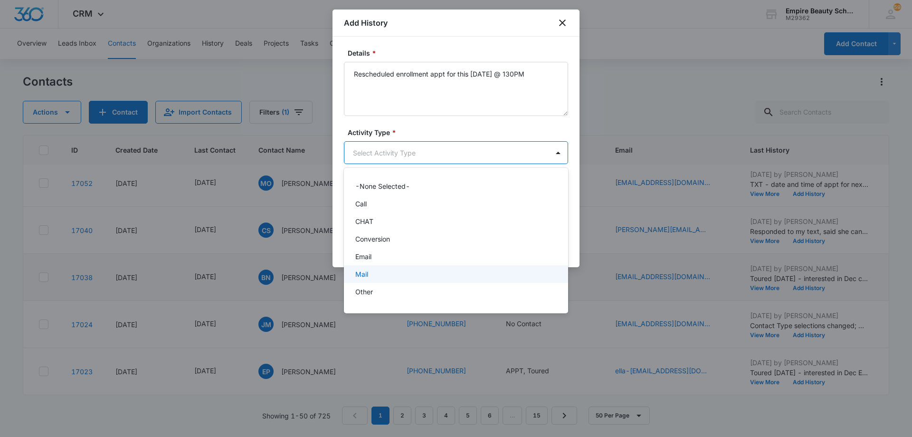
scroll to position [49, 0]
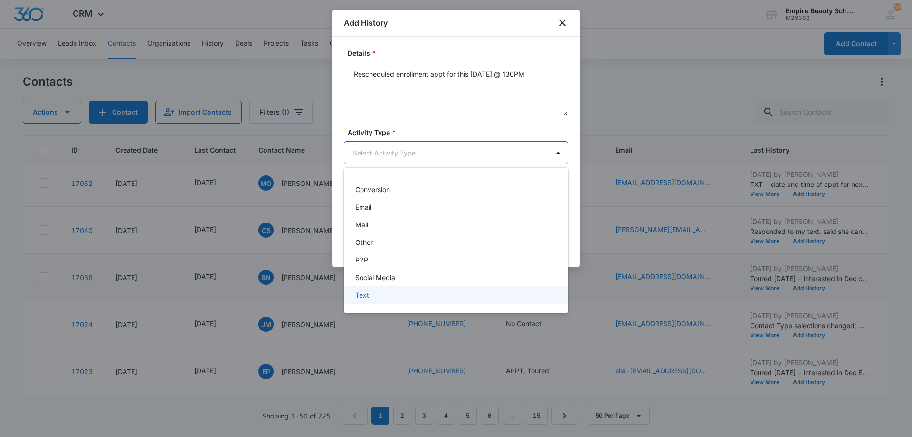
click at [412, 290] on div "Text" at bounding box center [455, 295] width 200 height 10
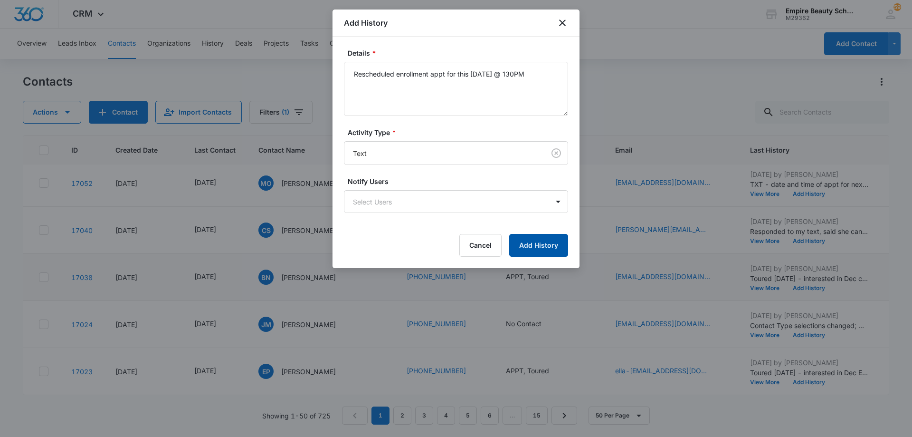
click at [529, 245] on button "Add History" at bounding box center [538, 245] width 59 height 23
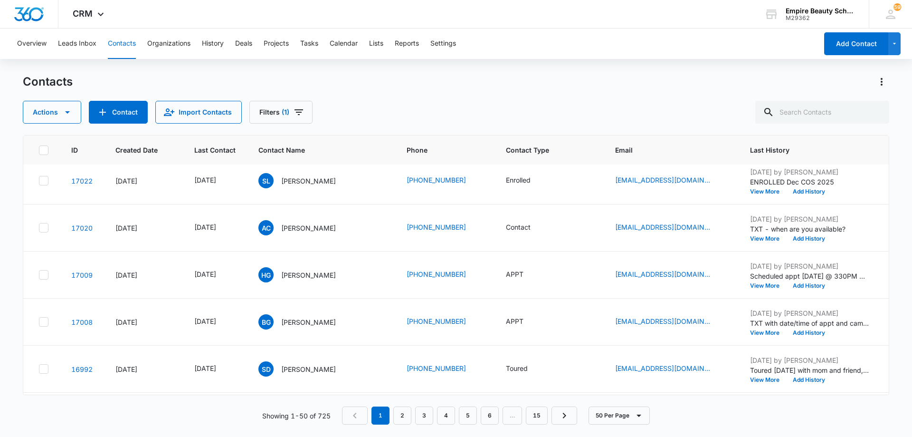
scroll to position [808, 0]
click at [233, 228] on icon "Last Contact - 1759449600 - Select to Edit Field" at bounding box center [227, 226] width 11 height 11
click at [232, 162] on input "[DATE]" at bounding box center [221, 166] width 70 height 10
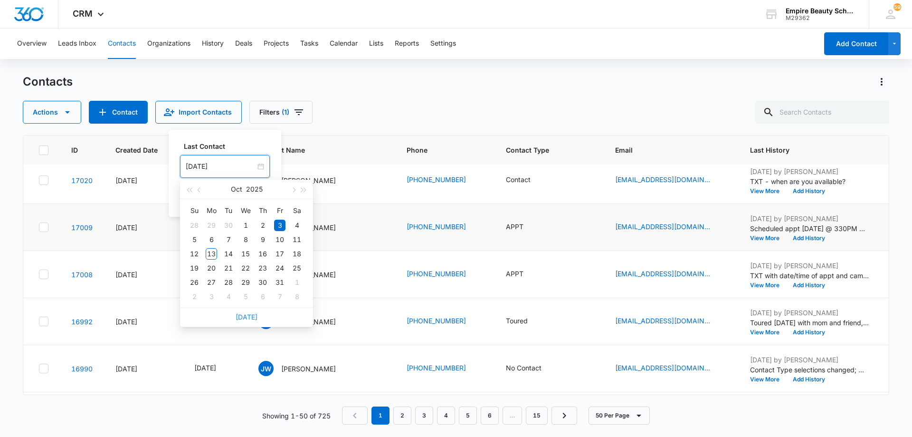
click at [247, 319] on link "[DATE]" at bounding box center [247, 317] width 22 height 8
type input "[DATE]"
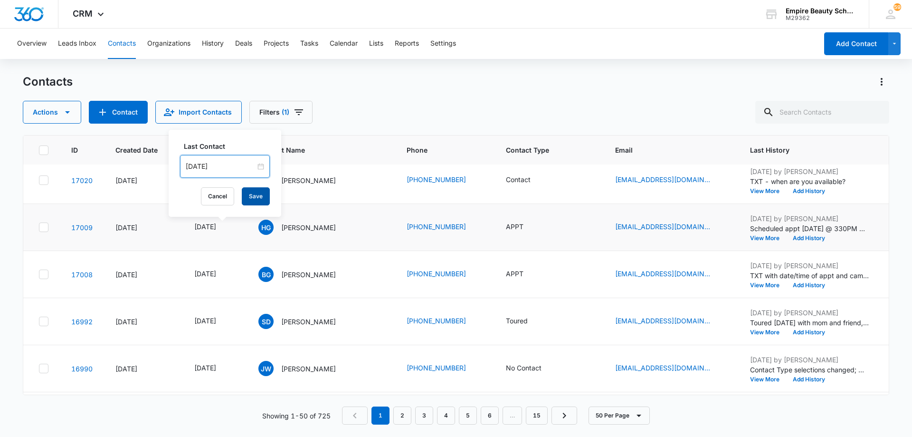
click at [246, 191] on button "Save" at bounding box center [256, 196] width 28 height 18
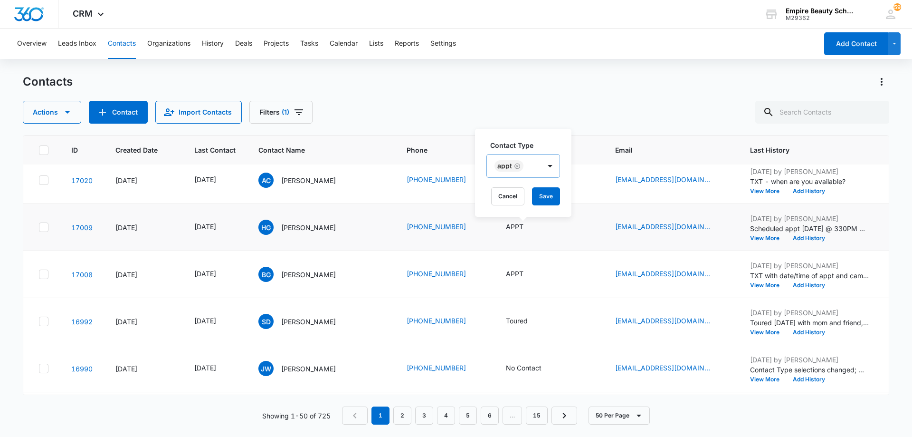
click at [519, 166] on icon "Remove APPT" at bounding box center [517, 165] width 7 height 7
click at [522, 166] on div at bounding box center [516, 167] width 42 height 12
click at [528, 251] on div "Contact" at bounding box center [527, 252] width 58 height 10
click at [550, 167] on div "Contact" at bounding box center [519, 165] width 64 height 23
click at [553, 197] on button "Save" at bounding box center [556, 196] width 28 height 18
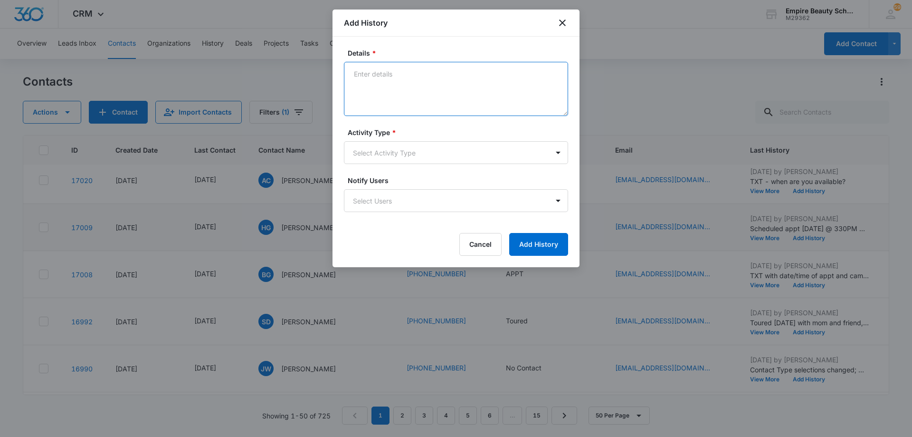
click at [459, 82] on textarea "Details *" at bounding box center [456, 89] width 224 height 54
type textarea "Canceled last tour appt - reached back out to see when she's available to resch…"
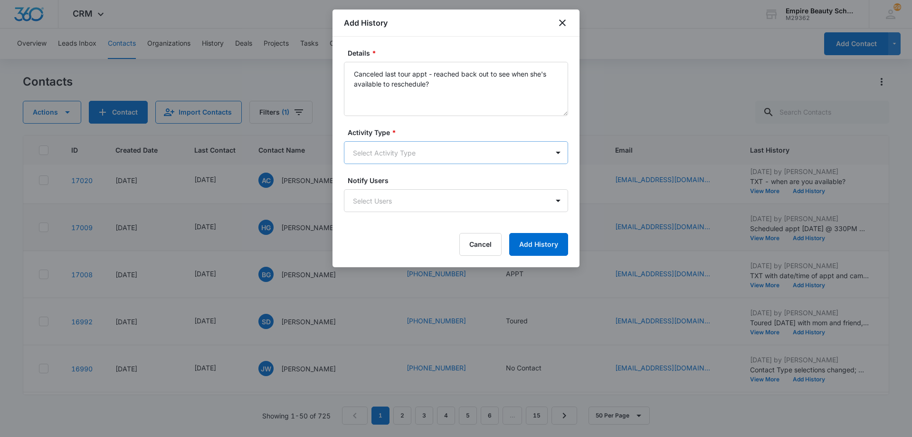
click at [438, 156] on body "CRM Apps Forms CRM Email Shop Payments POS Files Brand Settings AI Assistant Em…" at bounding box center [456, 218] width 912 height 437
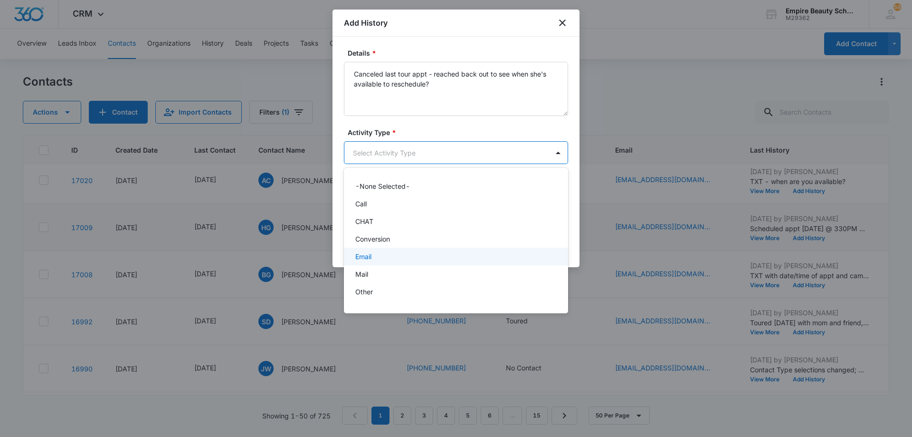
scroll to position [49, 0]
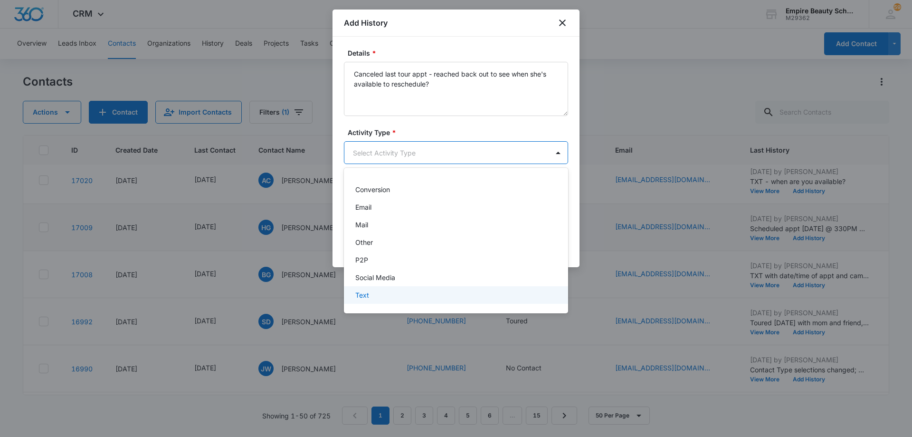
click at [412, 296] on div "Text" at bounding box center [455, 295] width 200 height 10
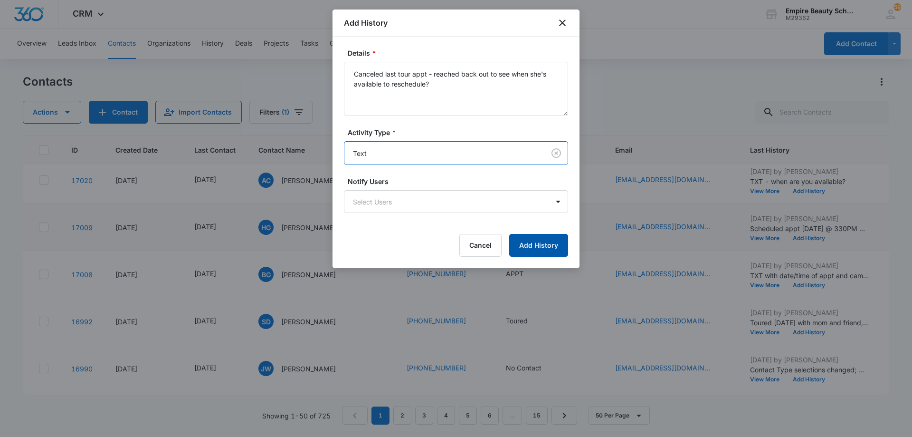
click at [541, 241] on button "Add History" at bounding box center [538, 245] width 59 height 23
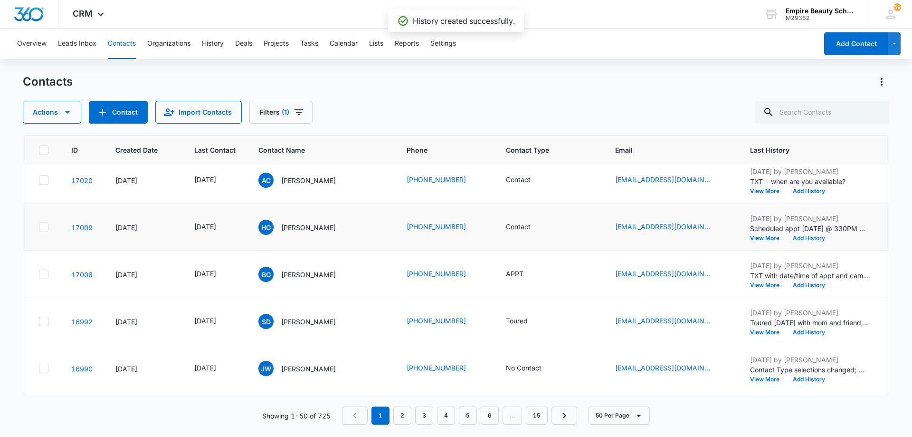
scroll to position [855, 0]
click at [759, 235] on button "View More" at bounding box center [768, 238] width 36 height 6
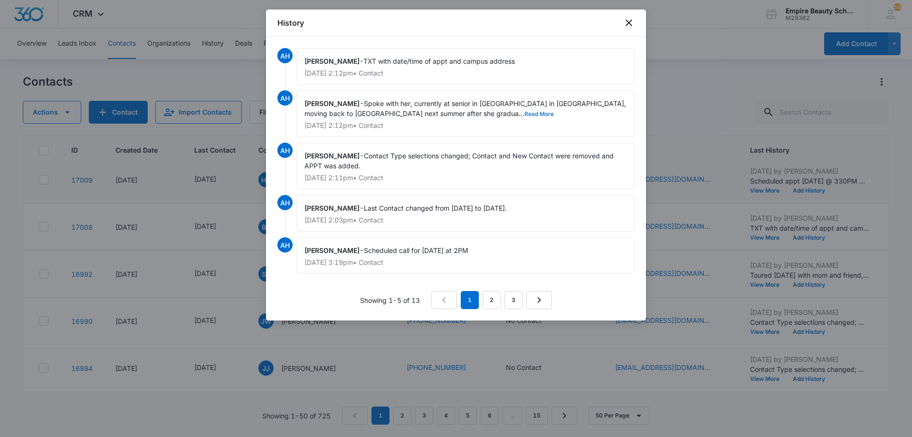
click at [524, 113] on button "Read More" at bounding box center [538, 114] width 29 height 6
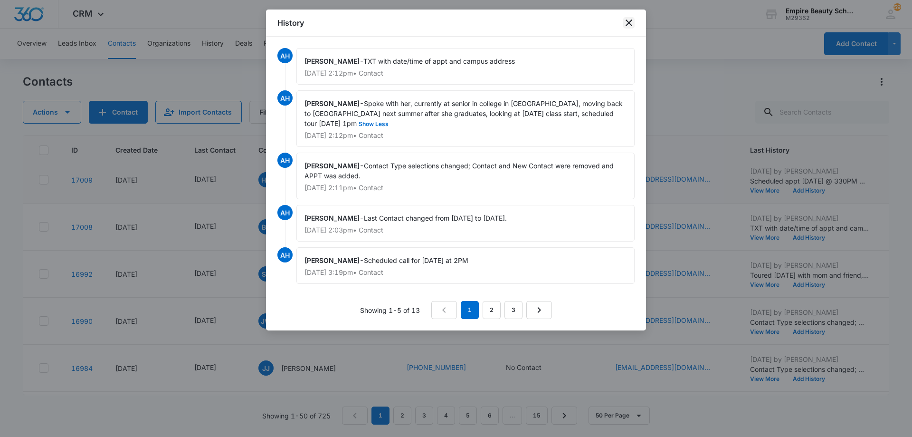
click at [627, 24] on icon "close" at bounding box center [628, 22] width 11 height 11
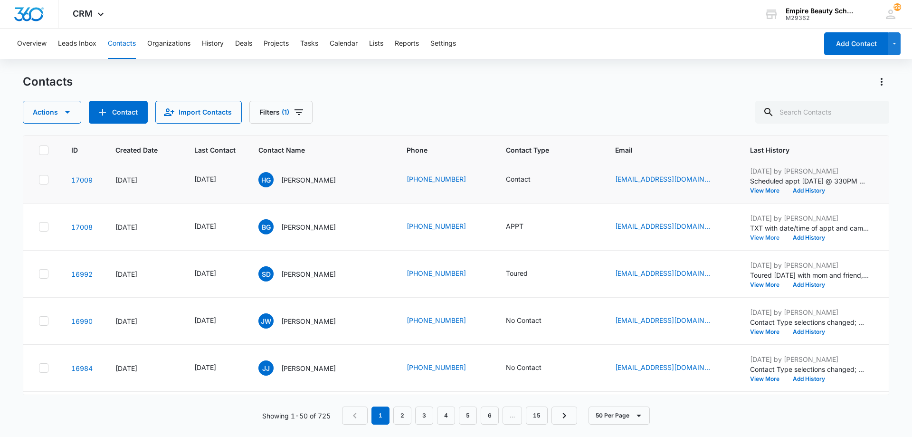
scroll to position [903, 0]
click at [836, 113] on input "text" at bounding box center [822, 112] width 134 height 23
type input "[PERSON_NAME]"
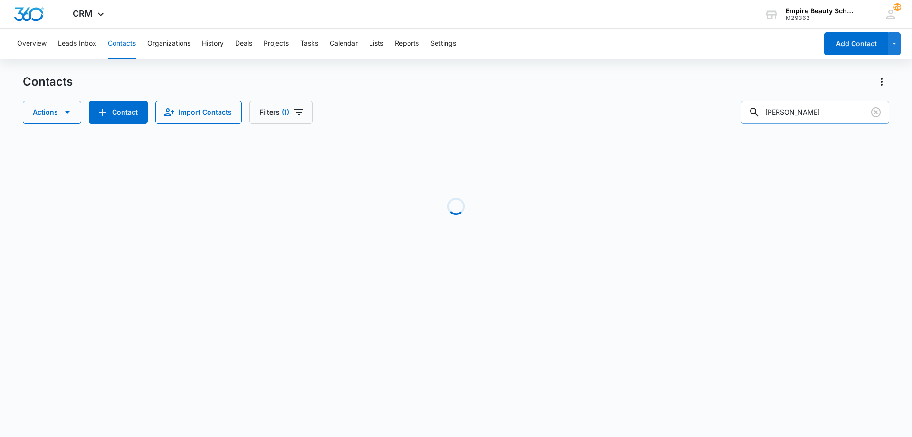
scroll to position [0, 0]
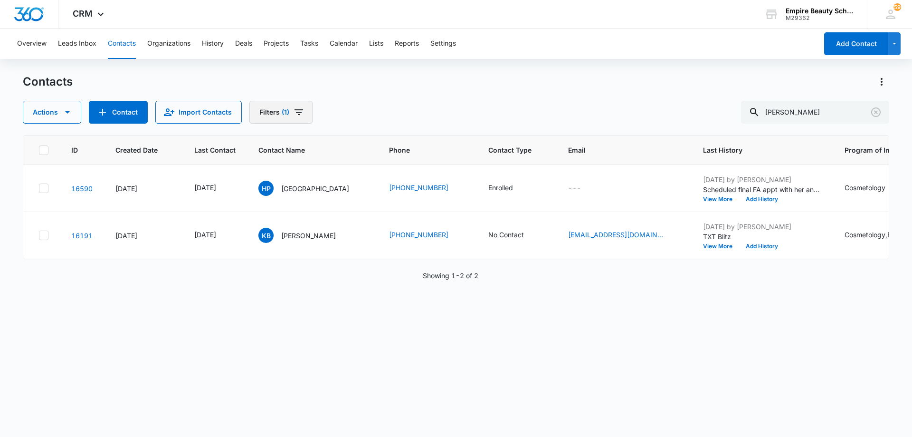
click at [299, 116] on icon "Filters" at bounding box center [298, 111] width 11 height 11
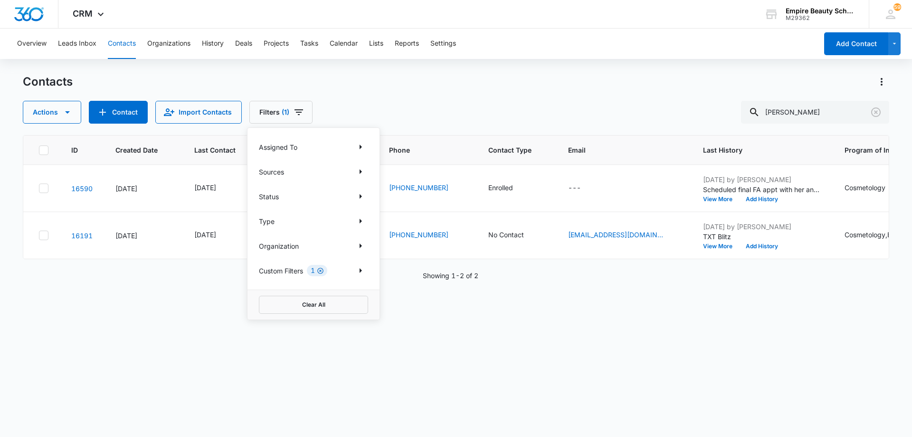
click at [322, 270] on icon "Clear" at bounding box center [320, 270] width 6 height 6
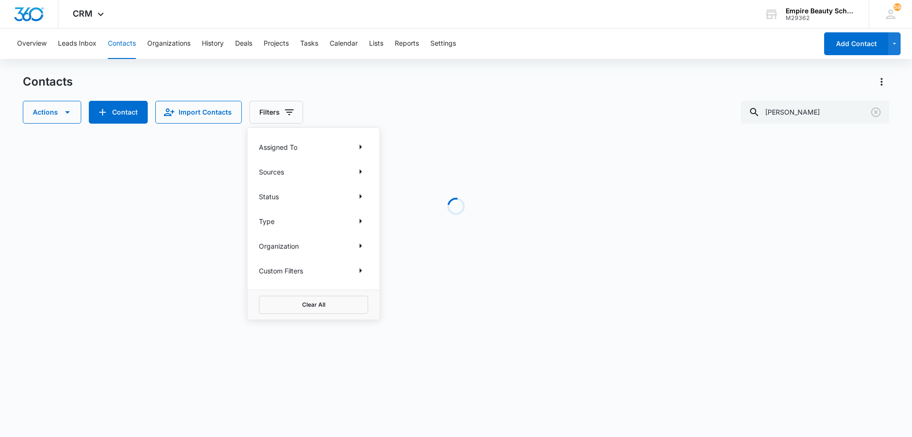
click at [620, 86] on div "Contacts" at bounding box center [456, 81] width 866 height 15
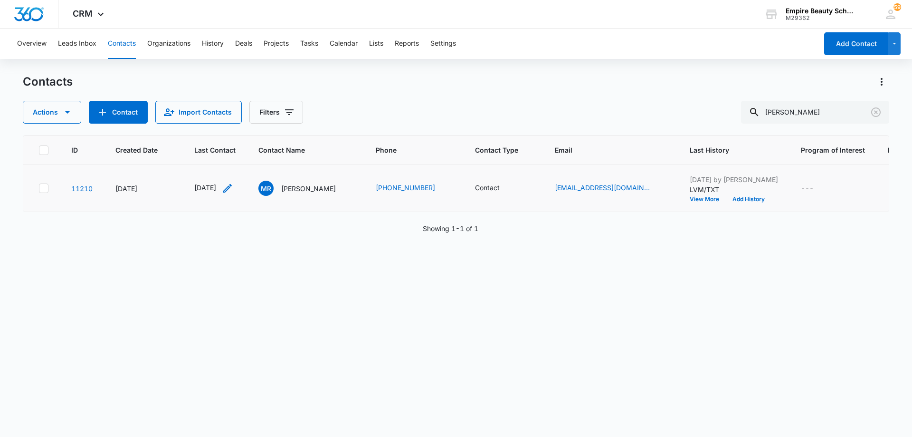
click at [233, 188] on icon "Last Contact - 1714780800 - Select to Edit Field" at bounding box center [227, 187] width 11 height 11
click at [237, 121] on div "[DATE]" at bounding box center [226, 127] width 90 height 23
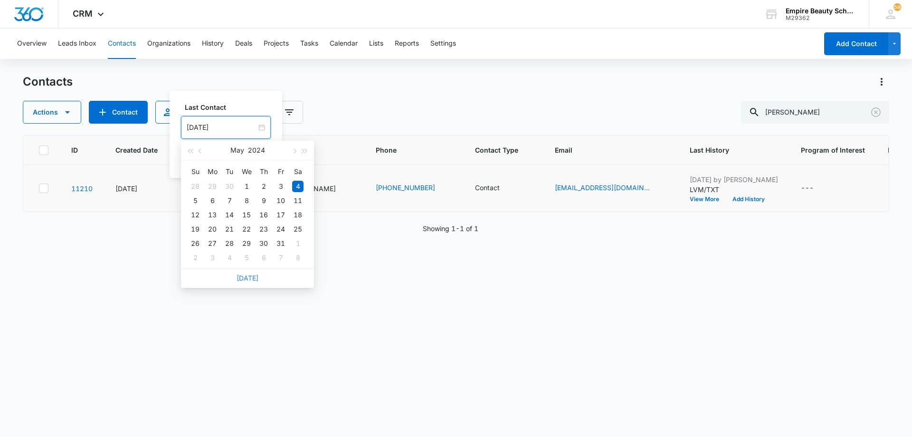
click at [243, 276] on link "[DATE]" at bounding box center [248, 278] width 22 height 8
type input "[DATE]"
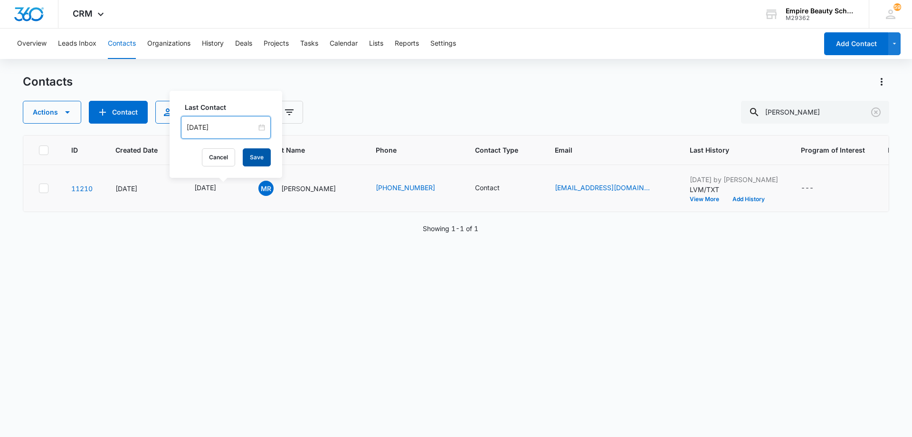
click at [252, 158] on button "Save" at bounding box center [257, 157] width 28 height 18
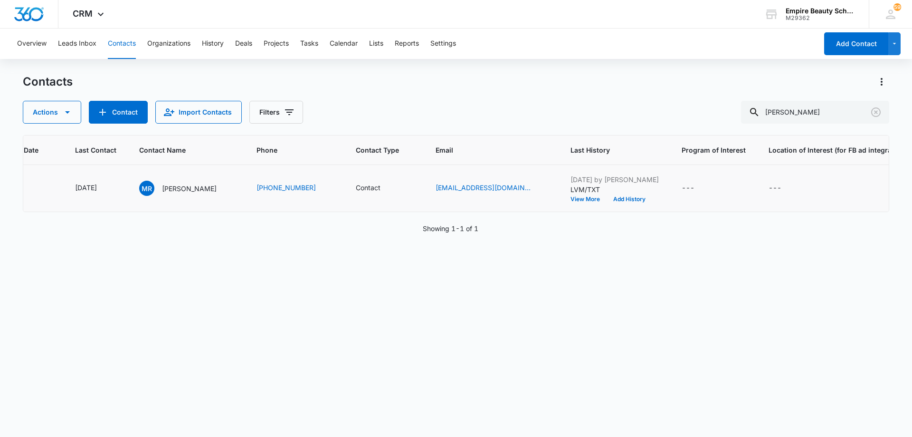
scroll to position [0, 132]
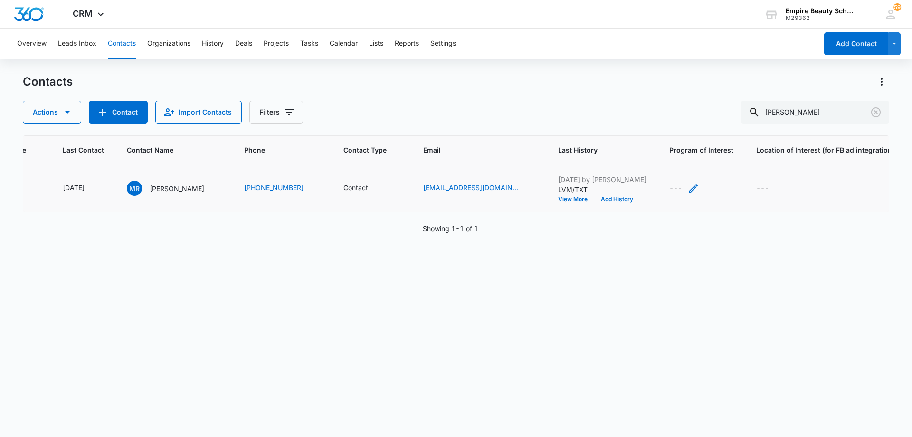
click at [688, 189] on icon "Program of Interest - - Select to Edit Field" at bounding box center [693, 187] width 11 height 11
click at [673, 123] on input "Program of Interest" at bounding box center [672, 127] width 120 height 23
type input "Cosmetology"
drag, startPoint x: 690, startPoint y: 124, endPoint x: 701, endPoint y: 138, distance: 18.1
click at [690, 124] on input "Cosmetology" at bounding box center [672, 127] width 120 height 23
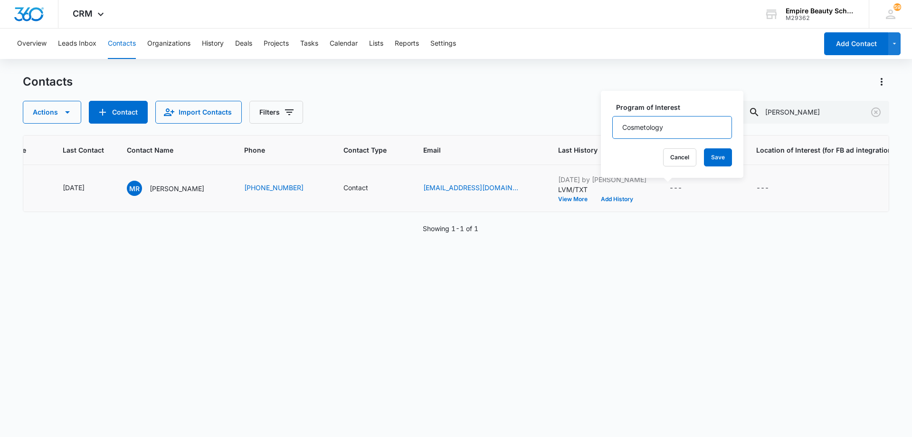
click at [696, 122] on input "Cosmetology" at bounding box center [672, 127] width 120 height 23
click at [712, 106] on label "Program of Interest" at bounding box center [676, 107] width 120 height 10
click at [712, 116] on input "Cosmetology" at bounding box center [672, 127] width 120 height 23
click at [711, 156] on button "Save" at bounding box center [718, 157] width 28 height 18
click at [776, 189] on icon "Location of Interest (for FB ad integration) - - Select to Edit Field" at bounding box center [780, 188] width 9 height 9
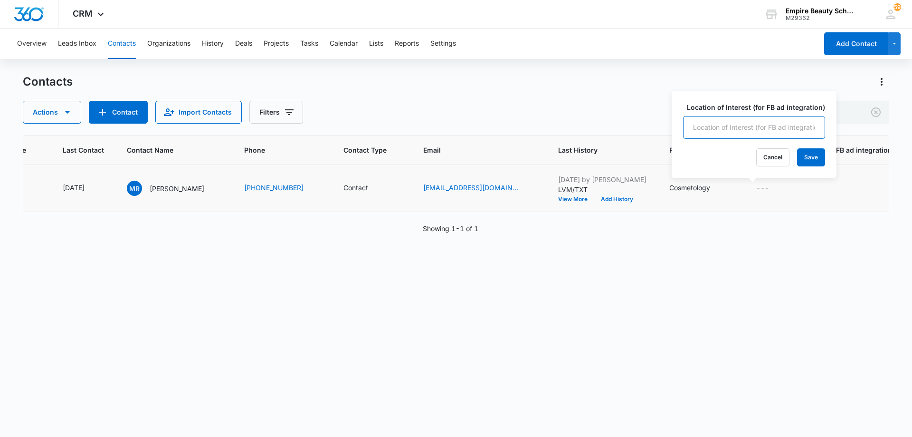
click at [751, 127] on input "Location of Interest (for FB ad integration)" at bounding box center [754, 127] width 142 height 23
type input "Somersworth"
click at [800, 157] on button "Save" at bounding box center [811, 157] width 28 height 18
click at [606, 200] on button "Add History" at bounding box center [617, 199] width 46 height 6
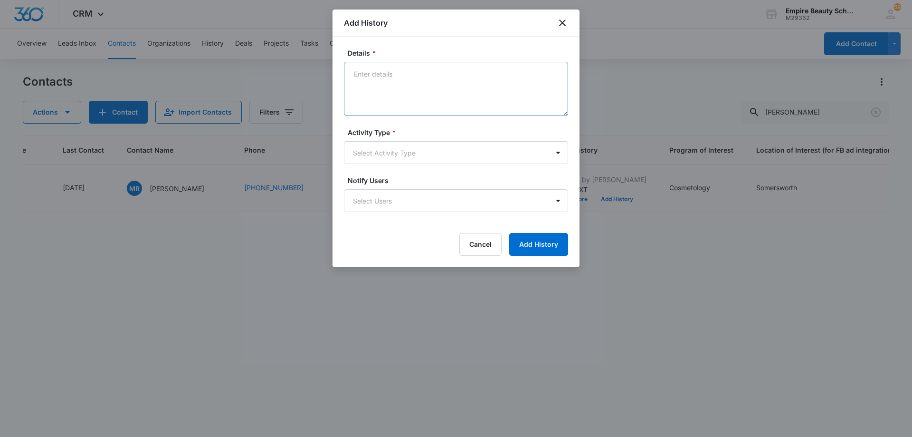
click at [476, 86] on textarea "Details *" at bounding box center [456, 89] width 224 height 54
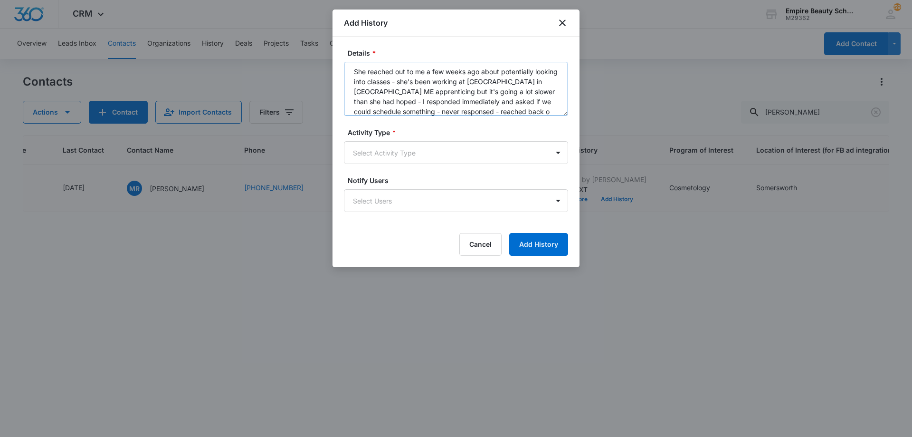
scroll to position [12, 0]
click at [475, 104] on textarea "She reached out to me a few weeks ago about potentially looking into classes - …" at bounding box center [456, 89] width 224 height 54
click at [484, 111] on textarea "She reached out to me a few weeks ago about potentially looking into classes - …" at bounding box center [456, 89] width 224 height 54
type textarea "She reached out to me a few weeks ago about potentially looking into classes - …"
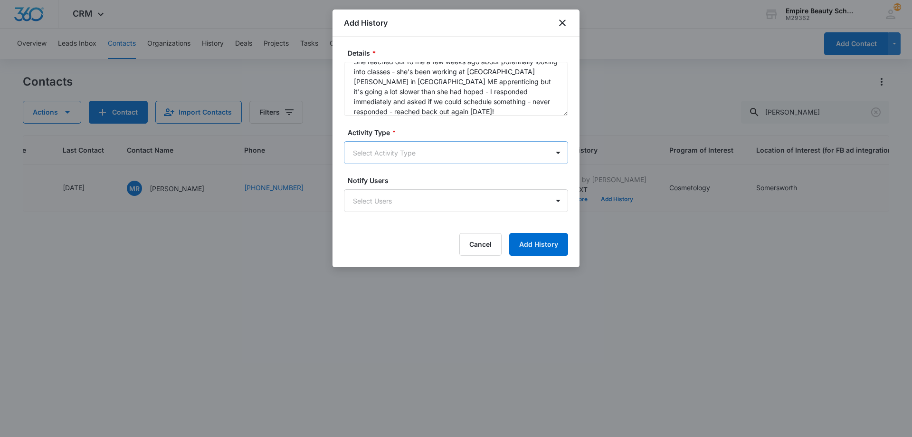
click at [433, 151] on body "CRM Apps Forms CRM Email Shop Payments POS Files Brand Settings AI Assistant Em…" at bounding box center [456, 218] width 912 height 437
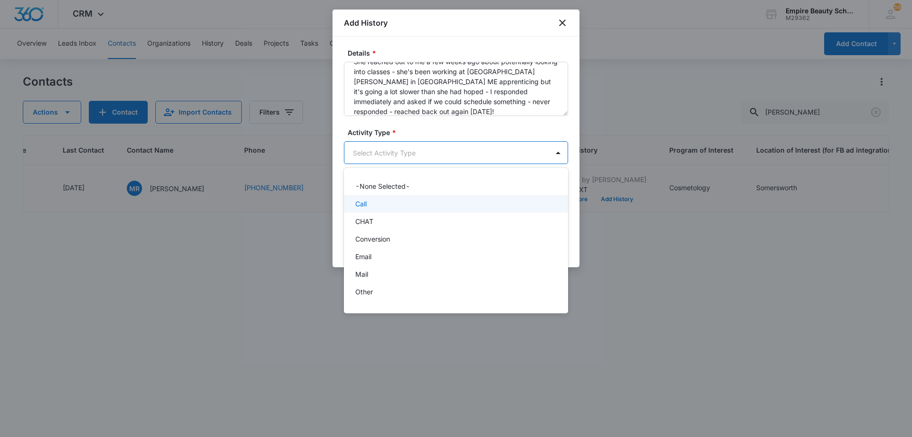
scroll to position [49, 0]
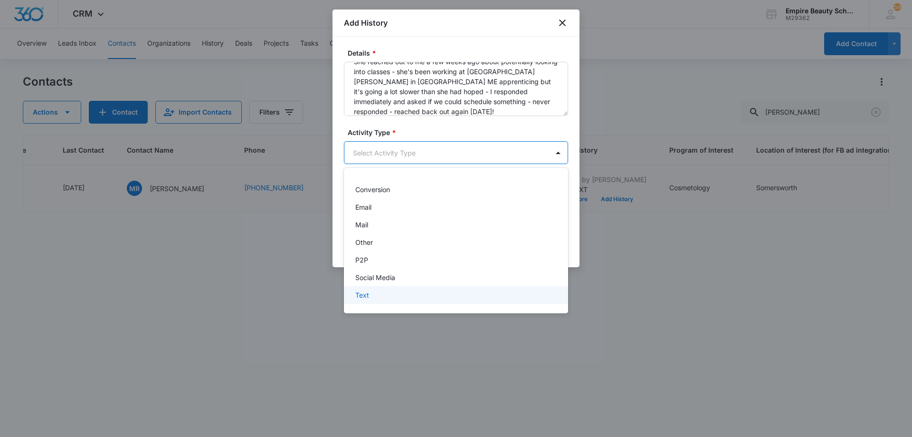
click at [432, 290] on div "Text" at bounding box center [455, 295] width 200 height 10
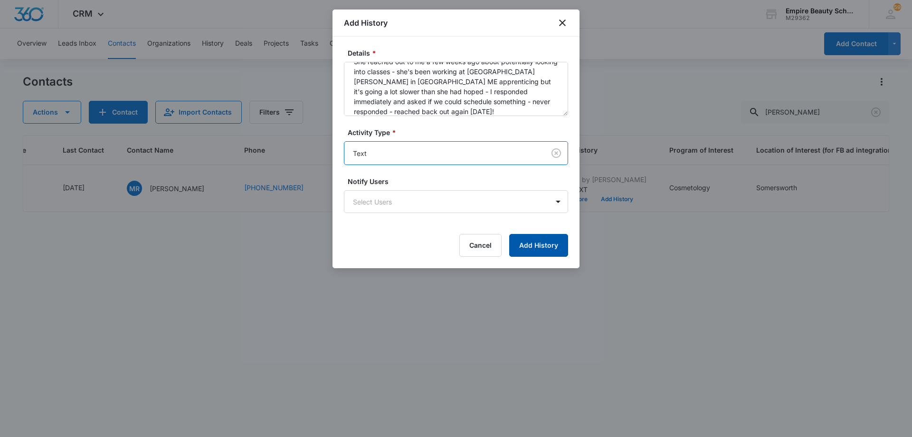
click at [523, 248] on button "Add History" at bounding box center [538, 245] width 59 height 23
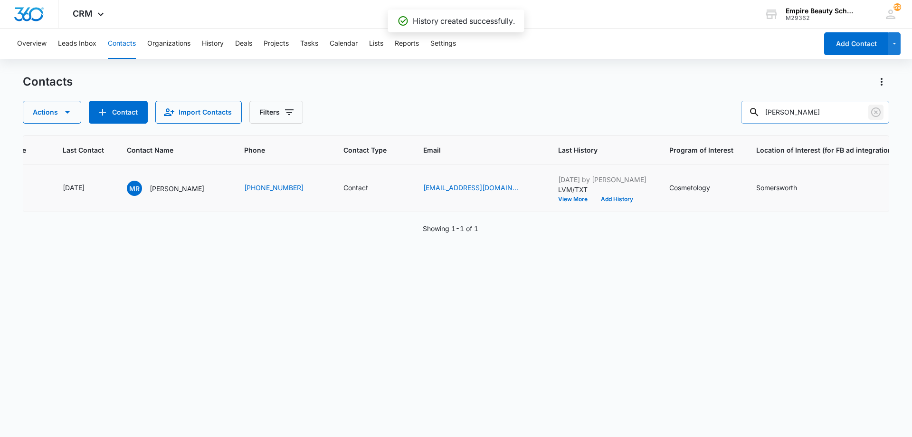
click at [876, 113] on icon "Clear" at bounding box center [875, 111] width 11 height 11
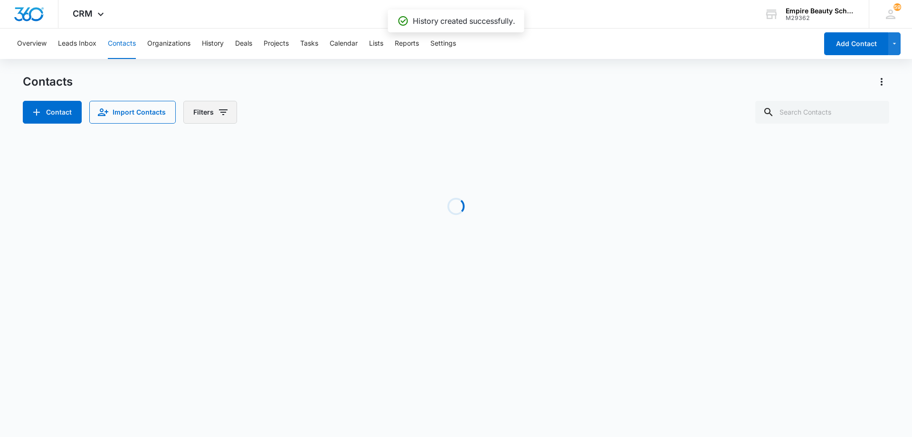
click at [223, 110] on icon "Filters" at bounding box center [223, 112] width 9 height 6
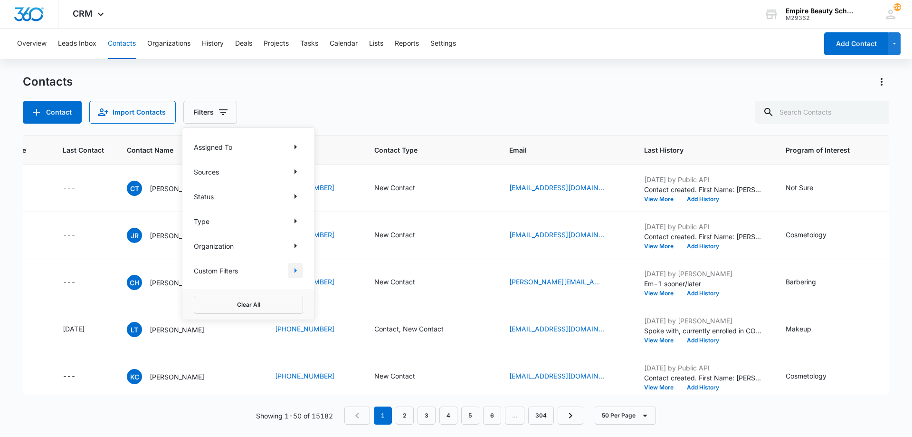
click at [296, 271] on icon "Show Custom Filters filters" at bounding box center [296, 270] width 2 height 5
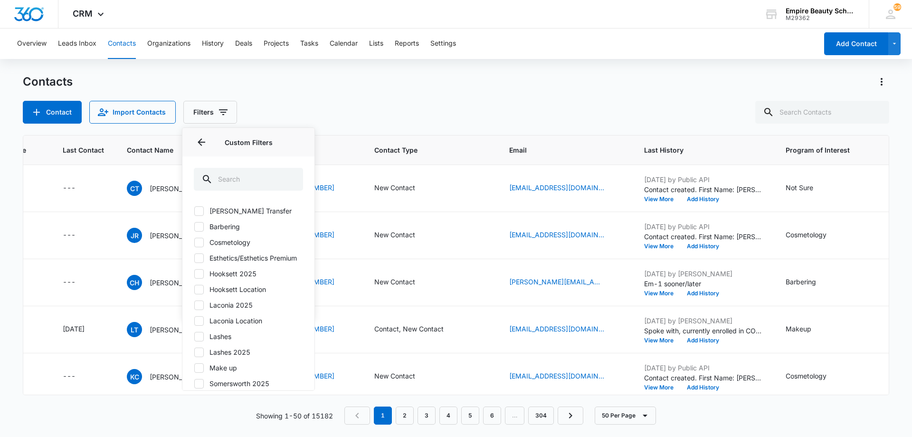
scroll to position [86, 0]
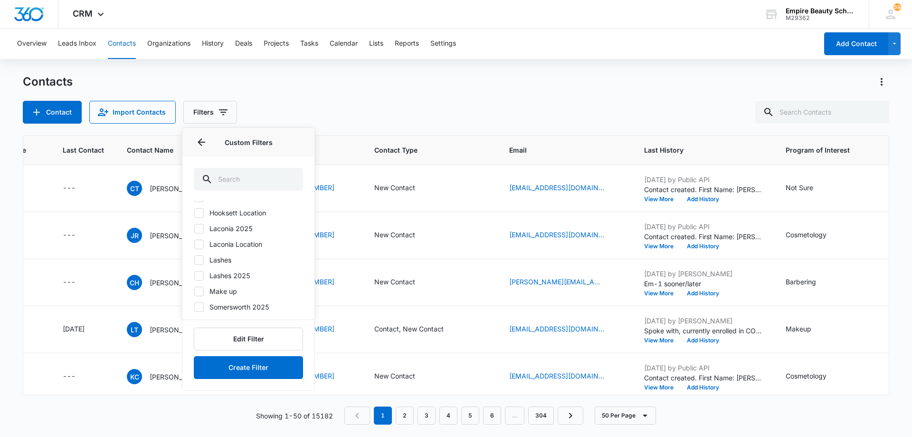
click at [200, 310] on icon at bounding box center [199, 307] width 9 height 9
click at [194, 307] on input "Somersworth 2025" at bounding box center [194, 306] width 0 height 0
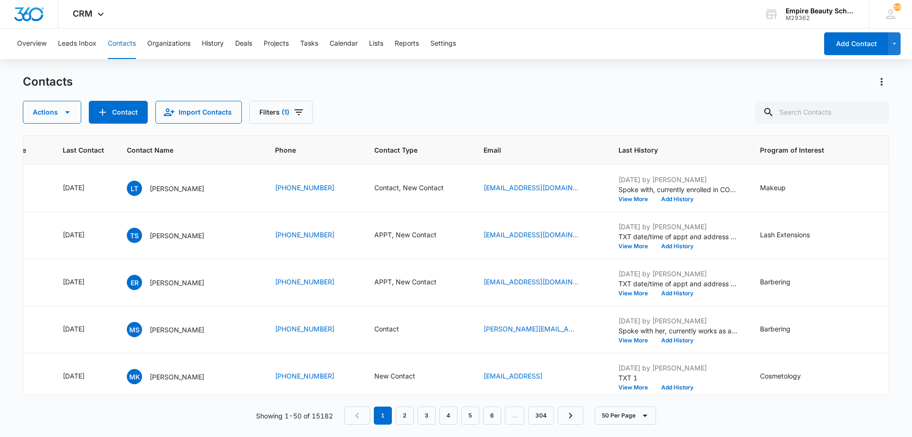
click at [371, 105] on div "Actions Contact Import Contacts Filters (1)" at bounding box center [456, 112] width 866 height 23
click at [800, 110] on input "text" at bounding box center [822, 112] width 134 height 23
type input "jade"
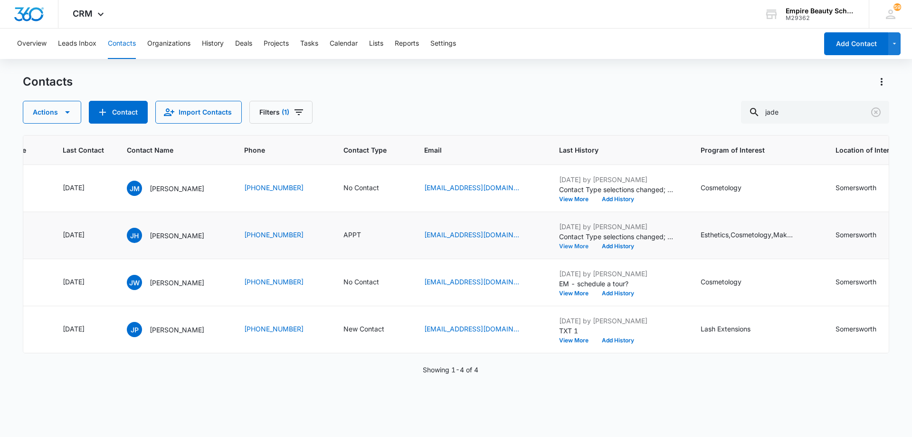
click at [580, 246] on button "View More" at bounding box center [577, 246] width 36 height 6
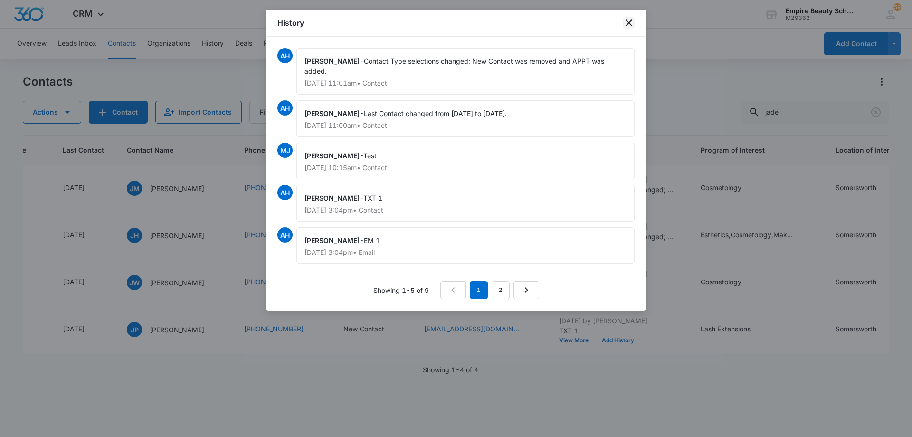
click at [630, 25] on icon "close" at bounding box center [629, 22] width 7 height 7
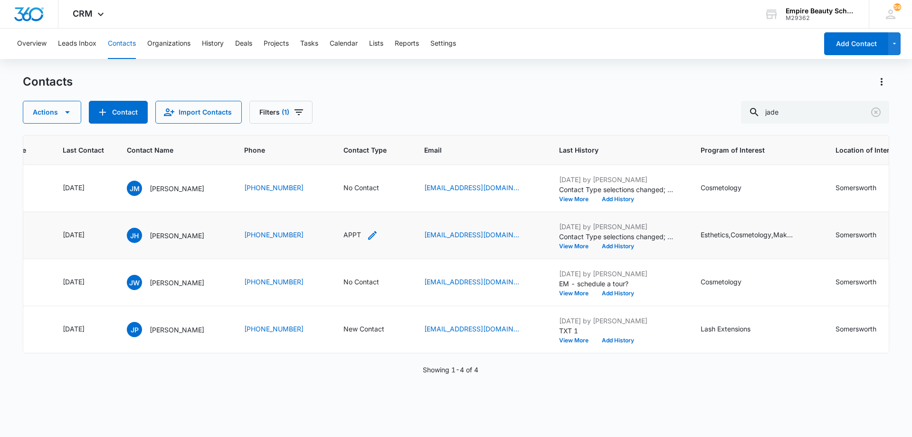
click at [377, 236] on icon "Contact Type - APPT - Select to Edit Field" at bounding box center [372, 235] width 9 height 9
click at [365, 173] on icon "Remove APPT" at bounding box center [364, 174] width 7 height 7
click at [370, 174] on div at bounding box center [363, 175] width 42 height 12
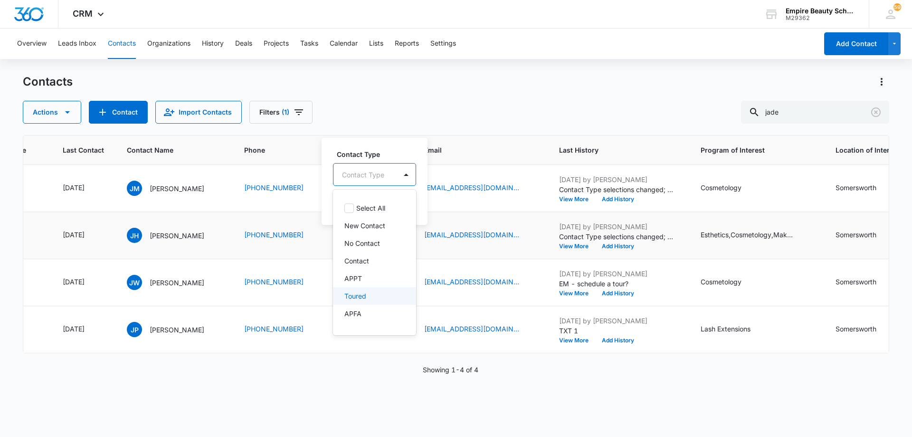
click at [369, 294] on div "Toured" at bounding box center [373, 296] width 58 height 10
click at [405, 170] on div at bounding box center [403, 173] width 15 height 15
click at [407, 209] on button "Save" at bounding box center [400, 204] width 28 height 18
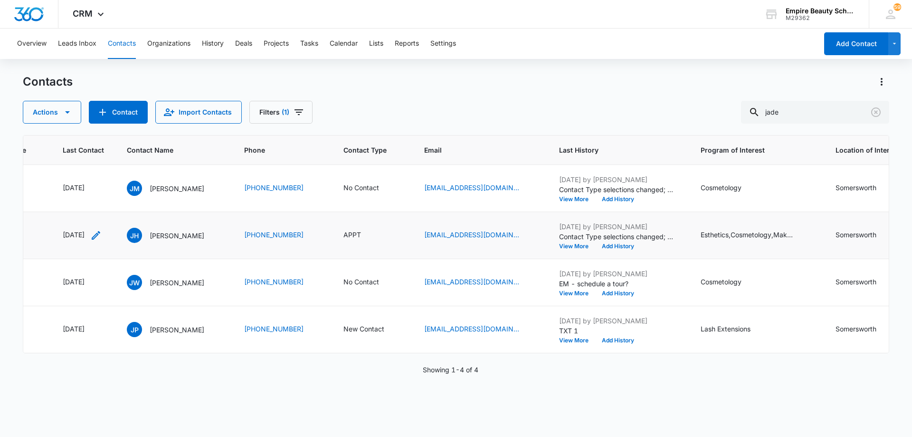
click at [100, 235] on icon "Last Contact - 1756944000 - Select to Edit Field" at bounding box center [96, 235] width 9 height 9
click at [109, 173] on td "[DATE]" at bounding box center [83, 188] width 64 height 47
click at [102, 236] on div "[DATE]" at bounding box center [82, 234] width 39 height 11
click at [115, 176] on input "[DATE]" at bounding box center [90, 174] width 70 height 10
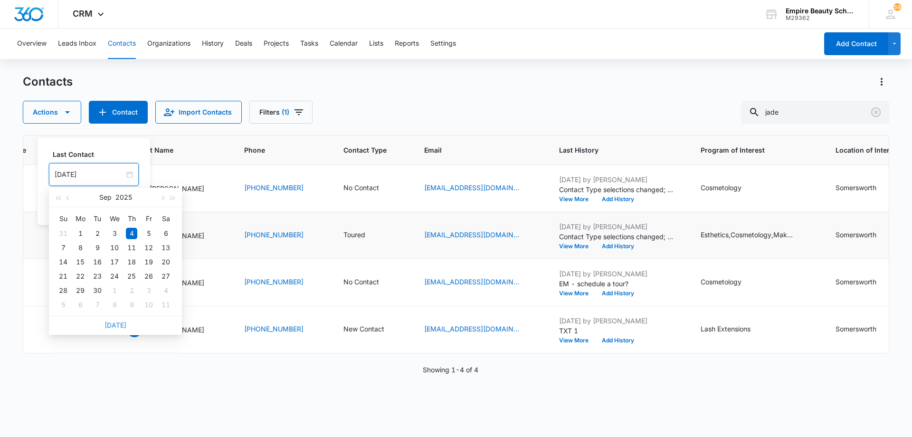
click at [120, 323] on link "[DATE]" at bounding box center [116, 325] width 22 height 8
type input "[DATE]"
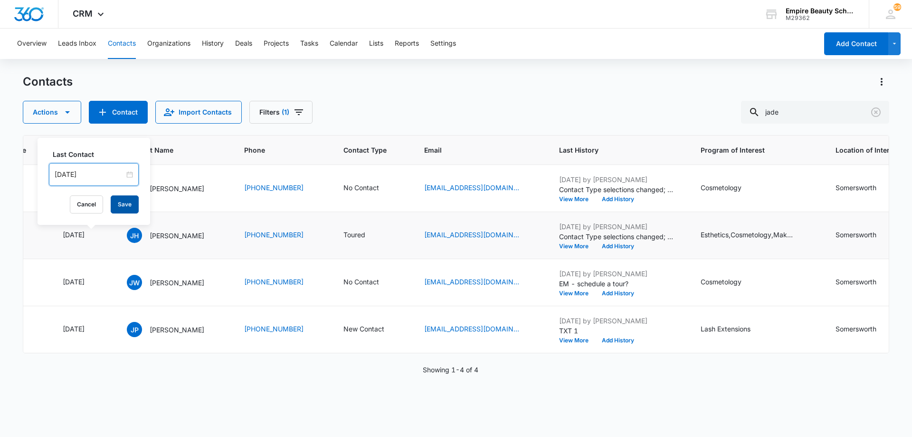
click at [123, 205] on button "Save" at bounding box center [125, 204] width 28 height 18
click at [626, 245] on button "Add History" at bounding box center [618, 246] width 46 height 6
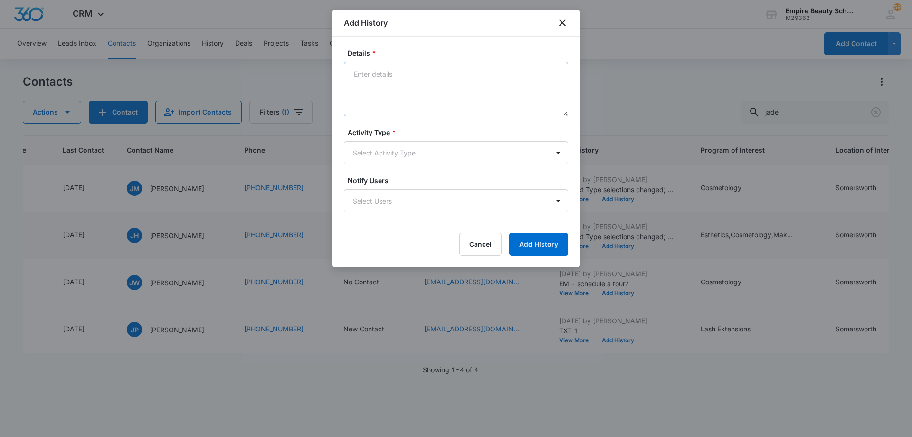
click at [433, 87] on textarea "Details *" at bounding box center [456, 89] width 224 height 54
type textarea "TXT - still interested in attending?"
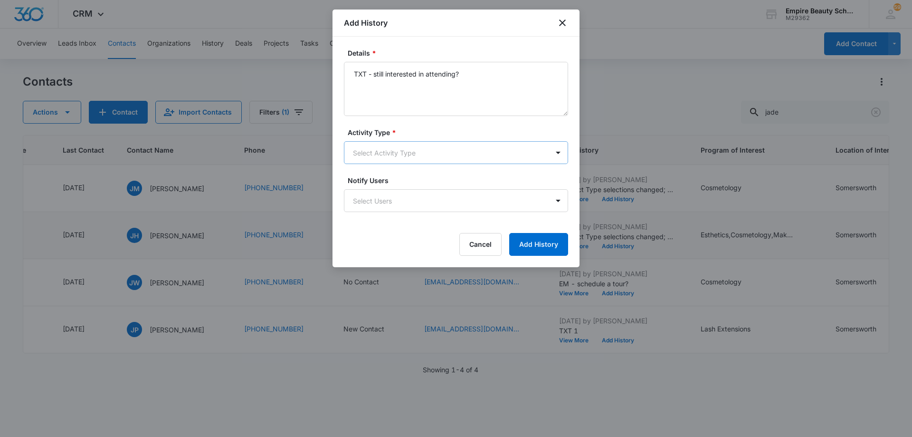
click at [411, 147] on body "CRM Apps Forms CRM Email Shop Payments POS Files Brand Settings AI Assistant Em…" at bounding box center [456, 218] width 912 height 437
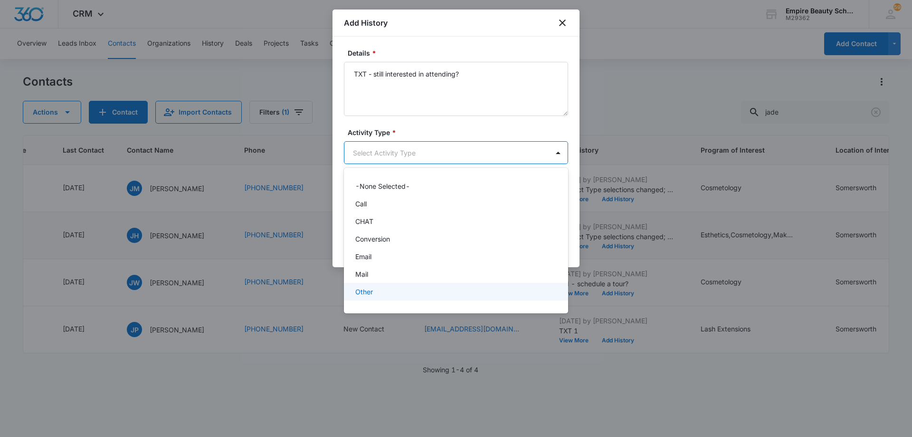
scroll to position [49, 0]
click at [413, 294] on div "Text" at bounding box center [455, 295] width 200 height 10
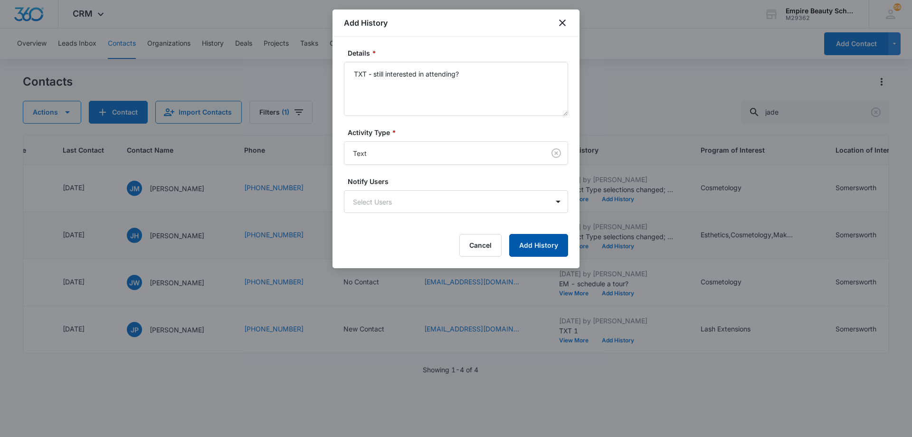
click at [532, 248] on button "Add History" at bounding box center [538, 245] width 59 height 23
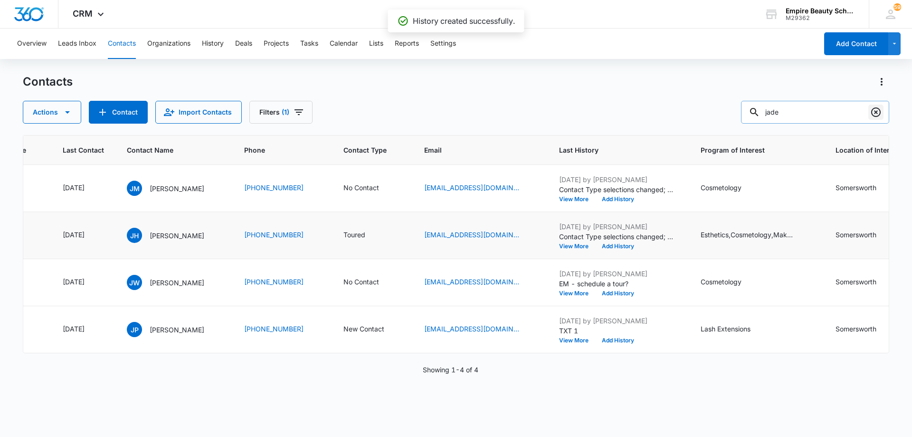
click at [874, 111] on icon "Clear" at bounding box center [875, 111] width 11 height 11
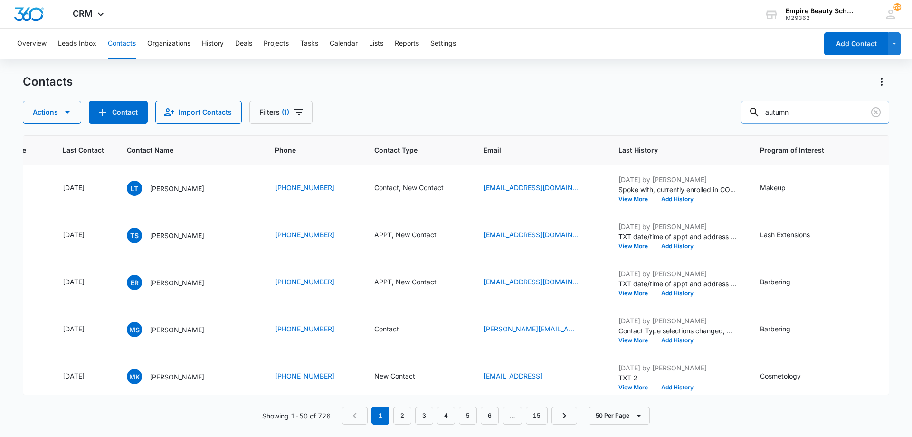
type input "autumn"
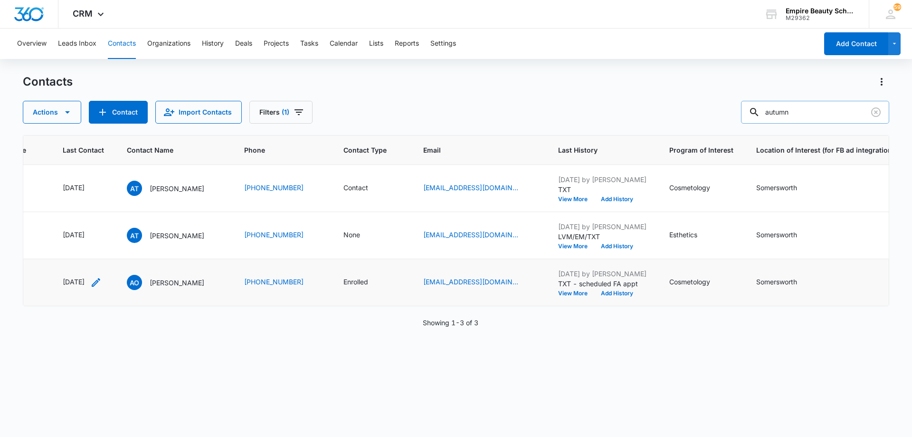
click at [100, 283] on icon "Last Contact - 1759968000 - Select to Edit Field" at bounding box center [96, 282] width 9 height 9
click at [105, 226] on input "[DATE]" at bounding box center [89, 221] width 70 height 10
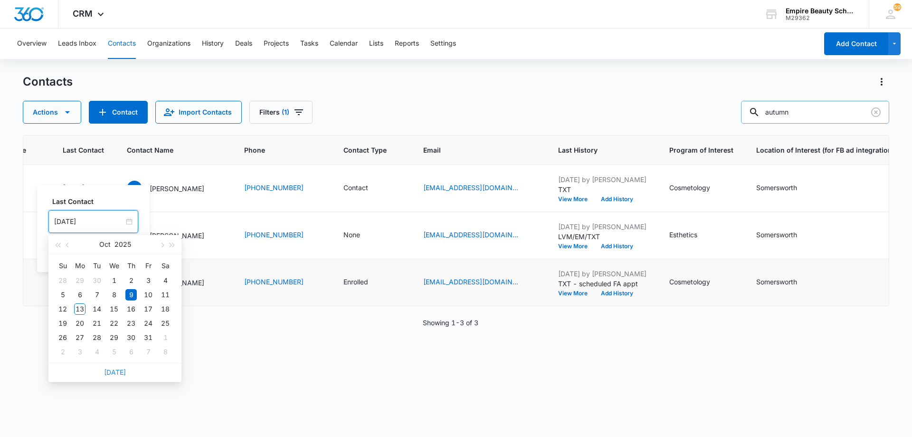
click at [118, 373] on link "[DATE]" at bounding box center [115, 372] width 22 height 8
type input "[DATE]"
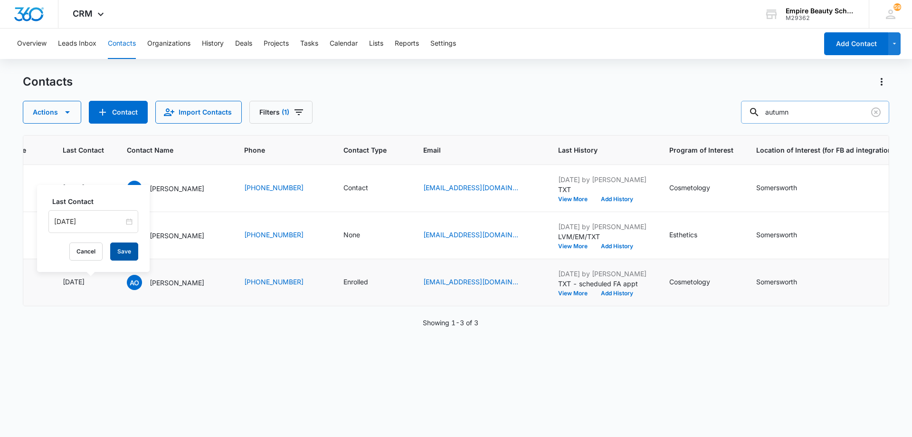
click at [119, 249] on button "Save" at bounding box center [124, 251] width 28 height 18
click at [633, 293] on button "Add History" at bounding box center [617, 293] width 46 height 6
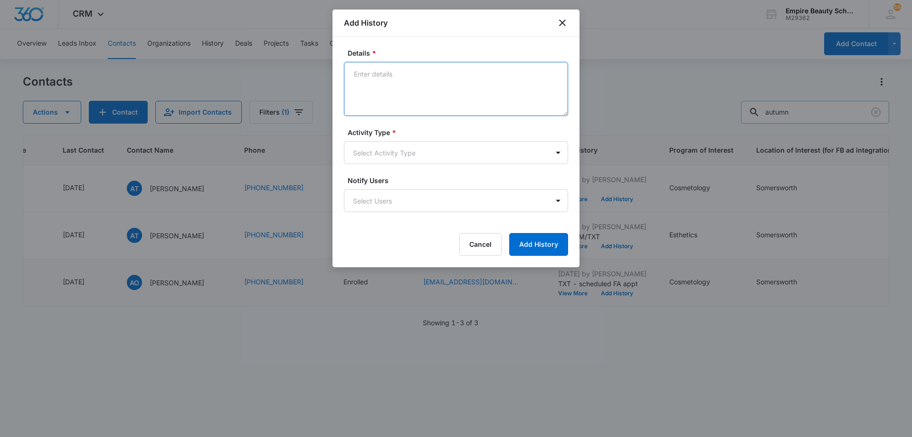
click at [427, 82] on textarea "Details *" at bounding box center [456, 89] width 224 height 54
type textarea "TXT - following up about FA appt"
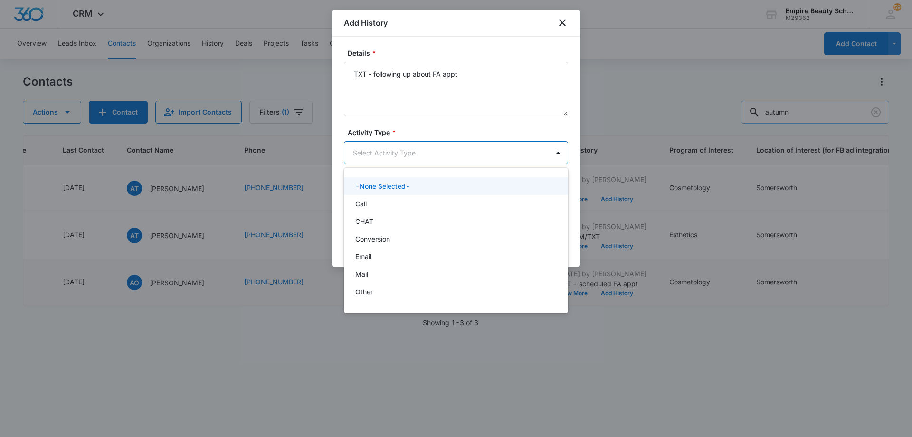
click at [390, 157] on body "CRM Apps Forms CRM Email Shop Payments POS Files Brand Settings AI Assistant Em…" at bounding box center [456, 218] width 912 height 437
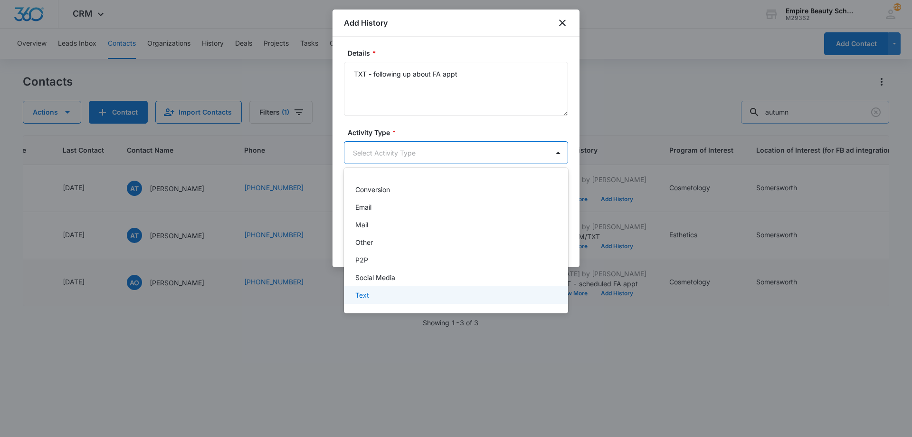
click at [395, 297] on div "Text" at bounding box center [455, 295] width 200 height 10
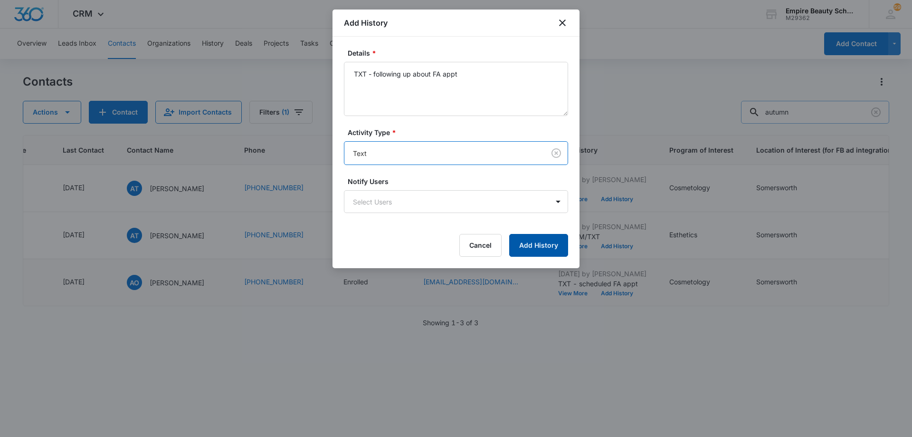
click at [530, 246] on button "Add History" at bounding box center [538, 245] width 59 height 23
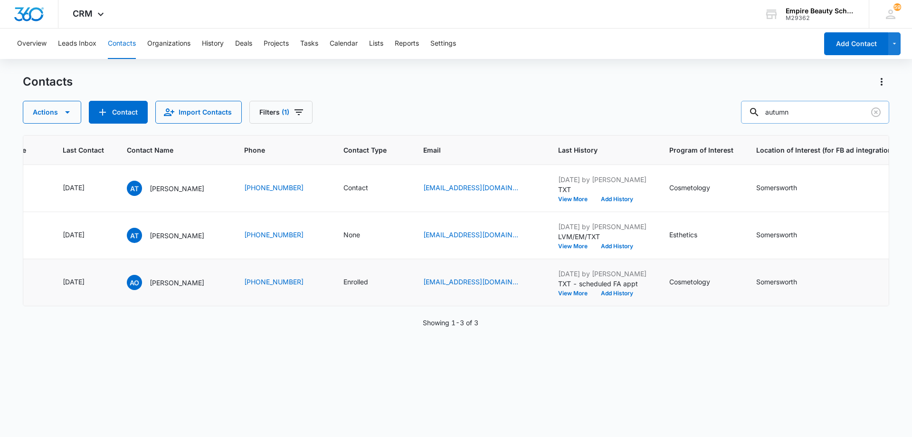
click at [824, 109] on input "autumn" at bounding box center [815, 112] width 148 height 23
click at [824, 110] on input "autumn" at bounding box center [815, 112] width 148 height 23
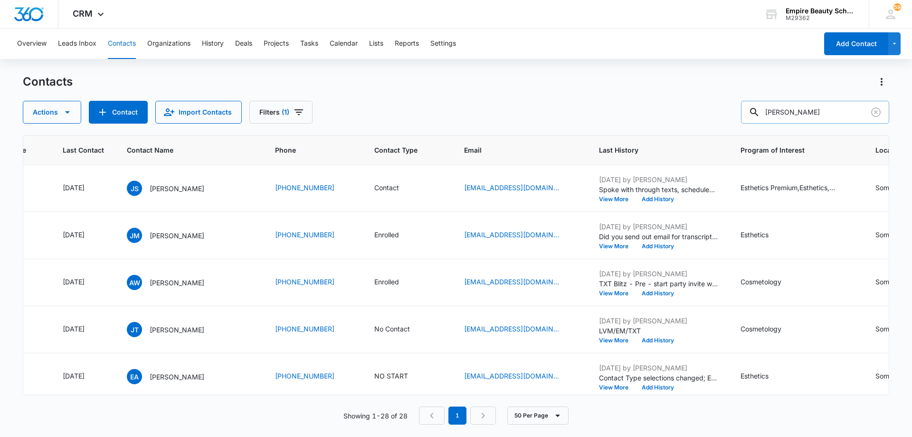
click at [800, 112] on input "[PERSON_NAME]" at bounding box center [815, 112] width 148 height 23
type input "[PERSON_NAME]"
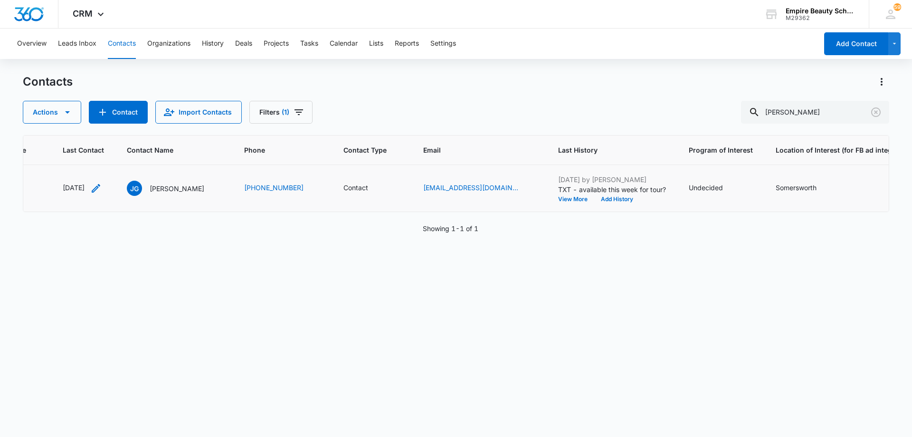
click at [102, 186] on icon "Last Contact - 1753056000 - Select to Edit Field" at bounding box center [95, 187] width 11 height 11
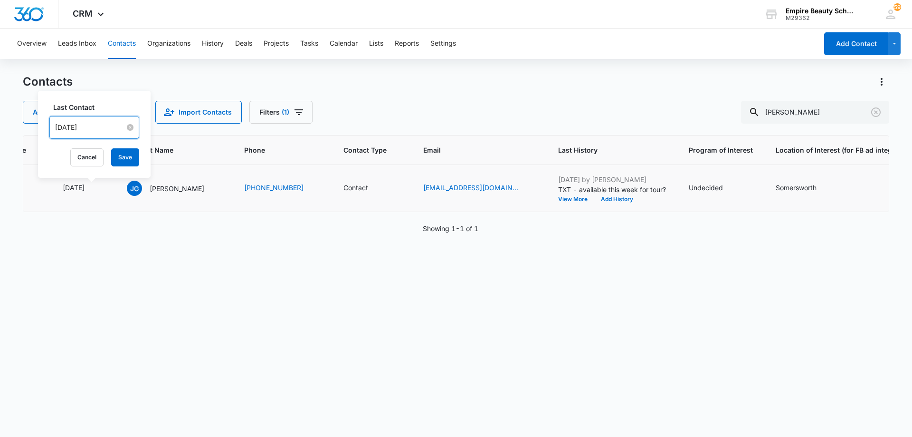
click at [107, 125] on input "[DATE]" at bounding box center [90, 127] width 70 height 10
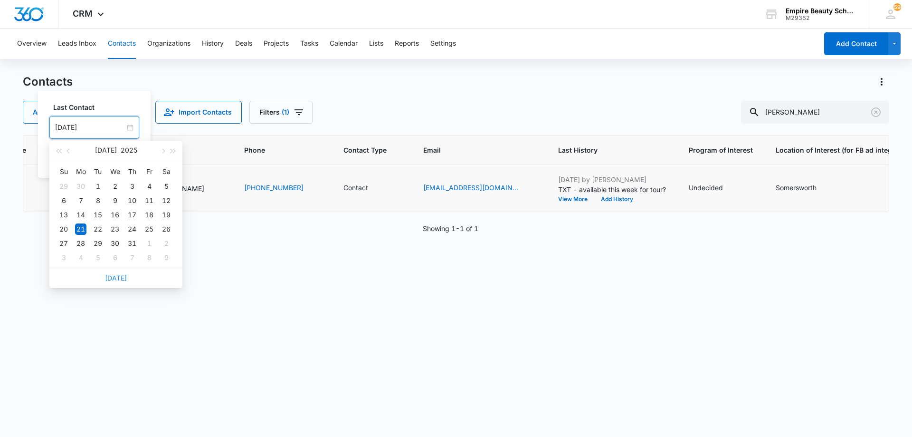
click at [124, 279] on link "[DATE]" at bounding box center [116, 278] width 22 height 8
type input "[DATE]"
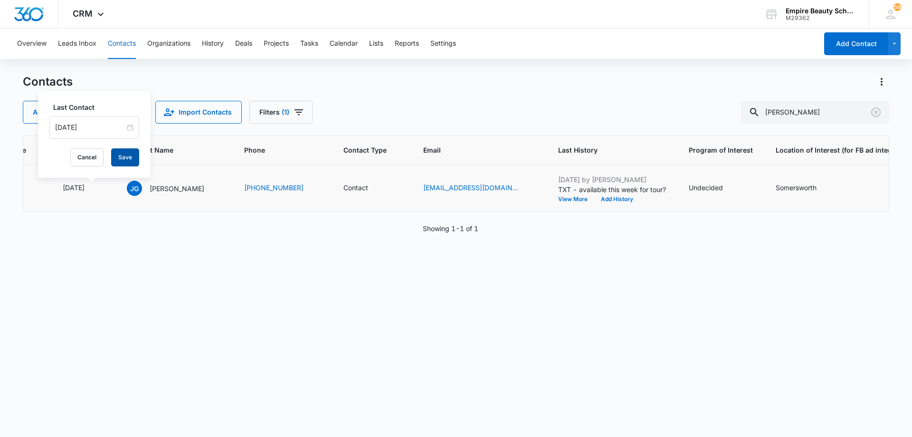
click at [123, 155] on button "Save" at bounding box center [125, 157] width 28 height 18
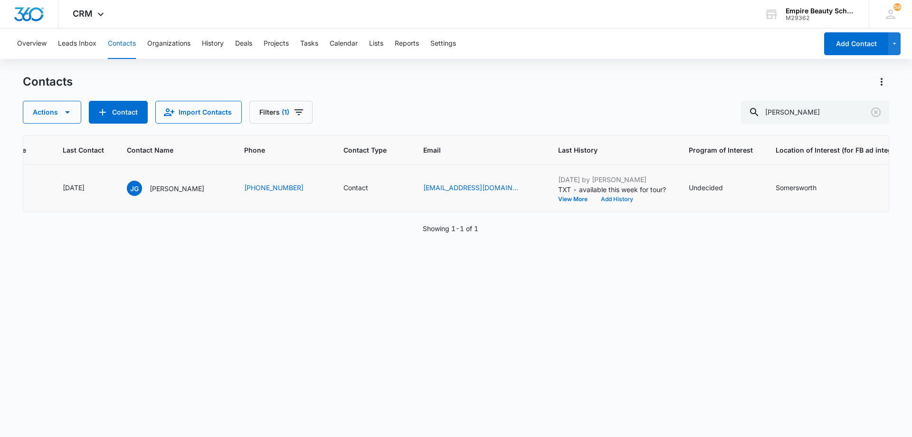
click at [602, 198] on button "Add History" at bounding box center [617, 199] width 46 height 6
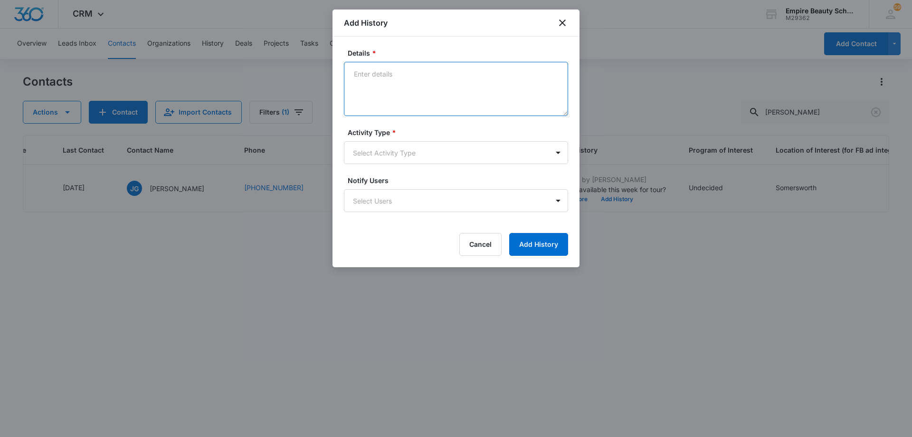
click at [404, 83] on textarea "Details *" at bounding box center [456, 89] width 224 height 54
type textarea "LVM for call back"
click at [390, 161] on body "CRM Apps Forms CRM Email Shop Payments POS Files Brand Settings AI Assistant Em…" at bounding box center [456, 218] width 912 height 437
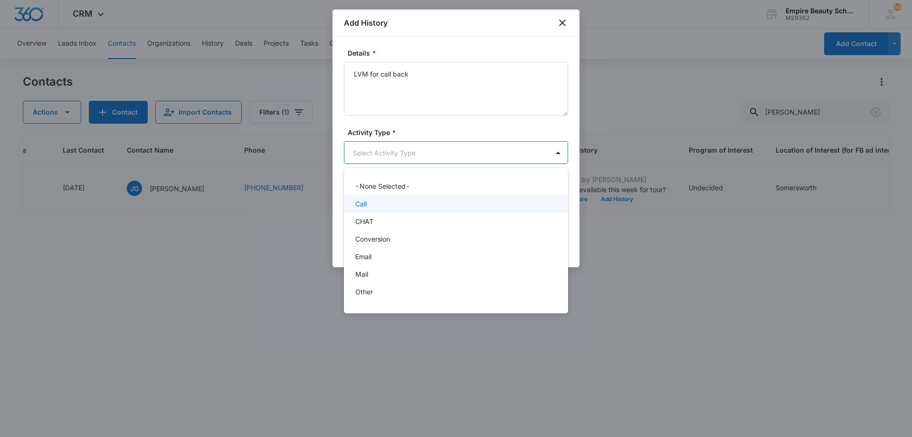
click at [383, 199] on div "Call" at bounding box center [455, 204] width 200 height 10
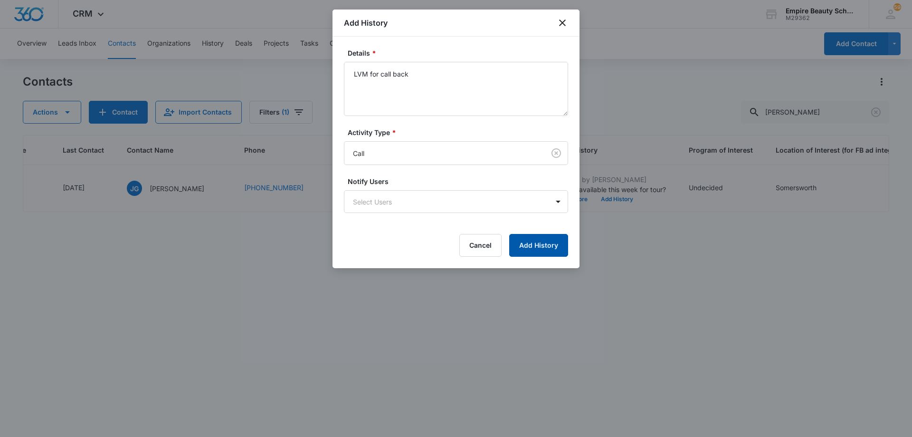
click at [535, 247] on button "Add History" at bounding box center [538, 245] width 59 height 23
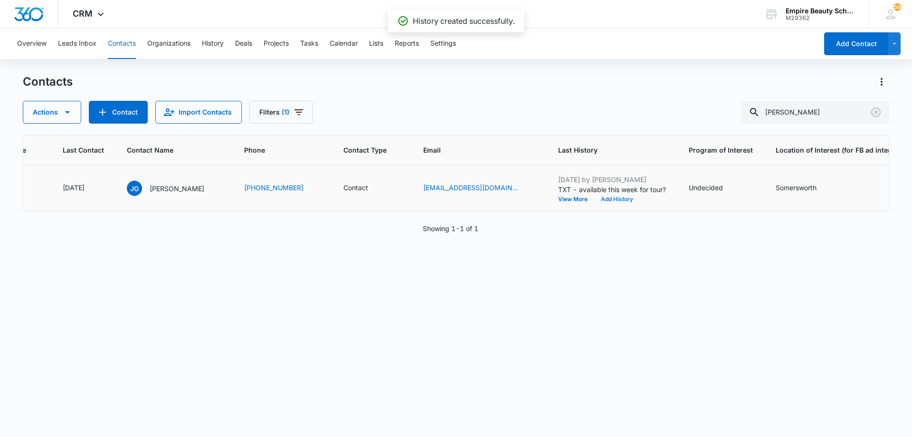
click at [598, 199] on button "Add History" at bounding box center [617, 199] width 46 height 6
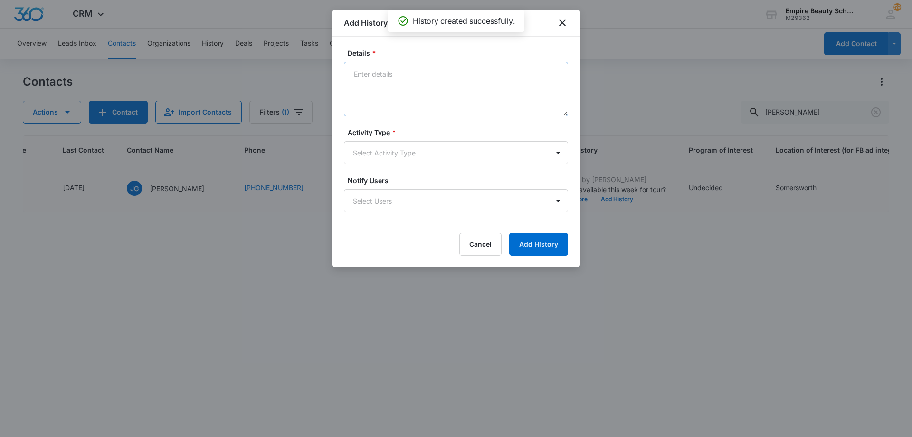
click at [424, 80] on textarea "Details *" at bounding box center [456, 89] width 224 height 54
type textarea "TXT - still interested?"
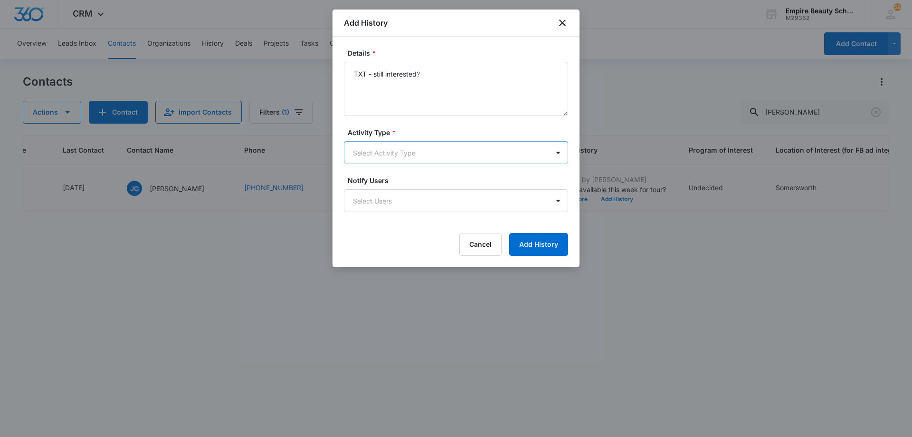
click at [380, 158] on body "CRM Apps Forms CRM Email Shop Payments POS Files Brand Settings AI Assistant Em…" at bounding box center [456, 218] width 912 height 437
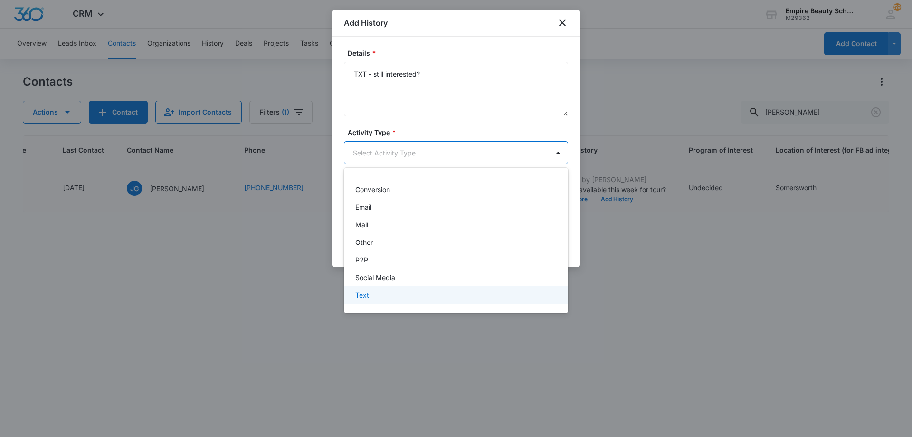
click at [391, 290] on div "Text" at bounding box center [455, 295] width 200 height 10
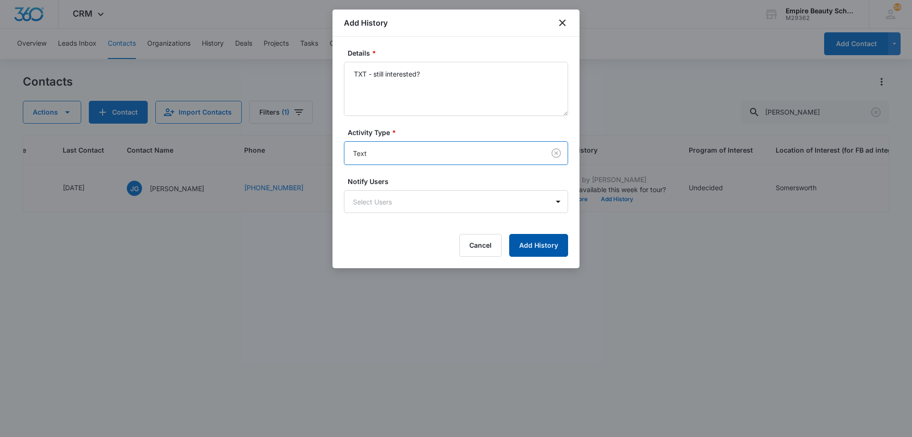
click at [524, 242] on button "Add History" at bounding box center [538, 245] width 59 height 23
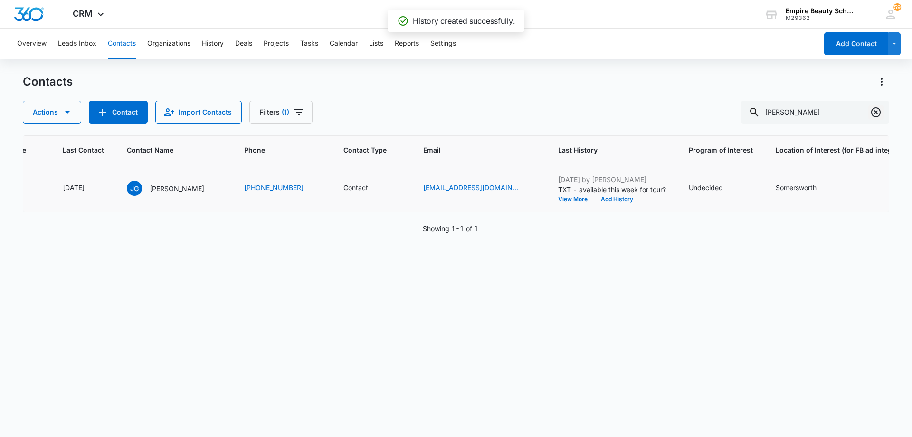
click at [880, 112] on icon "Clear" at bounding box center [876, 112] width 10 height 10
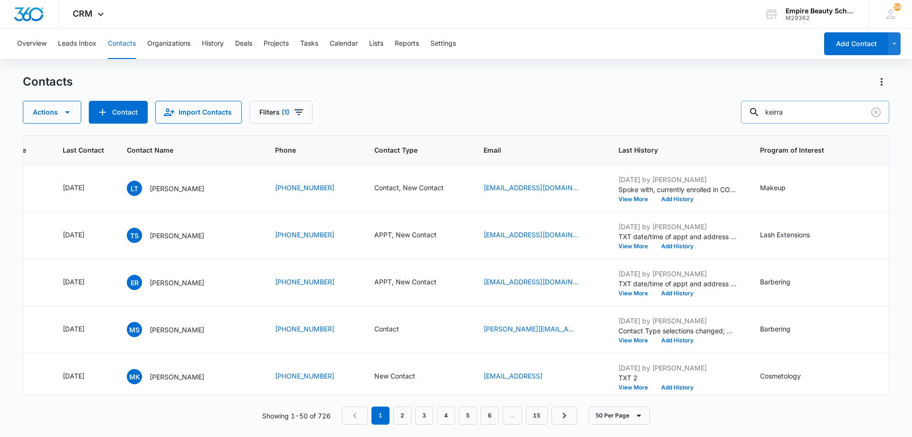
type input "keirra"
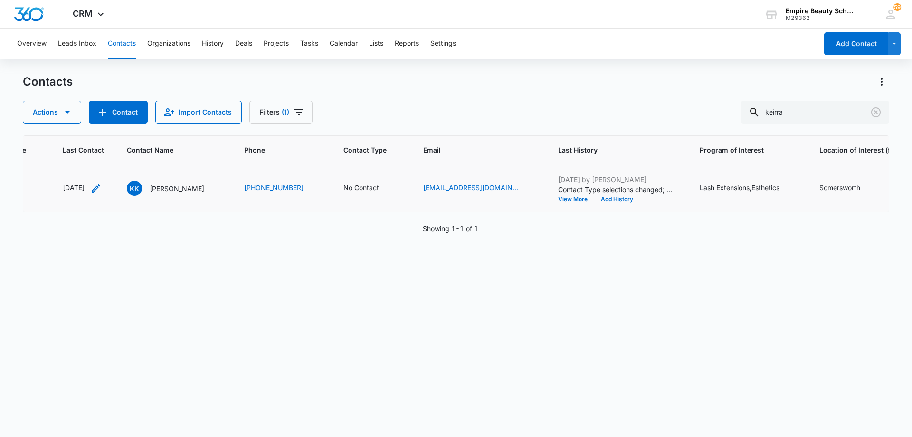
click at [102, 184] on icon "Last Contact - 1757548800 - Select to Edit Field" at bounding box center [95, 187] width 11 height 11
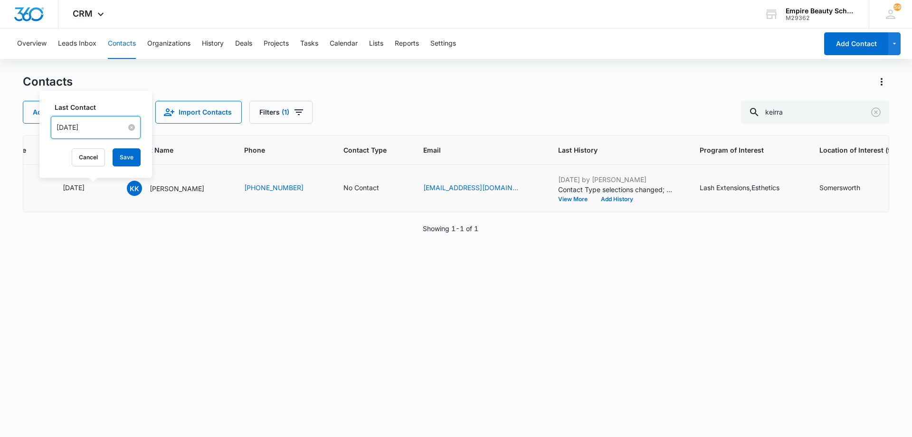
click at [107, 131] on input "[DATE]" at bounding box center [92, 127] width 70 height 10
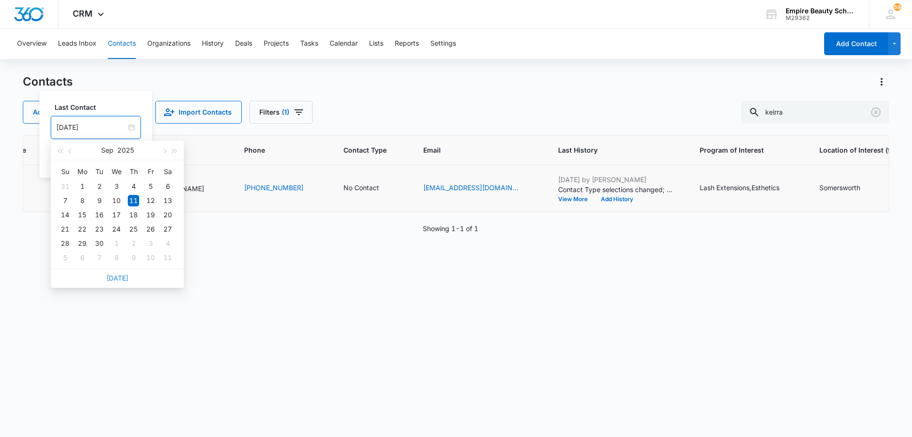
click at [114, 280] on link "[DATE]" at bounding box center [117, 278] width 22 height 8
type input "[DATE]"
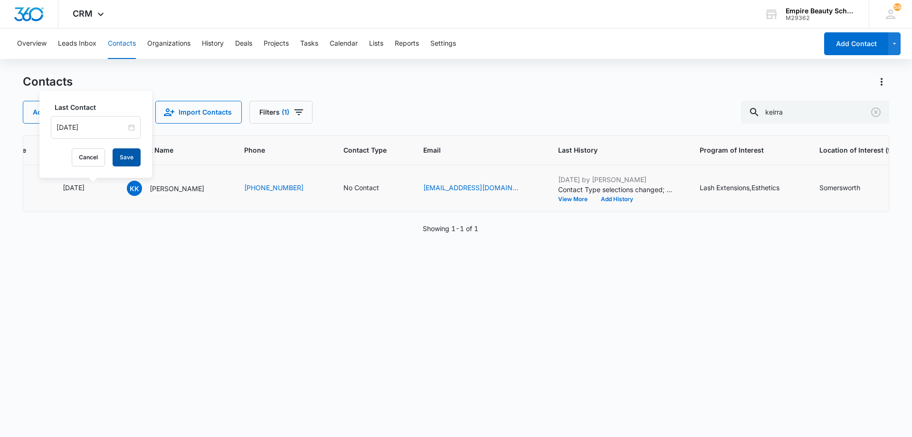
click at [121, 156] on button "Save" at bounding box center [127, 157] width 28 height 18
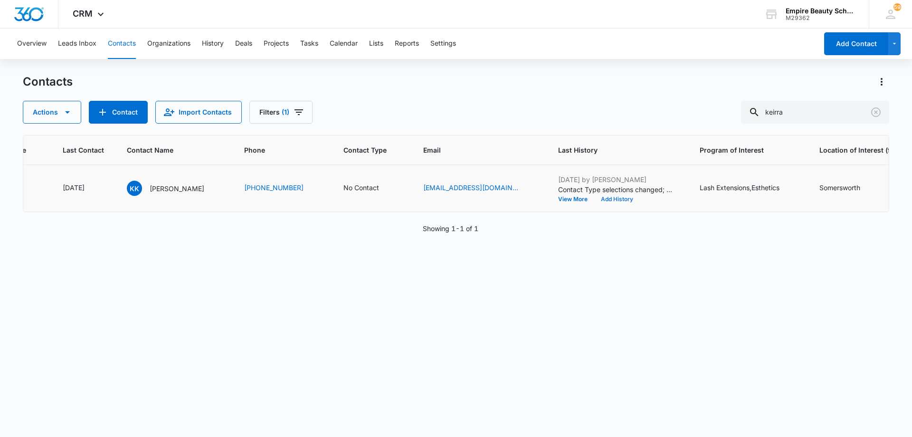
click at [604, 200] on button "Add History" at bounding box center [617, 199] width 46 height 6
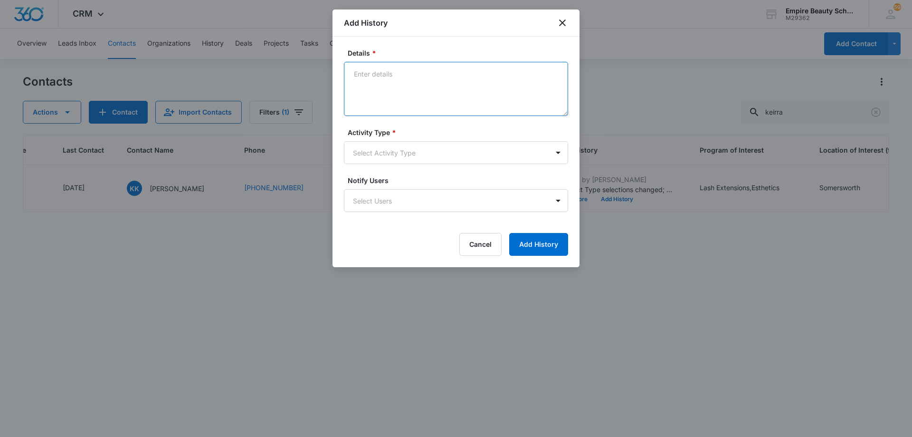
click at [390, 79] on textarea "Details *" at bounding box center [456, 89] width 224 height 54
type textarea "LVM for call back"
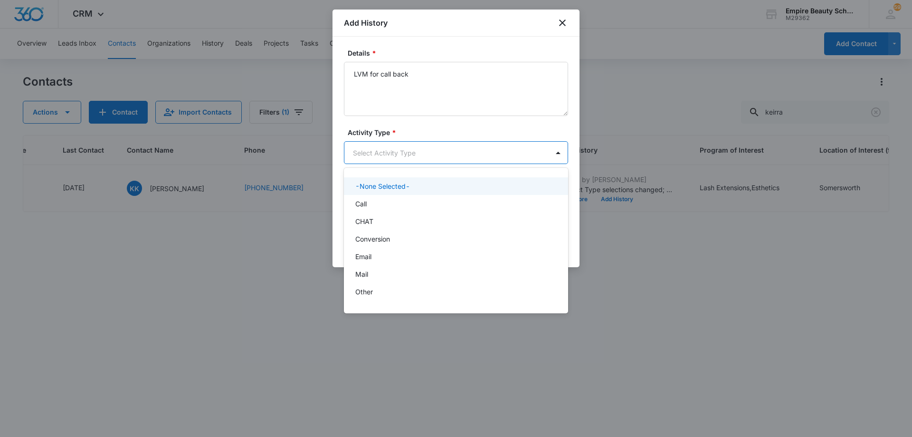
click at [386, 151] on body "CRM Apps Forms CRM Email Shop Payments POS Files Brand Settings AI Assistant Em…" at bounding box center [456, 218] width 912 height 437
click at [388, 206] on div "Call" at bounding box center [455, 204] width 200 height 10
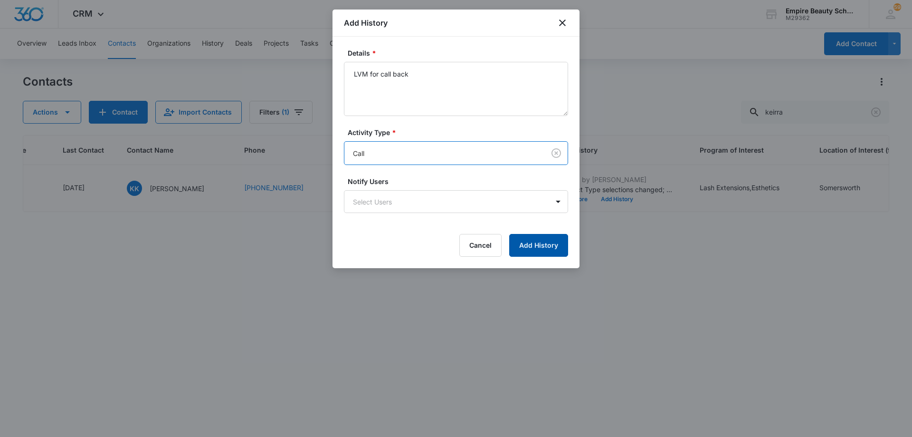
click at [533, 246] on button "Add History" at bounding box center [538, 245] width 59 height 23
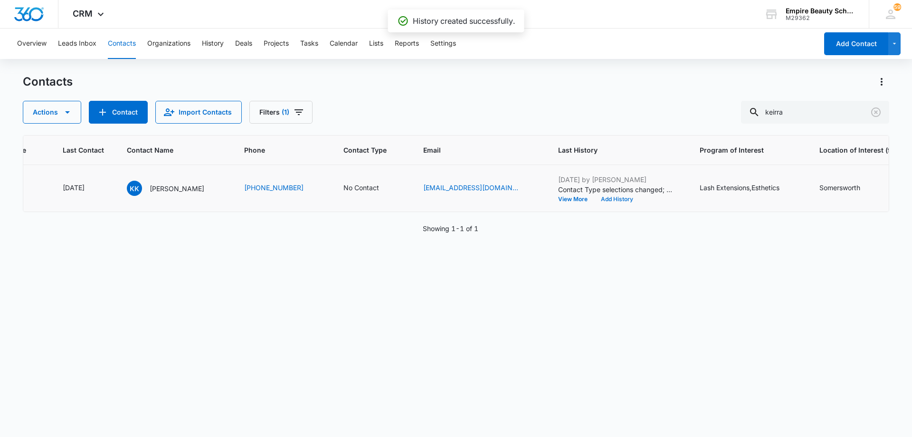
click at [606, 198] on button "Add History" at bounding box center [617, 199] width 46 height 6
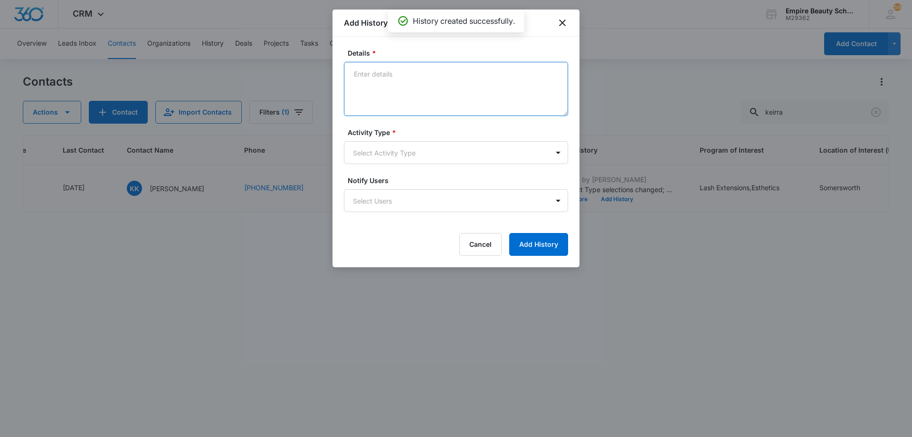
click at [419, 81] on textarea "Details *" at bounding box center [456, 89] width 224 height 54
type textarea "TXT - still interested?"
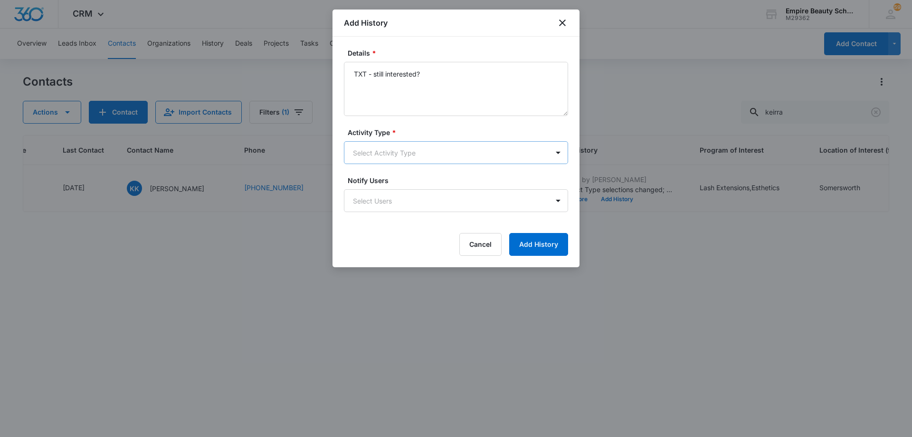
click at [439, 155] on body "CRM Apps Forms CRM Email Shop Payments POS Files Brand Settings AI Assistant Em…" at bounding box center [456, 218] width 912 height 437
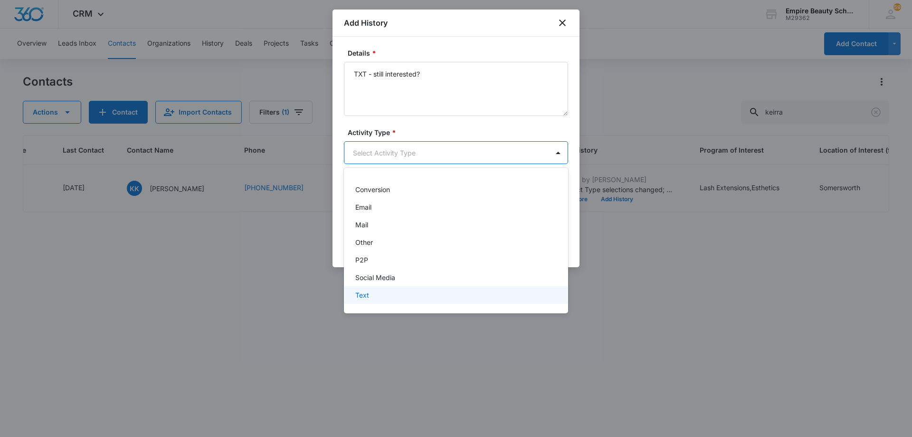
click at [401, 298] on div "Text" at bounding box center [455, 295] width 200 height 10
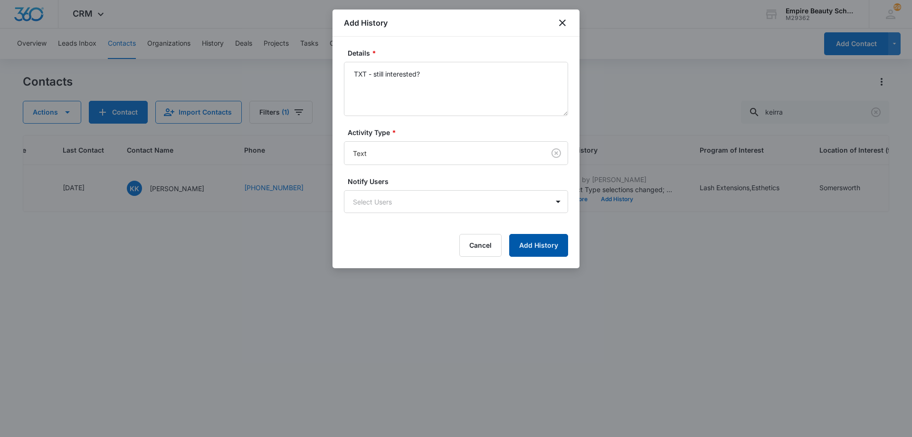
click at [533, 247] on button "Add History" at bounding box center [538, 245] width 59 height 23
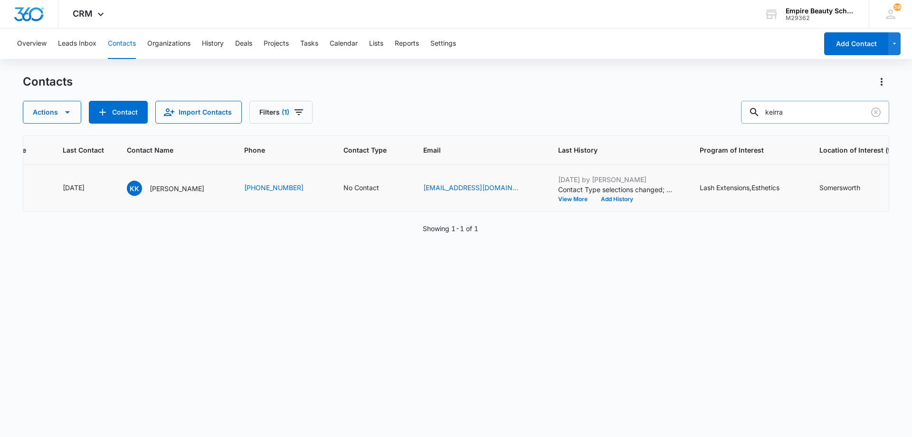
click at [829, 117] on input "keirra" at bounding box center [815, 112] width 148 height 23
type input "[PERSON_NAME]"
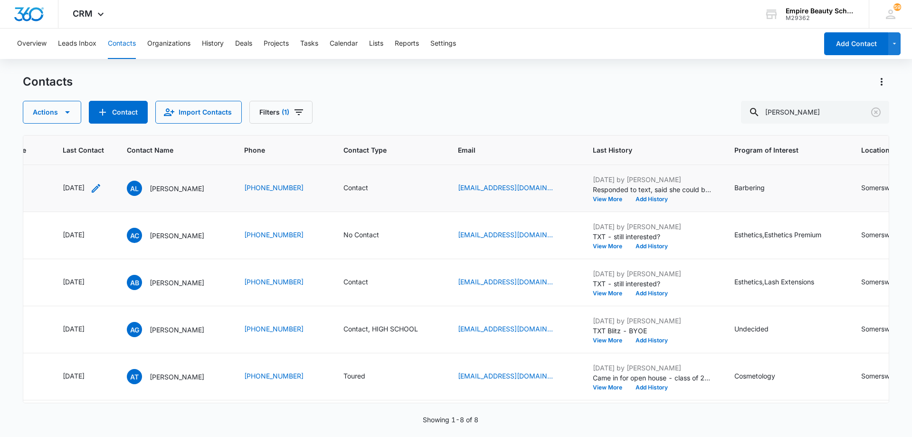
click at [102, 188] on icon "Last Contact - 1758585600 - Select to Edit Field" at bounding box center [95, 187] width 11 height 11
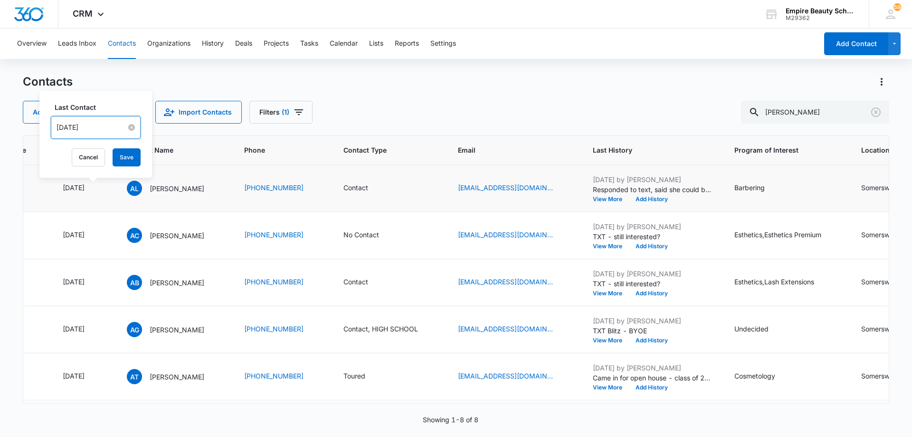
click at [99, 129] on input "[DATE]" at bounding box center [92, 127] width 70 height 10
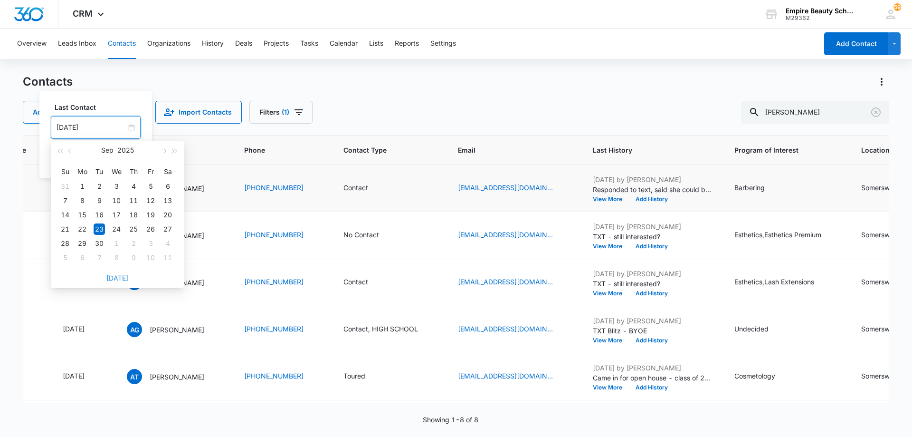
click at [117, 278] on link "[DATE]" at bounding box center [117, 278] width 22 height 8
type input "[DATE]"
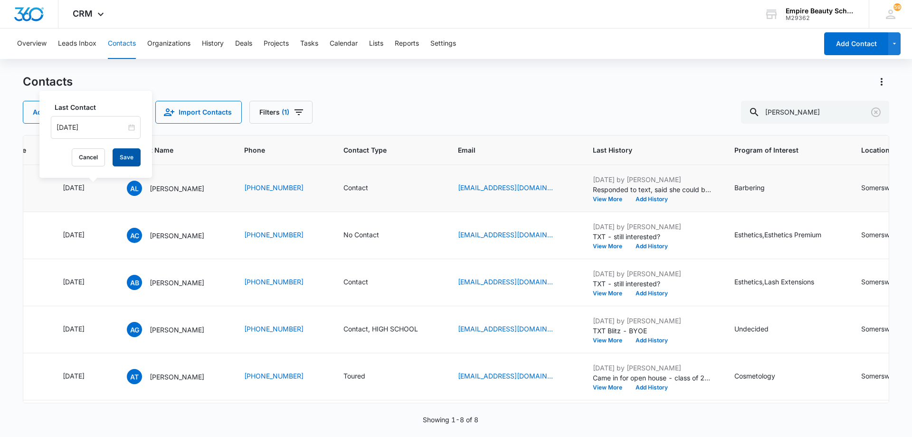
click at [124, 156] on button "Save" at bounding box center [127, 157] width 28 height 18
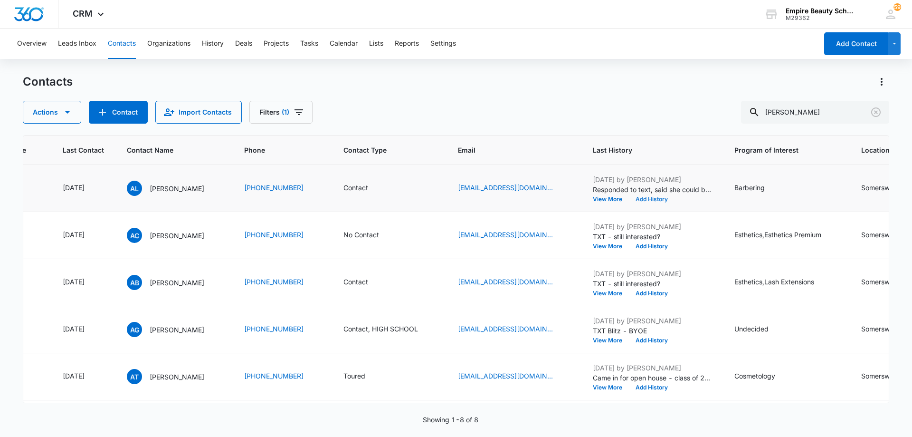
click at [675, 200] on button "Add History" at bounding box center [652, 199] width 46 height 6
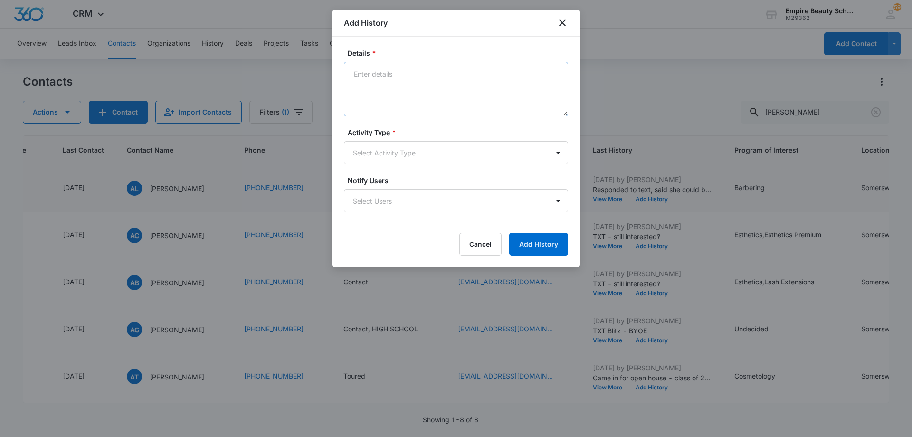
click at [451, 88] on textarea "Details *" at bounding box center [456, 89] width 224 height 54
type textarea "LVM for call back"
click at [426, 154] on body "CRM Apps Forms CRM Email Shop Payments POS Files Brand Settings AI Assistant Em…" at bounding box center [456, 218] width 912 height 437
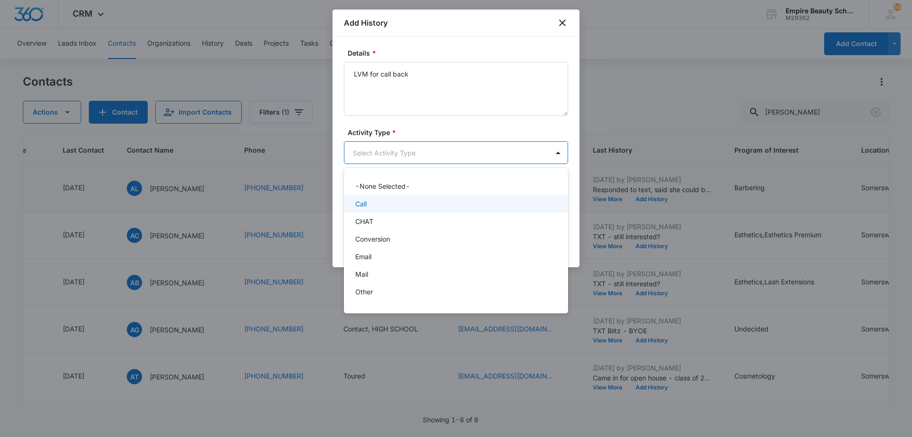
click at [423, 198] on div "Call" at bounding box center [456, 204] width 224 height 18
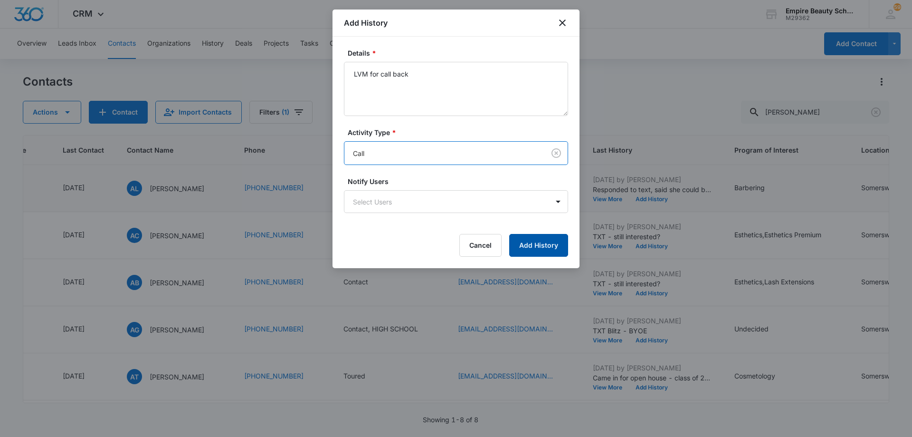
click at [525, 245] on button "Add History" at bounding box center [538, 245] width 59 height 23
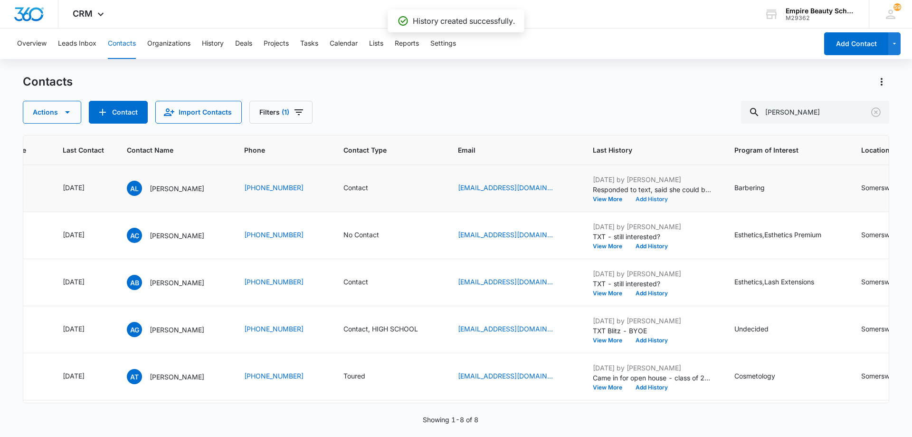
click at [675, 198] on button "Add History" at bounding box center [652, 199] width 46 height 6
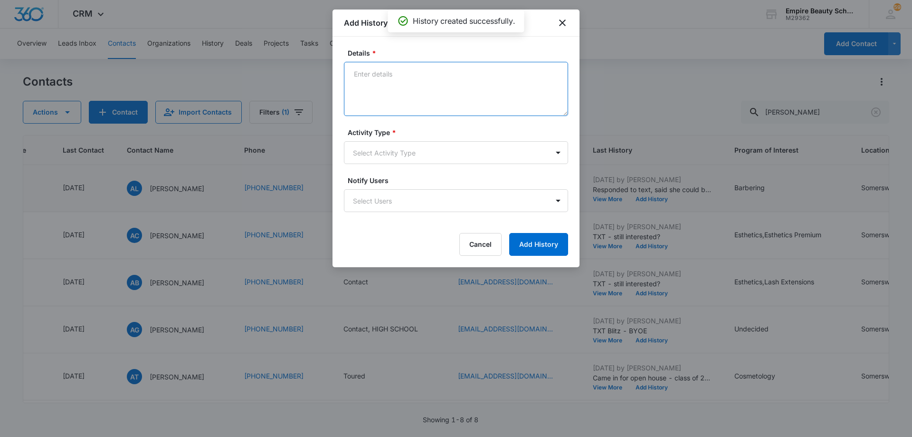
click at [415, 85] on textarea "Details *" at bounding box center [456, 89] width 224 height 54
type textarea "TXT - still interested?"
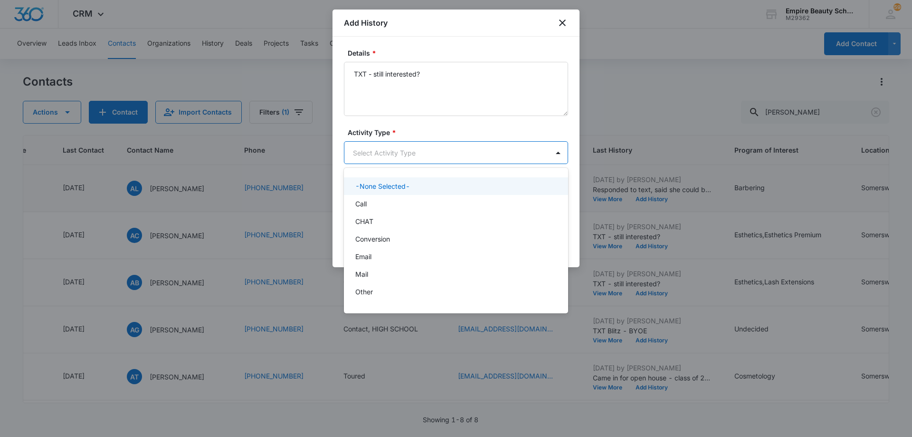
click at [409, 152] on body "CRM Apps Forms CRM Email Shop Payments POS Files Brand Settings AI Assistant Em…" at bounding box center [456, 218] width 912 height 437
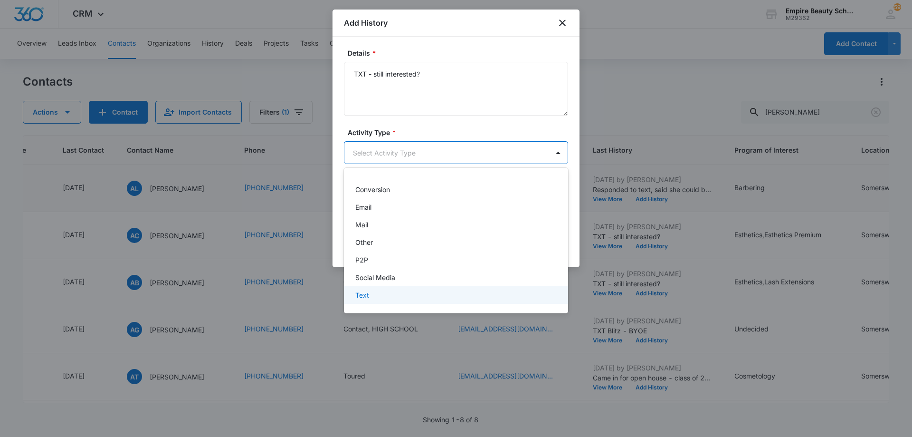
click at [398, 289] on div "Text" at bounding box center [456, 295] width 224 height 18
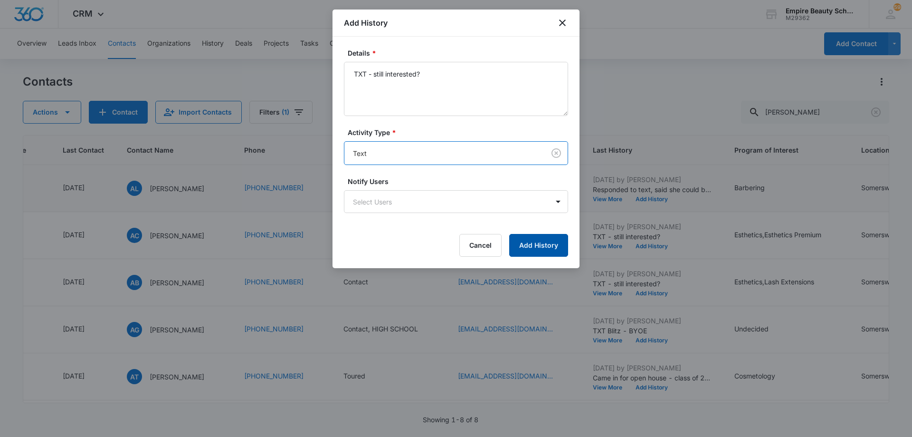
click at [529, 247] on button "Add History" at bounding box center [538, 245] width 59 height 23
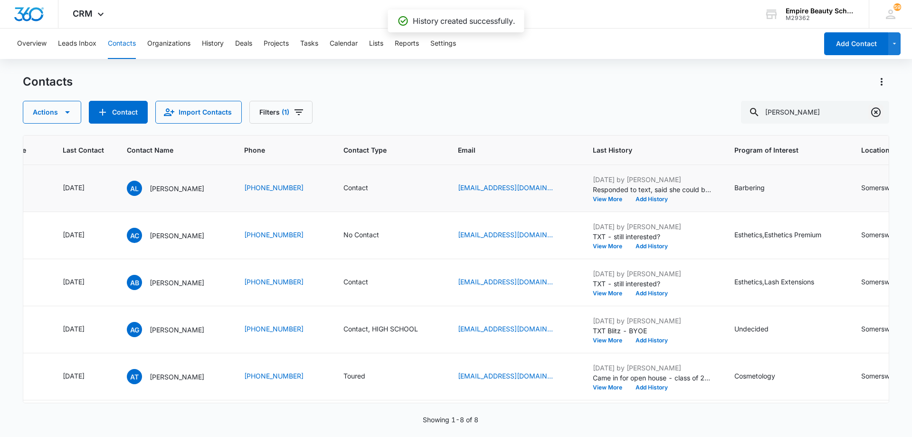
click at [874, 114] on icon "Clear" at bounding box center [875, 111] width 11 height 11
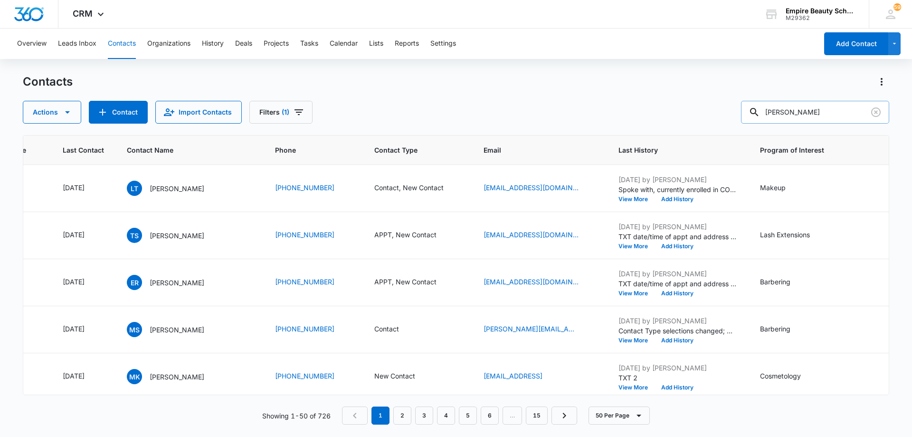
type input "[PERSON_NAME]"
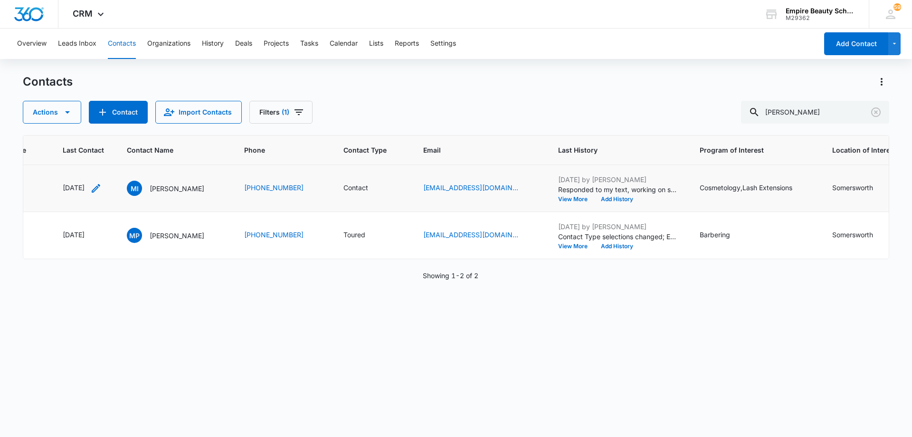
click at [102, 186] on icon "Last Contact - 1758585600 - Select to Edit Field" at bounding box center [95, 187] width 11 height 11
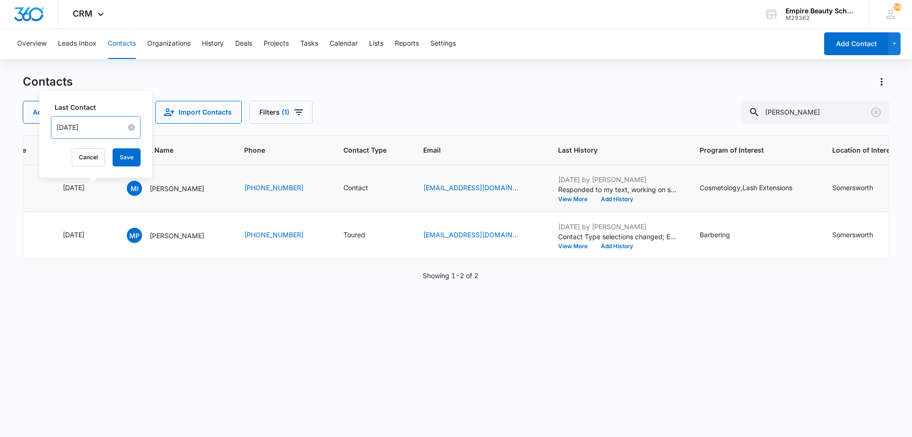
click at [103, 130] on input "[DATE]" at bounding box center [92, 127] width 70 height 10
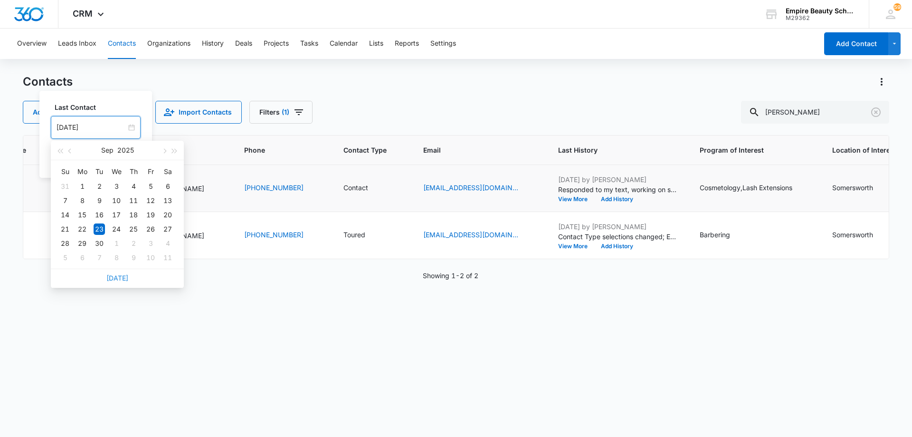
click at [120, 278] on link "[DATE]" at bounding box center [117, 278] width 22 height 8
type input "[DATE]"
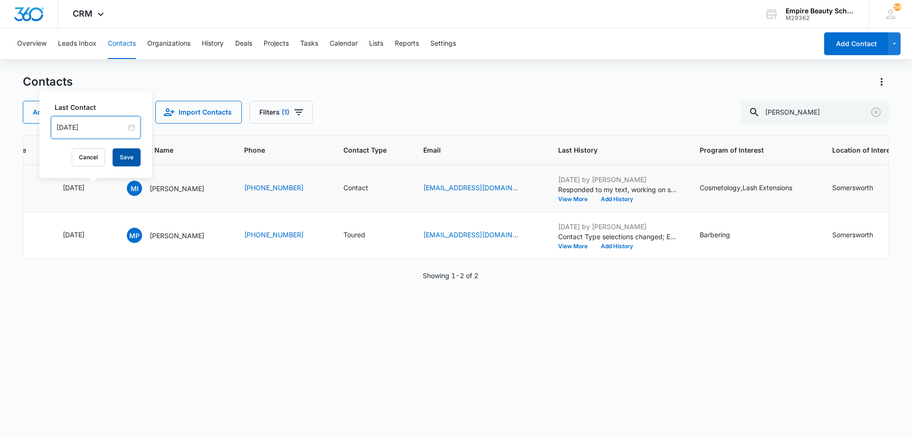
click at [125, 158] on button "Save" at bounding box center [127, 157] width 28 height 18
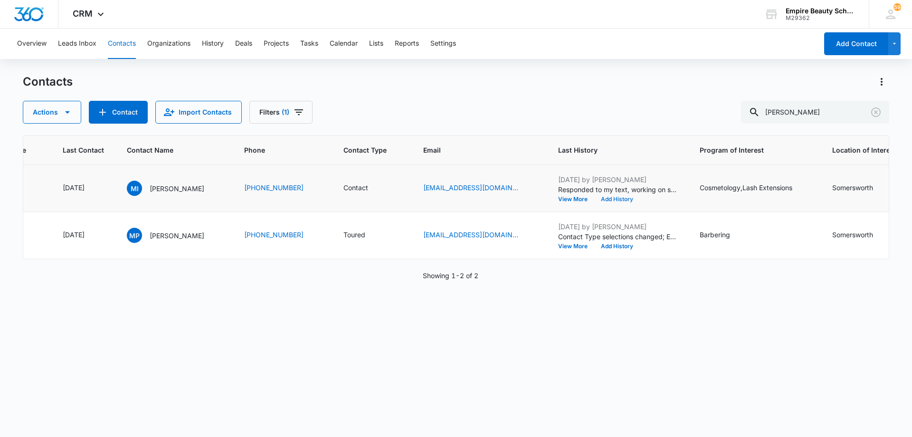
click at [640, 199] on button "Add History" at bounding box center [617, 199] width 46 height 6
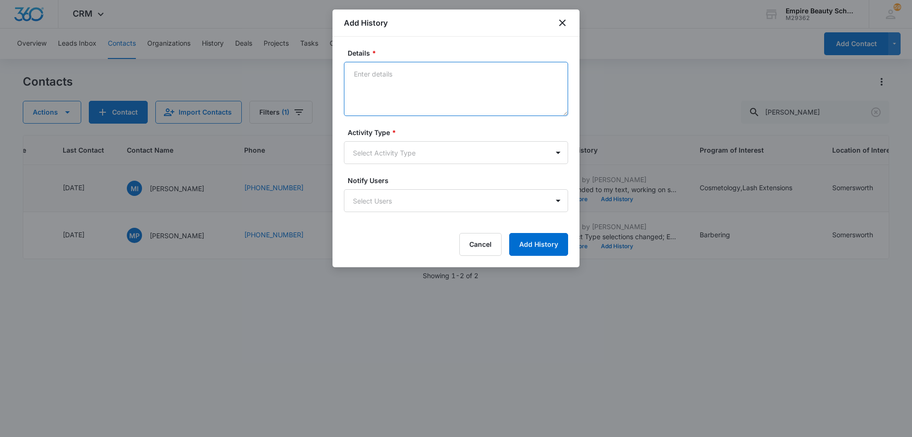
click at [452, 92] on textarea "Details *" at bounding box center [456, 89] width 224 height 54
type textarea "LVM for call back"
click at [423, 156] on body "CRM Apps Forms CRM Email Shop Payments POS Files Brand Settings AI Assistant Em…" at bounding box center [456, 218] width 912 height 437
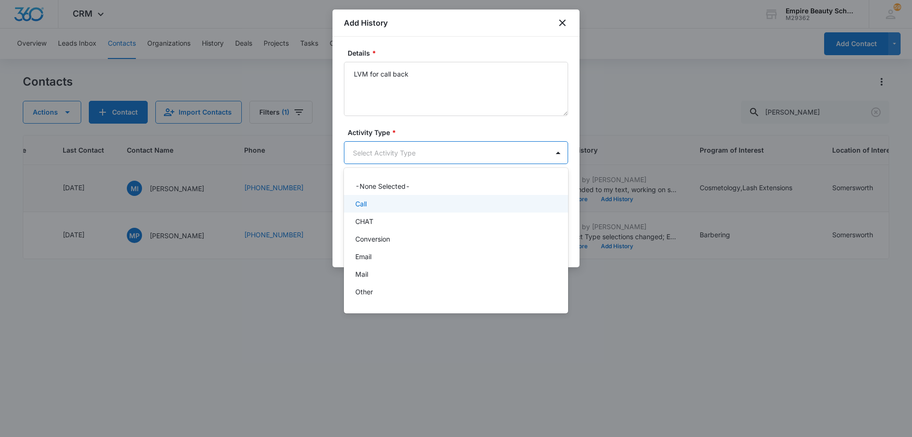
click at [420, 209] on div "Call" at bounding box center [456, 204] width 224 height 18
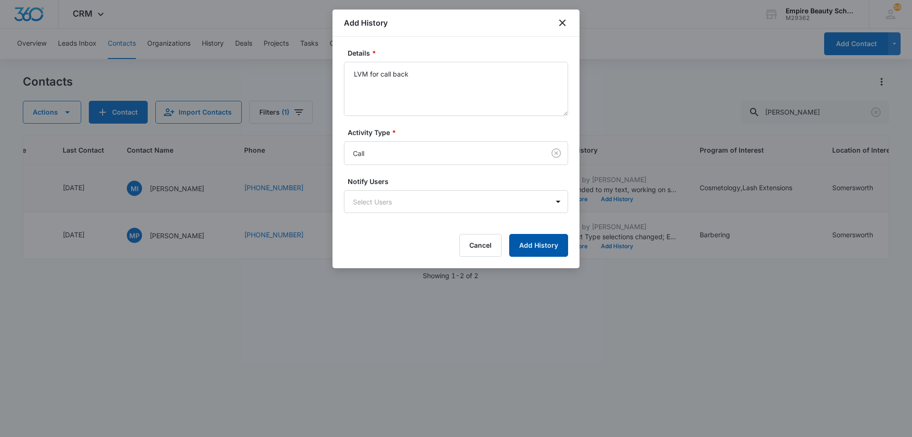
click at [534, 246] on button "Add History" at bounding box center [538, 245] width 59 height 23
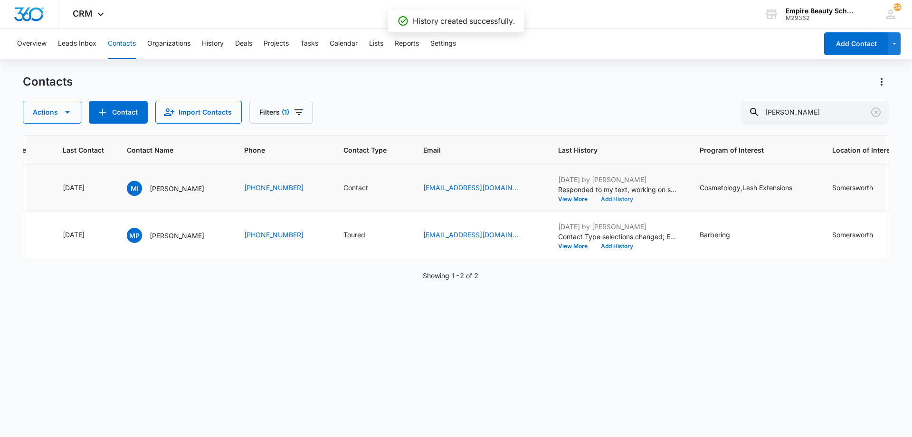
click at [640, 197] on button "Add History" at bounding box center [617, 199] width 46 height 6
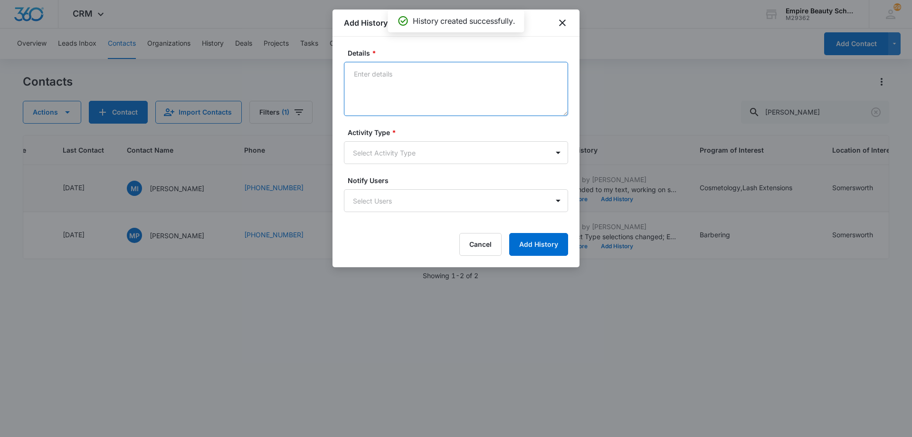
click at [461, 82] on textarea "Details *" at bounding box center [456, 89] width 224 height 54
type textarea "TXT still interested?"
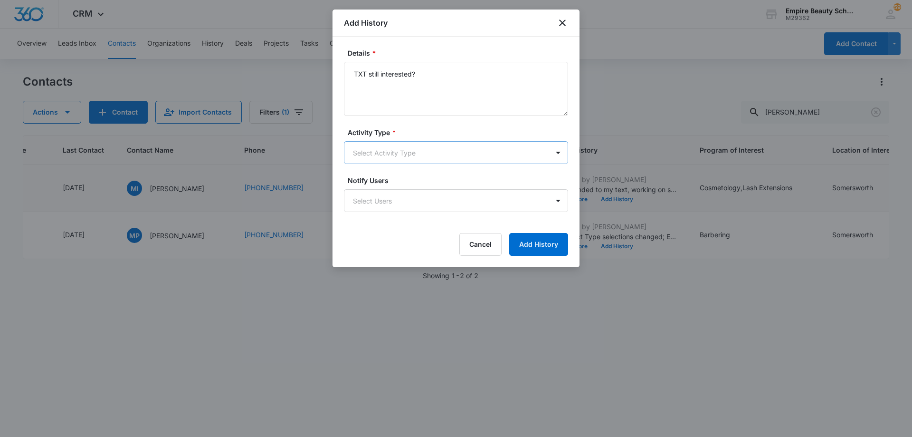
click at [420, 155] on body "CRM Apps Forms CRM Email Shop Payments POS Files Brand Settings AI Assistant Em…" at bounding box center [456, 218] width 912 height 437
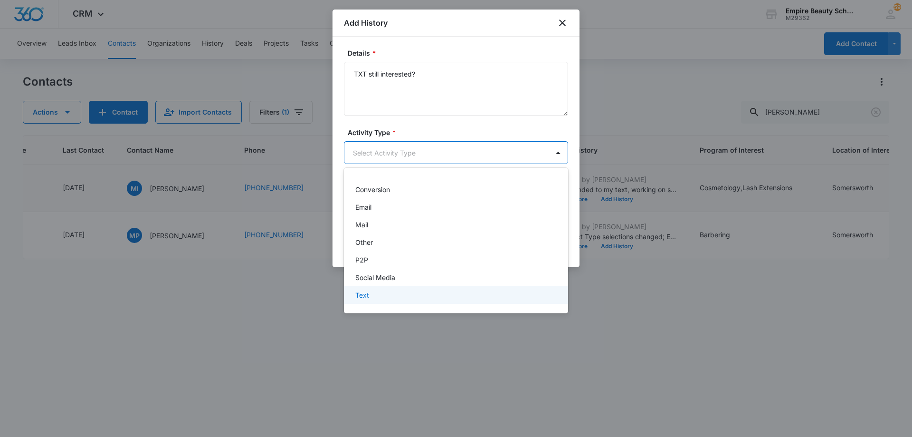
click at [402, 295] on div "Text" at bounding box center [455, 295] width 200 height 10
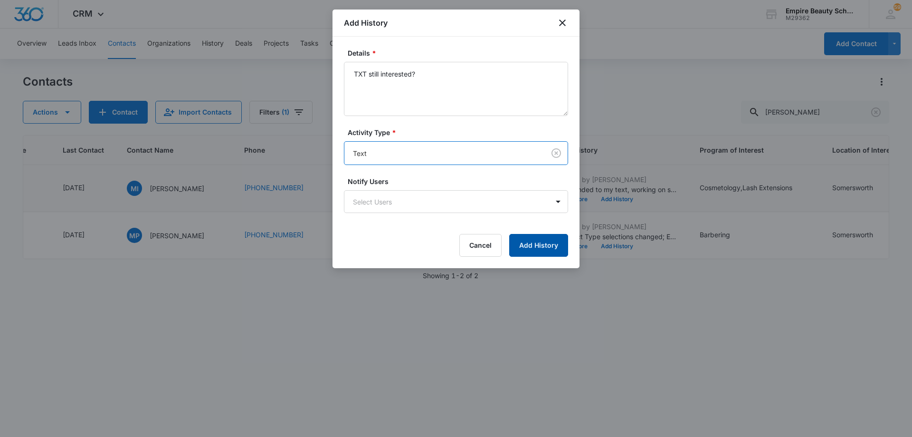
click at [525, 247] on button "Add History" at bounding box center [538, 245] width 59 height 23
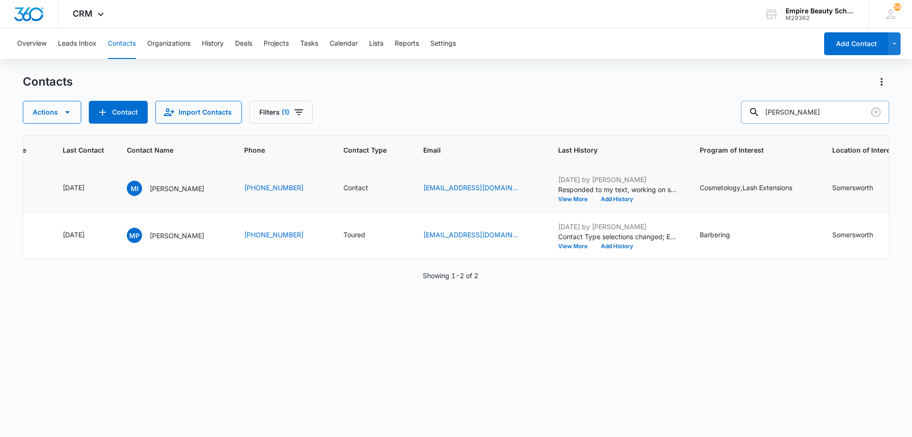
click at [820, 108] on input "[PERSON_NAME]" at bounding box center [815, 112] width 148 height 23
type input "[PERSON_NAME]"
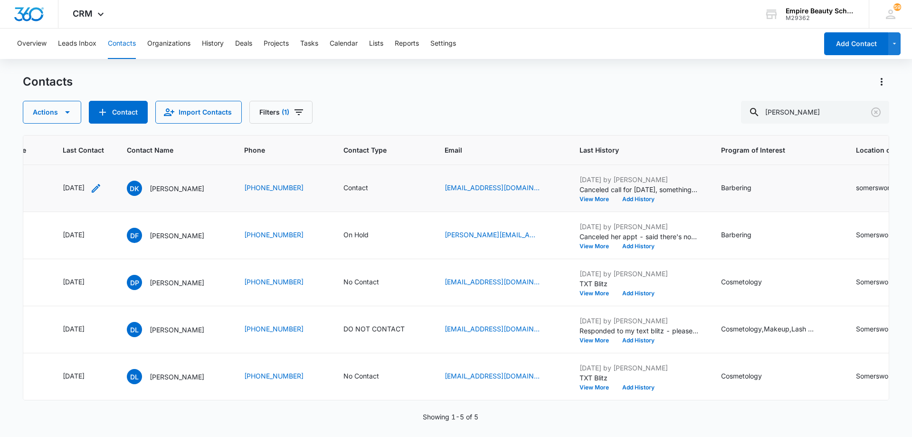
click at [102, 187] on icon "Last Contact - 1758672000 - Select to Edit Field" at bounding box center [95, 187] width 11 height 11
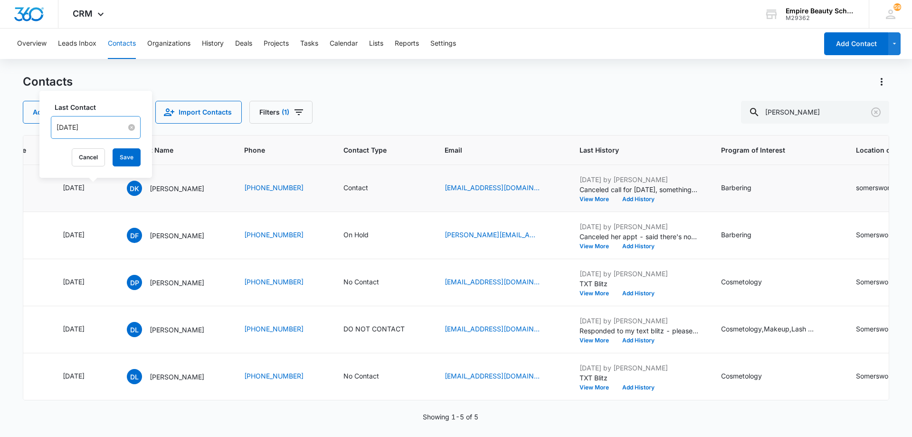
click at [104, 128] on input "[DATE]" at bounding box center [92, 127] width 70 height 10
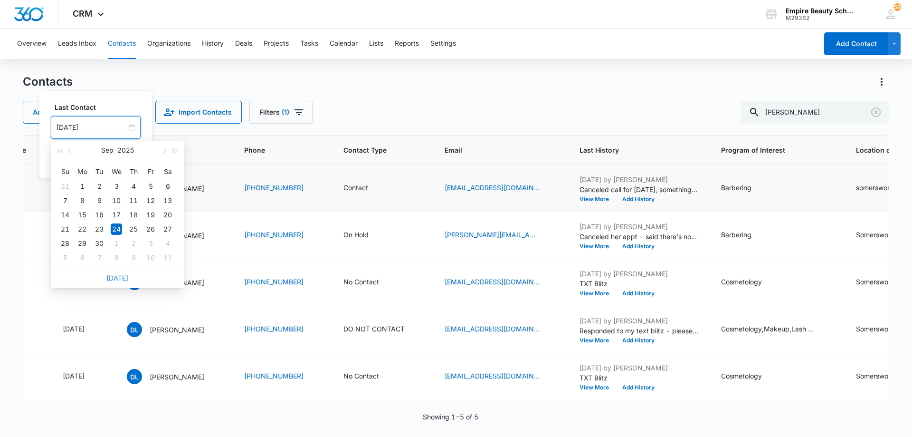
click at [122, 278] on link "[DATE]" at bounding box center [117, 278] width 22 height 8
type input "[DATE]"
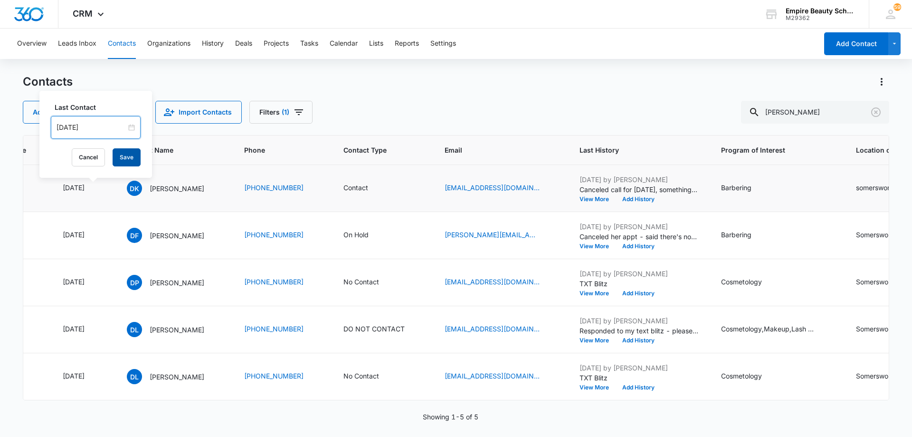
drag, startPoint x: 124, startPoint y: 156, endPoint x: 136, endPoint y: 161, distance: 13.1
click at [124, 157] on button "Save" at bounding box center [127, 157] width 28 height 18
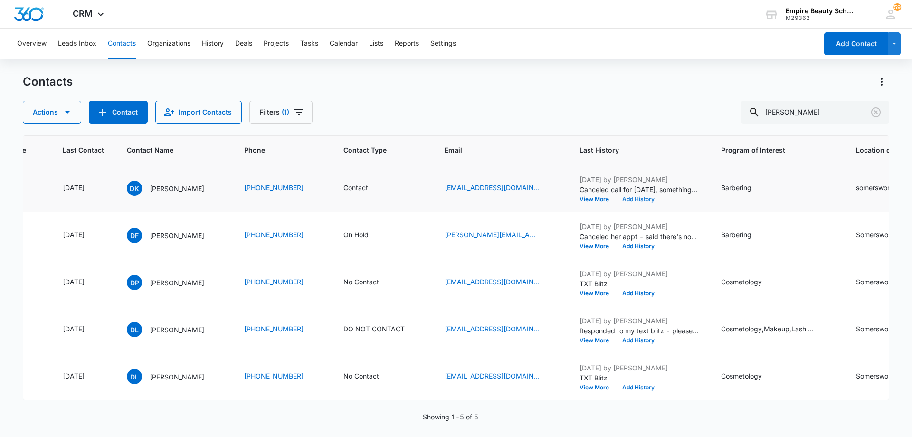
click at [650, 199] on button "Add History" at bounding box center [639, 199] width 46 height 6
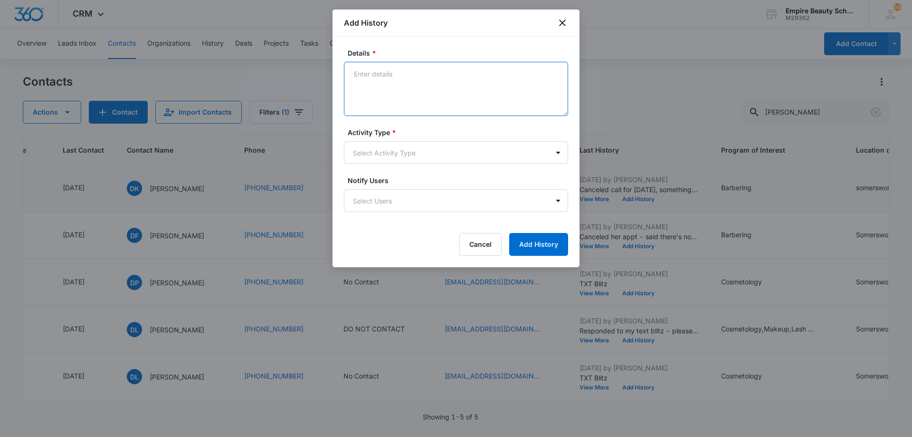
click at [425, 78] on textarea "Details *" at bounding box center [456, 89] width 224 height 54
type textarea "LVM for call back"
click at [418, 152] on body "CRM Apps Forms CRM Email Shop Payments POS Files Brand Settings AI Assistant Em…" at bounding box center [456, 218] width 912 height 437
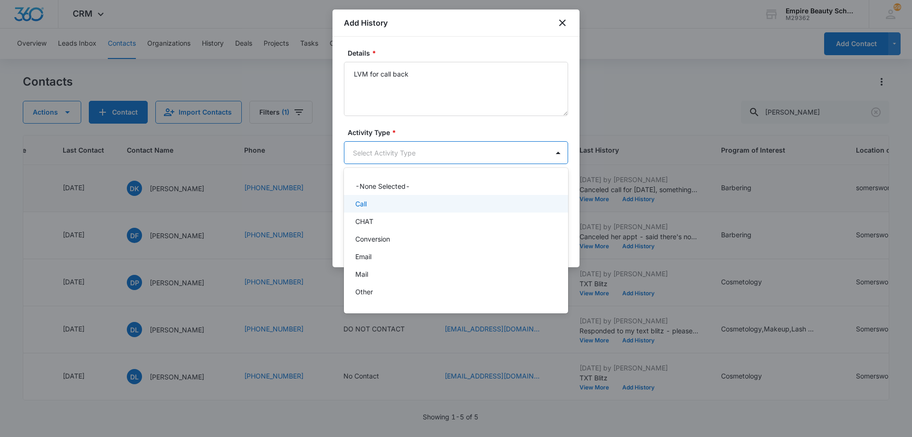
click at [413, 198] on div "Call" at bounding box center [456, 204] width 224 height 18
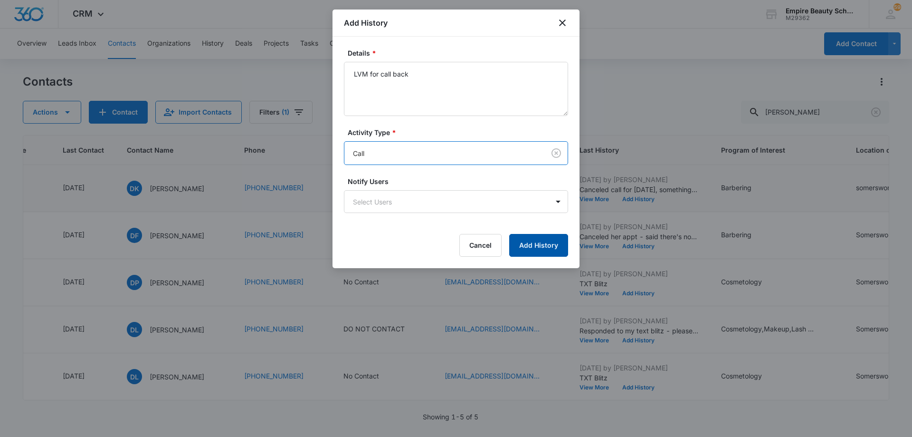
click at [535, 244] on button "Add History" at bounding box center [538, 245] width 59 height 23
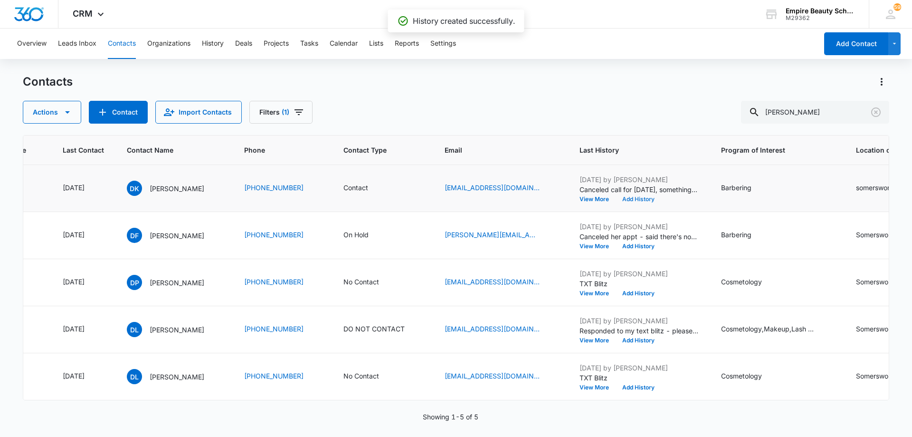
click at [657, 198] on button "Add History" at bounding box center [639, 199] width 46 height 6
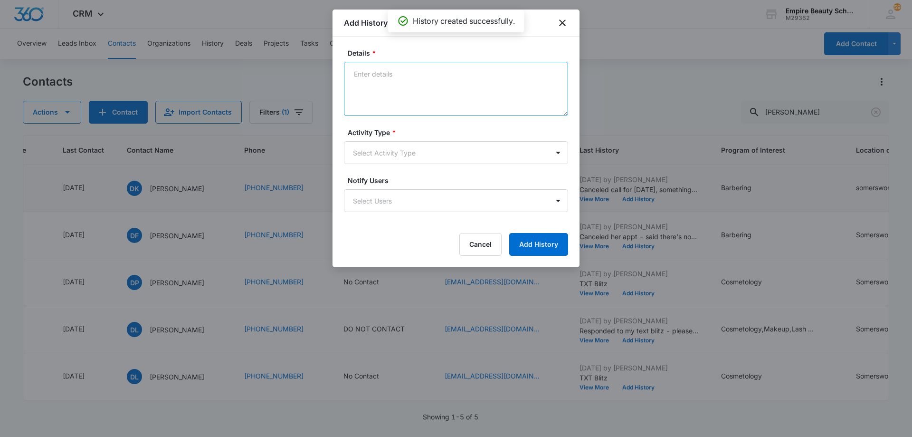
click at [399, 78] on textarea "Details *" at bounding box center [456, 89] width 224 height 54
type textarea "TXT still interested?"
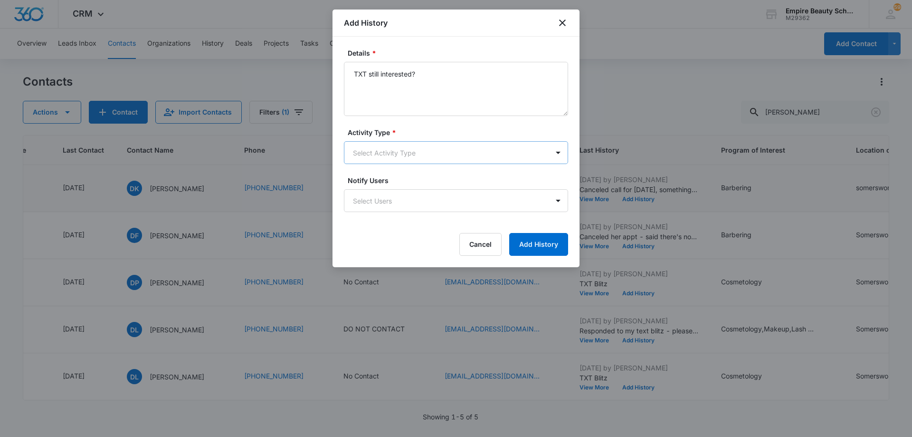
click at [396, 155] on body "CRM Apps Forms CRM Email Shop Payments POS Files Brand Settings AI Assistant Em…" at bounding box center [456, 218] width 912 height 437
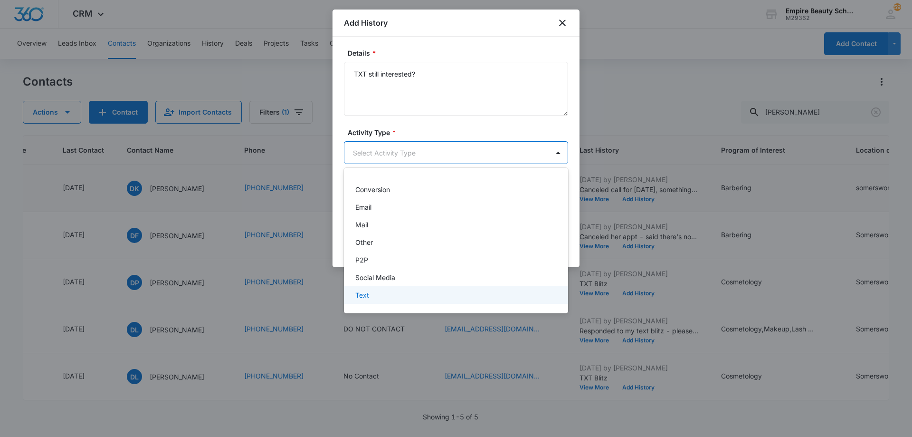
click at [408, 296] on div "Text" at bounding box center [455, 295] width 200 height 10
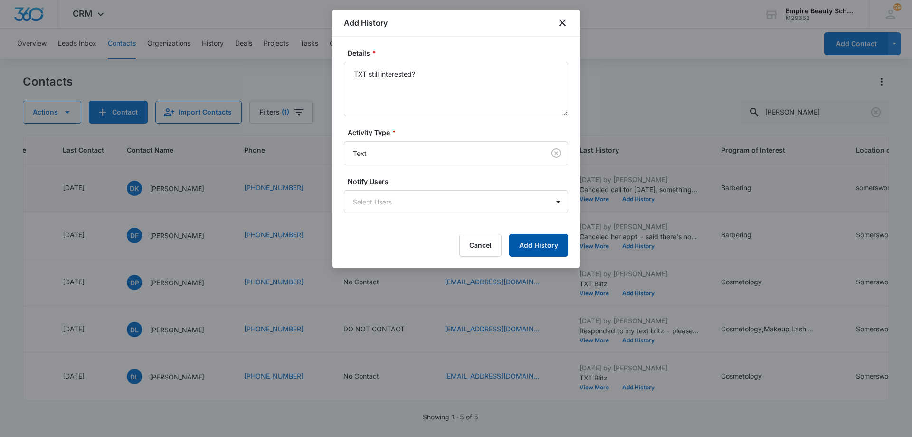
click at [521, 243] on button "Add History" at bounding box center [538, 245] width 59 height 23
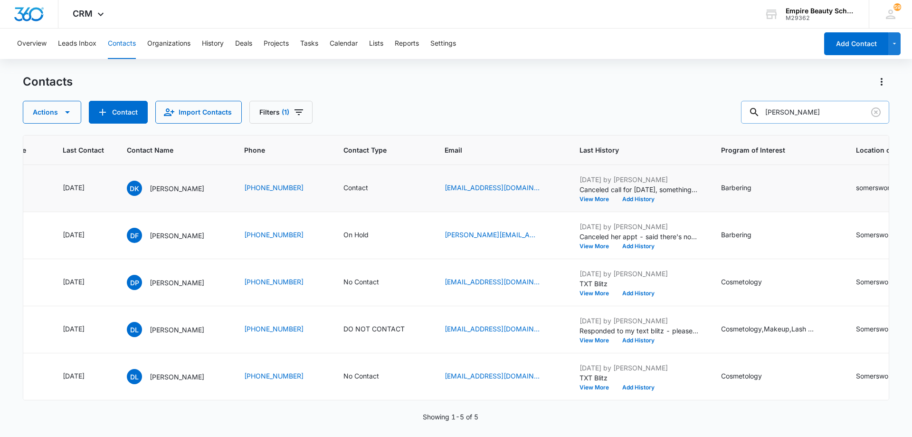
click at [829, 106] on input "[PERSON_NAME]" at bounding box center [815, 112] width 148 height 23
click at [833, 107] on input "[PERSON_NAME]" at bounding box center [815, 112] width 148 height 23
type input "d"
type input "[PERSON_NAME]"
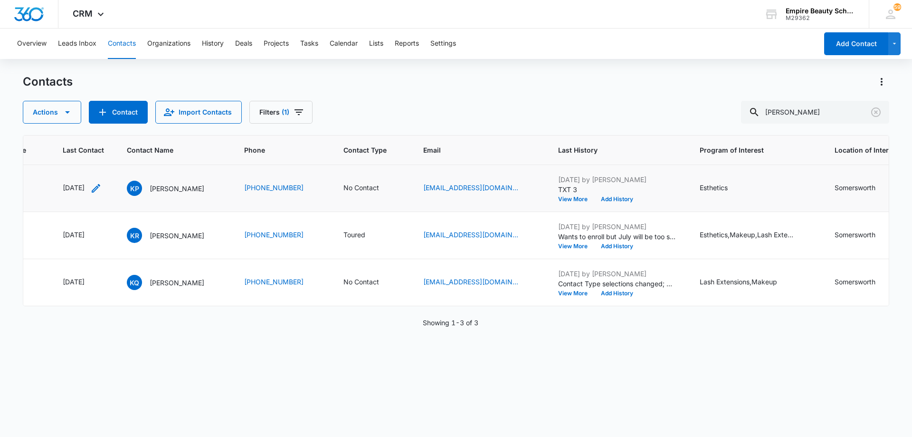
click at [102, 190] on icon "Last Contact - 1758758400 - Select to Edit Field" at bounding box center [95, 187] width 11 height 11
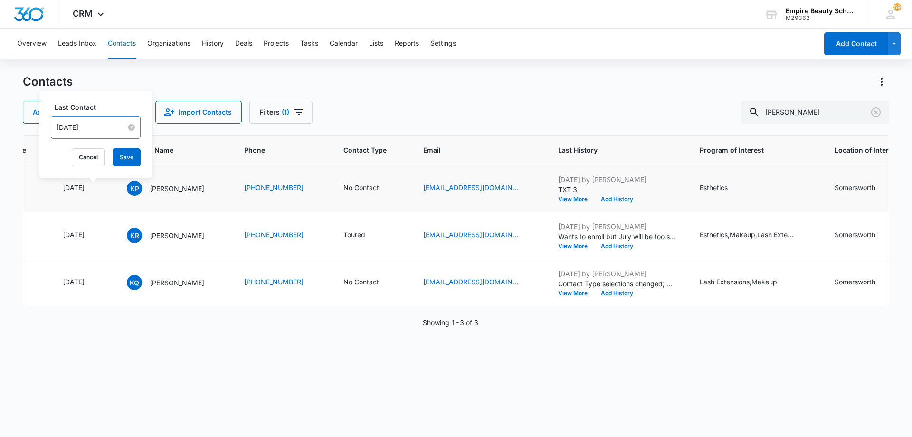
click at [94, 129] on input "[DATE]" at bounding box center [92, 127] width 70 height 10
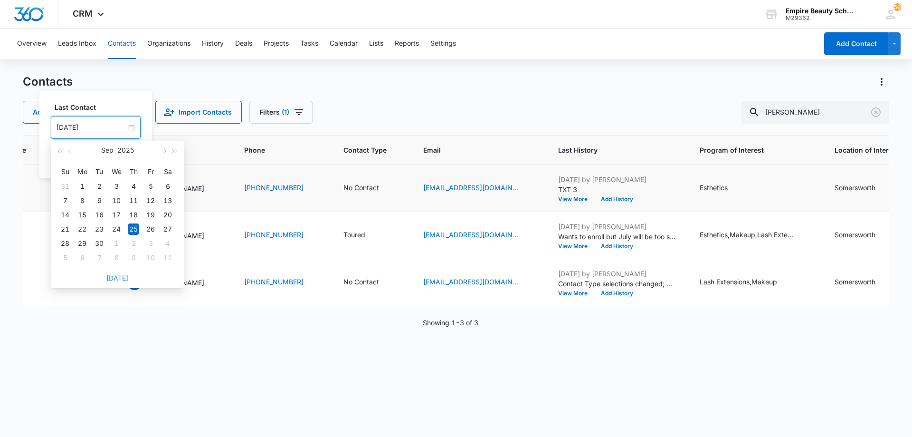
click at [117, 277] on link "[DATE]" at bounding box center [117, 278] width 22 height 8
type input "[DATE]"
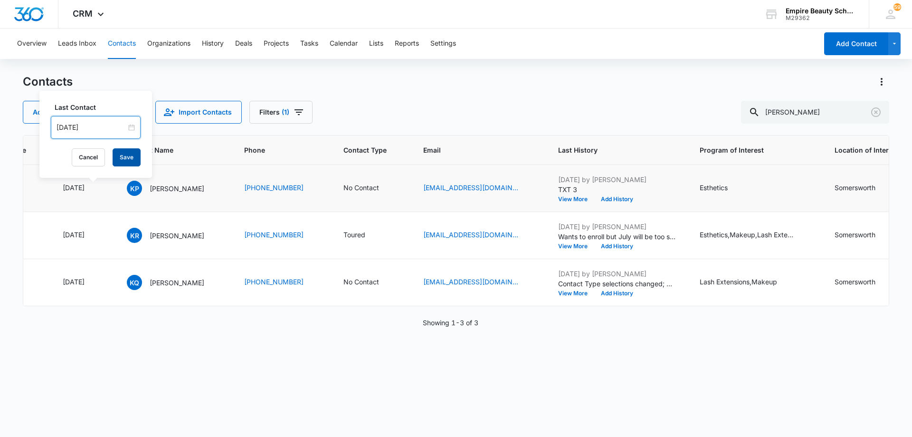
click at [116, 162] on button "Save" at bounding box center [127, 157] width 28 height 18
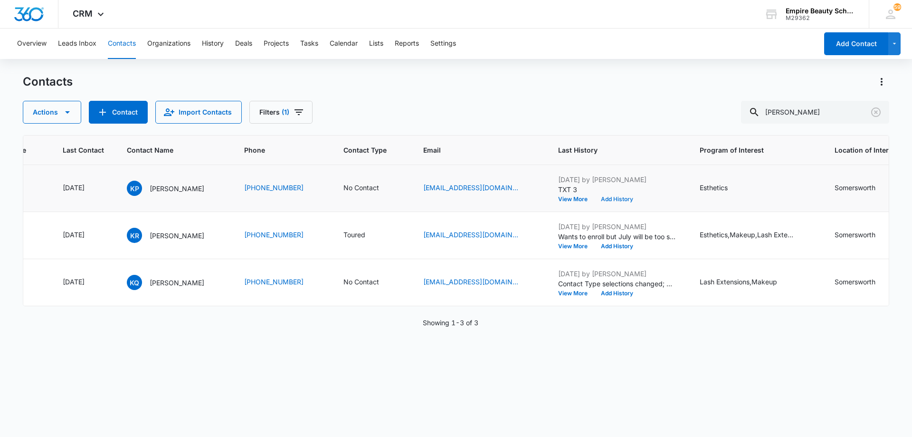
click at [640, 198] on button "Add History" at bounding box center [617, 199] width 46 height 6
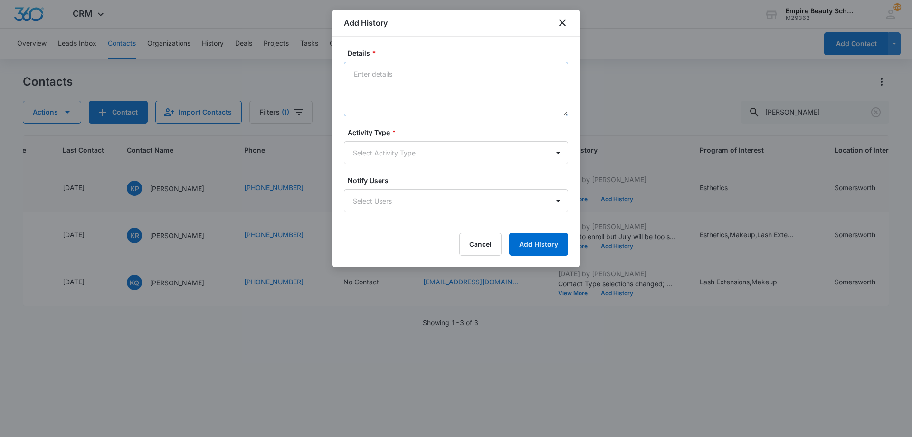
click at [456, 82] on textarea "Details *" at bounding box center [456, 89] width 224 height 54
type textarea "LVM for call back"
click at [442, 156] on body "CRM Apps Forms CRM Email Shop Payments POS Files Brand Settings AI Assistant Em…" at bounding box center [456, 218] width 912 height 437
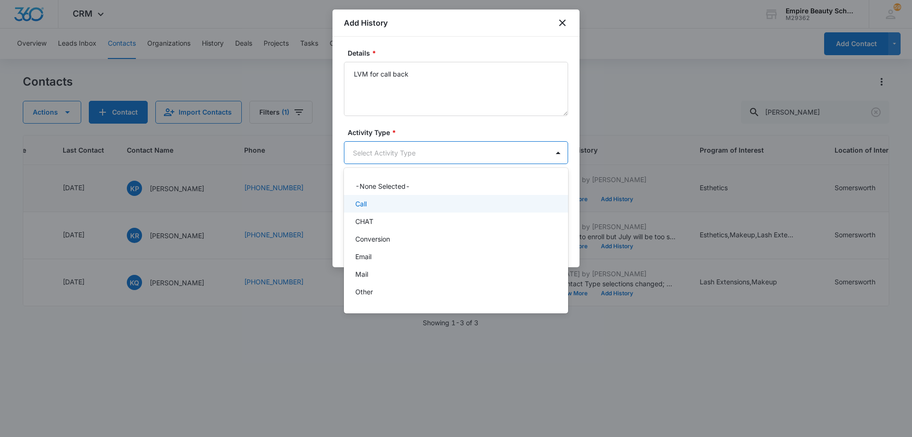
click at [423, 209] on div "Call" at bounding box center [456, 204] width 224 height 18
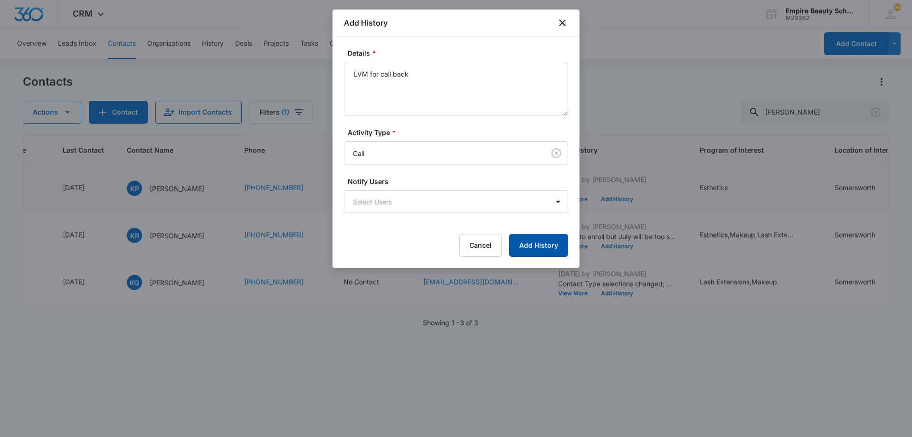
click at [522, 247] on button "Add History" at bounding box center [538, 245] width 59 height 23
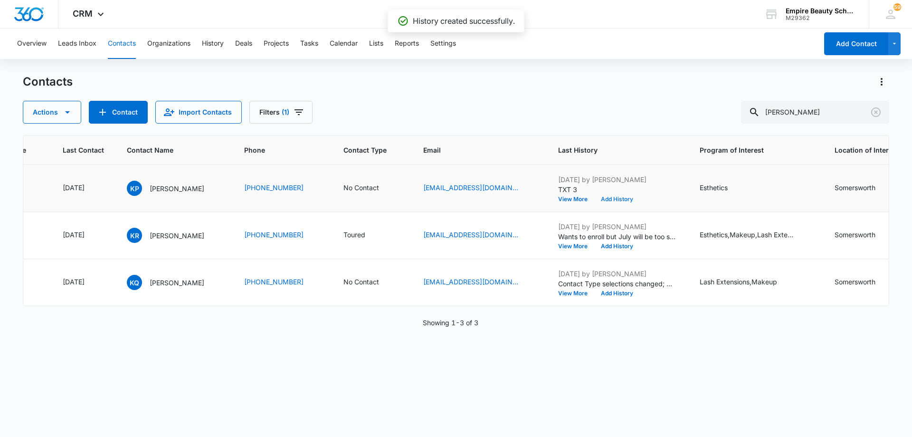
click at [640, 198] on button "Add History" at bounding box center [617, 199] width 46 height 6
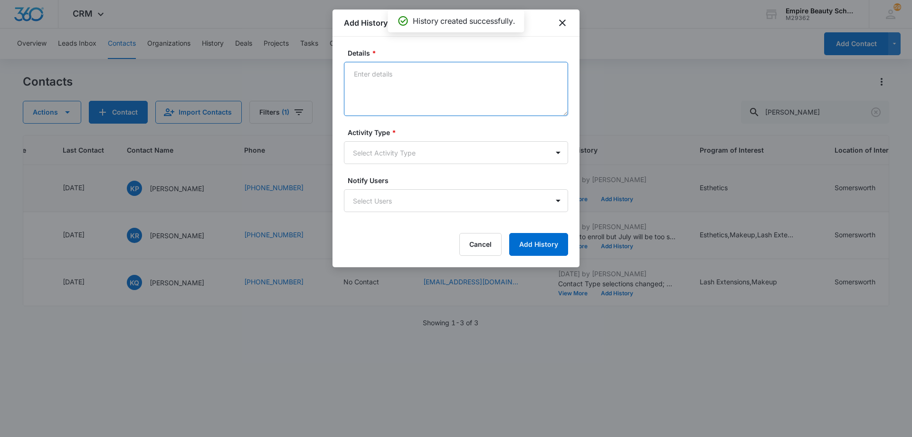
click at [431, 75] on textarea "Details *" at bounding box center [456, 89] width 224 height 54
type textarea "TXT still interested?"
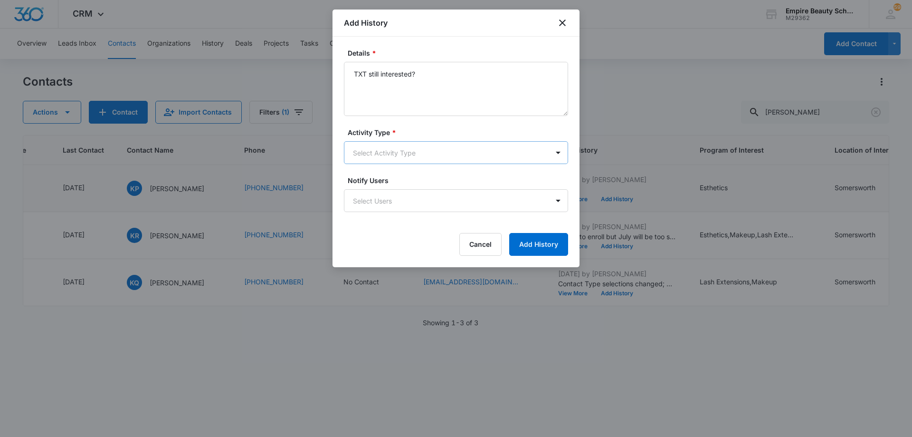
click at [402, 152] on body "CRM Apps Forms CRM Email Shop Payments POS Files Brand Settings AI Assistant Em…" at bounding box center [456, 218] width 912 height 437
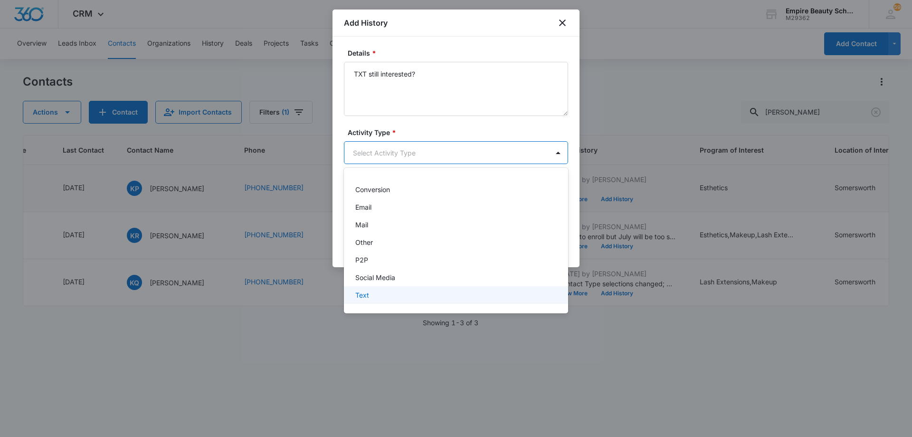
click at [403, 293] on div "Text" at bounding box center [455, 295] width 200 height 10
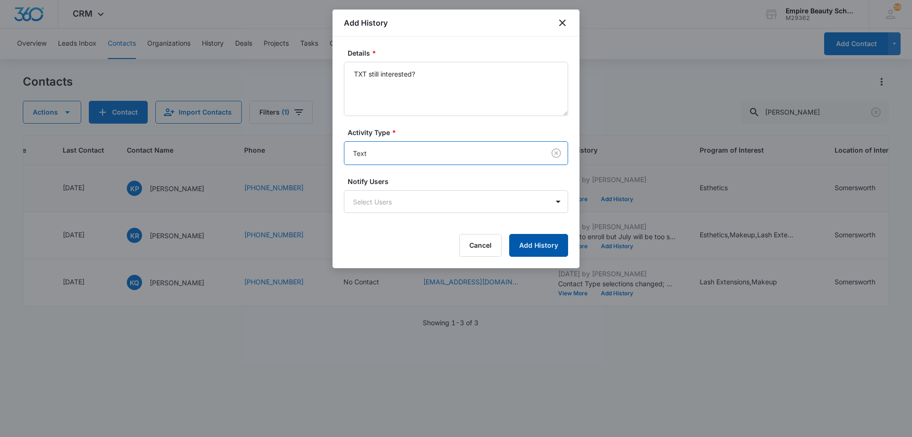
click at [533, 241] on button "Add History" at bounding box center [538, 245] width 59 height 23
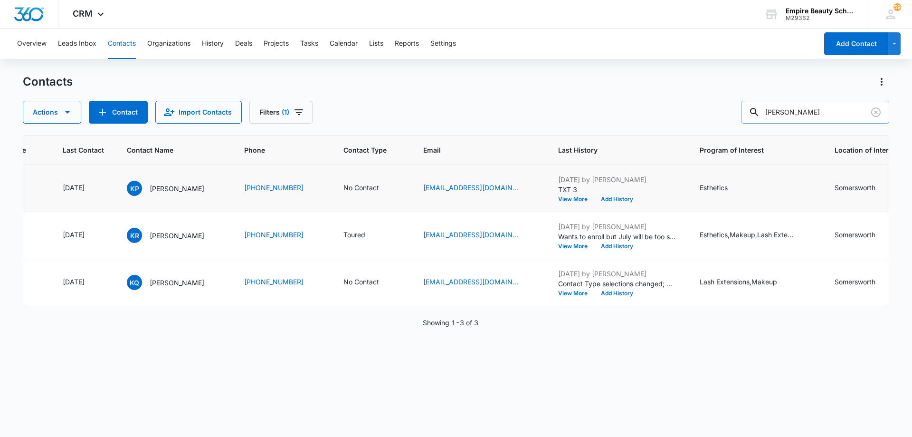
click at [829, 110] on input "[PERSON_NAME]" at bounding box center [815, 112] width 148 height 23
type input "[PERSON_NAME]"
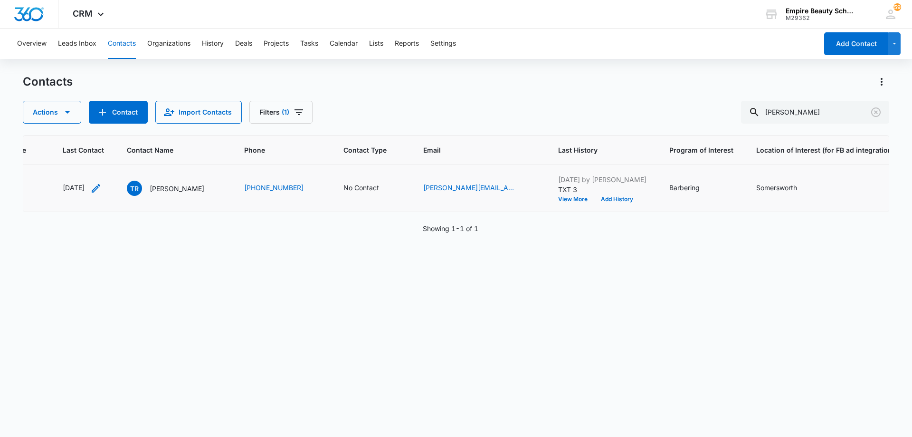
click at [100, 188] on icon "Last Contact - 1759190400 - Select to Edit Field" at bounding box center [96, 188] width 9 height 9
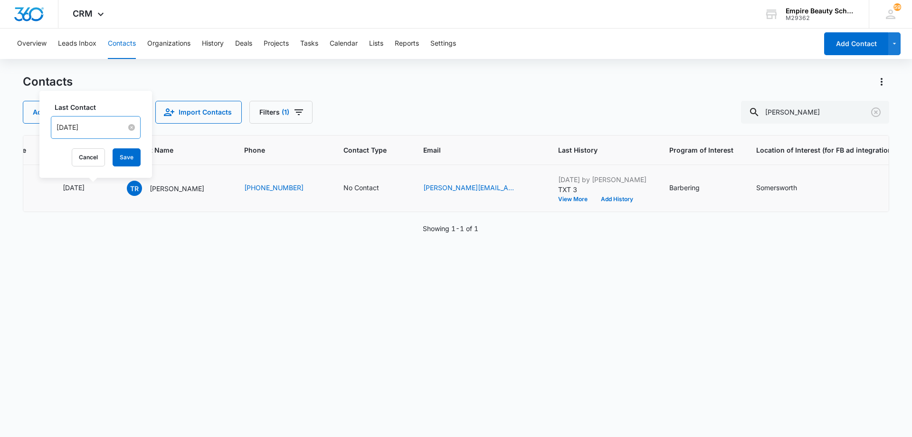
click at [111, 126] on input "[DATE]" at bounding box center [92, 127] width 70 height 10
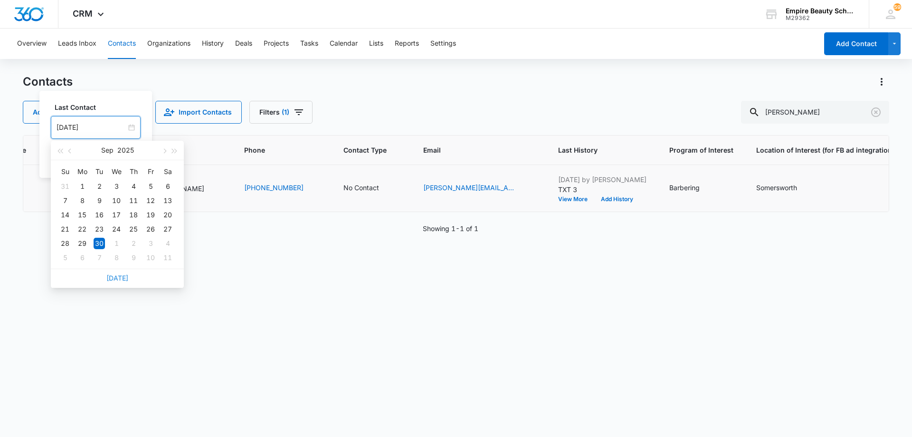
click at [114, 278] on link "[DATE]" at bounding box center [117, 278] width 22 height 8
type input "[DATE]"
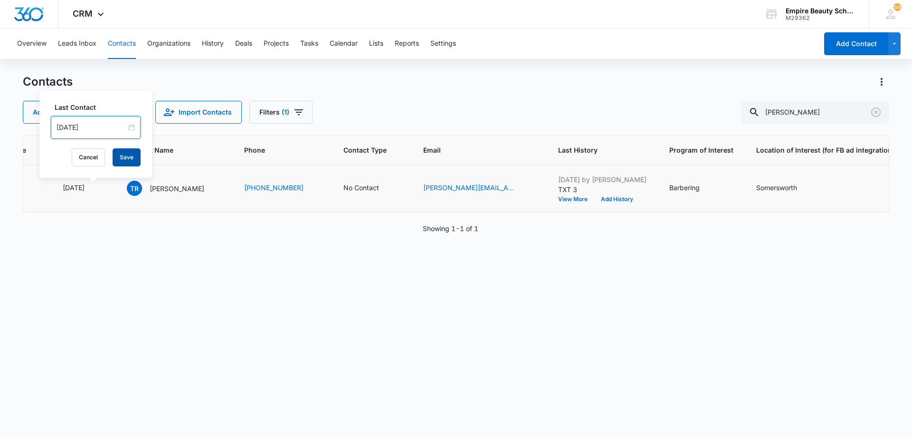
click at [123, 157] on button "Save" at bounding box center [127, 157] width 28 height 18
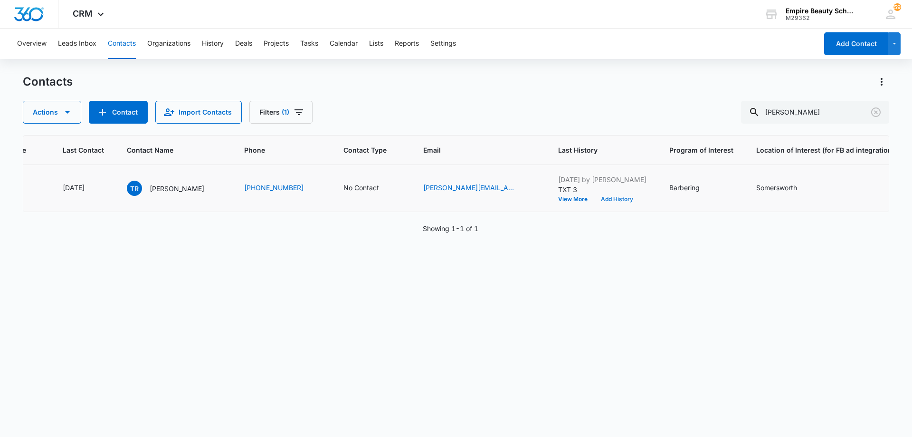
click at [621, 199] on button "Add History" at bounding box center [617, 199] width 46 height 6
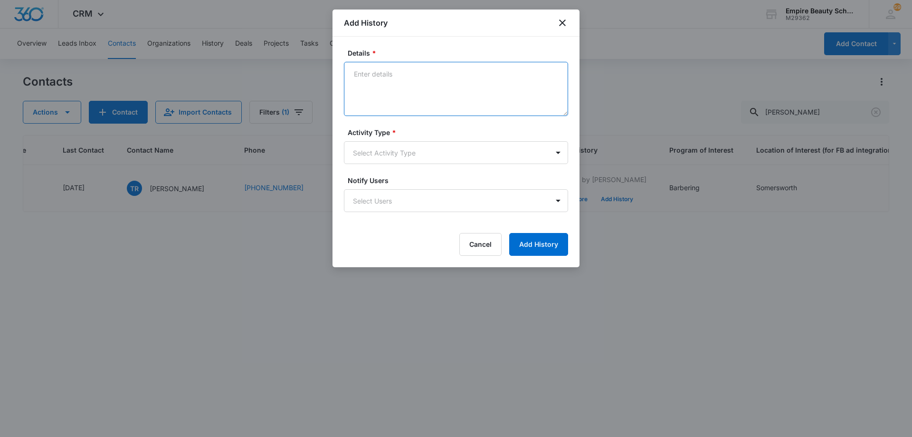
click at [462, 86] on textarea "Details *" at bounding box center [456, 89] width 224 height 54
type textarea "LVM for call back"
click at [436, 149] on body "CRM Apps Forms CRM Email Shop Payments POS Files Brand Settings AI Assistant Em…" at bounding box center [456, 218] width 912 height 437
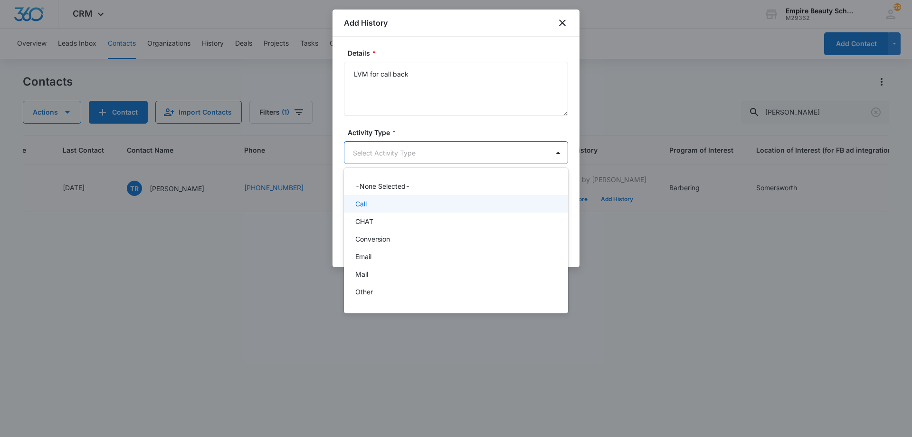
click at [423, 203] on div "Call" at bounding box center [455, 204] width 200 height 10
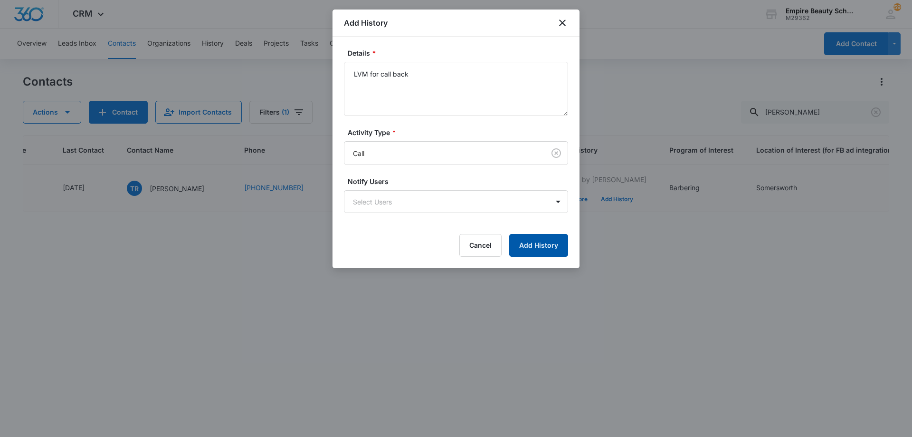
click at [528, 245] on button "Add History" at bounding box center [538, 245] width 59 height 23
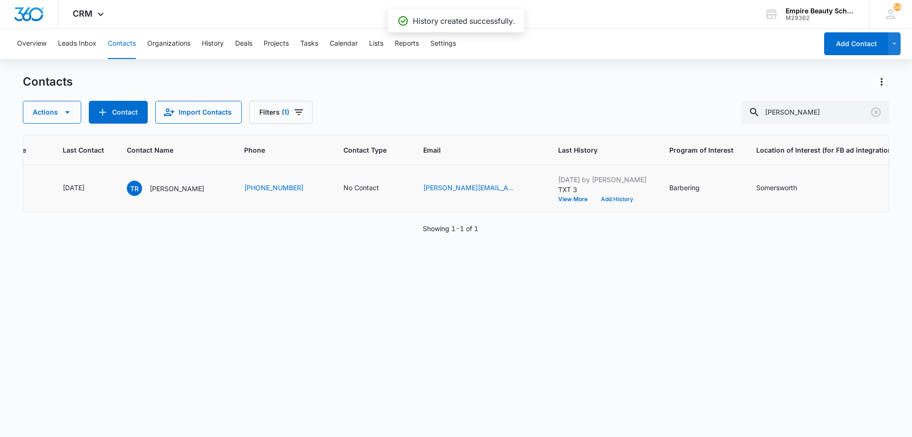
click at [625, 198] on button "Add History" at bounding box center [617, 199] width 46 height 6
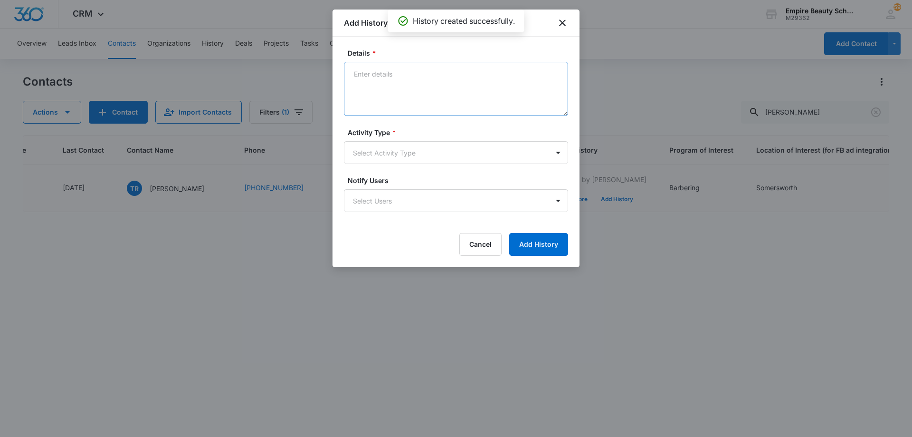
click at [395, 84] on textarea "Details *" at bounding box center [456, 89] width 224 height 54
type textarea "TXT still interested?"
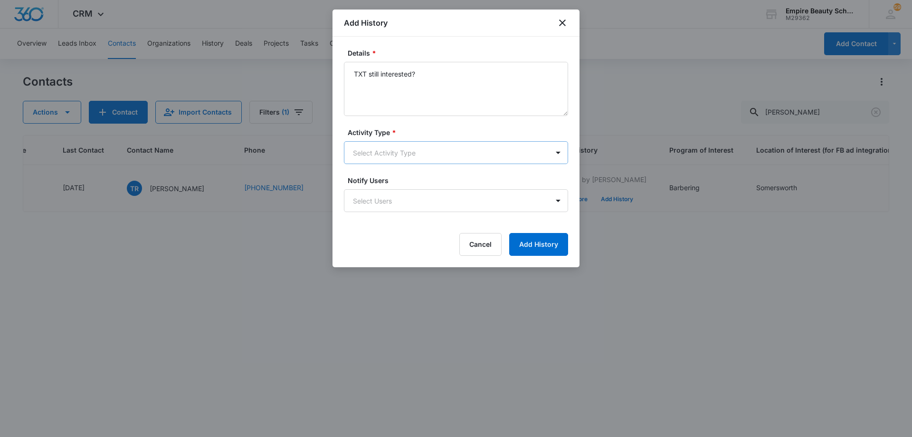
click at [388, 159] on body "CRM Apps Forms CRM Email Shop Payments POS Files Brand Settings AI Assistant Em…" at bounding box center [456, 218] width 912 height 437
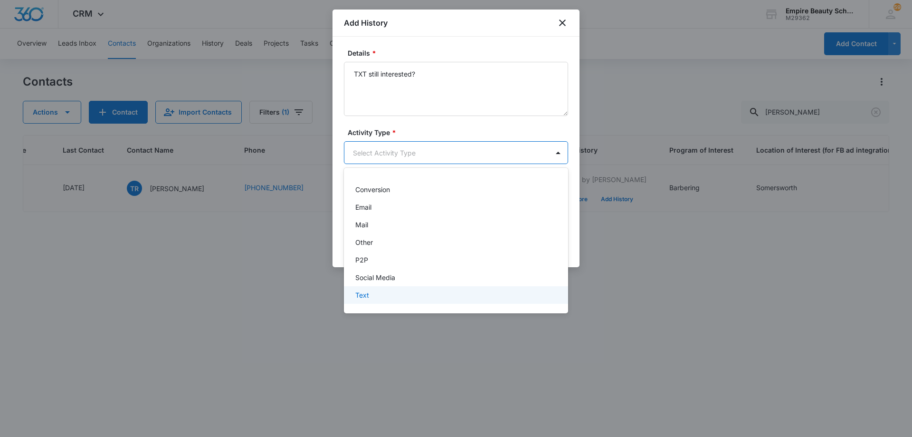
click at [406, 296] on div "Text" at bounding box center [455, 295] width 200 height 10
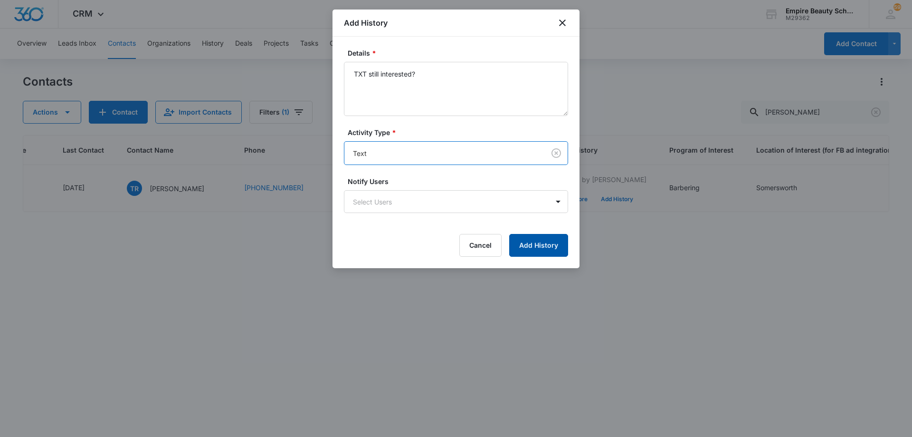
click at [529, 247] on button "Add History" at bounding box center [538, 245] width 59 height 23
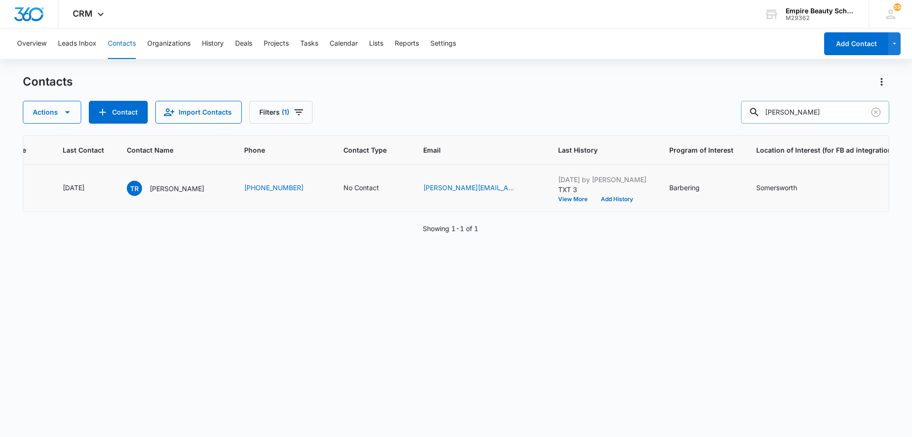
click at [817, 110] on input "[PERSON_NAME]" at bounding box center [815, 112] width 148 height 23
click at [817, 112] on input "[PERSON_NAME]" at bounding box center [815, 112] width 148 height 23
type input "[PERSON_NAME]"
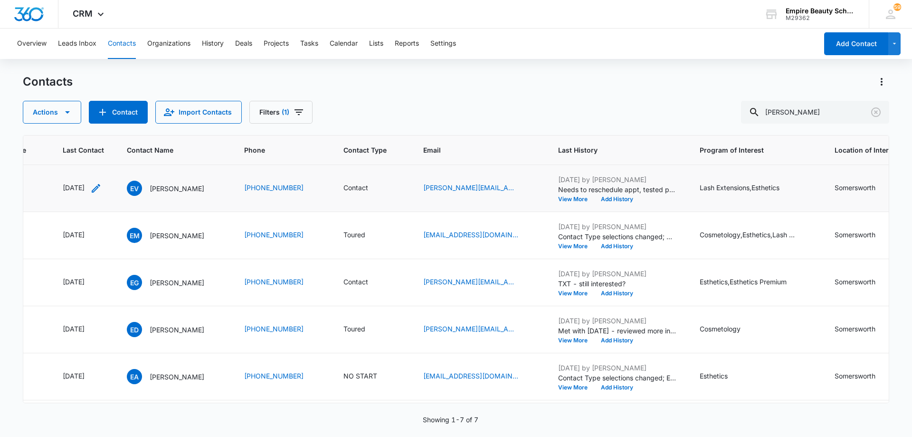
click at [102, 186] on icon "Last Contact - 1759449600 - Select to Edit Field" at bounding box center [95, 187] width 11 height 11
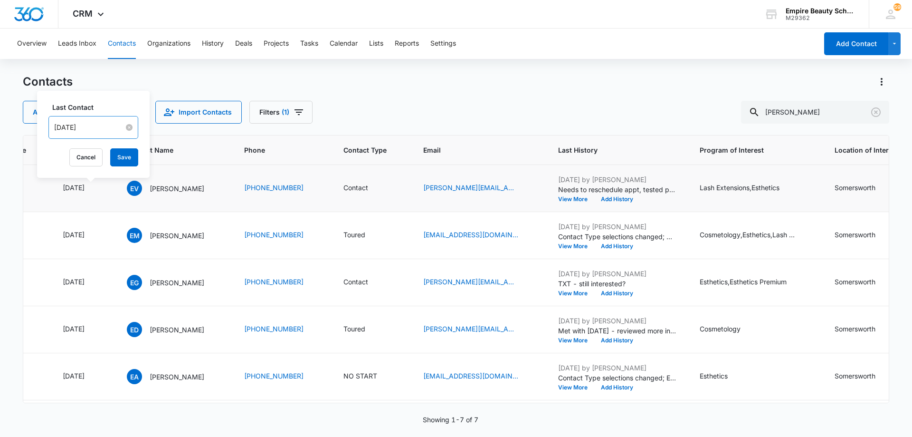
click at [98, 129] on input "[DATE]" at bounding box center [89, 127] width 70 height 10
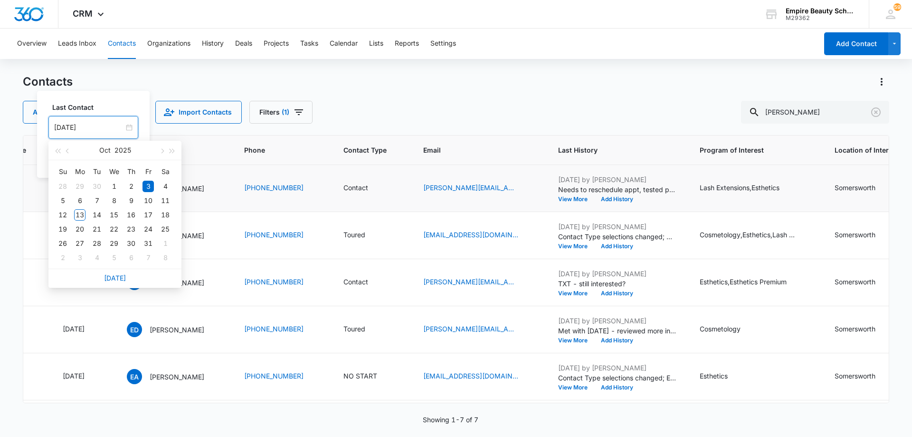
click at [110, 282] on div "[DATE]" at bounding box center [114, 277] width 133 height 19
click at [111, 279] on link "[DATE]" at bounding box center [115, 278] width 22 height 8
type input "[DATE]"
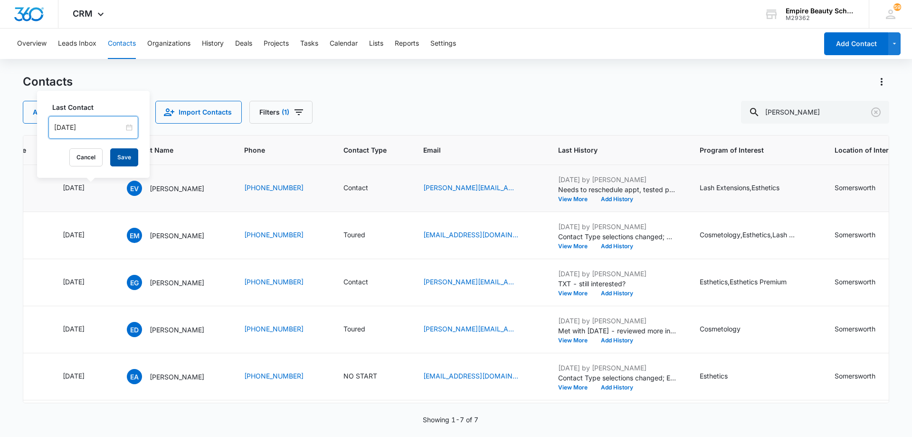
click at [122, 161] on button "Save" at bounding box center [124, 157] width 28 height 18
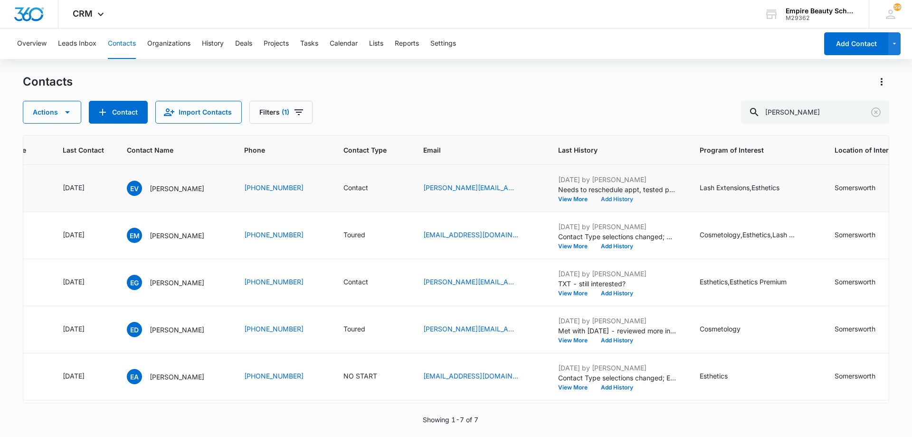
click at [637, 200] on button "Add History" at bounding box center [617, 199] width 46 height 6
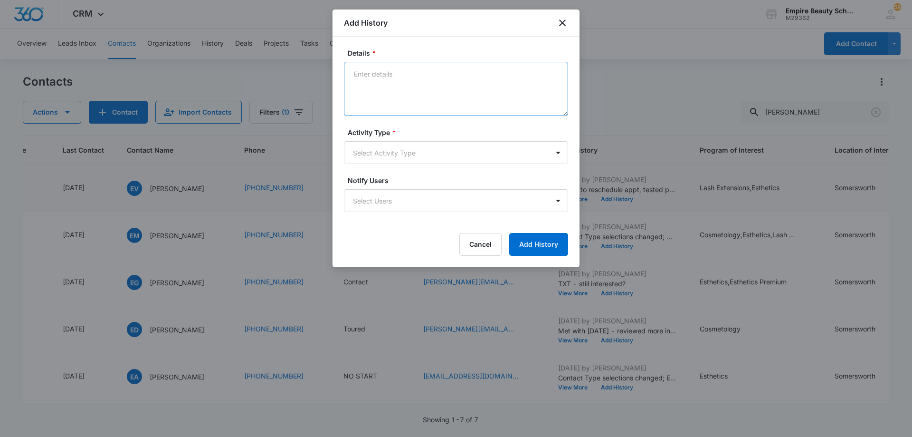
click at [454, 83] on textarea "Details *" at bounding box center [456, 89] width 224 height 54
type textarea "LVM for call back"
click at [436, 164] on form "Details * LVM for call back Activity Type * Select Activity Type Notify Users S…" at bounding box center [456, 152] width 224 height 208
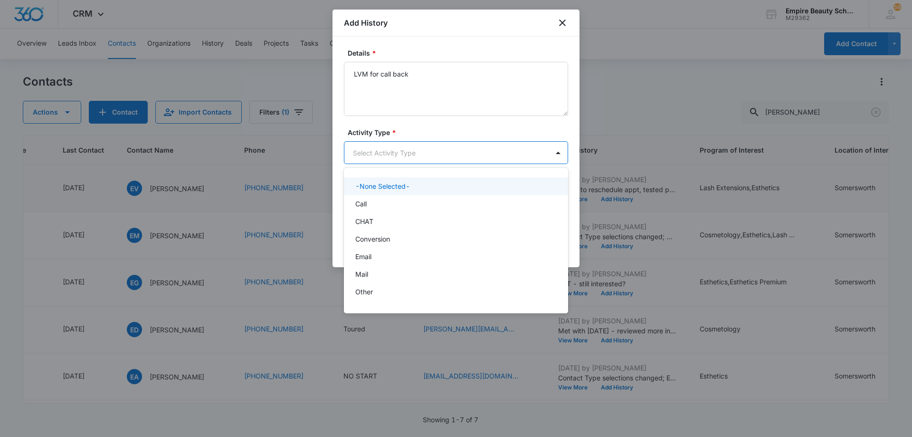
click at [428, 157] on body "CRM Apps Forms CRM Email Shop Payments POS Files Brand Settings AI Assistant Em…" at bounding box center [456, 218] width 912 height 437
click at [418, 206] on div "Call" at bounding box center [455, 204] width 200 height 10
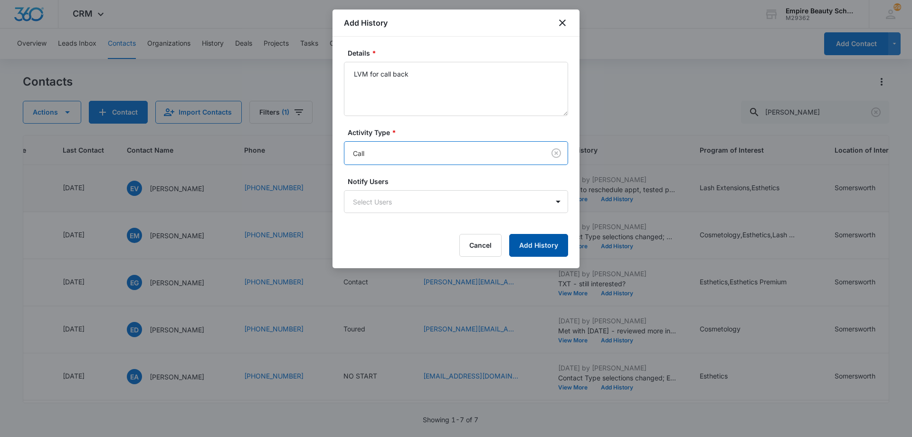
click at [544, 239] on button "Add History" at bounding box center [538, 245] width 59 height 23
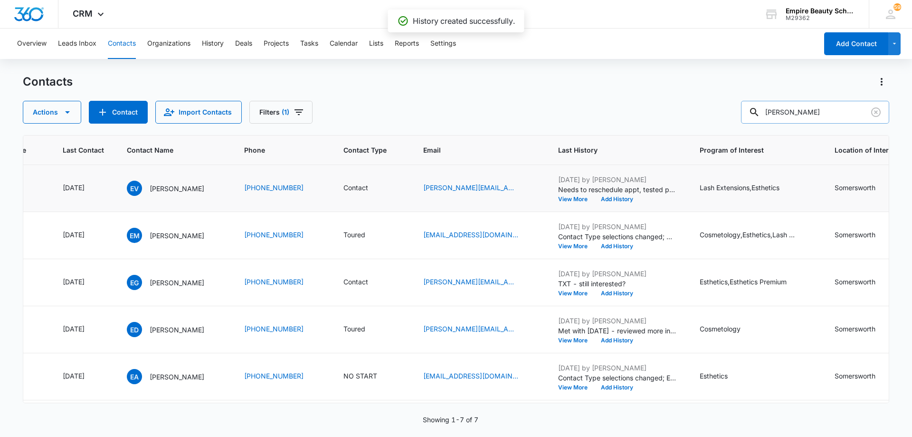
click at [811, 115] on input "[PERSON_NAME]" at bounding box center [815, 112] width 148 height 23
click at [627, 201] on button "Add History" at bounding box center [617, 199] width 46 height 6
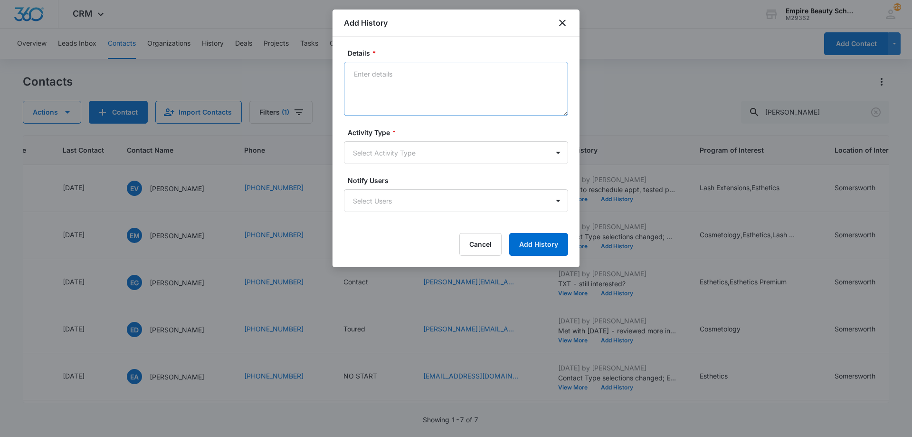
click at [411, 85] on textarea "Details *" at bounding box center [456, 89] width 224 height 54
type textarea "TXT - ready to reschedule?"
click at [417, 158] on body "CRM Apps Forms CRM Email Shop Payments POS Files Brand Settings AI Assistant Em…" at bounding box center [456, 218] width 912 height 437
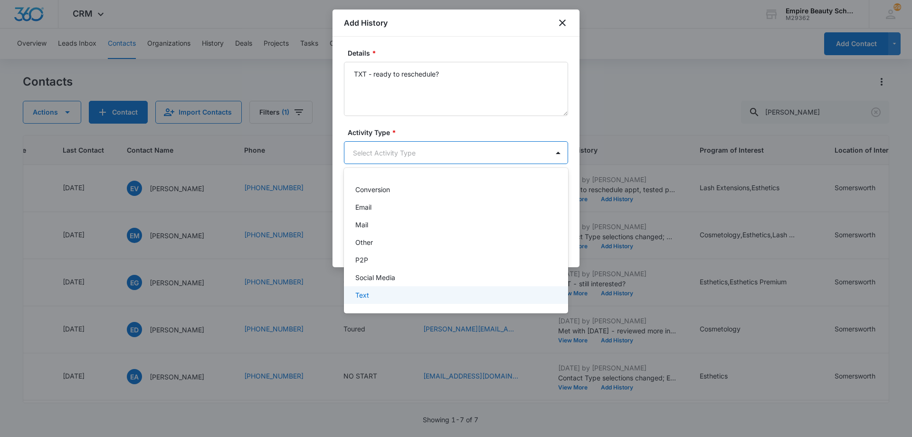
click at [385, 292] on div "Text" at bounding box center [455, 295] width 200 height 10
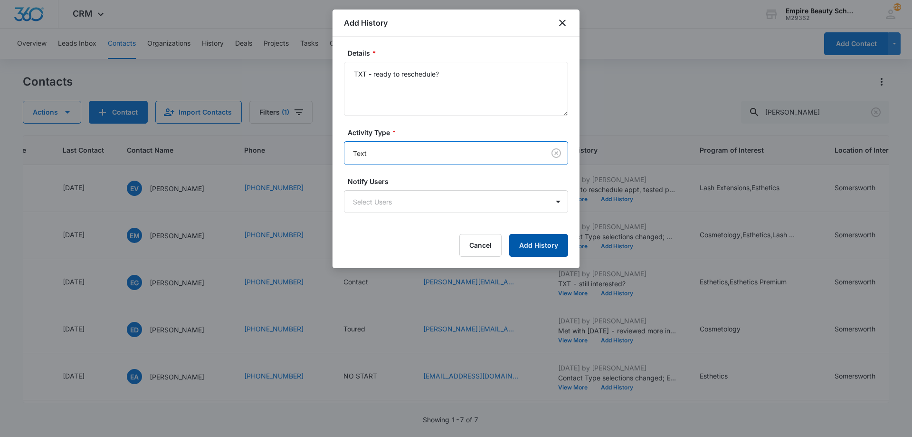
click at [527, 247] on button "Add History" at bounding box center [538, 245] width 59 height 23
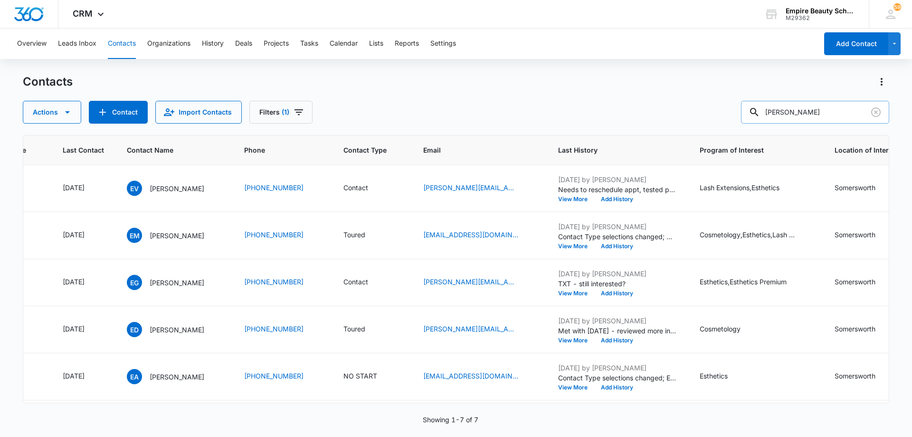
click at [808, 111] on input "[PERSON_NAME]" at bounding box center [815, 112] width 148 height 23
type input "[PERSON_NAME]"
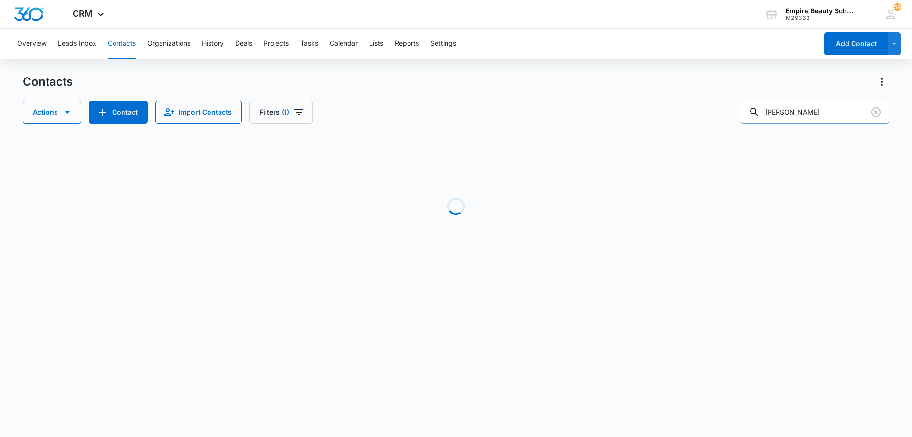
scroll to position [0, 61]
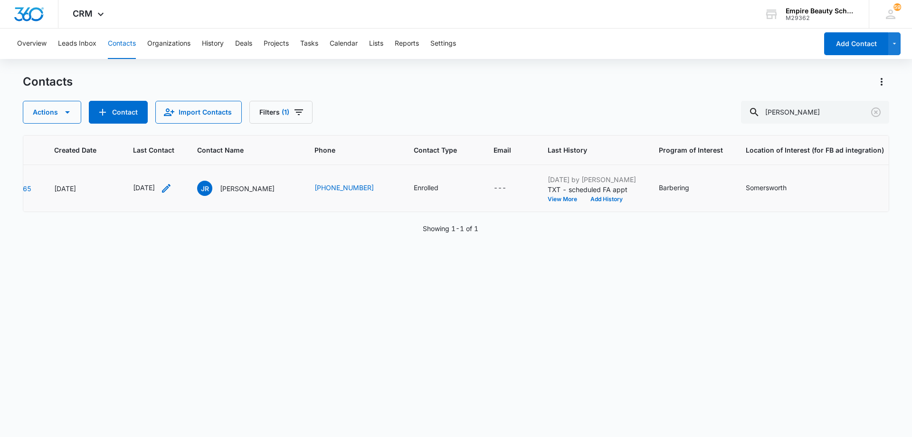
click at [172, 188] on icon "Last Contact - 1759968000 - Select to Edit Field" at bounding box center [166, 187] width 11 height 11
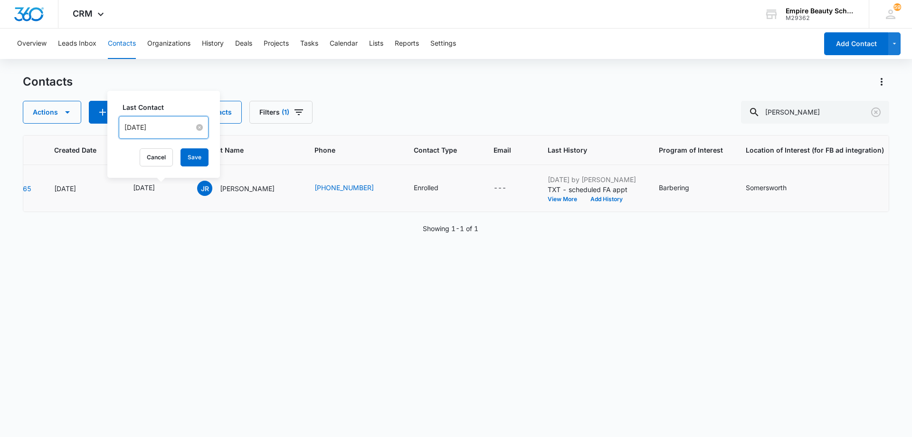
click at [167, 128] on input "[DATE]" at bounding box center [159, 127] width 70 height 10
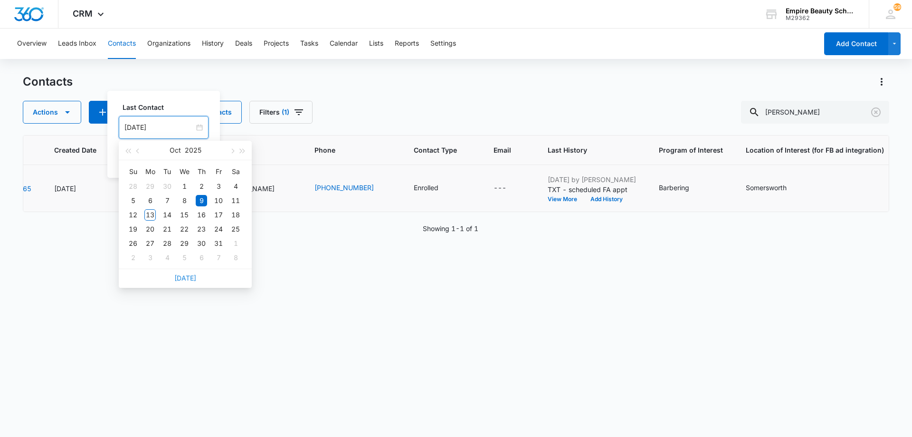
click at [182, 278] on link "[DATE]" at bounding box center [185, 278] width 22 height 8
type input "[DATE]"
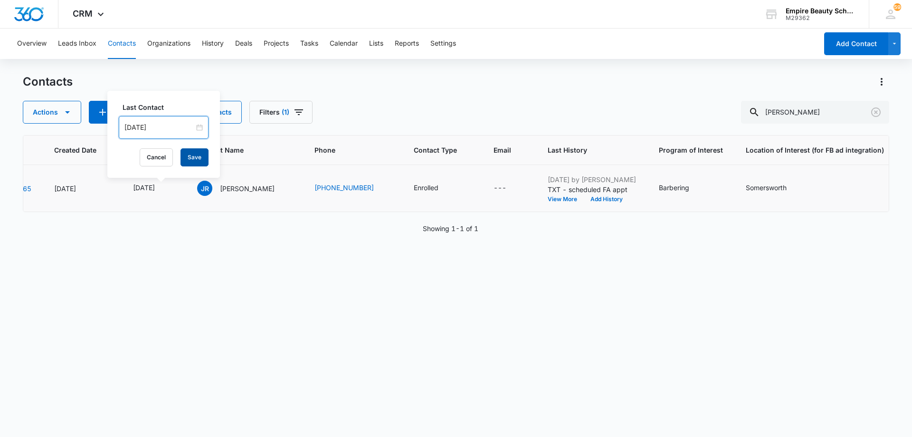
click at [186, 160] on button "Save" at bounding box center [195, 157] width 28 height 18
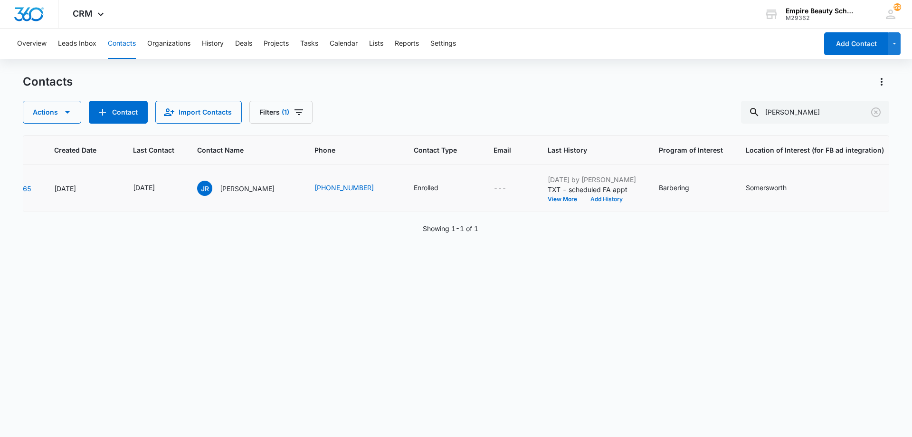
click at [609, 200] on button "Add History" at bounding box center [607, 199] width 46 height 6
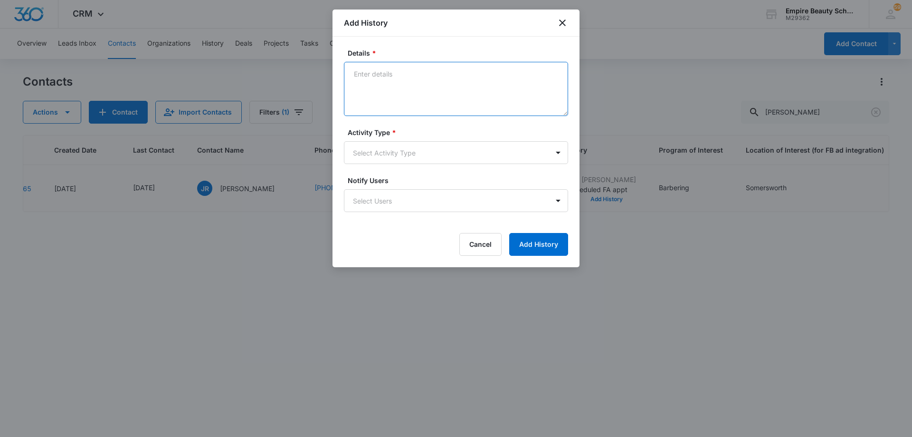
click at [452, 85] on textarea "Details *" at bounding box center [456, 89] width 224 height 54
type textarea "Reached out to him and dad to see when they're available to reschedule FA appt"
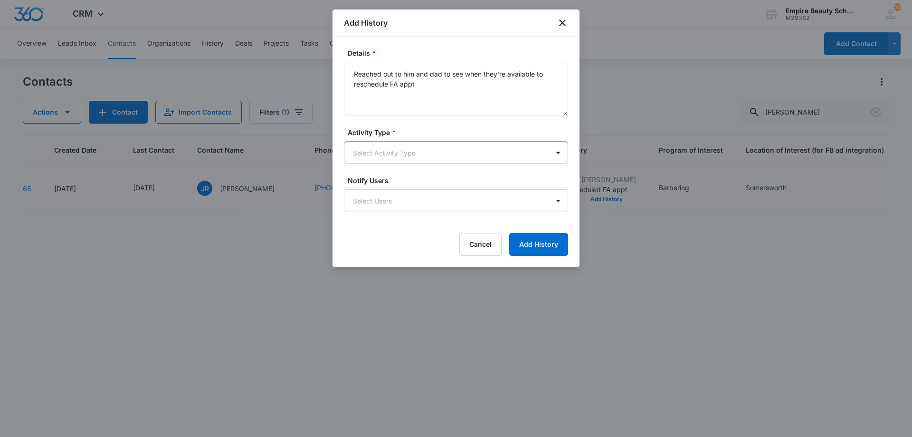
click at [437, 155] on body "CRM Apps Forms CRM Email Shop Payments POS Files Brand Settings AI Assistant Em…" at bounding box center [456, 218] width 912 height 437
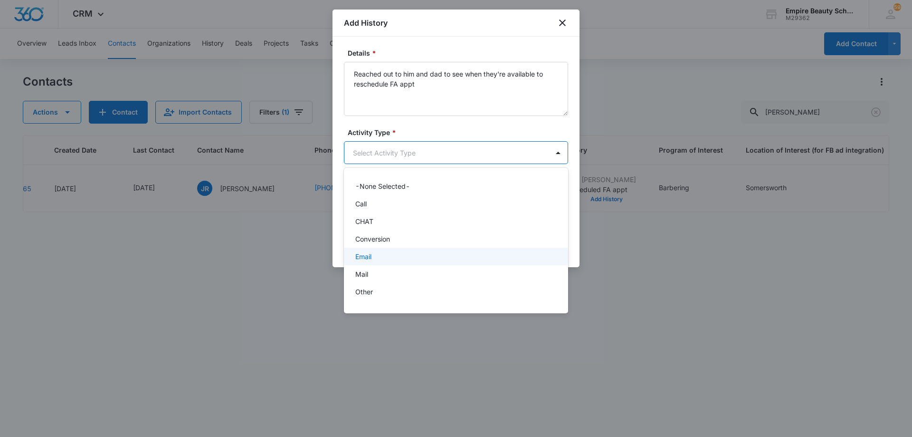
scroll to position [49, 0]
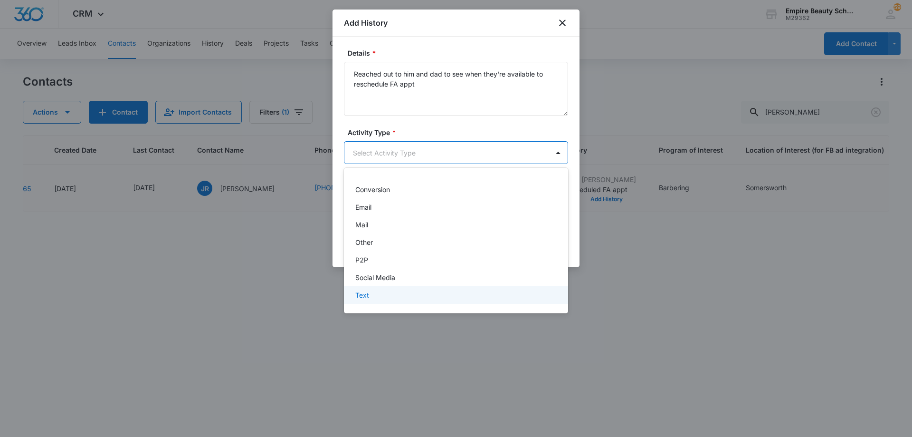
click at [424, 290] on div "Text" at bounding box center [455, 295] width 200 height 10
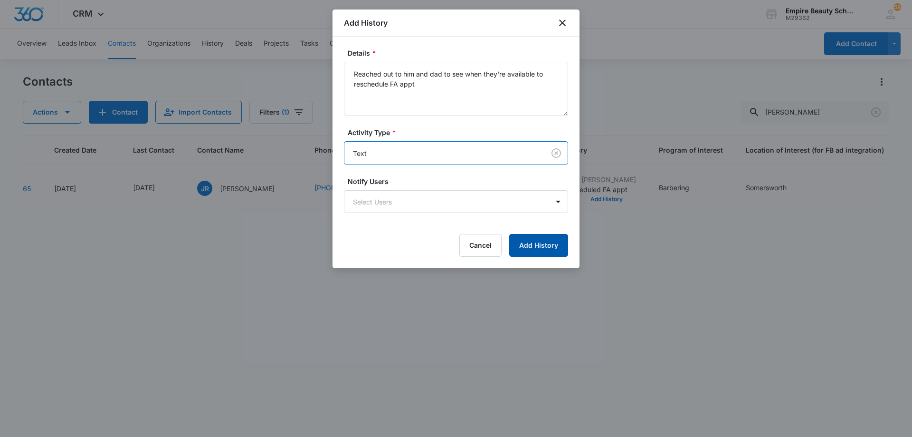
click at [531, 244] on button "Add History" at bounding box center [538, 245] width 59 height 23
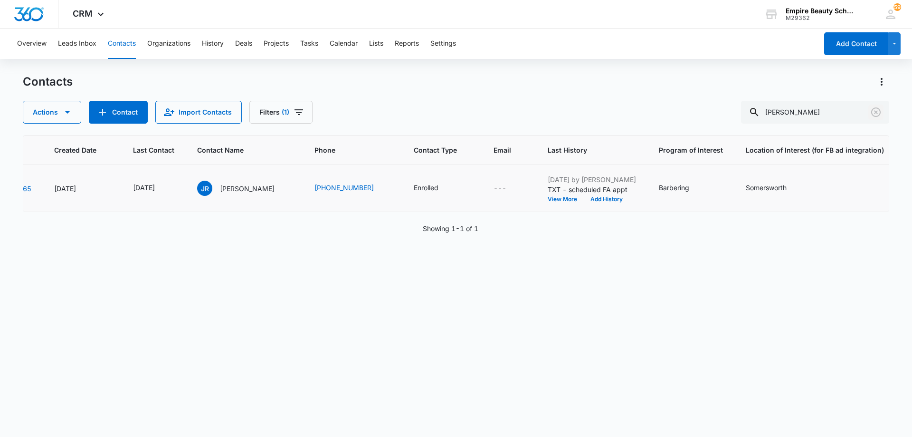
click at [875, 111] on icon "Clear" at bounding box center [876, 112] width 10 height 10
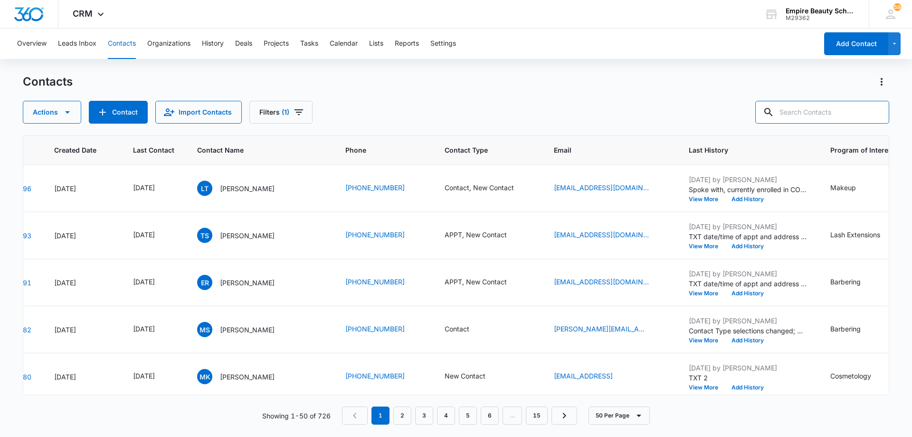
click at [824, 110] on input "text" at bounding box center [822, 112] width 134 height 23
type input "brianna"
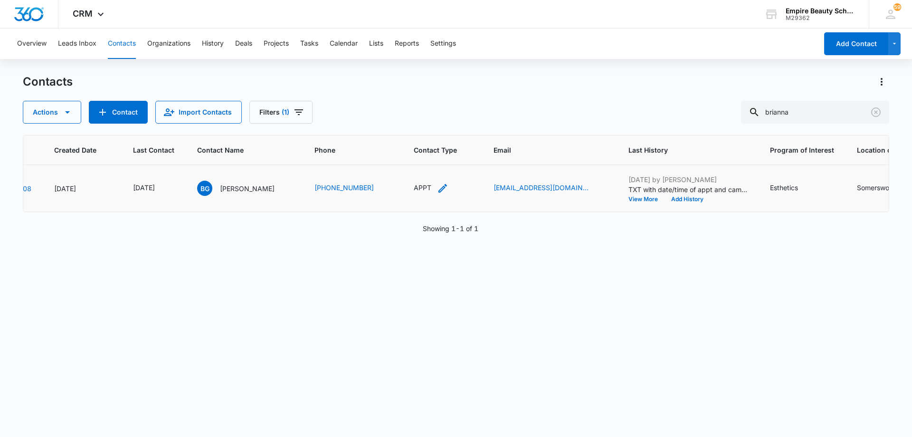
click at [447, 189] on icon "Contact Type - APPT - Select to Edit Field" at bounding box center [442, 188] width 9 height 9
click at [432, 126] on icon "Remove APPT" at bounding box center [431, 127] width 7 height 7
click at [435, 126] on div at bounding box center [430, 128] width 42 height 12
click at [438, 206] on div "Toured" at bounding box center [441, 201] width 58 height 10
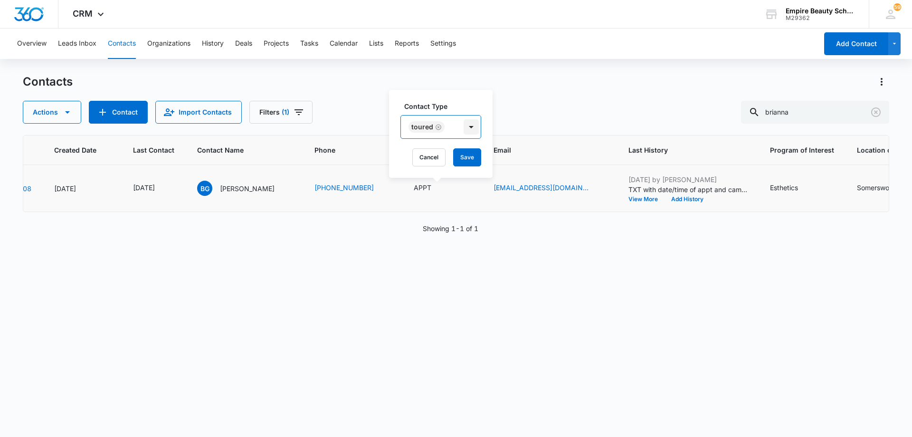
click at [474, 127] on div at bounding box center [471, 126] width 15 height 15
click at [469, 161] on button "Save" at bounding box center [467, 157] width 28 height 18
click at [172, 187] on icon "Last Contact - 1759449600 - Select to Edit Field" at bounding box center [166, 187] width 11 height 11
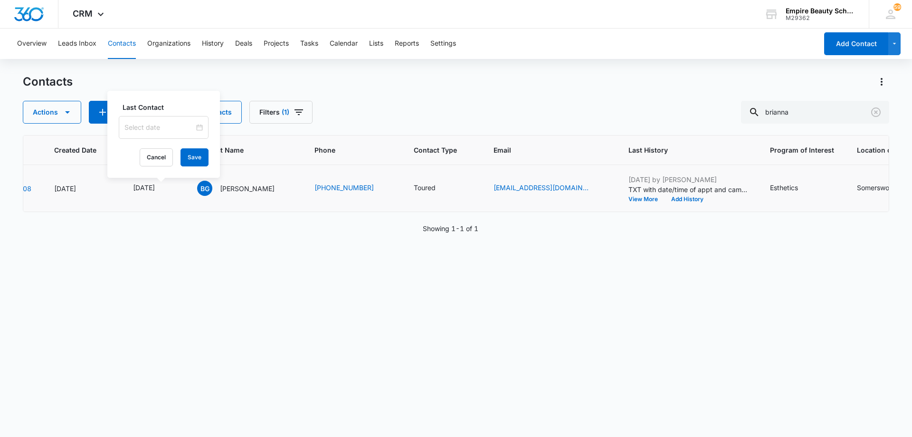
type input "[DATE]"
drag, startPoint x: 514, startPoint y: 289, endPoint x: 499, endPoint y: 285, distance: 15.7
click at [514, 289] on div "ID Created Date Last Contact Contact Name Phone Contact Type Email Last History…" at bounding box center [456, 279] width 866 height 289
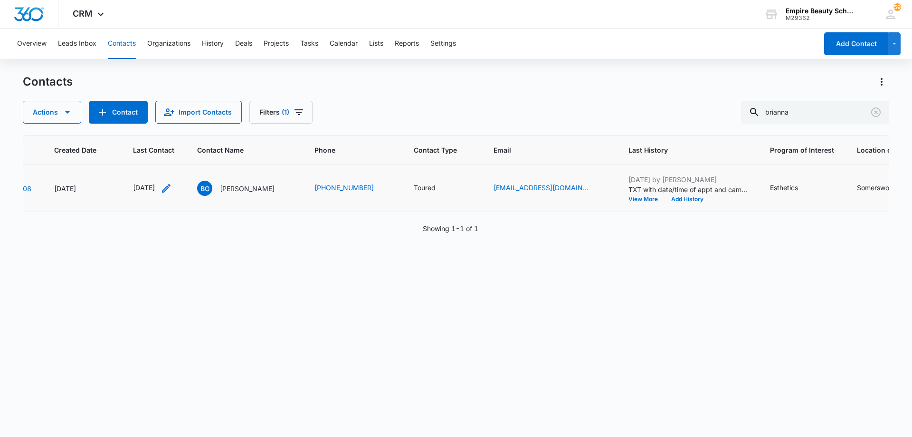
click at [172, 187] on icon "Last Contact - 1759449600 - Select to Edit Field" at bounding box center [166, 187] width 11 height 11
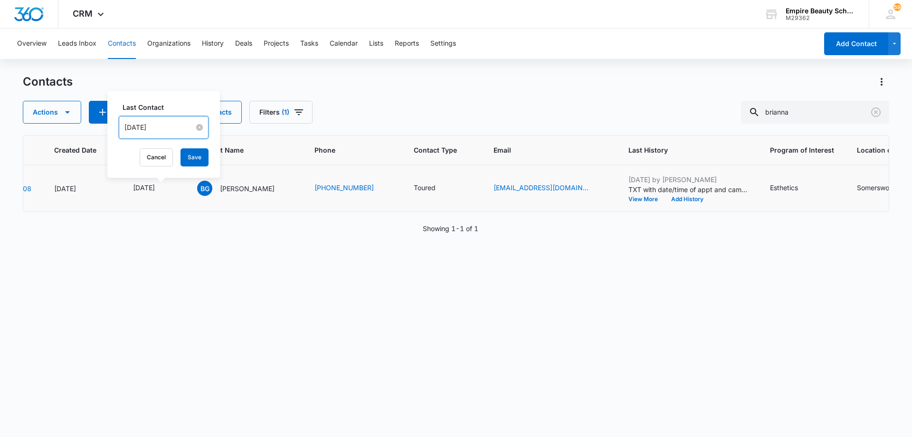
drag, startPoint x: 171, startPoint y: 131, endPoint x: 177, endPoint y: 176, distance: 45.5
click at [171, 131] on input "[DATE]" at bounding box center [159, 127] width 70 height 10
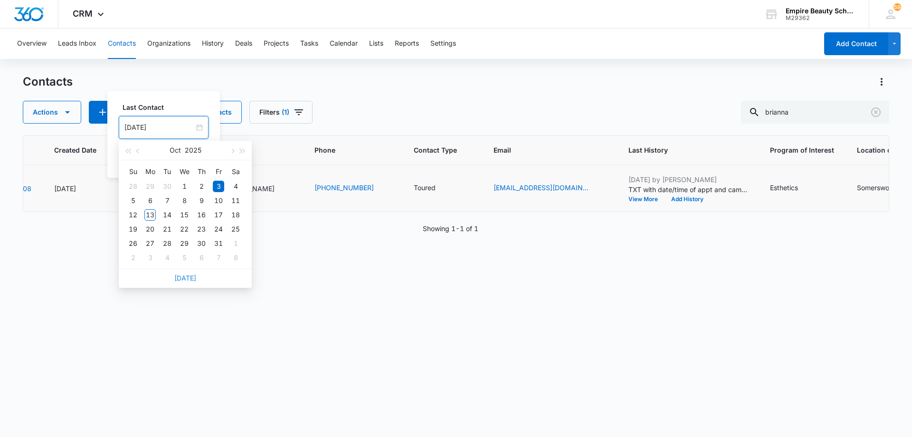
click at [186, 277] on link "[DATE]" at bounding box center [185, 278] width 22 height 8
type input "[DATE]"
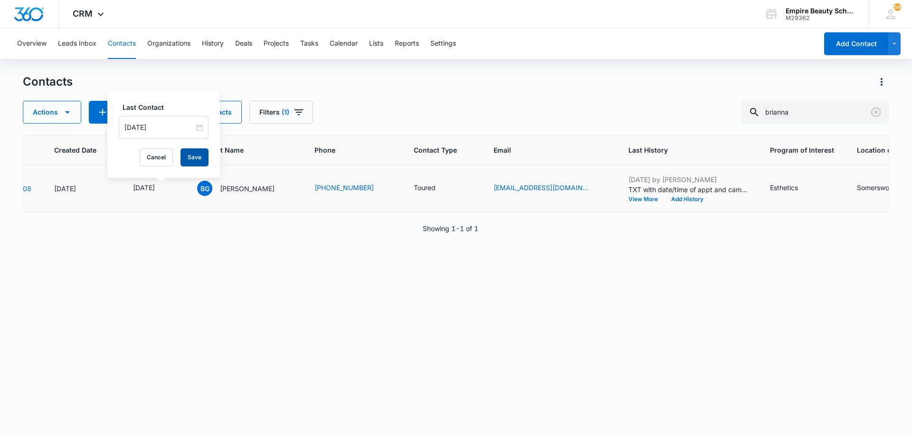
click at [185, 156] on button "Save" at bounding box center [195, 157] width 28 height 18
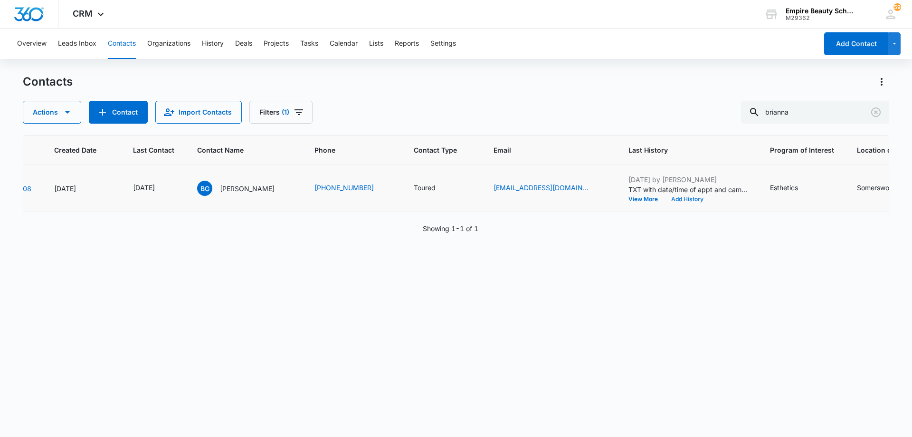
click at [691, 199] on button "Add History" at bounding box center [688, 199] width 46 height 6
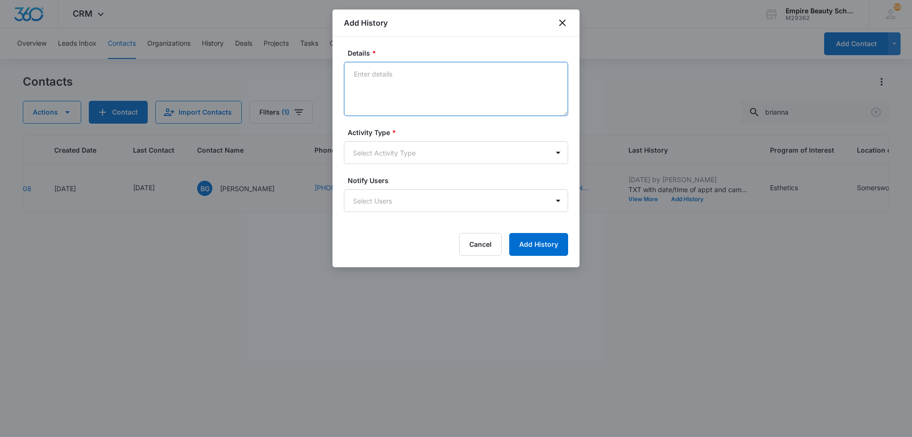
click at [452, 87] on textarea "Details *" at bounding box center [456, 89] width 224 height 54
type textarea "LVM for call back"
click at [428, 155] on body "CRM Apps Forms CRM Email Shop Payments POS Files Brand Settings AI Assistant Em…" at bounding box center [456, 218] width 912 height 437
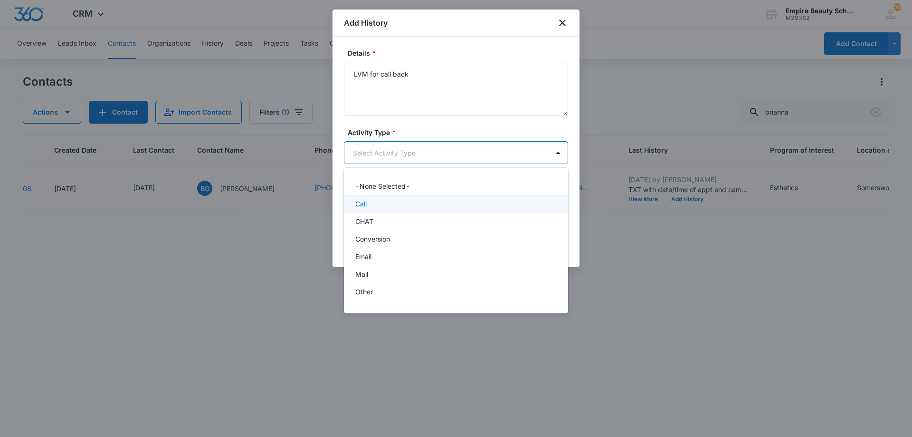
click at [413, 203] on div "Call" at bounding box center [455, 204] width 200 height 10
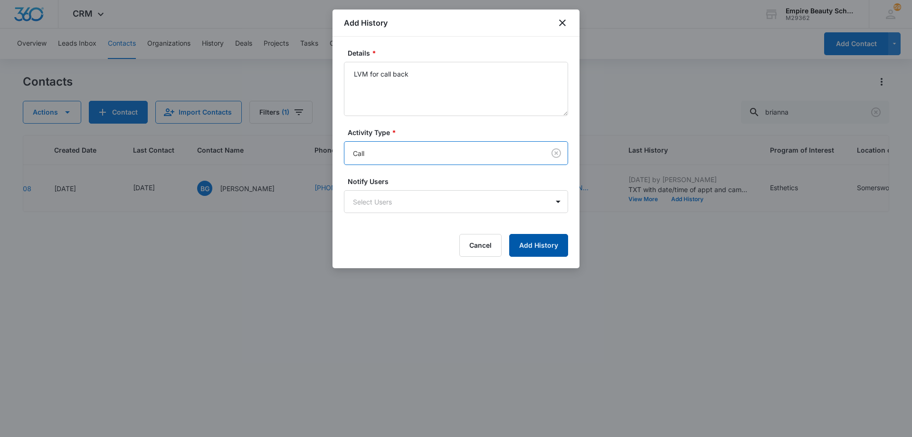
click at [535, 245] on button "Add History" at bounding box center [538, 245] width 59 height 23
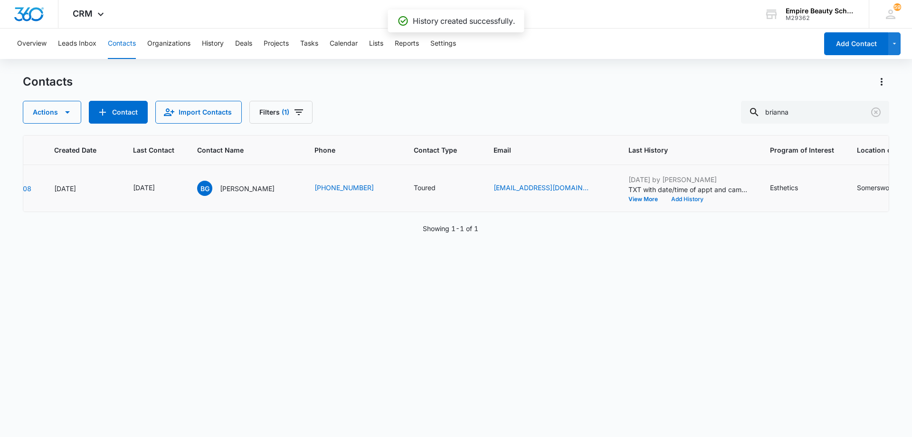
click at [696, 199] on button "Add History" at bounding box center [688, 199] width 46 height 6
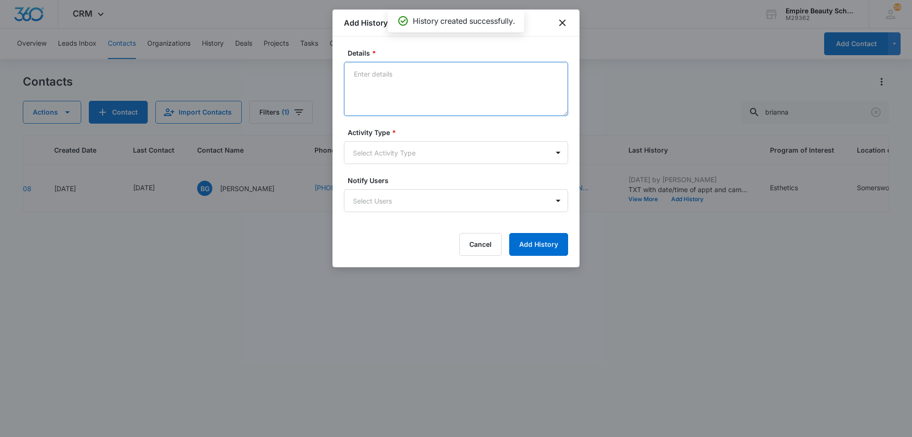
click at [396, 90] on textarea "Details *" at bounding box center [456, 89] width 224 height 54
type textarea "follow up to see if ready to enroll?"
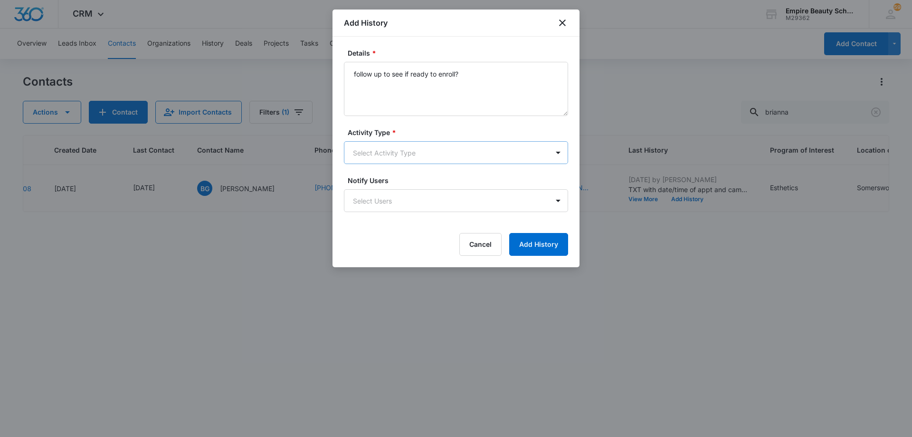
click at [400, 155] on body "CRM Apps Forms CRM Email Shop Payments POS Files Brand Settings AI Assistant Em…" at bounding box center [456, 218] width 912 height 437
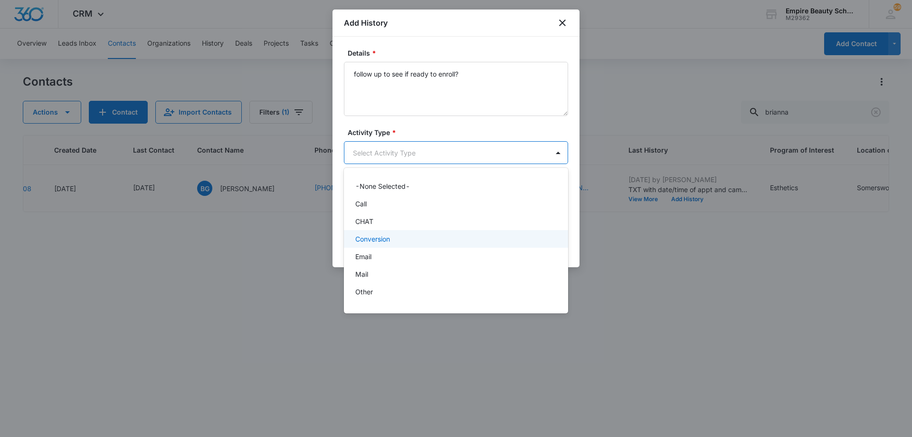
scroll to position [49, 0]
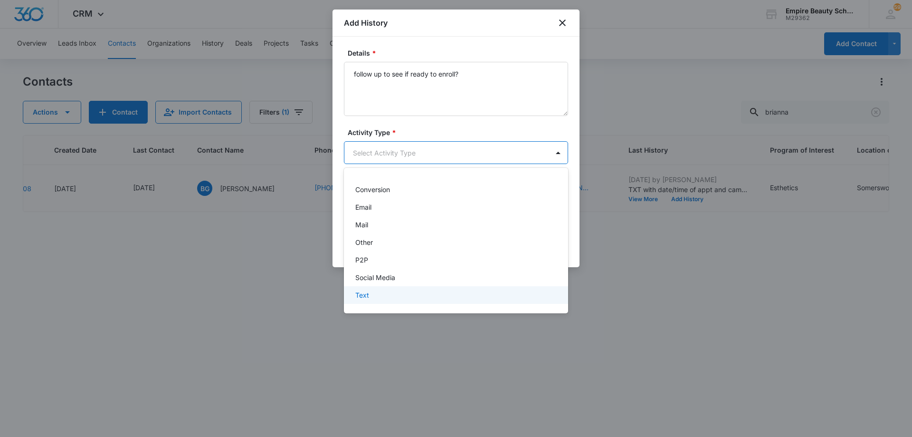
click at [381, 286] on div "Text" at bounding box center [456, 295] width 224 height 18
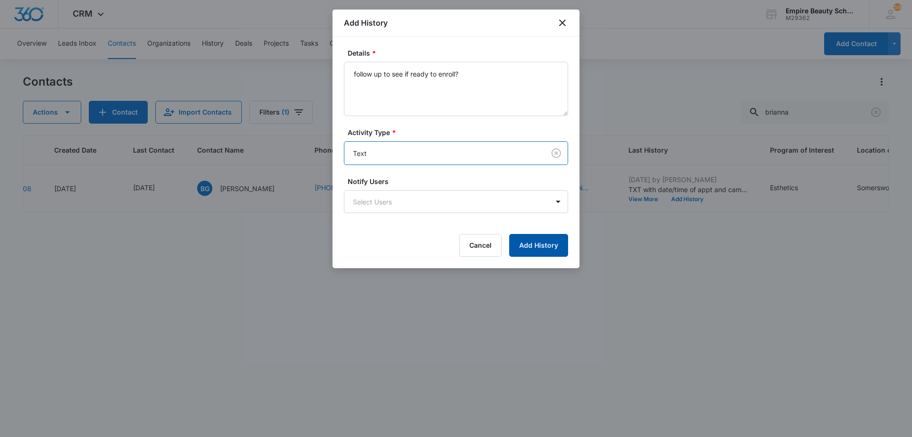
click at [533, 241] on button "Add History" at bounding box center [538, 245] width 59 height 23
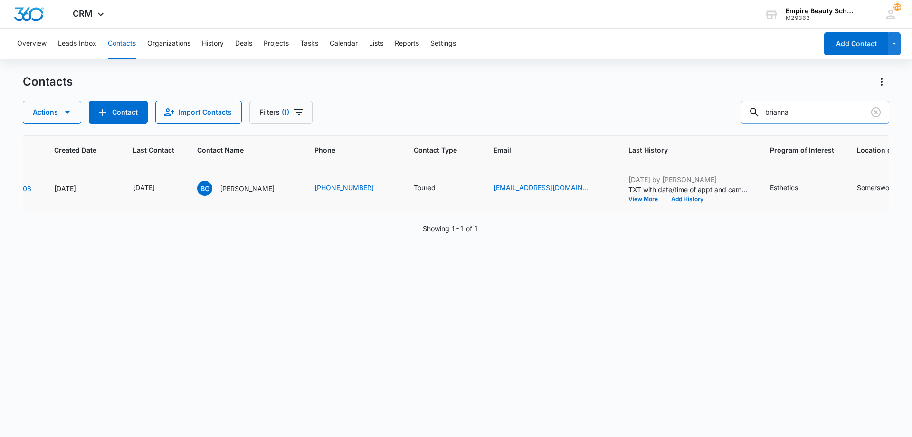
click at [809, 113] on input "brianna" at bounding box center [815, 112] width 148 height 23
type input "l"
type input "[PERSON_NAME]"
click at [172, 187] on icon "Last Contact - 1759363200 - Select to Edit Field" at bounding box center [166, 187] width 11 height 11
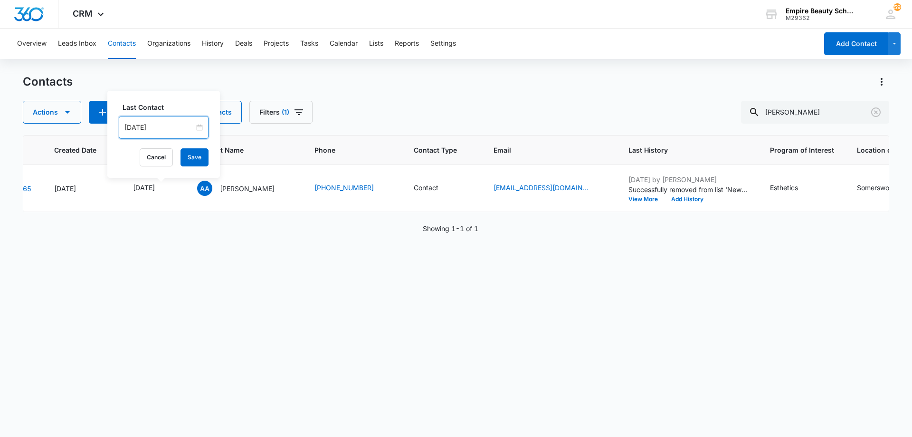
click at [163, 125] on input "[DATE]" at bounding box center [159, 127] width 70 height 10
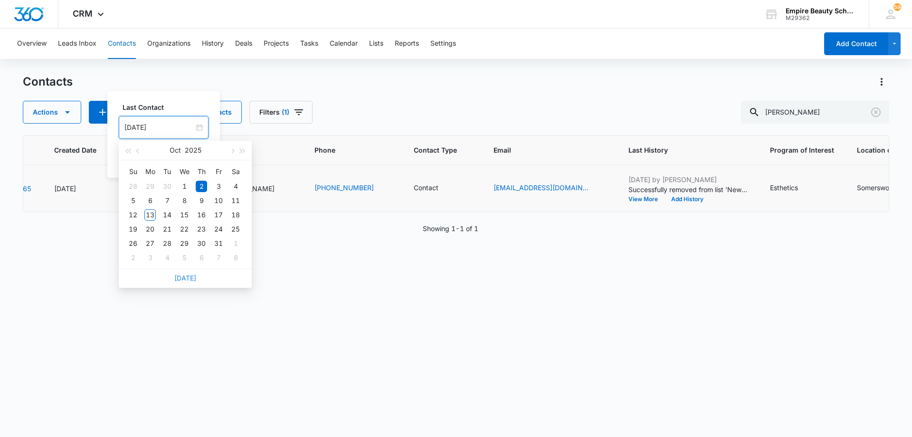
click at [181, 280] on link "[DATE]" at bounding box center [185, 278] width 22 height 8
type input "[DATE]"
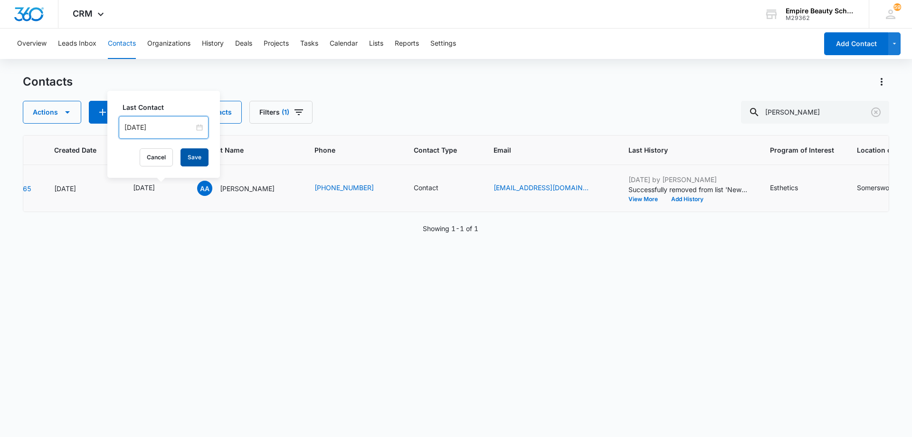
click at [186, 159] on button "Save" at bounding box center [195, 157] width 28 height 18
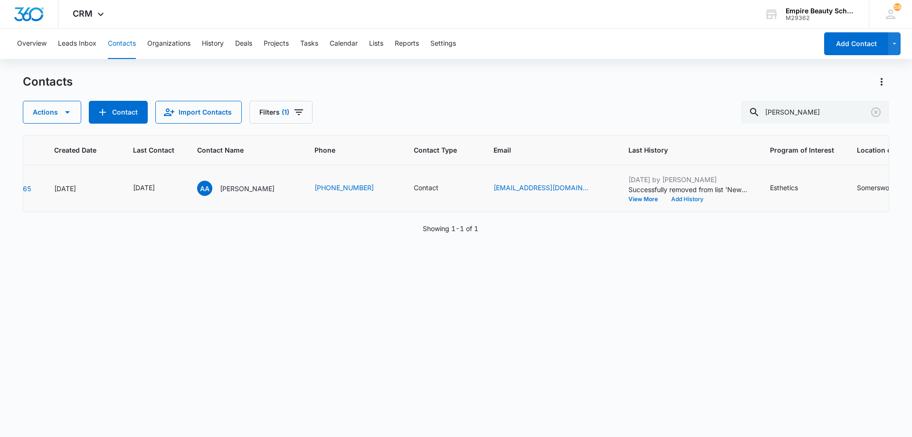
click at [665, 200] on button "Add History" at bounding box center [688, 199] width 46 height 6
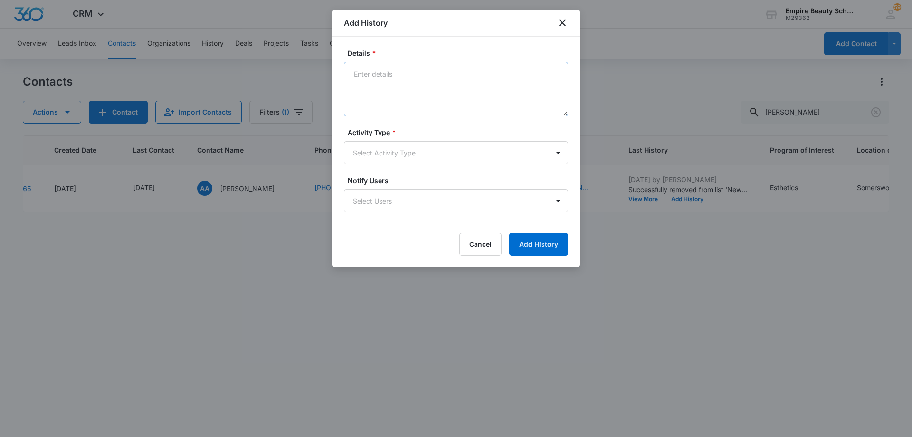
click at [423, 88] on textarea "Details *" at bounding box center [456, 89] width 224 height 54
type textarea "LVM for call back"
click at [418, 155] on body "CRM Apps Forms CRM Email Shop Payments POS Files Brand Settings AI Assistant Em…" at bounding box center [456, 218] width 912 height 437
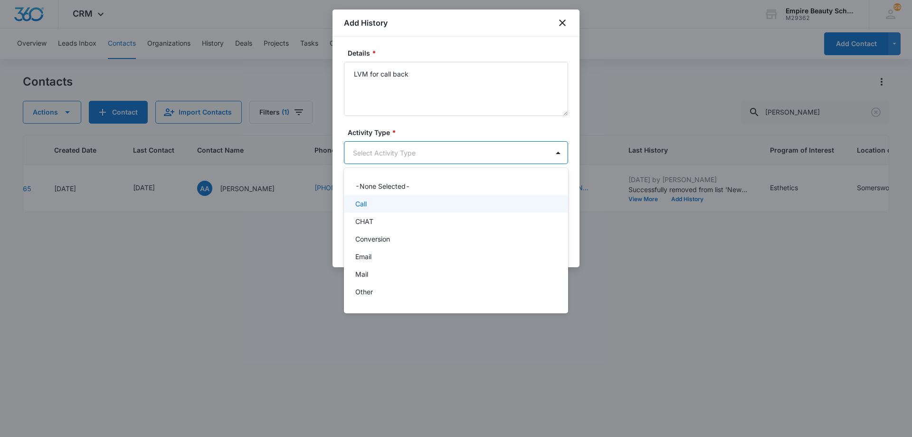
click at [410, 206] on div "Call" at bounding box center [455, 204] width 200 height 10
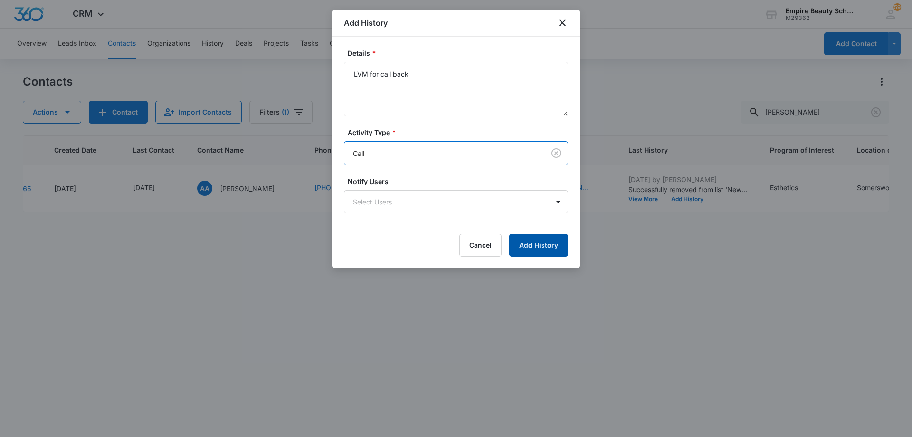
click at [542, 241] on button "Add History" at bounding box center [538, 245] width 59 height 23
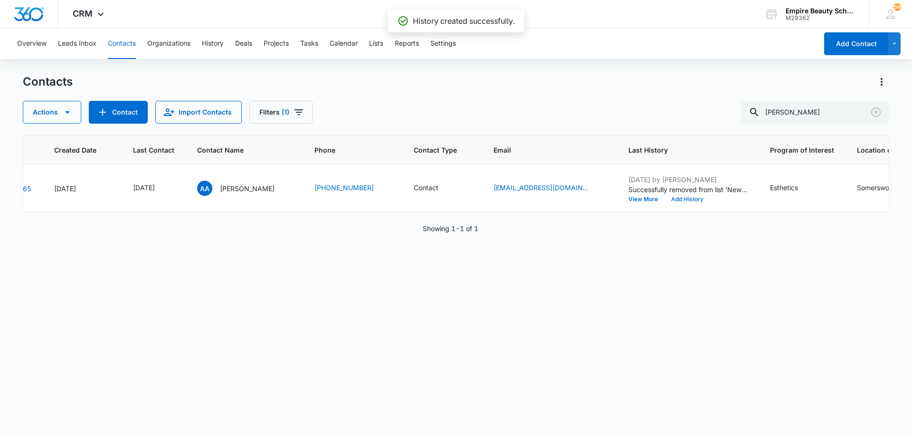
click at [679, 197] on button "Add History" at bounding box center [688, 199] width 46 height 6
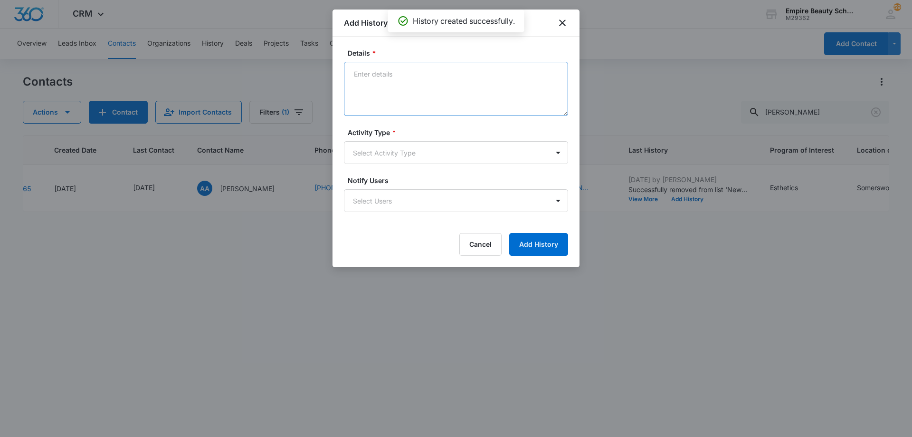
click at [430, 84] on textarea "Details *" at bounding box center [456, 89] width 224 height 54
type textarea "TXT - still interested?"
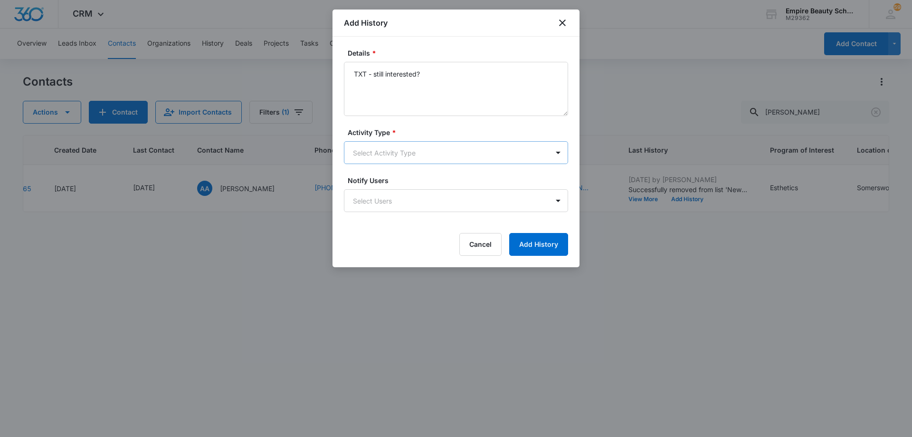
click at [411, 154] on body "CRM Apps Forms CRM Email Shop Payments POS Files Brand Settings AI Assistant Em…" at bounding box center [456, 218] width 912 height 437
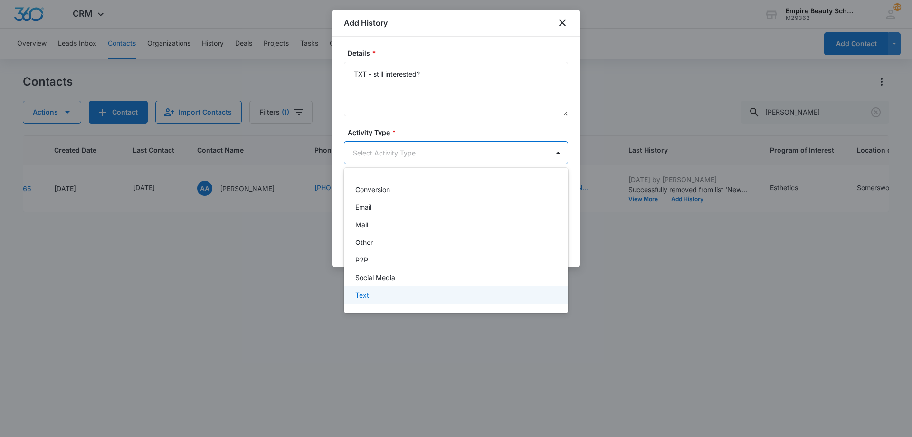
click at [412, 292] on div "Text" at bounding box center [455, 295] width 200 height 10
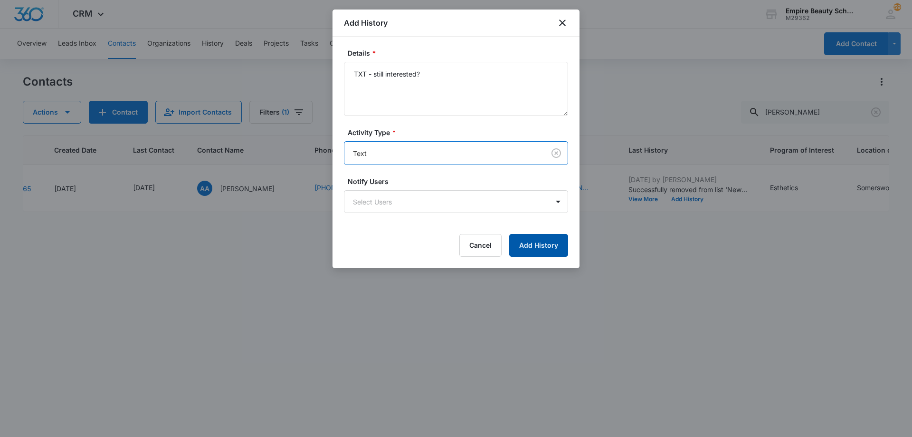
click at [541, 241] on button "Add History" at bounding box center [538, 245] width 59 height 23
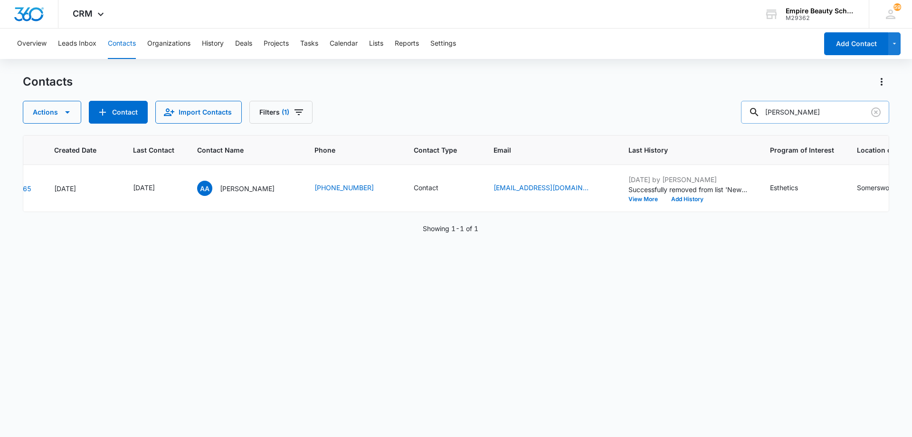
click at [799, 114] on input "[PERSON_NAME]" at bounding box center [815, 112] width 148 height 23
type input "violet"
click at [172, 191] on icon "Last Contact - 1750204800 - Select to Edit Field" at bounding box center [166, 187] width 11 height 11
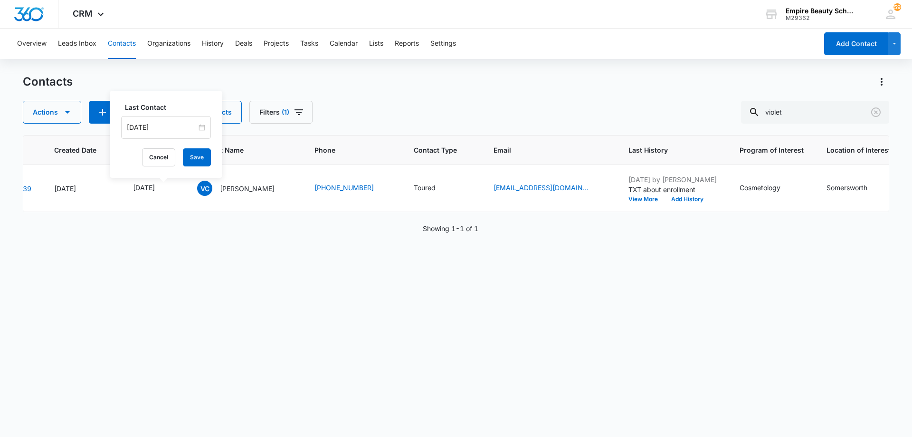
click at [169, 128] on input "[DATE]" at bounding box center [162, 127] width 70 height 10
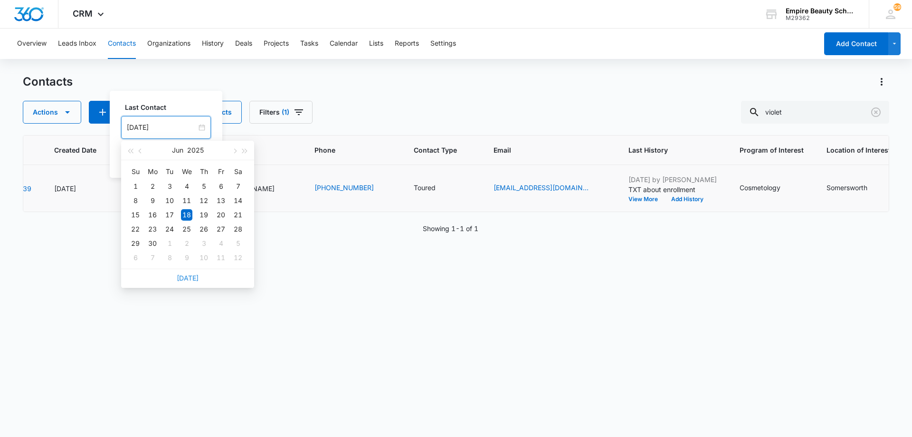
click at [190, 278] on link "[DATE]" at bounding box center [188, 278] width 22 height 8
type input "[DATE]"
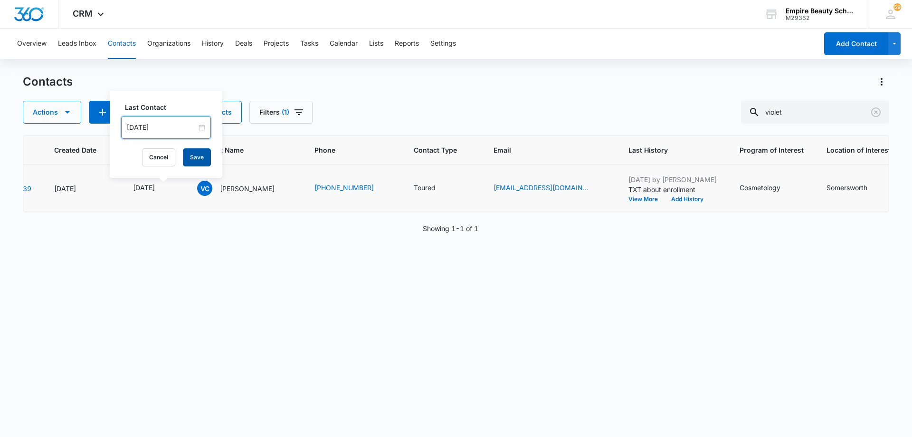
click at [191, 156] on button "Save" at bounding box center [197, 157] width 28 height 18
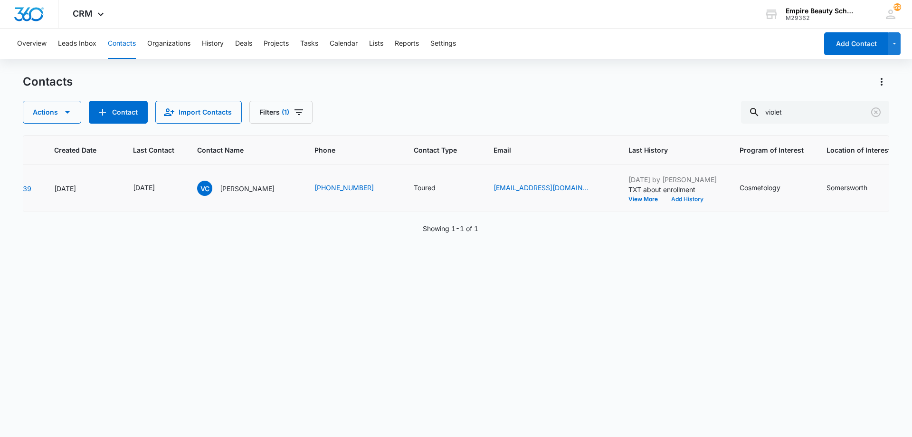
click at [672, 200] on button "Add History" at bounding box center [688, 199] width 46 height 6
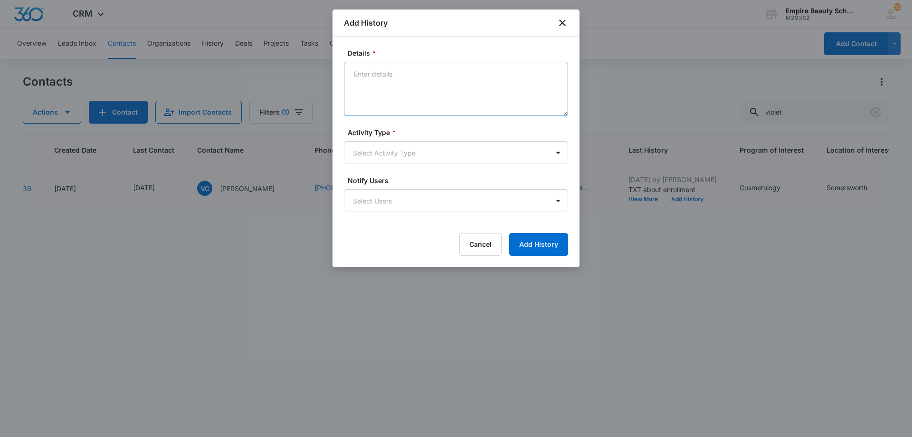
click at [416, 77] on textarea "Details *" at bounding box center [456, 89] width 224 height 54
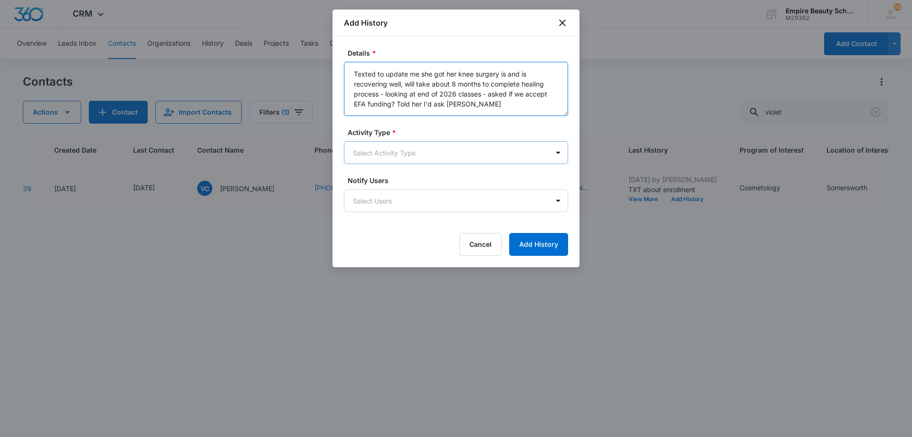
type textarea "Texted to update me she got her knee surgery is and is recovering well, will ta…"
click at [429, 155] on body "CRM Apps Forms CRM Email Shop Payments POS Files Brand Settings AI Assistant Em…" at bounding box center [456, 218] width 912 height 437
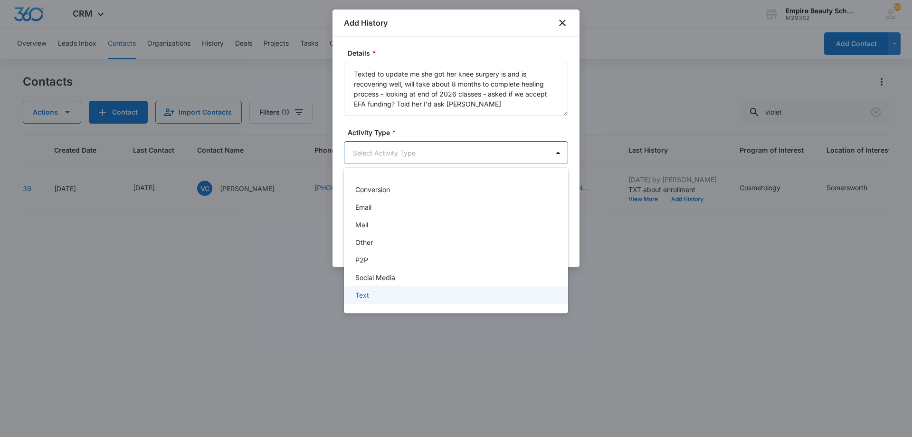
click at [394, 293] on div "Text" at bounding box center [455, 295] width 200 height 10
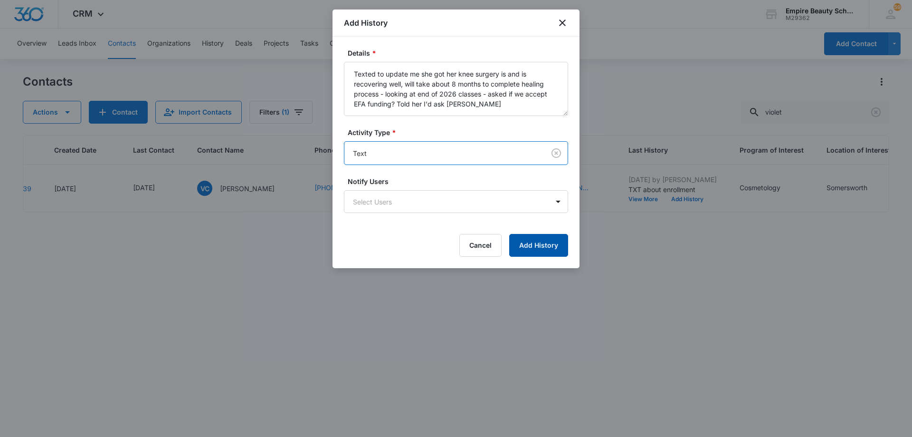
click at [535, 247] on button "Add History" at bounding box center [538, 245] width 59 height 23
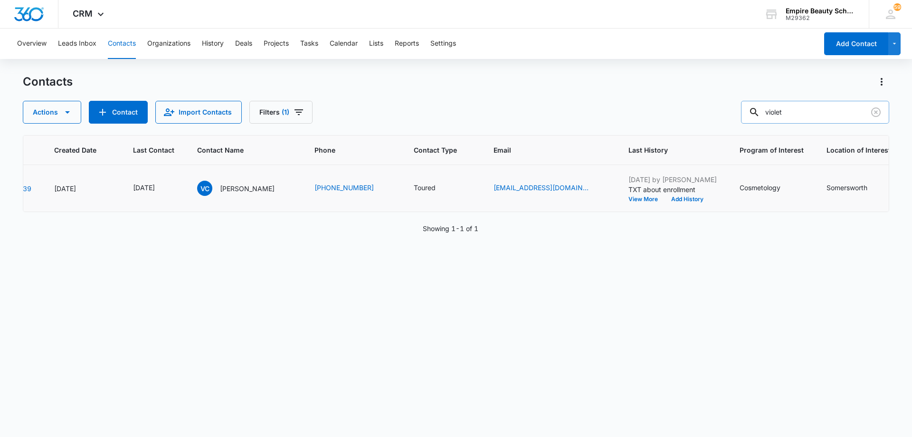
click at [836, 109] on input "violet" at bounding box center [815, 112] width 148 height 23
type input "[PERSON_NAME]"
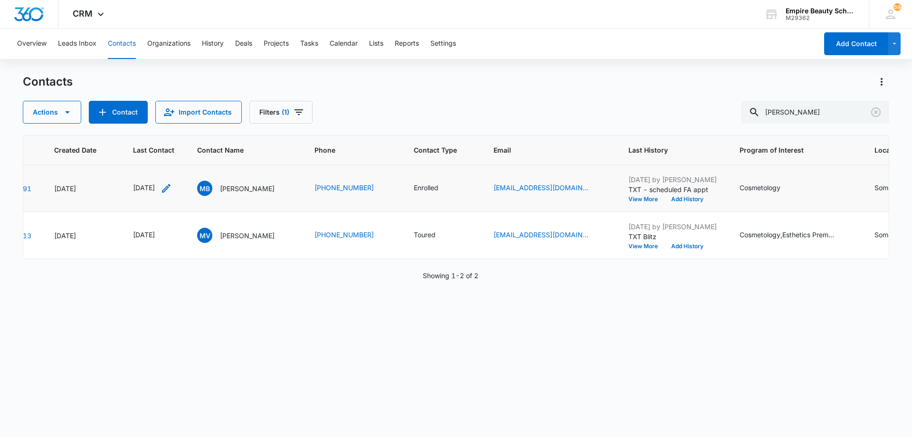
click at [171, 189] on icon "Last Contact - 1759968000 - Select to Edit Field" at bounding box center [166, 188] width 9 height 9
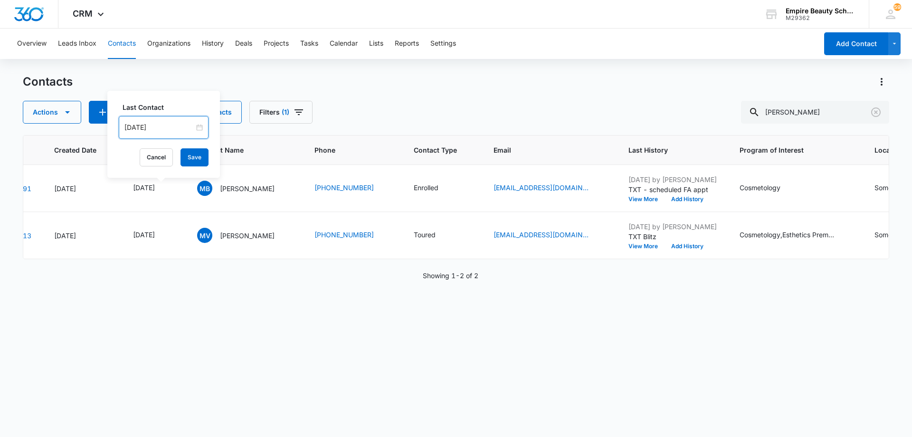
click at [167, 126] on input "[DATE]" at bounding box center [159, 127] width 70 height 10
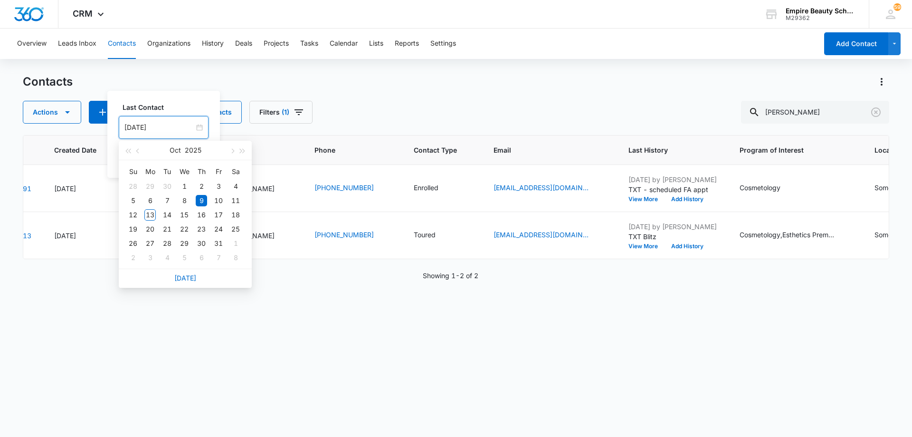
click at [182, 278] on link "[DATE]" at bounding box center [185, 278] width 22 height 8
type input "[DATE]"
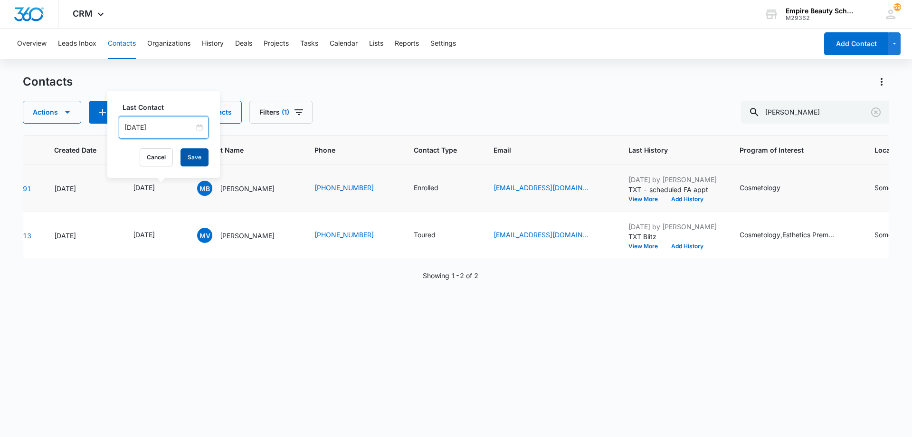
click at [192, 159] on button "Save" at bounding box center [195, 157] width 28 height 18
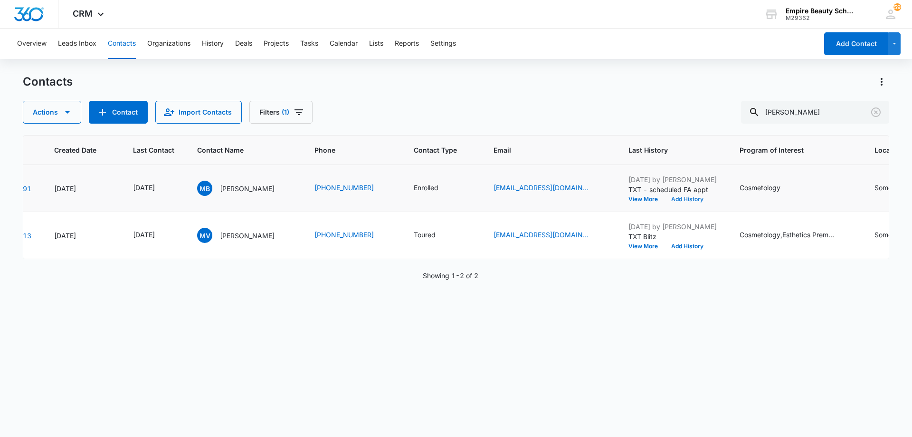
click at [702, 199] on button "Add History" at bounding box center [688, 199] width 46 height 6
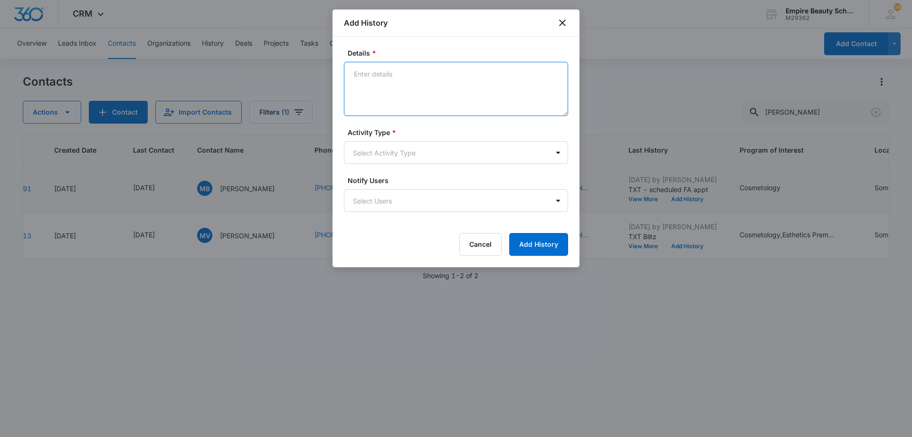
click at [380, 88] on textarea "Details *" at bounding box center [456, 89] width 224 height 54
type textarea "Follow up on FA appt?"
click at [391, 153] on body "CRM Apps Forms CRM Email Shop Payments POS Files Brand Settings AI Assistant Em…" at bounding box center [456, 218] width 912 height 437
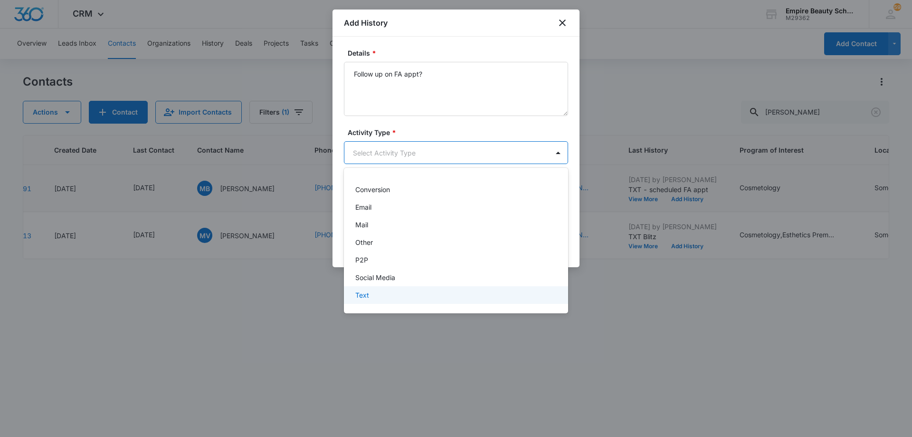
click at [418, 293] on div "Text" at bounding box center [455, 295] width 200 height 10
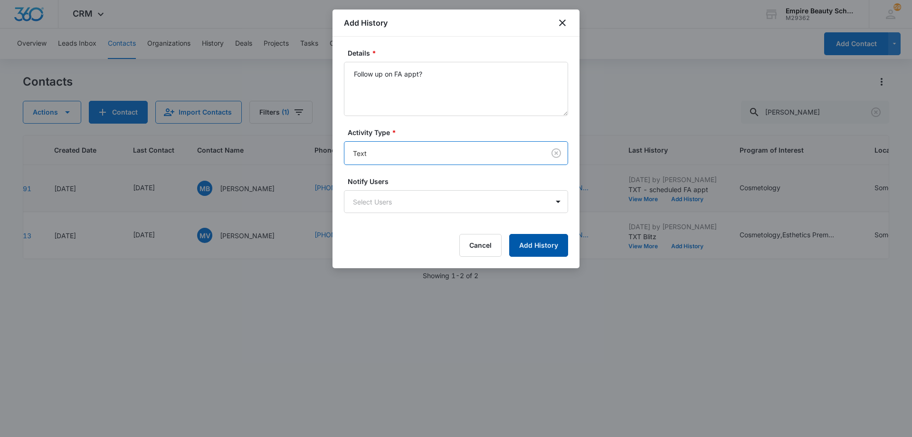
click at [520, 247] on button "Add History" at bounding box center [538, 245] width 59 height 23
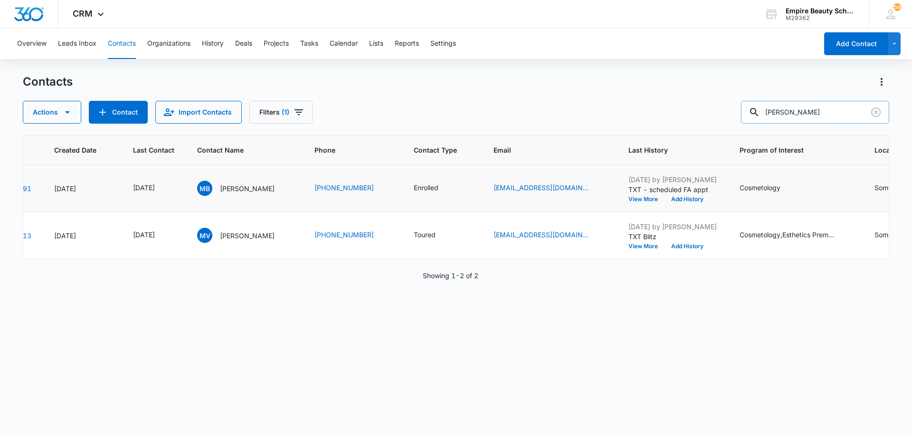
click at [828, 115] on input "[PERSON_NAME]" at bounding box center [815, 112] width 148 height 23
type input "[PERSON_NAME]"
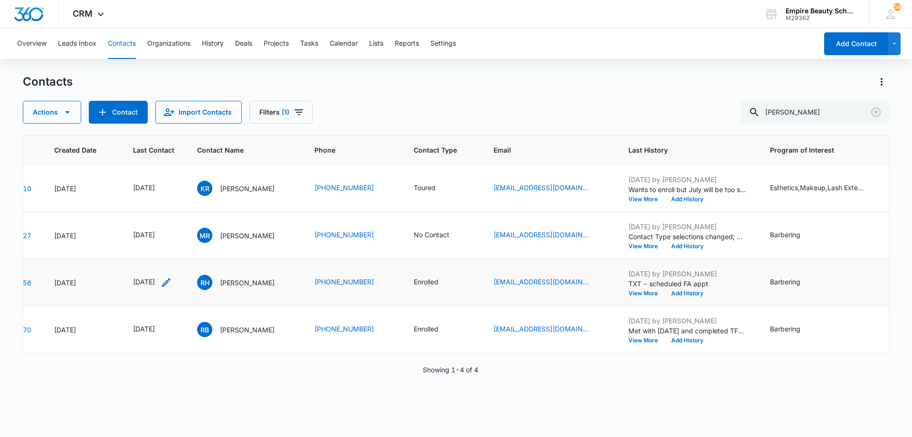
click at [172, 282] on icon "Last Contact - 1759968000 - Select to Edit Field" at bounding box center [166, 281] width 11 height 11
click at [165, 219] on input "[DATE]" at bounding box center [159, 221] width 70 height 10
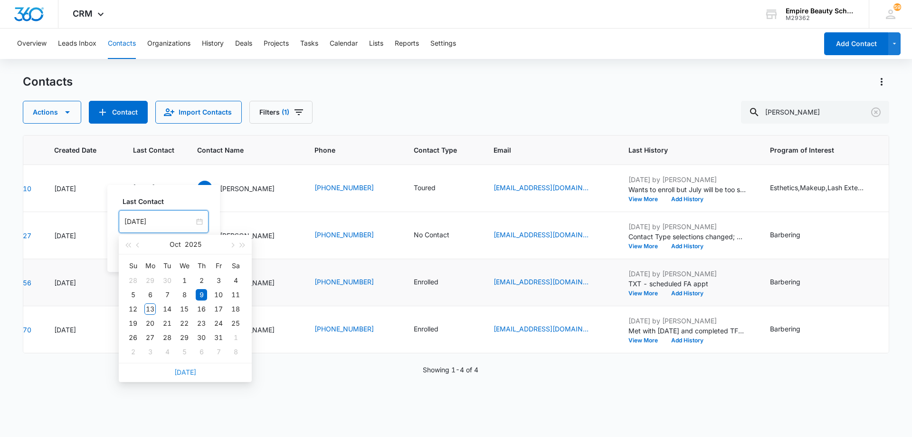
click at [185, 375] on link "[DATE]" at bounding box center [185, 372] width 22 height 8
type input "[DATE]"
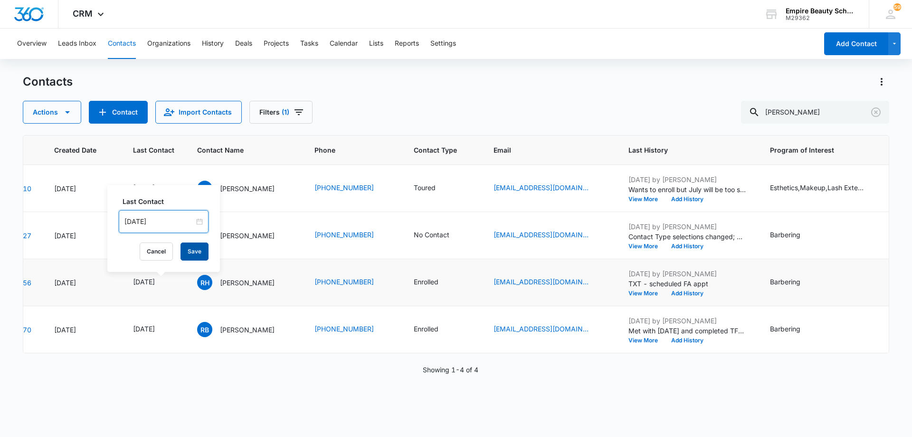
click at [181, 252] on button "Save" at bounding box center [195, 251] width 28 height 18
click at [698, 294] on button "Add History" at bounding box center [688, 293] width 46 height 6
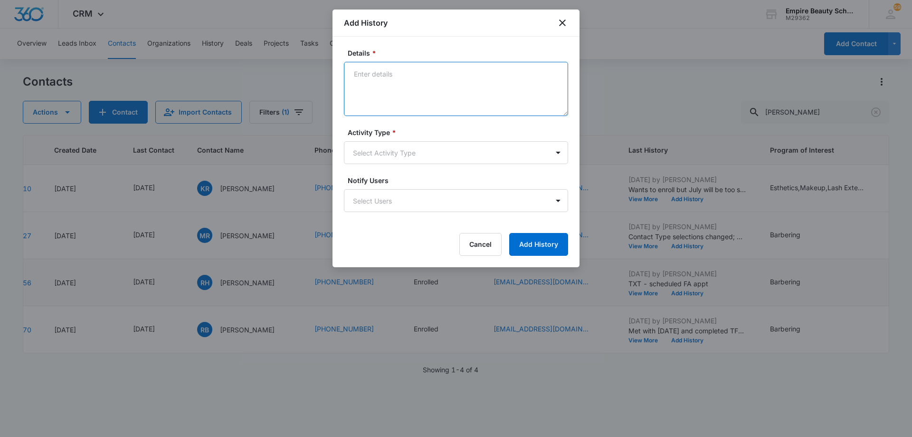
click at [432, 79] on textarea "Details *" at bounding box center [456, 89] width 224 height 54
drag, startPoint x: 455, startPoint y: 77, endPoint x: 311, endPoint y: 81, distance: 144.5
click at [311, 81] on body "CRM Apps Forms CRM Email Shop Payments POS Files Brand Settings AI Assistant Em…" at bounding box center [456, 218] width 912 height 437
type textarea "TXT following up on FA appt"
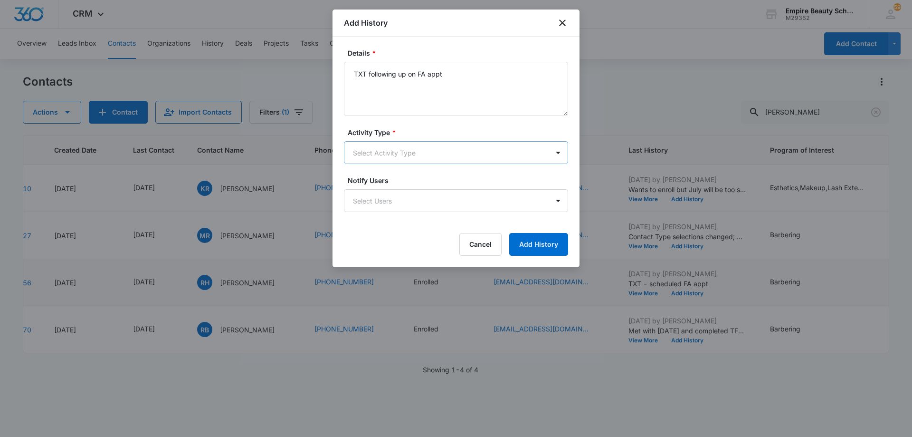
click at [371, 150] on body "CRM Apps Forms CRM Email Shop Payments POS Files Brand Settings AI Assistant Em…" at bounding box center [456, 218] width 912 height 437
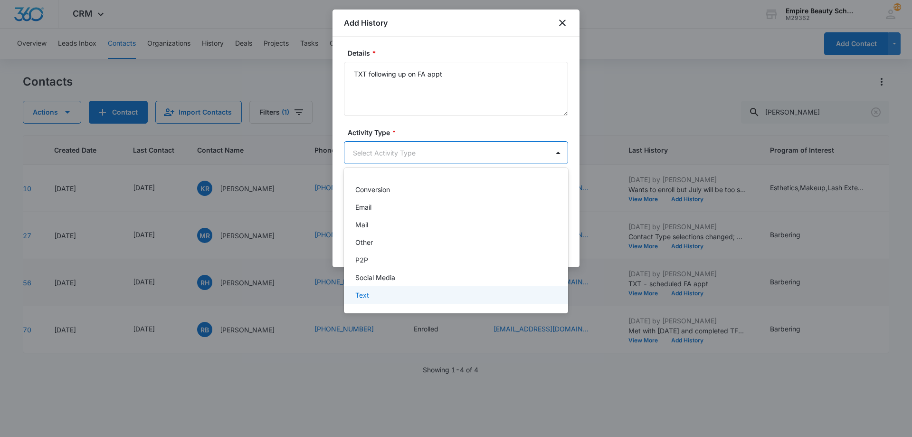
drag, startPoint x: 414, startPoint y: 295, endPoint x: 423, endPoint y: 293, distance: 8.9
click at [414, 295] on div "Text" at bounding box center [455, 295] width 200 height 10
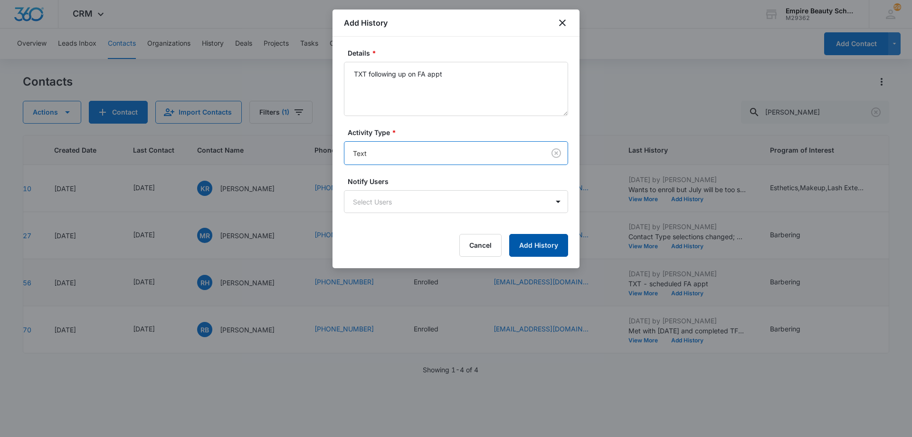
click at [533, 246] on button "Add History" at bounding box center [538, 245] width 59 height 23
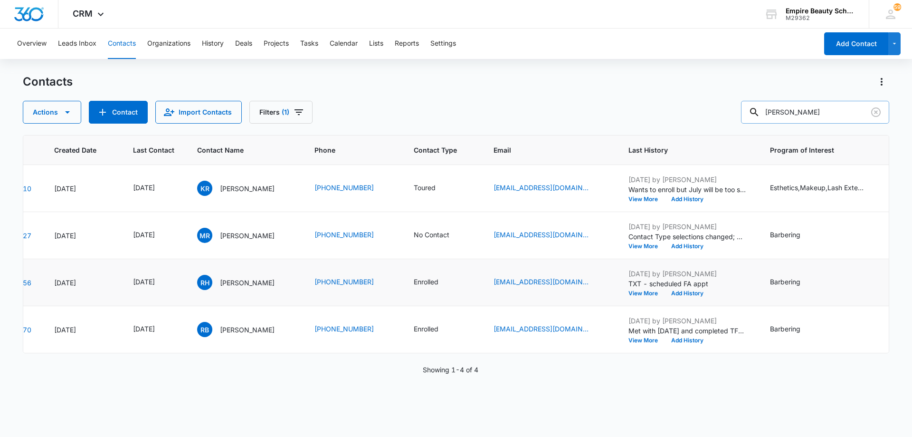
click at [808, 110] on input "[PERSON_NAME]" at bounding box center [815, 112] width 148 height 23
type input "[PERSON_NAME]"
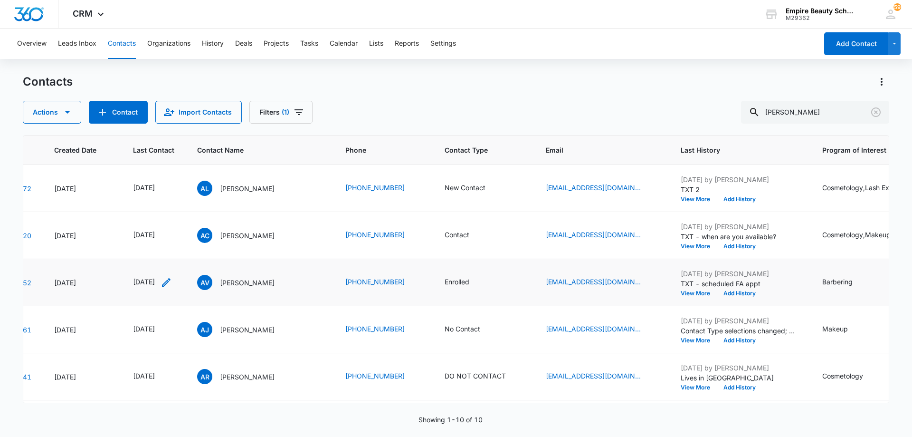
click at [172, 281] on icon "Last Contact - 1759968000 - Select to Edit Field" at bounding box center [166, 281] width 11 height 11
click at [173, 220] on input "[DATE]" at bounding box center [159, 221] width 70 height 10
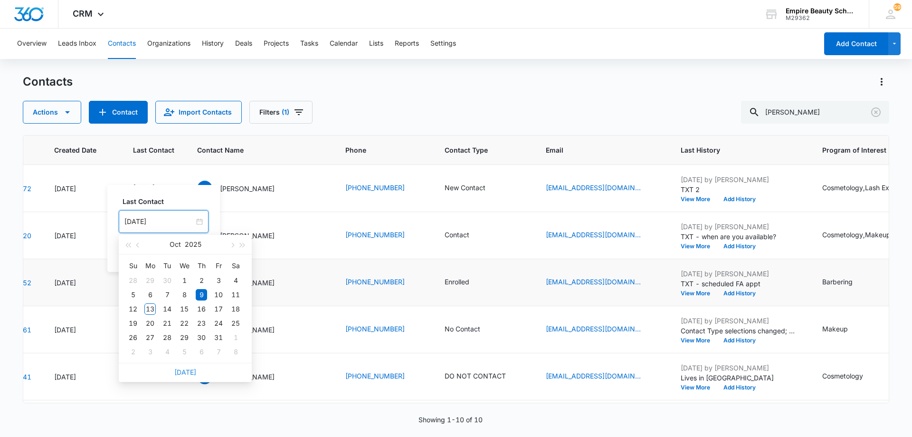
click at [179, 371] on link "[DATE]" at bounding box center [185, 372] width 22 height 8
type input "[DATE]"
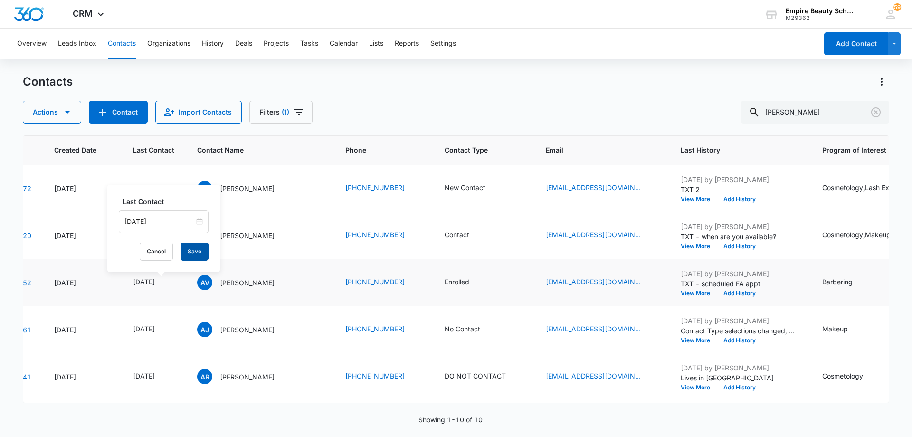
click at [187, 246] on button "Save" at bounding box center [195, 251] width 28 height 18
click at [733, 294] on button "Add History" at bounding box center [740, 293] width 46 height 6
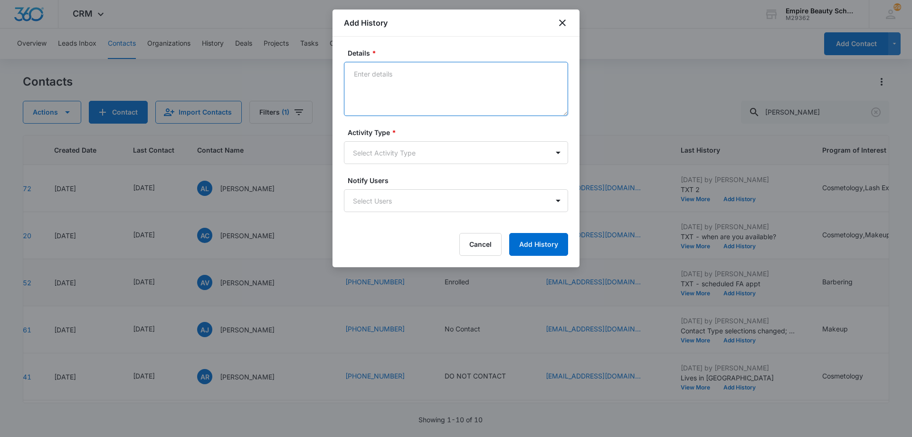
click at [413, 79] on textarea "Details *" at bounding box center [456, 89] width 224 height 54
paste textarea "TXT following up on FA appt"
type textarea "TXT following up on FA appt"
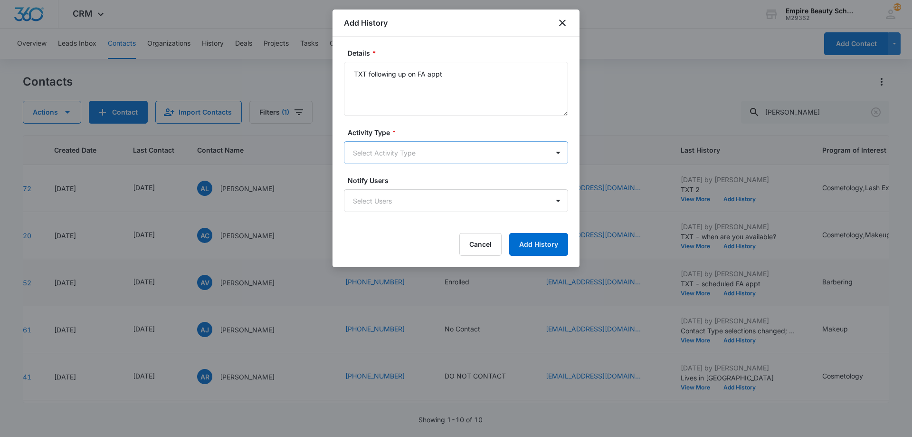
click at [418, 153] on body "CRM Apps Forms CRM Email Shop Payments POS Files Brand Settings AI Assistant Em…" at bounding box center [456, 218] width 912 height 437
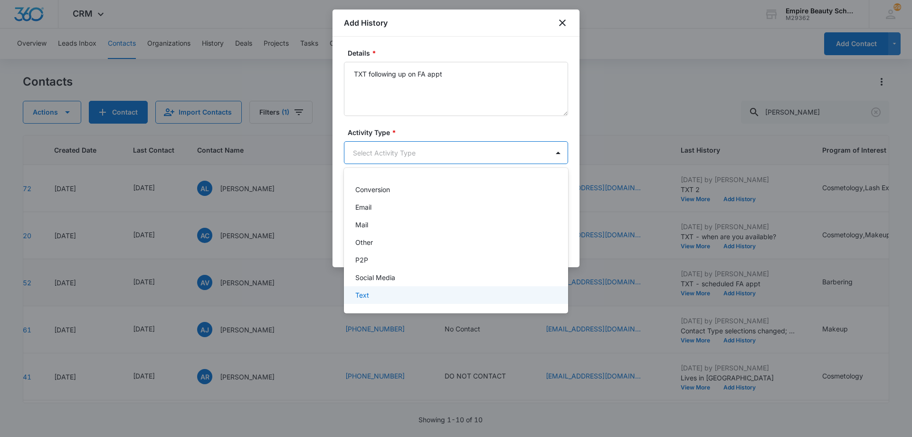
click at [423, 294] on div "Text" at bounding box center [455, 295] width 200 height 10
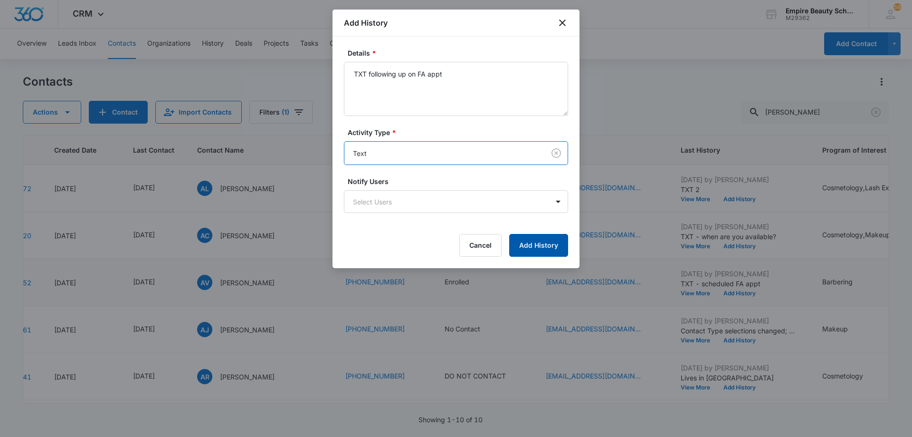
click at [531, 248] on button "Add History" at bounding box center [538, 245] width 59 height 23
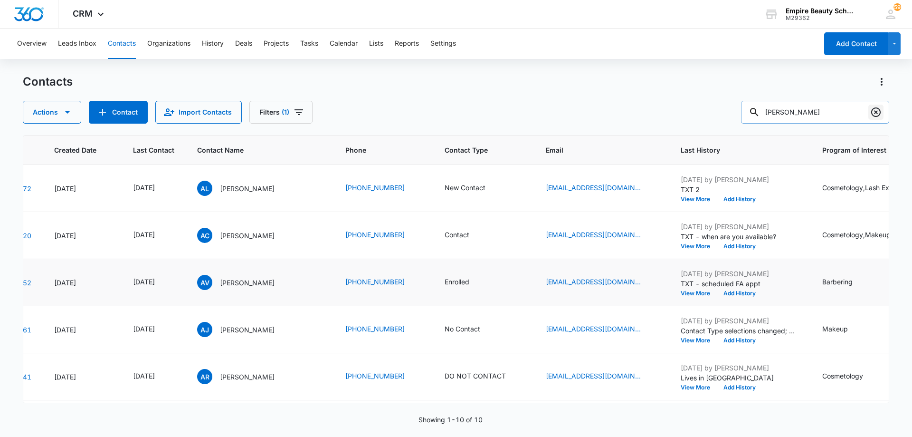
click at [873, 111] on icon "Clear" at bounding box center [875, 111] width 11 height 11
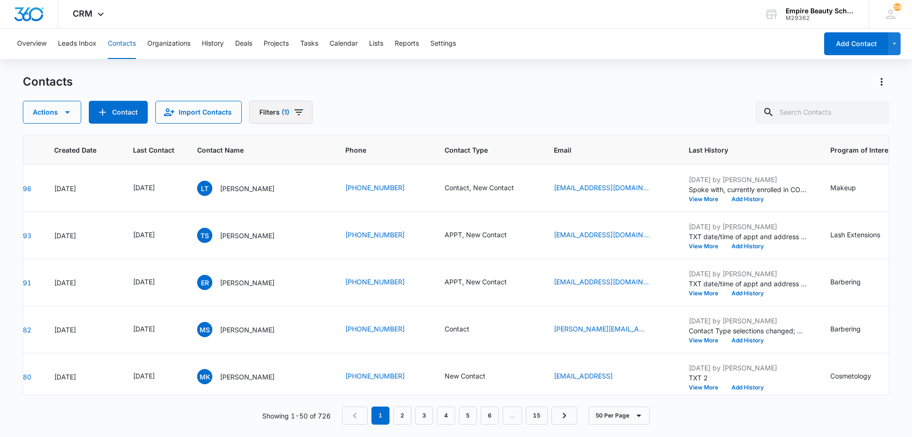
click at [305, 113] on button "Filters (1)" at bounding box center [280, 112] width 63 height 23
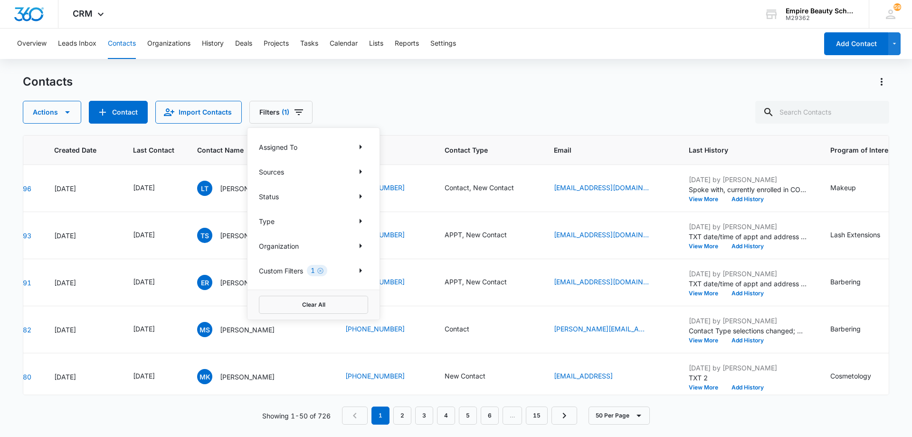
click at [350, 95] on div "Contacts Actions Contact Import Contacts Filters (1) Assigned To Sources Status…" at bounding box center [456, 98] width 866 height 49
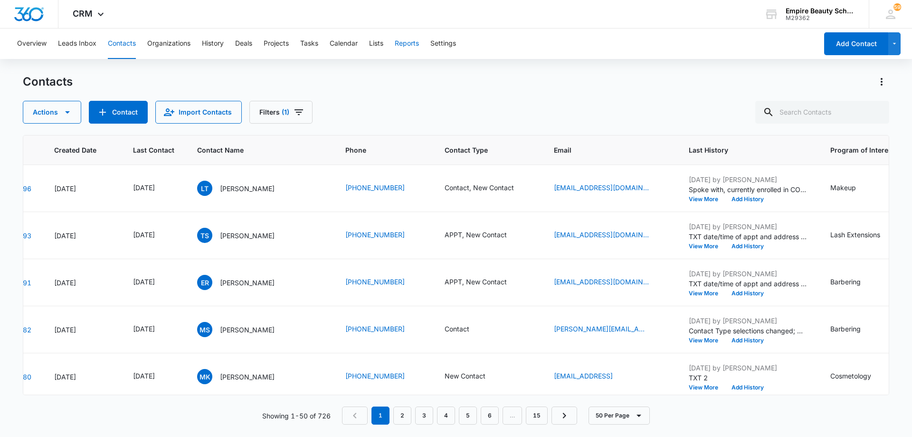
click at [409, 47] on button "Reports" at bounding box center [407, 44] width 24 height 30
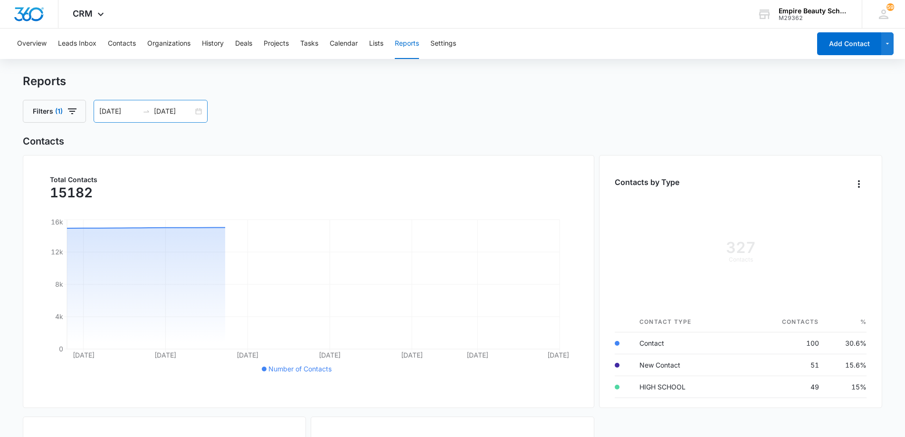
click at [117, 112] on input "[DATE]" at bounding box center [118, 111] width 39 height 10
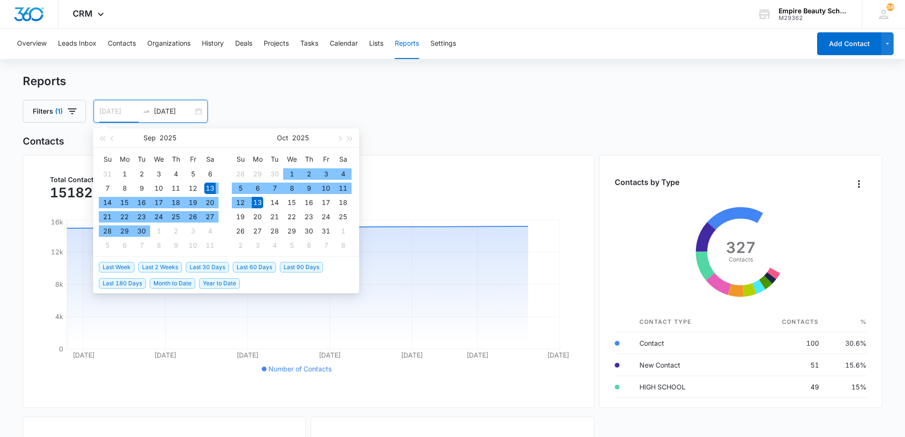
type input "[DATE]"
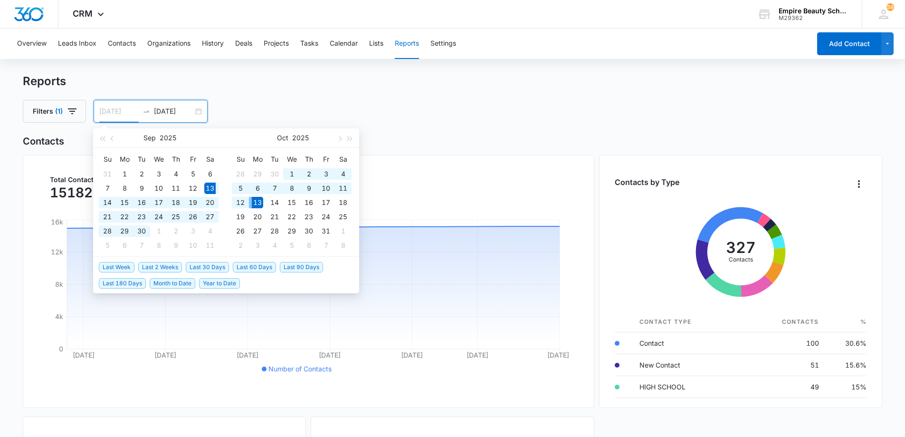
click at [259, 202] on div "13" at bounding box center [257, 202] width 11 height 11
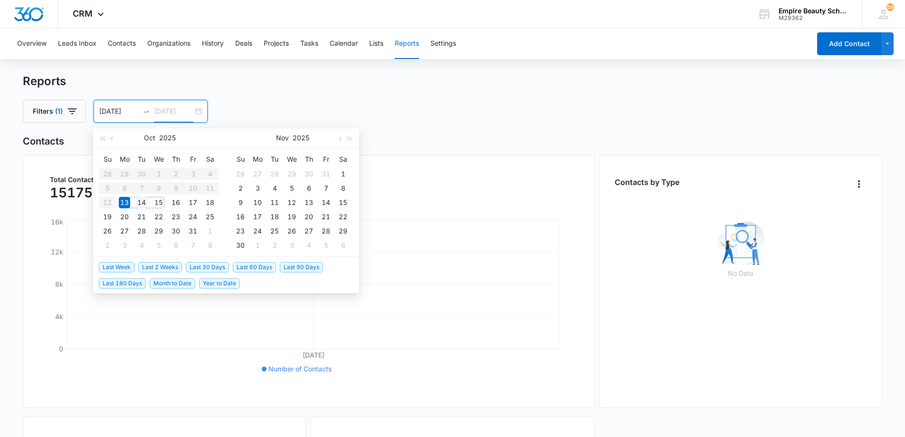
type input "[DATE]"
click at [146, 201] on div "14" at bounding box center [141, 202] width 11 height 11
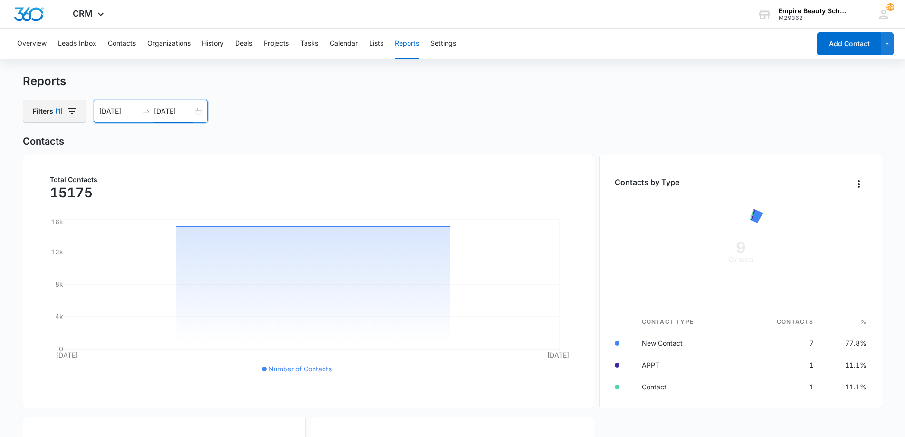
click at [73, 112] on icon "button" at bounding box center [72, 110] width 11 height 11
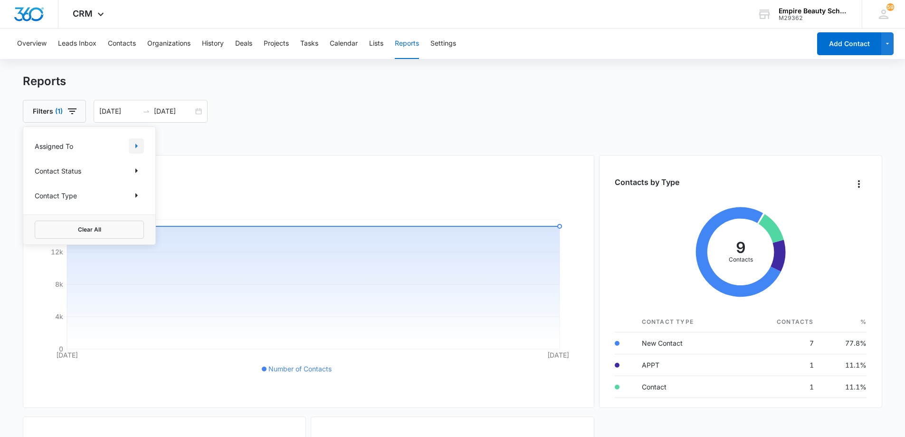
click at [137, 149] on icon "Show Assigned To filters" at bounding box center [136, 145] width 11 height 11
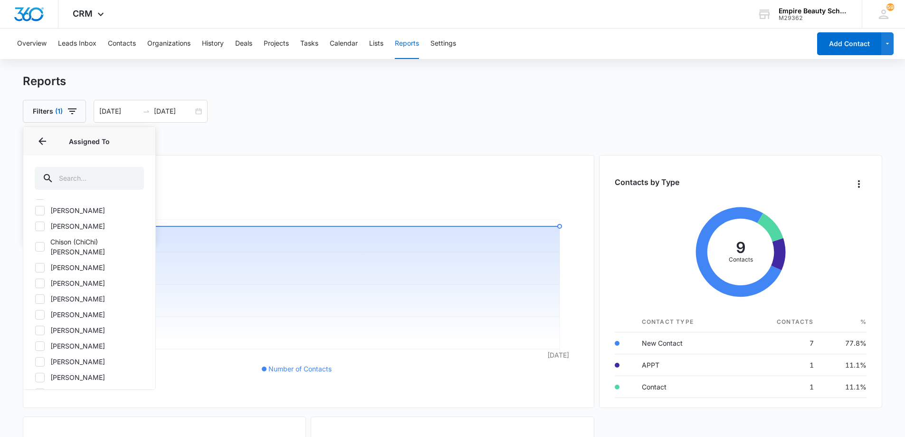
scroll to position [15, 0]
click at [40, 213] on icon at bounding box center [40, 211] width 9 height 9
click at [35, 211] on input "[PERSON_NAME]" at bounding box center [35, 210] width 0 height 0
checkbox input "true"
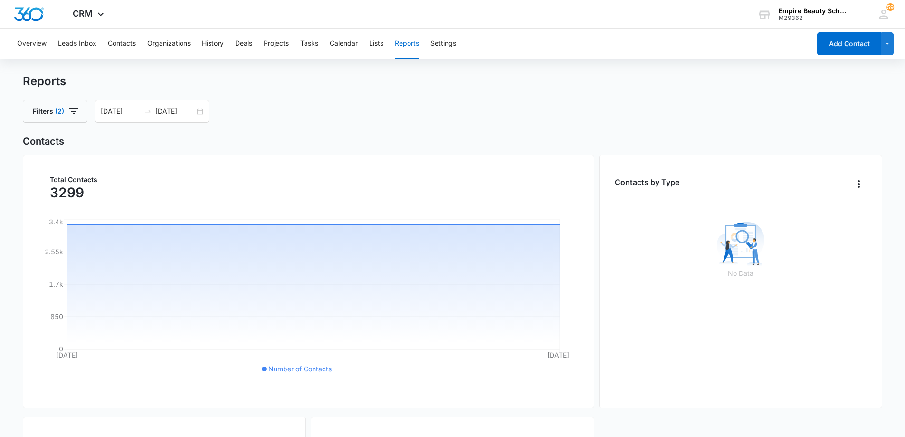
click at [507, 97] on div "Reports Filters (2) [DATE] [DATE] [DATE] Su Mo Tu We Th Fr Sa 28 29 30 1 2 3 4 …" at bounding box center [453, 98] width 860 height 48
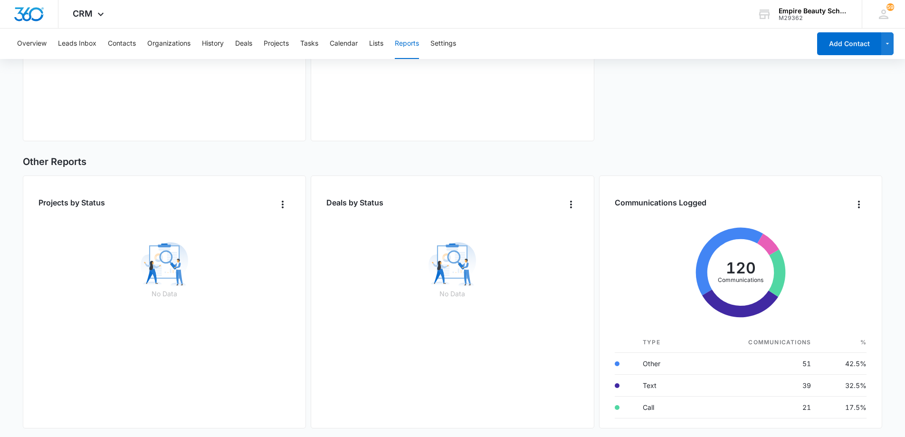
scroll to position [532, 0]
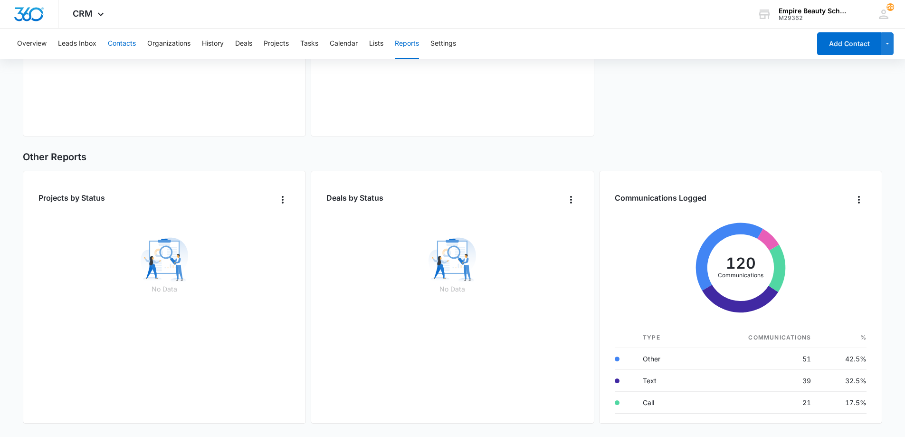
click at [116, 48] on button "Contacts" at bounding box center [122, 44] width 28 height 30
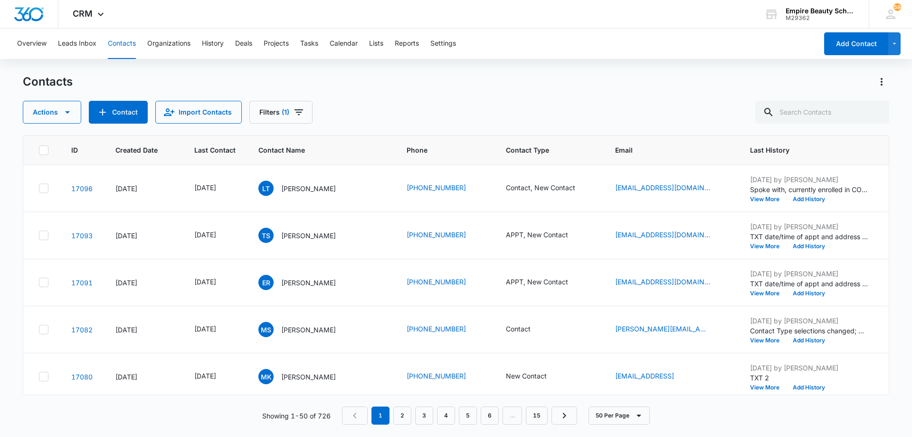
click at [215, 152] on span "Last Contact" at bounding box center [214, 150] width 41 height 10
